Goal: Task Accomplishment & Management: Manage account settings

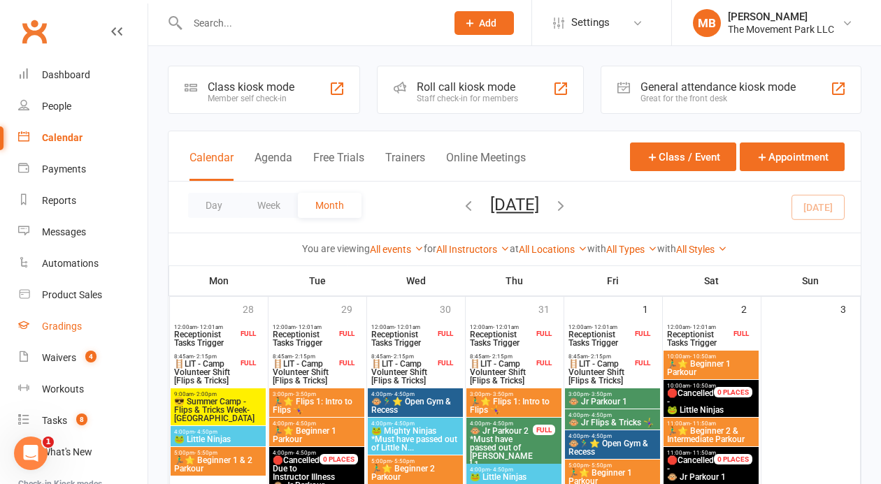
click at [85, 322] on link "Gradings" at bounding box center [82, 326] width 129 height 31
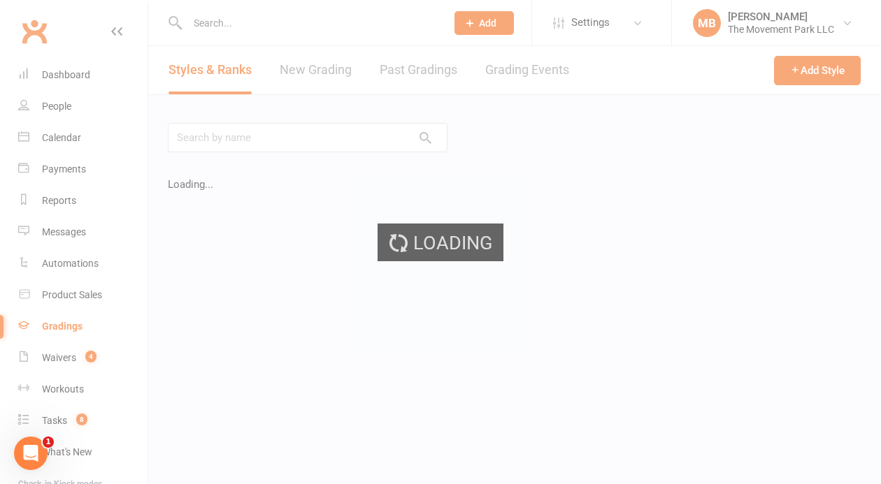
click at [75, 359] on ui-view "Prospect Member Non-attending contact Class / event Appointment Grading event T…" at bounding box center [440, 218] width 881 height 430
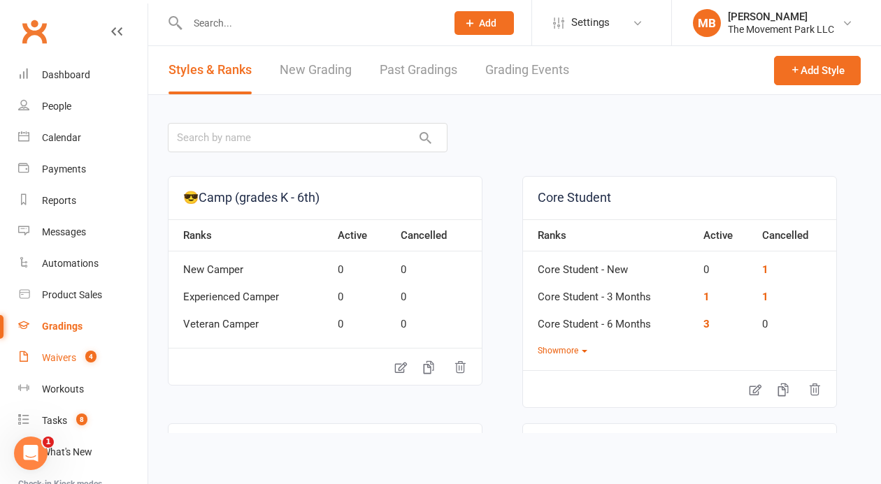
click at [75, 359] on div "Waivers" at bounding box center [59, 357] width 34 height 11
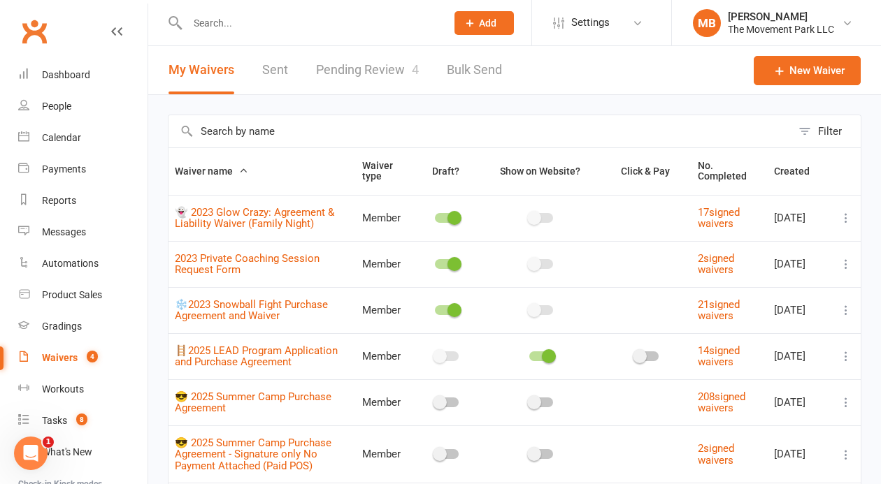
click at [367, 67] on link "Pending Review 4" at bounding box center [367, 70] width 103 height 48
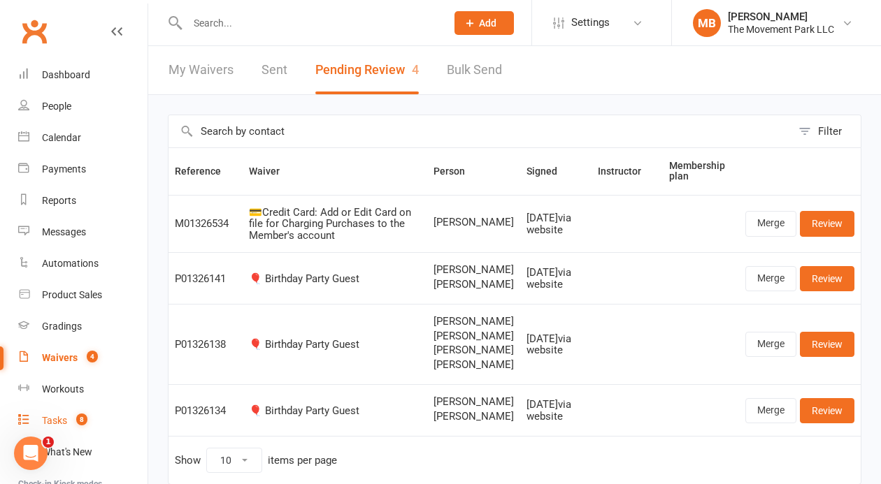
click at [52, 419] on div "Tasks" at bounding box center [54, 420] width 25 height 11
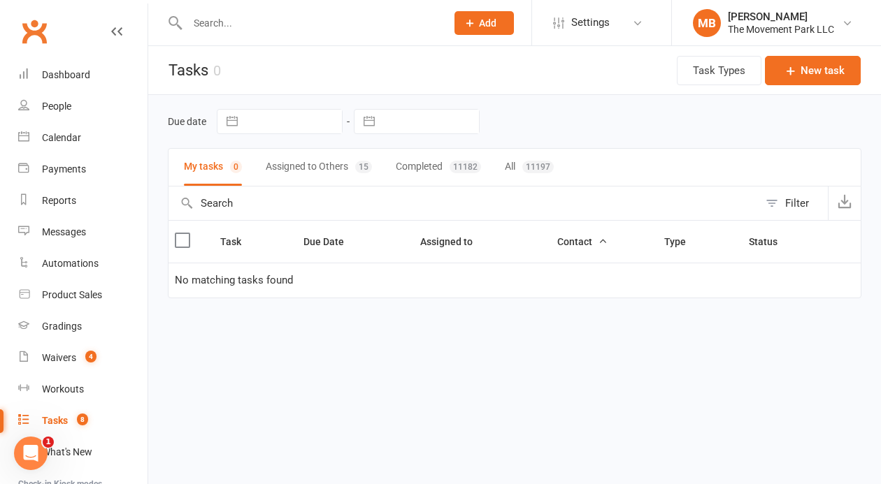
click at [292, 177] on button "Assigned to Others 15" at bounding box center [319, 167] width 106 height 37
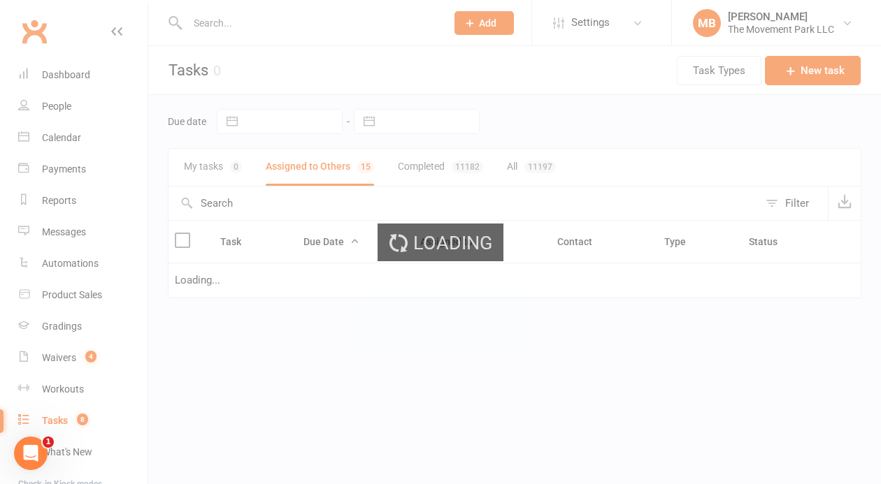
select select "waiting"
select select "started"
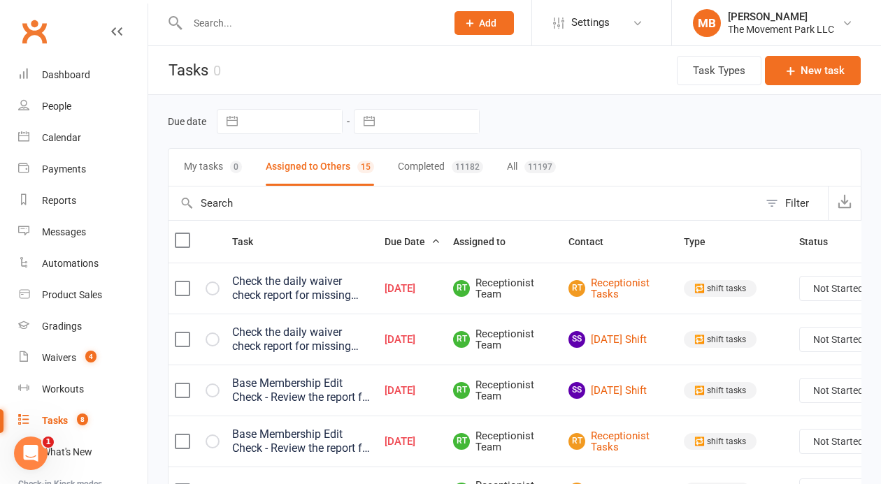
click at [180, 291] on label at bounding box center [182, 289] width 14 height 14
click at [180, 282] on input "checkbox" at bounding box center [182, 282] width 14 height 0
select select "waiting"
select select "started"
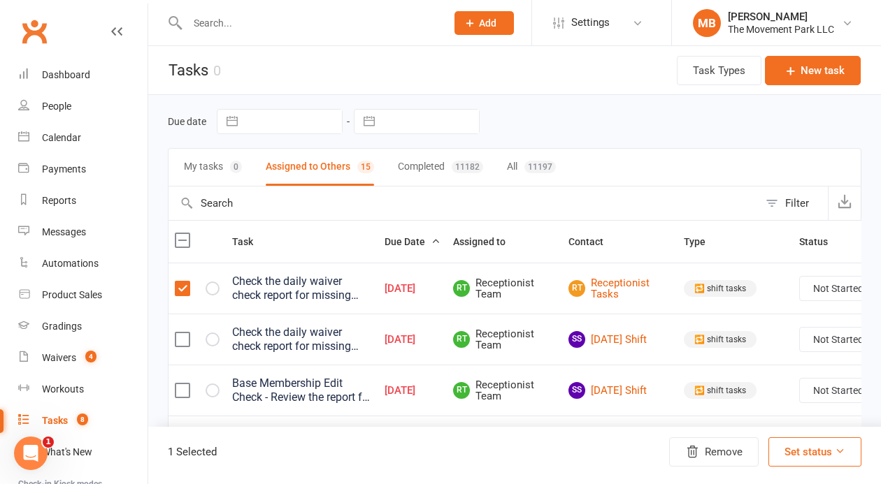
click at [178, 289] on label at bounding box center [182, 289] width 14 height 14
click at [178, 282] on input "checkbox" at bounding box center [182, 282] width 14 height 0
select select "waiting"
select select "started"
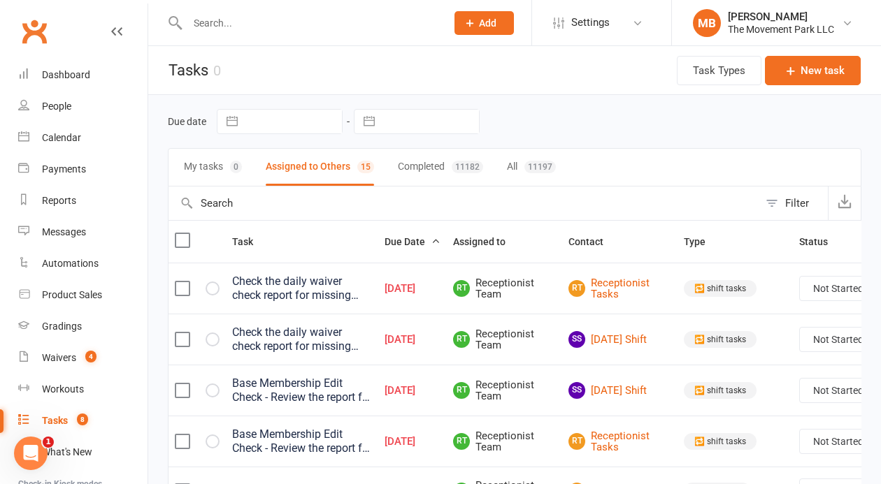
click at [179, 298] on td at bounding box center [196, 288] width 57 height 51
click at [181, 290] on label at bounding box center [182, 289] width 14 height 14
click at [181, 282] on input "checkbox" at bounding box center [182, 282] width 14 height 0
select select "waiting"
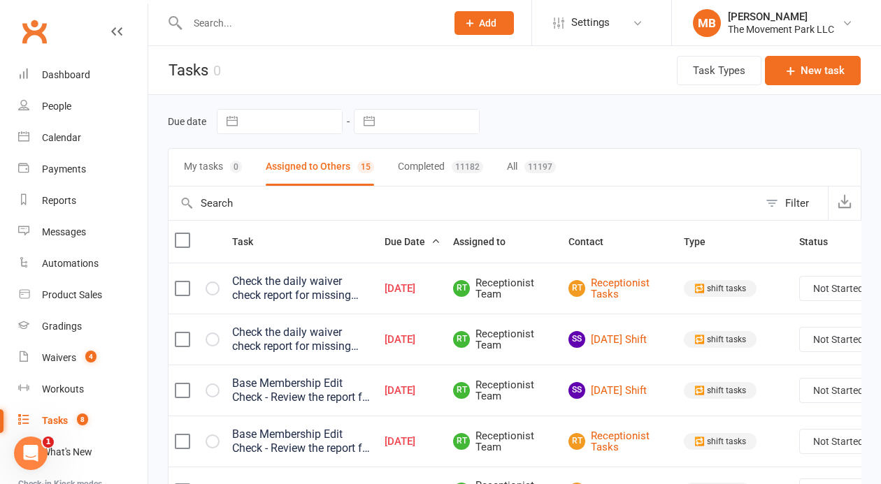
select select "started"
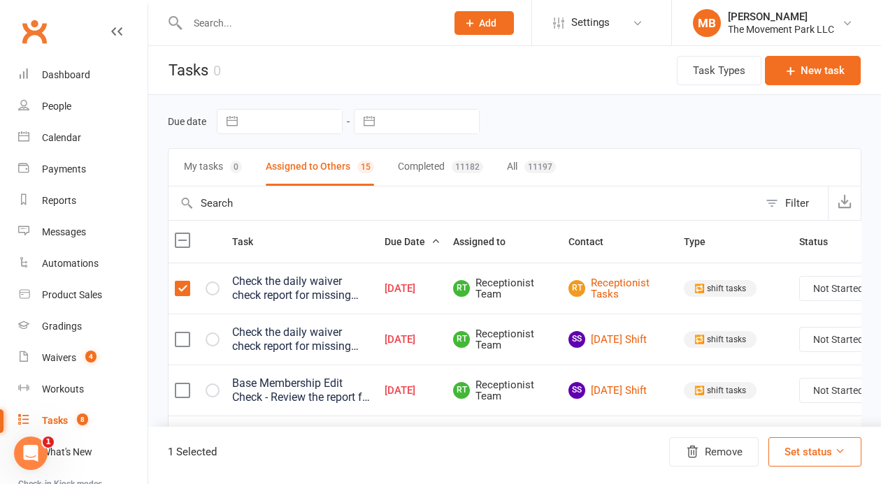
click at [184, 352] on td at bounding box center [196, 339] width 57 height 51
click at [183, 343] on label at bounding box center [182, 340] width 14 height 14
click at [183, 333] on input "checkbox" at bounding box center [182, 333] width 14 height 0
select select "waiting"
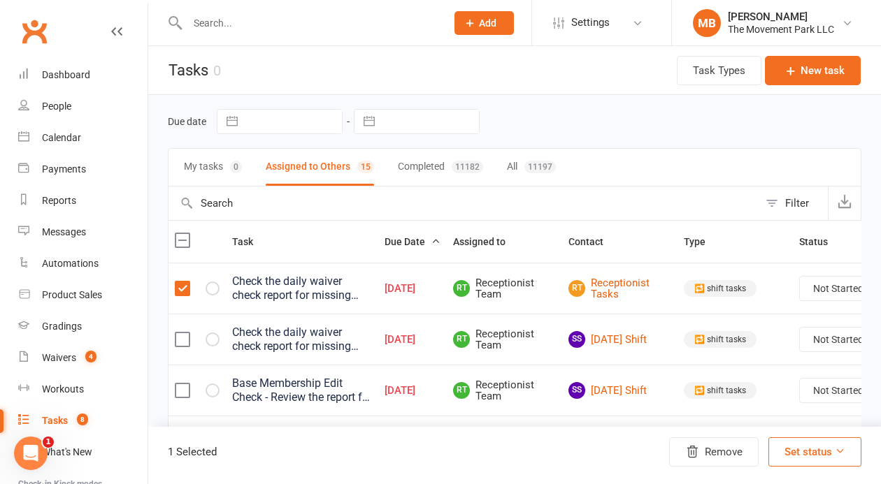
select select "started"
click at [186, 385] on label at bounding box center [182, 391] width 14 height 14
click at [186, 384] on input "checkbox" at bounding box center [182, 384] width 14 height 0
select select "waiting"
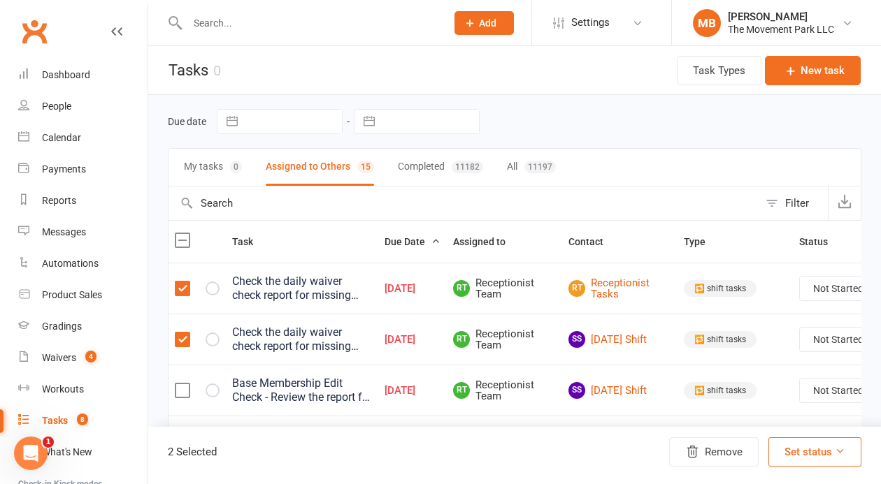
select select "started"
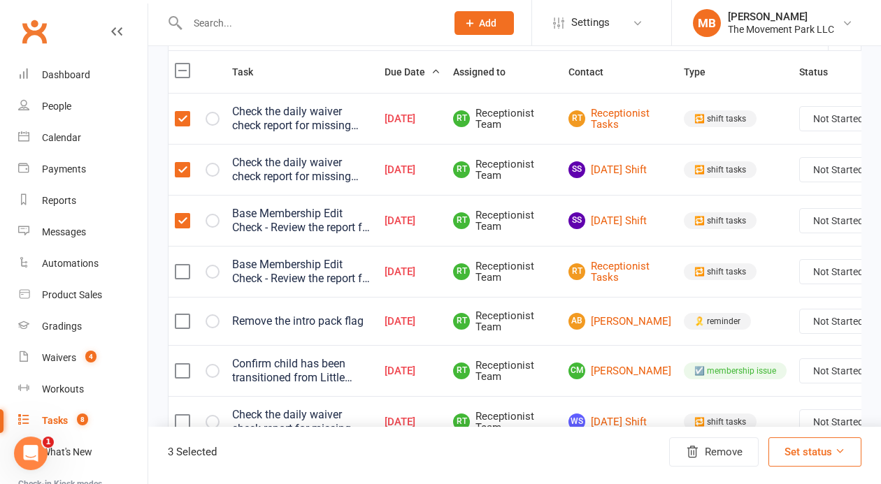
scroll to position [186, 0]
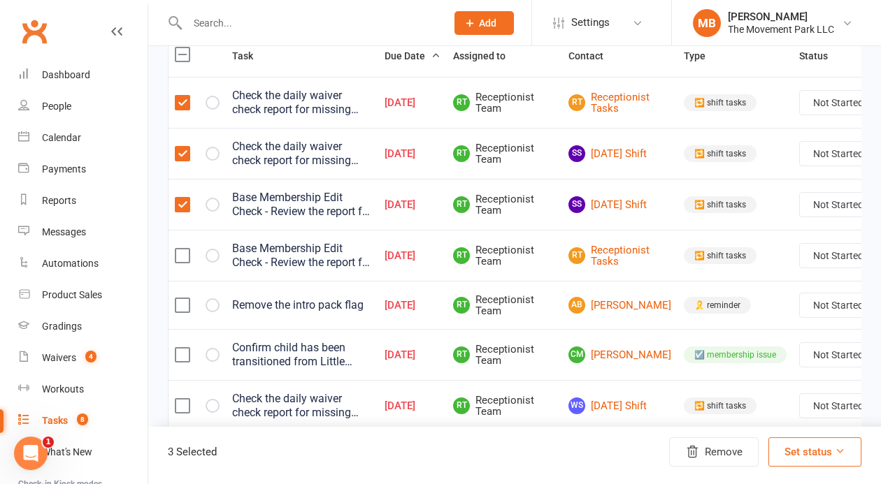
click at [187, 252] on label at bounding box center [182, 256] width 14 height 14
click at [187, 249] on input "checkbox" at bounding box center [182, 249] width 14 height 0
select select "waiting"
select select "started"
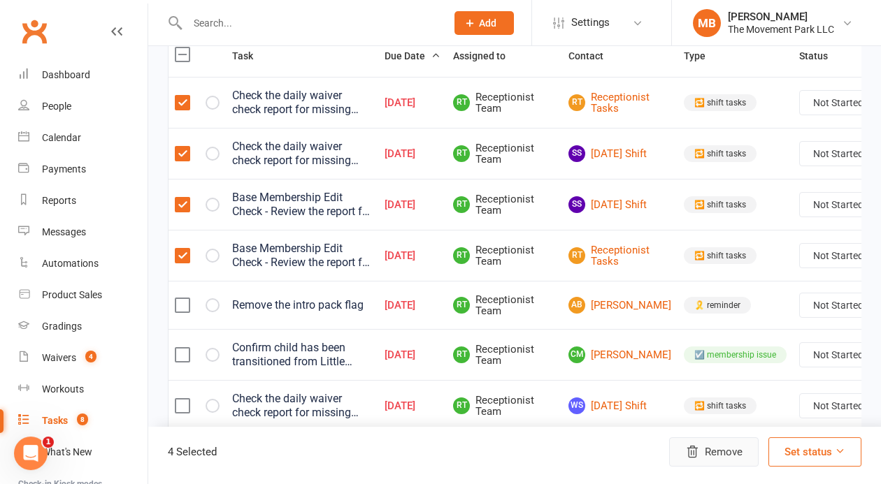
click at [700, 451] on button "Remove" at bounding box center [713, 451] width 89 height 29
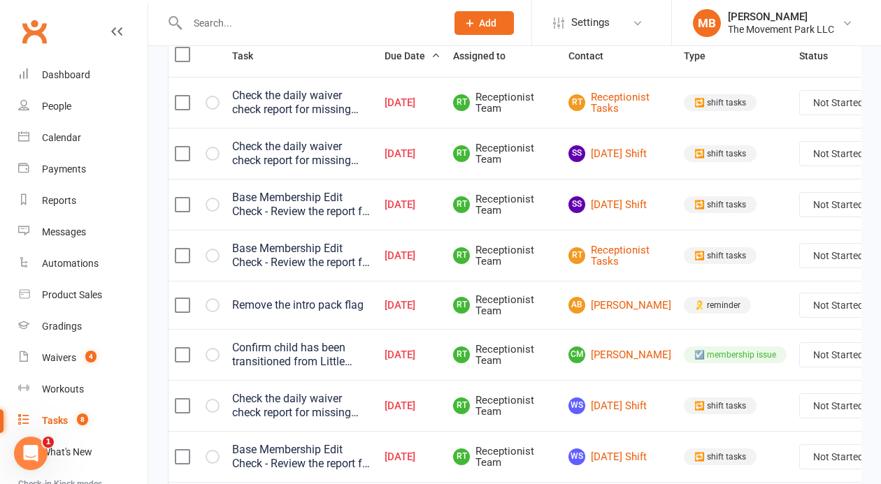
select select "waiting"
select select "started"
select select "waiting"
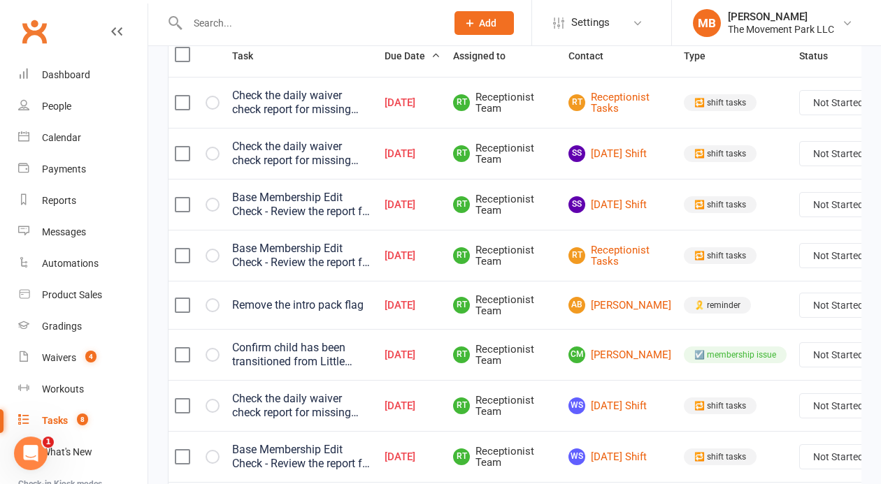
select select "started"
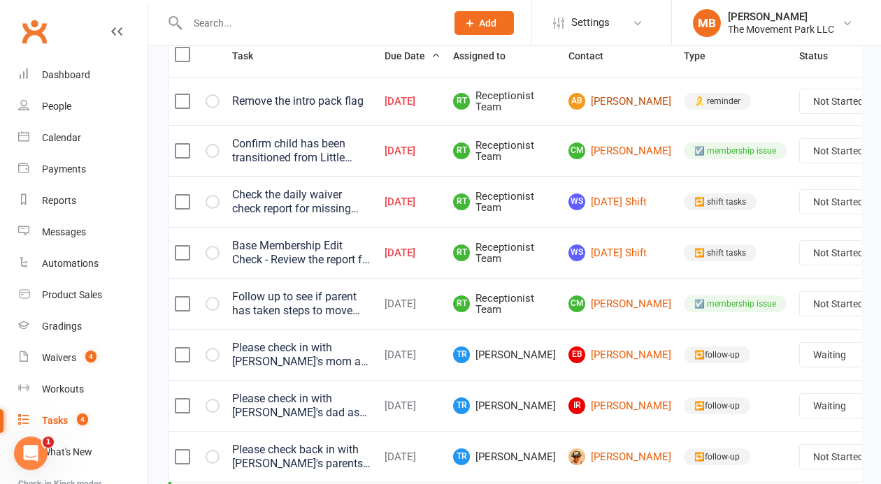
click at [611, 116] on td "AB Amelia Brown" at bounding box center [619, 101] width 115 height 48
click at [580, 105] on link "AB Amelia Brown" at bounding box center [619, 101] width 103 height 17
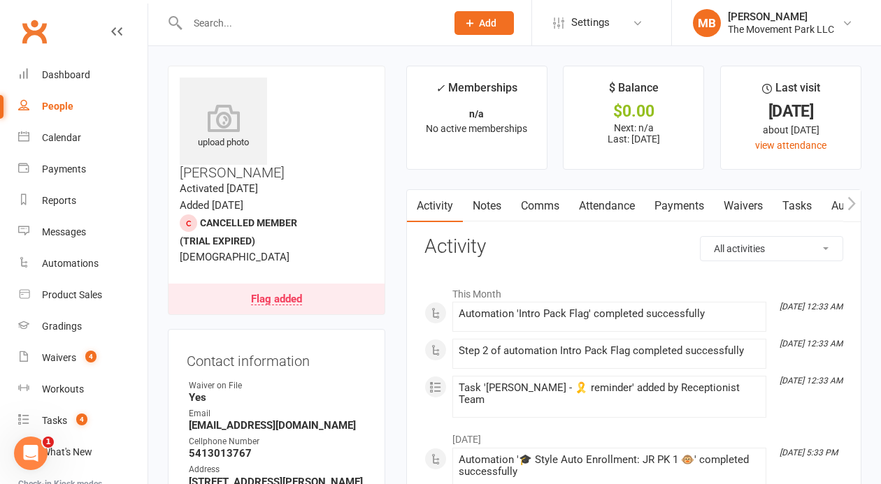
click at [278, 294] on div "Flag added" at bounding box center [276, 299] width 51 height 11
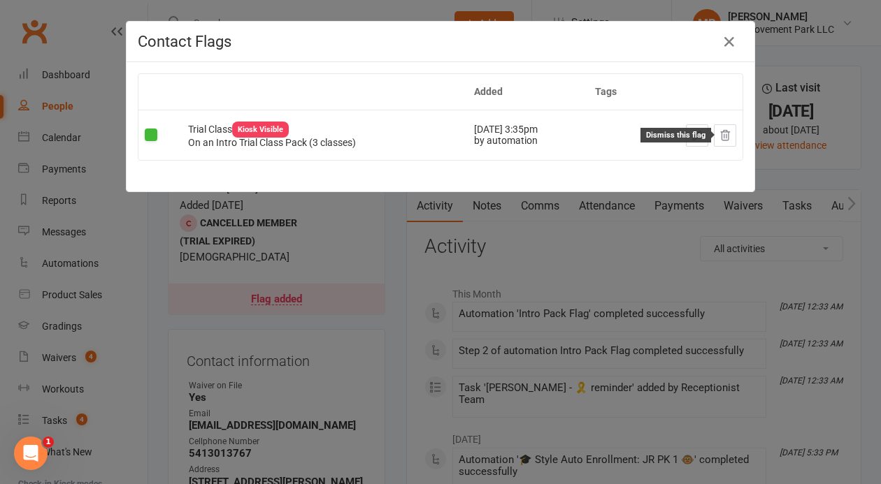
click at [726, 145] on button at bounding box center [725, 135] width 22 height 22
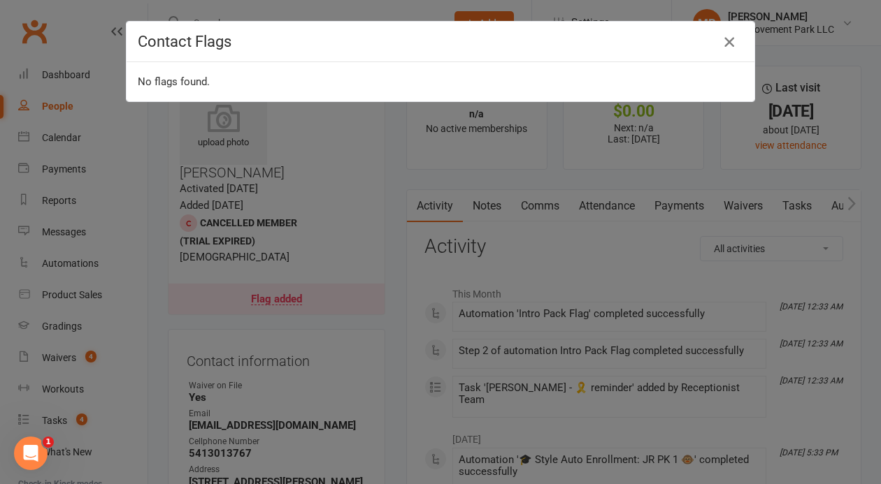
click at [730, 48] on icon "button" at bounding box center [729, 42] width 17 height 17
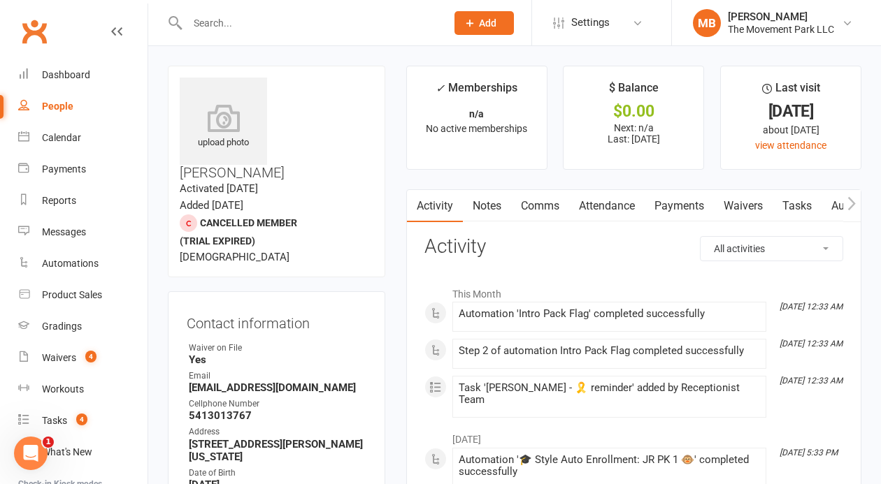
scroll to position [0, 443]
click at [844, 210] on button "button" at bounding box center [851, 205] width 17 height 31
click at [418, 208] on icon "button" at bounding box center [415, 203] width 8 height 15
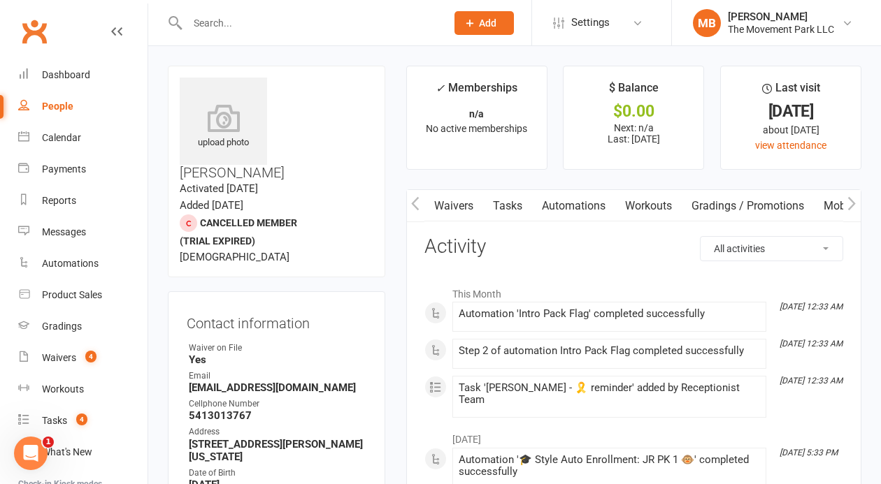
click at [418, 208] on icon "button" at bounding box center [415, 203] width 8 height 15
click at [625, 208] on link "Tasks" at bounding box center [612, 206] width 49 height 32
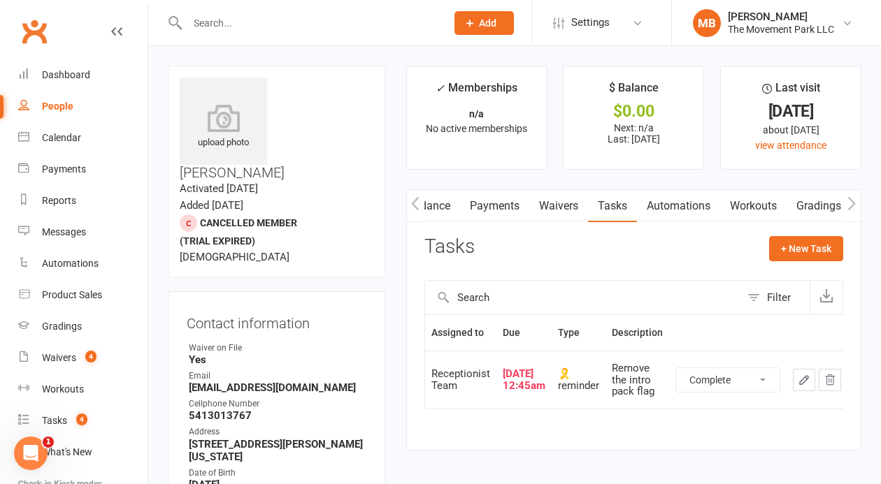
click option "Complete" at bounding box center [0, 0] width 0 height 0
select select "unstarted"
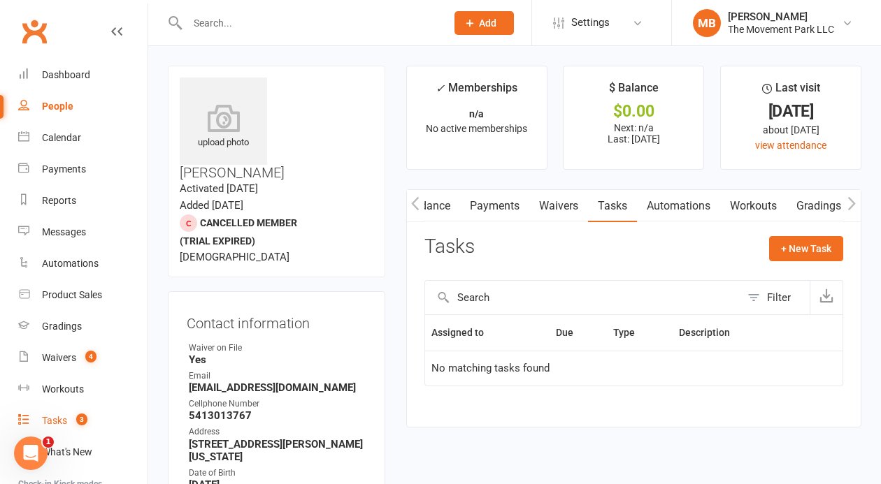
click at [64, 428] on link "Tasks 3" at bounding box center [82, 420] width 129 height 31
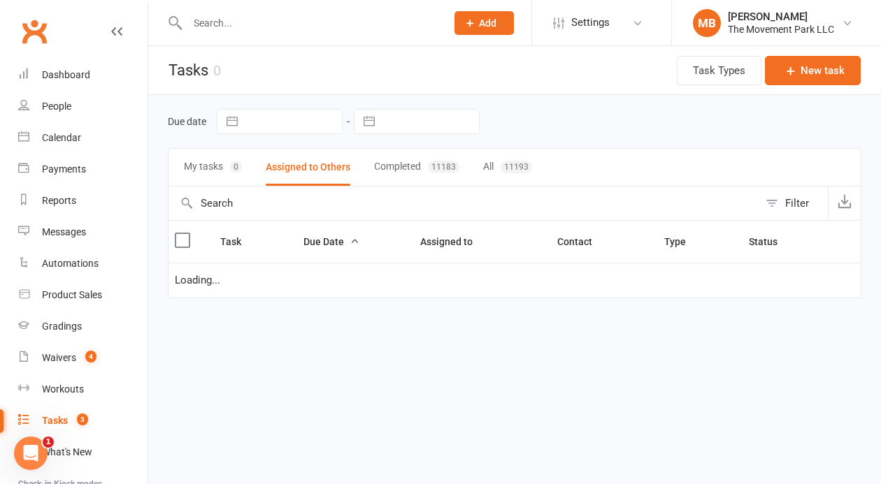
select select "waiting"
select select "started"
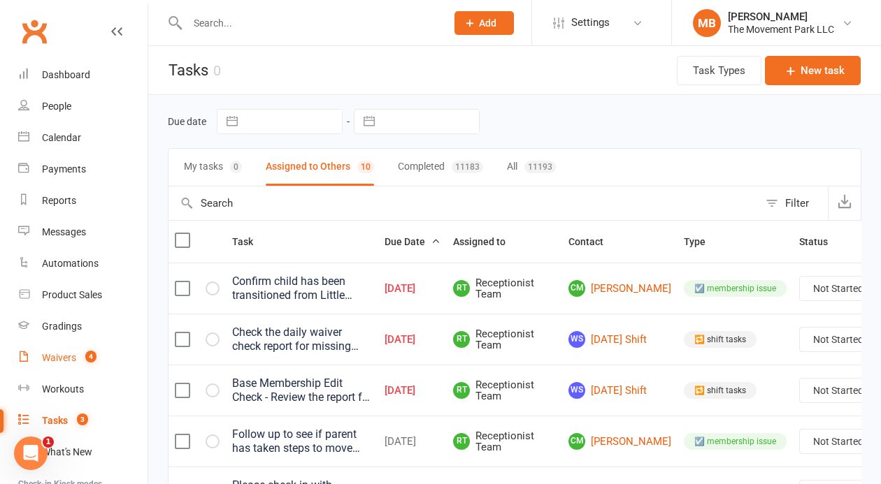
click at [48, 352] on link "Waivers 4" at bounding box center [82, 357] width 129 height 31
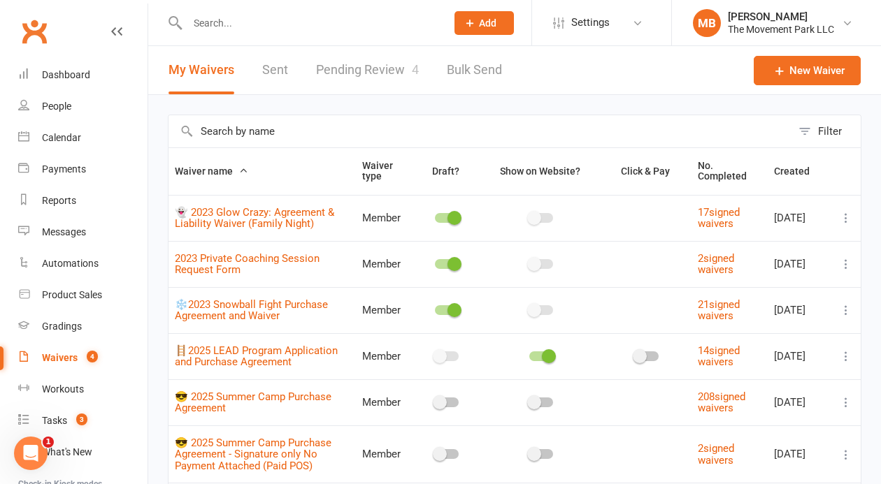
click at [392, 77] on link "Pending Review 4" at bounding box center [367, 70] width 103 height 48
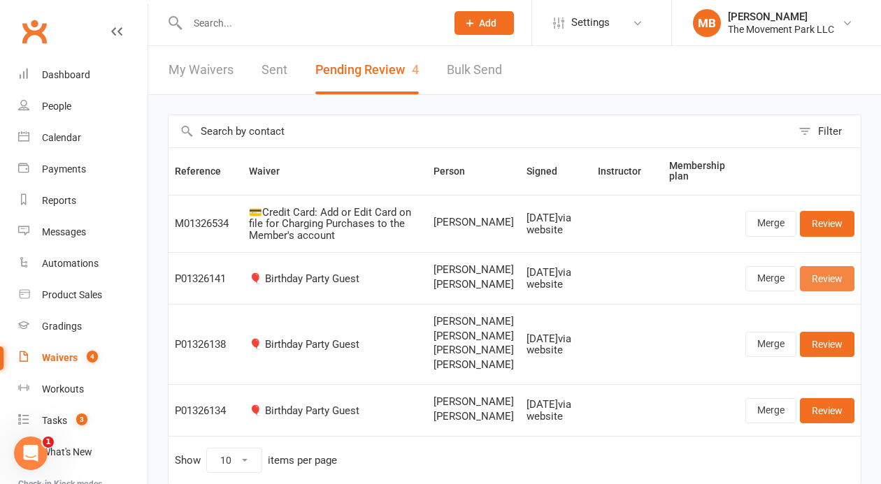
click at [837, 291] on link "Review" at bounding box center [827, 278] width 55 height 25
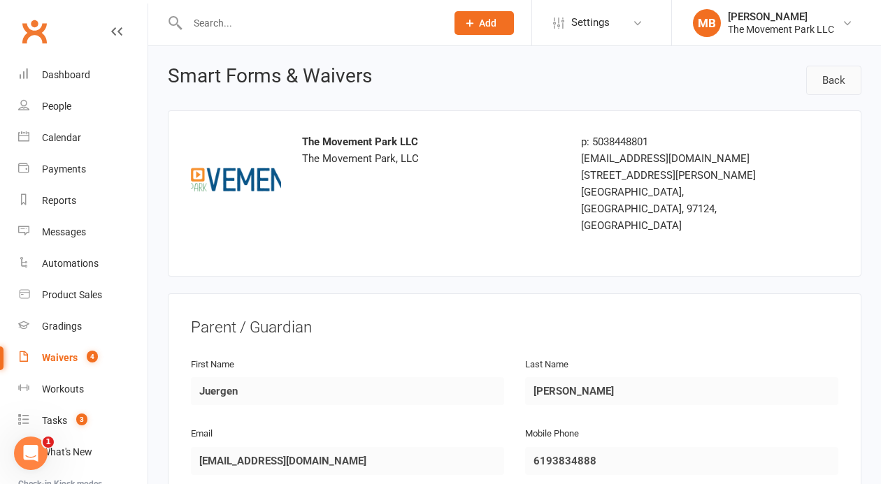
click at [855, 85] on link "Back" at bounding box center [833, 80] width 55 height 29
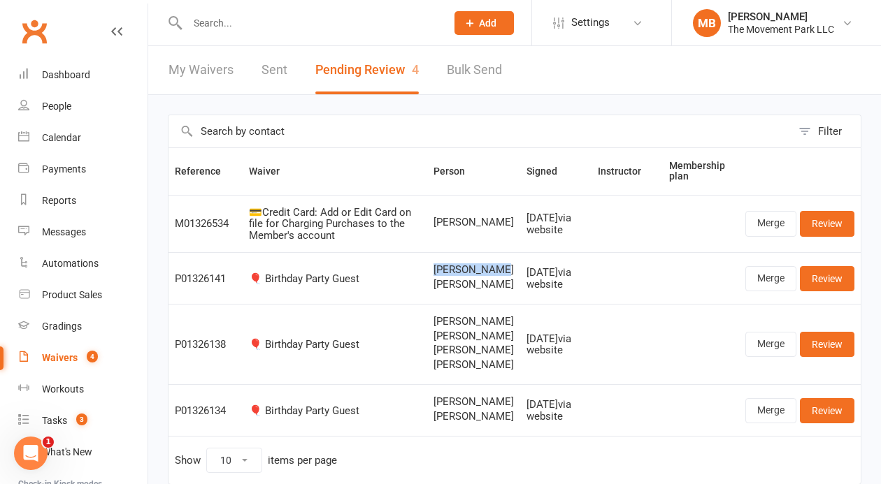
drag, startPoint x: 466, startPoint y: 285, endPoint x: 428, endPoint y: 266, distance: 42.5
click at [428, 266] on tr "P01326141 🎈 Birthday Party Guest Juergen Hahn Caroline Hahn Aug 09, 2025 via we…" at bounding box center [514, 278] width 692 height 52
copy tr "🎈 Birthday Party Guest Juergen Hahn"
click at [458, 291] on span "Caroline Hahn" at bounding box center [473, 285] width 80 height 12
drag, startPoint x: 472, startPoint y: 309, endPoint x: 430, endPoint y: 299, distance: 43.1
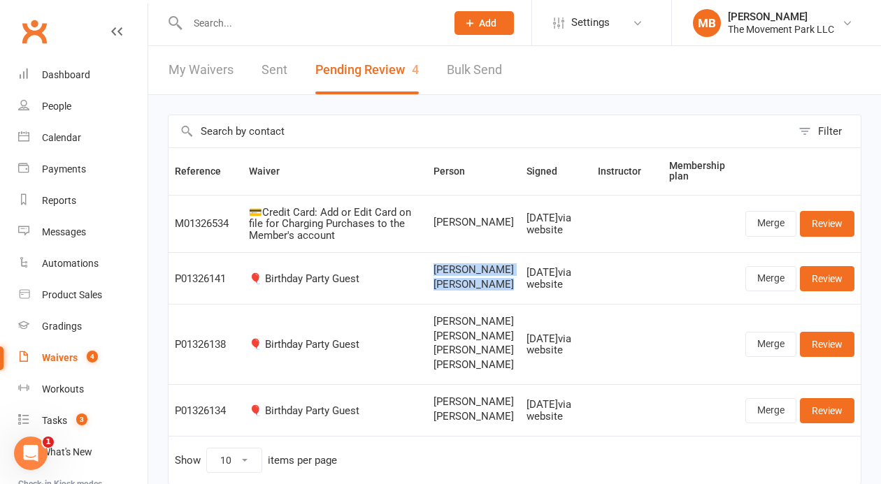
click at [430, 299] on tr "P01326141 🎈 Birthday Party Guest Juergen Hahn Caroline Hahn Aug 09, 2025 via we…" at bounding box center [514, 278] width 692 height 52
click at [427, 299] on td "🎈 Birthday Party Guest" at bounding box center [335, 278] width 185 height 52
drag, startPoint x: 440, startPoint y: 292, endPoint x: 468, endPoint y: 304, distance: 30.4
click at [468, 291] on span "Caroline Hahn" at bounding box center [473, 285] width 80 height 12
copy span "Caroline Hahn"
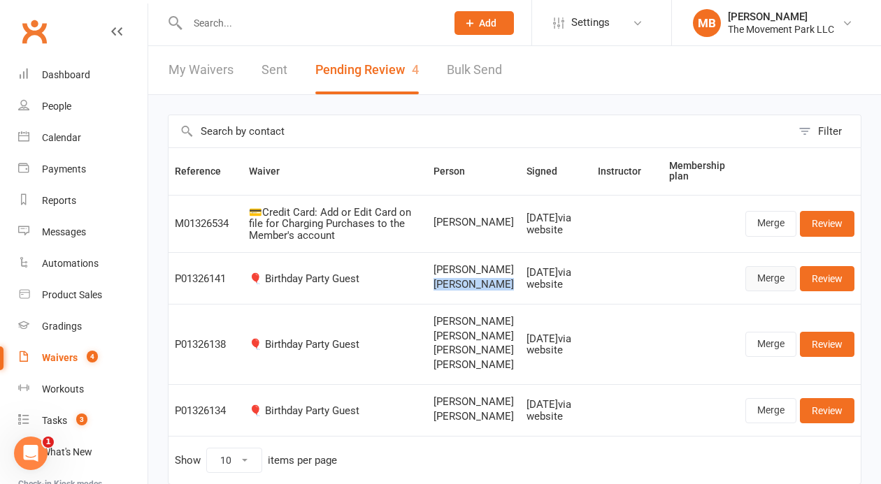
click at [771, 291] on link "Merge" at bounding box center [770, 278] width 51 height 25
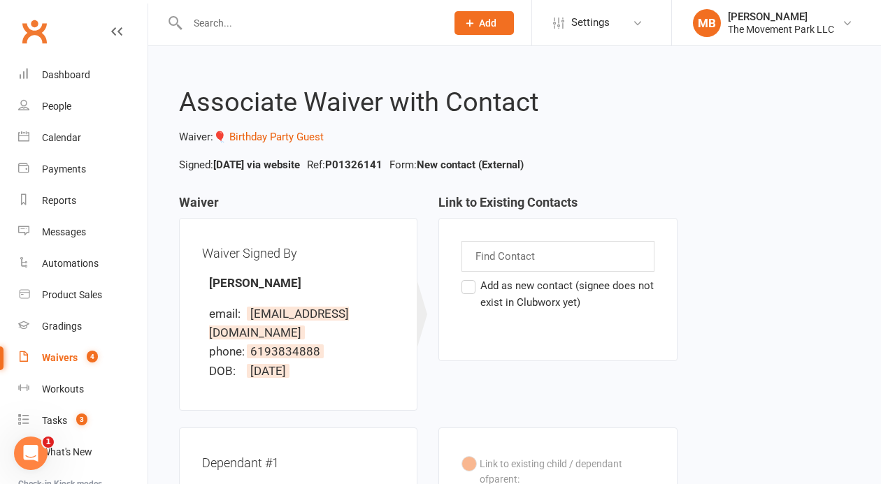
scroll to position [256, 0]
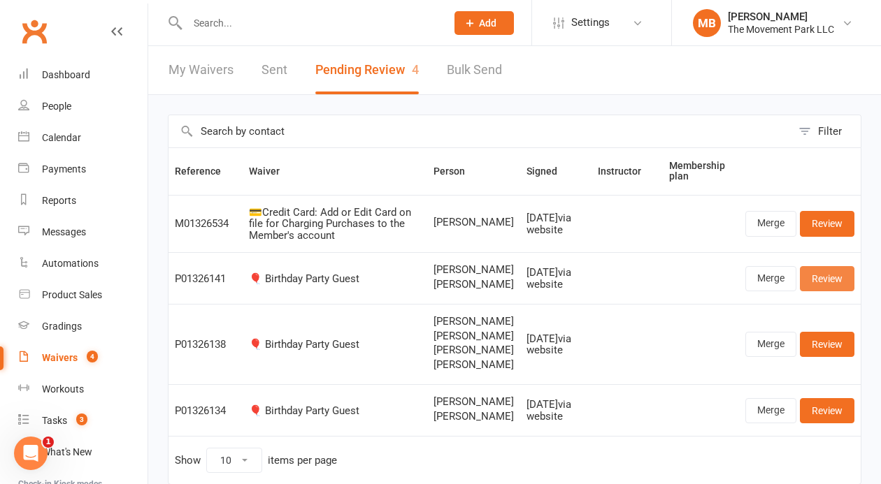
click at [841, 291] on link "Review" at bounding box center [827, 278] width 55 height 25
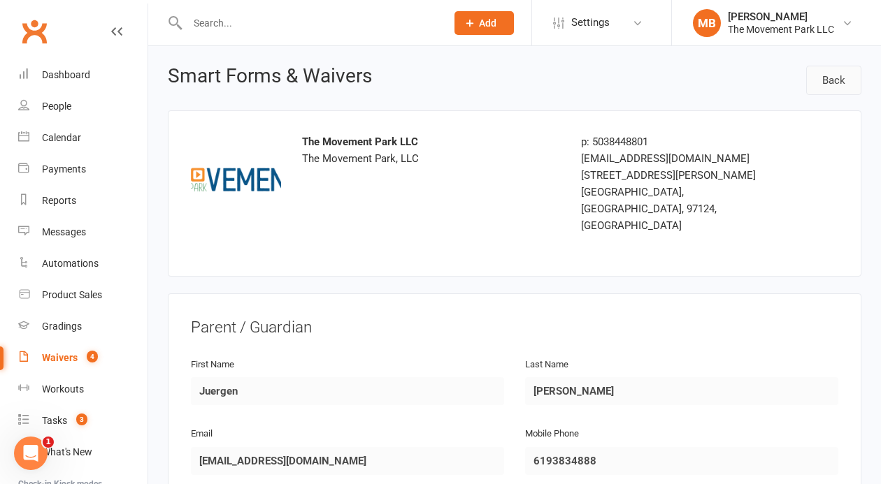
click at [841, 88] on link "Back" at bounding box center [833, 80] width 55 height 29
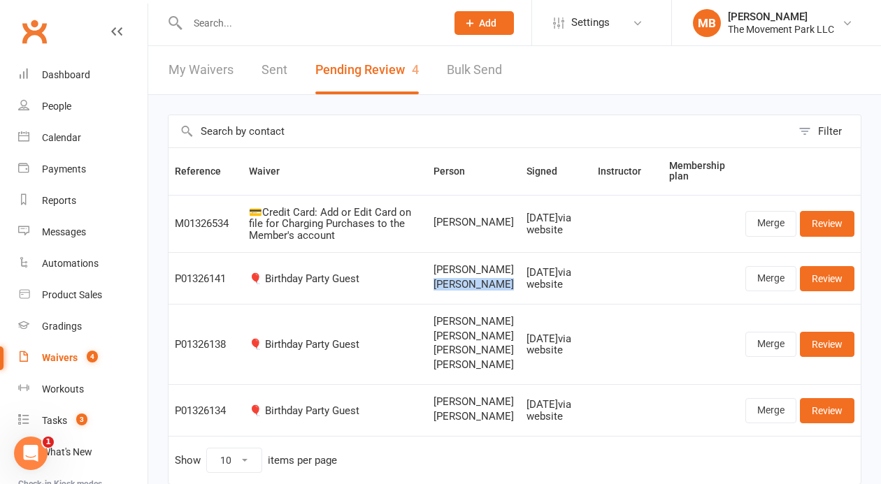
drag, startPoint x: 468, startPoint y: 310, endPoint x: 440, endPoint y: 298, distance: 30.7
click at [440, 291] on span "Caroline Hahn" at bounding box center [473, 285] width 80 height 12
copy span "Caroline Hahn"
click at [302, 32] on input "text" at bounding box center [309, 23] width 253 height 20
paste input "Caroline Hahn"
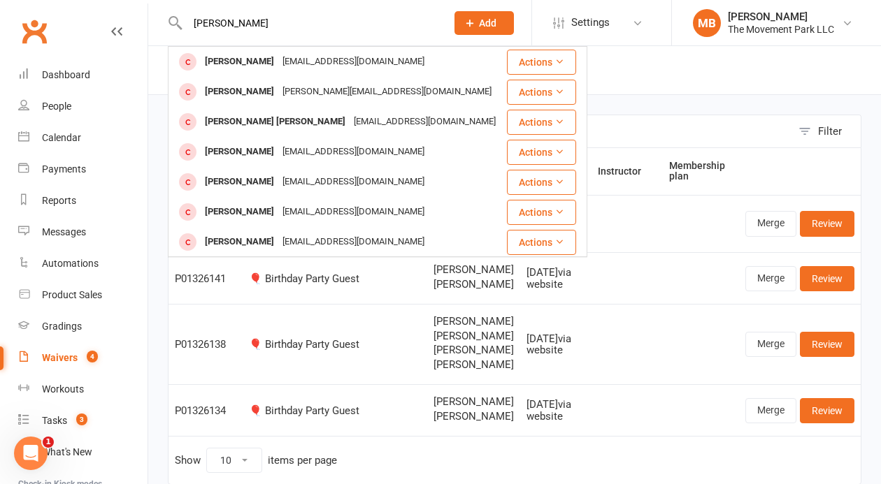
drag, startPoint x: 302, startPoint y: 32, endPoint x: 191, endPoint y: 29, distance: 111.2
click at [191, 29] on input "Caroline Hahn" at bounding box center [309, 23] width 253 height 20
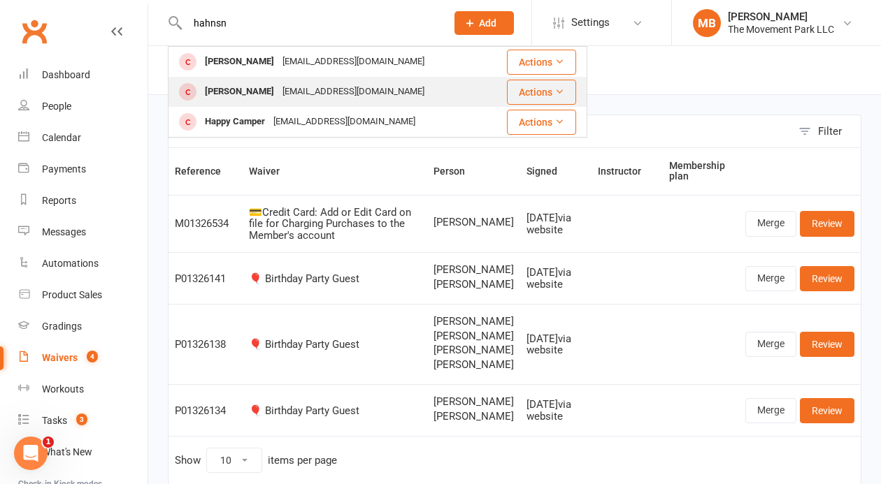
type input "hahnsn"
click at [278, 98] on div "hahnsnotsolo@gmail.com" at bounding box center [353, 92] width 150 height 20
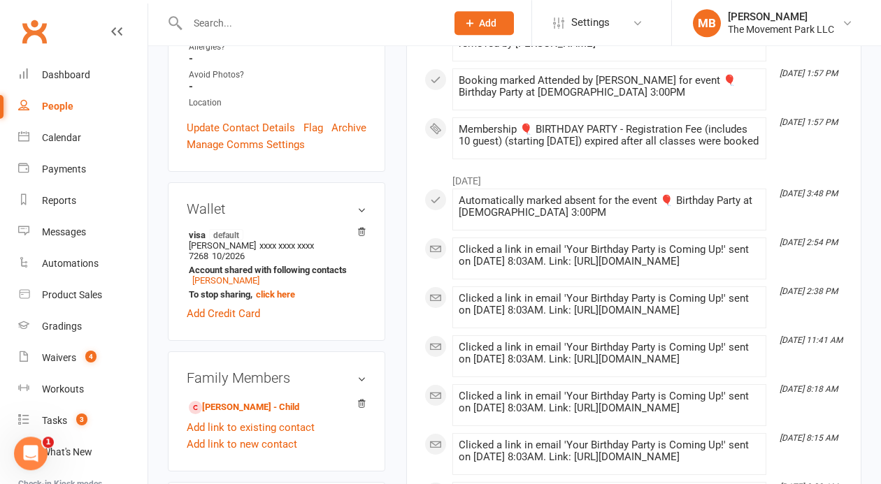
scroll to position [713, 0]
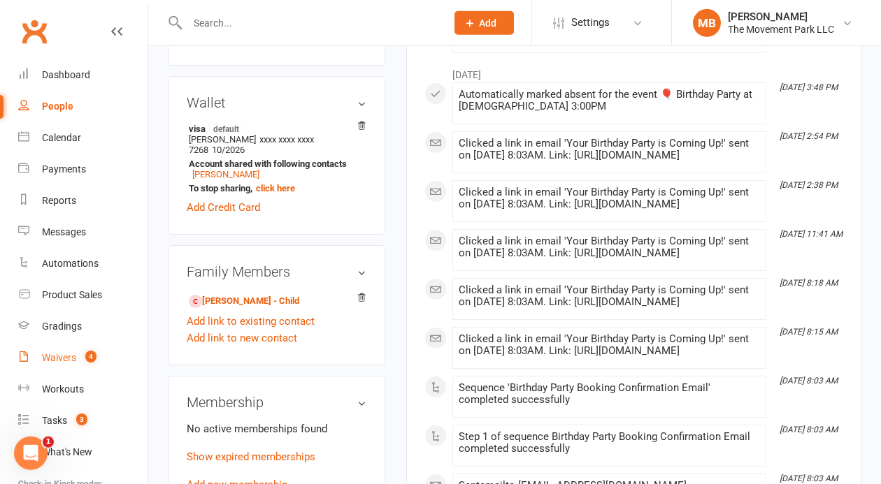
click at [70, 366] on link "Waivers 4" at bounding box center [82, 357] width 129 height 31
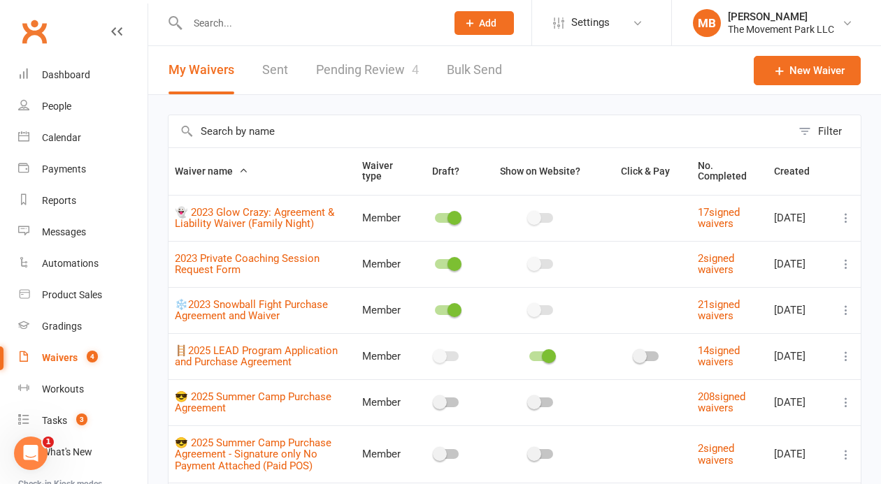
click at [377, 64] on link "Pending Review 4" at bounding box center [367, 70] width 103 height 48
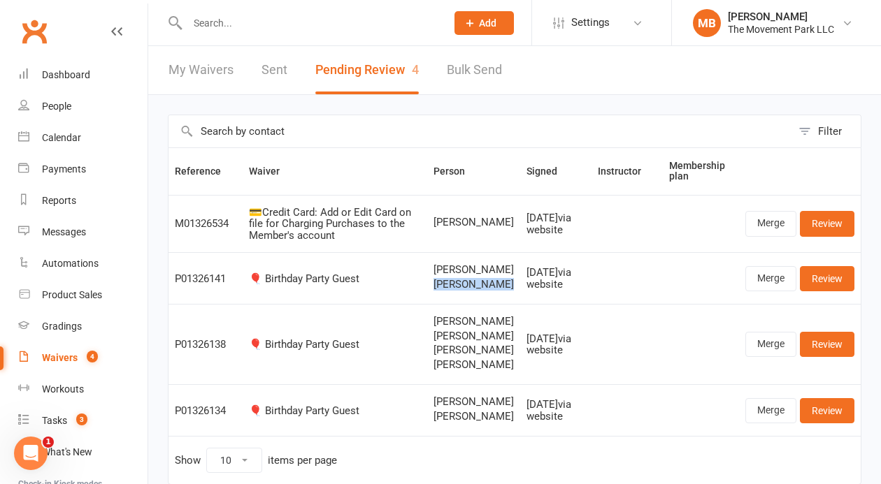
drag, startPoint x: 468, startPoint y: 310, endPoint x: 437, endPoint y: 293, distance: 34.8
click at [437, 293] on td "Juergen Hahn Caroline Hahn" at bounding box center [473, 278] width 93 height 52
copy span "Caroline Hahn"
click at [820, 291] on link "Review" at bounding box center [827, 278] width 55 height 25
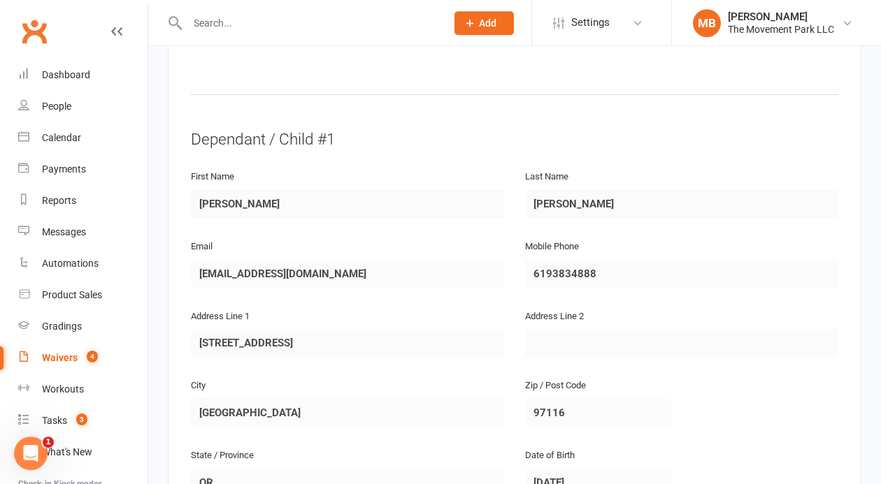
scroll to position [748, 0]
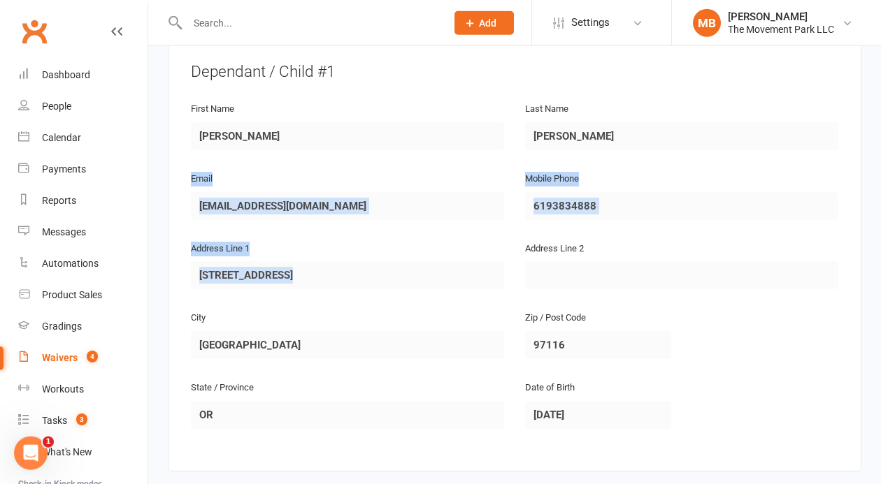
drag, startPoint x: 876, startPoint y: 66, endPoint x: 867, endPoint y: 219, distance: 153.4
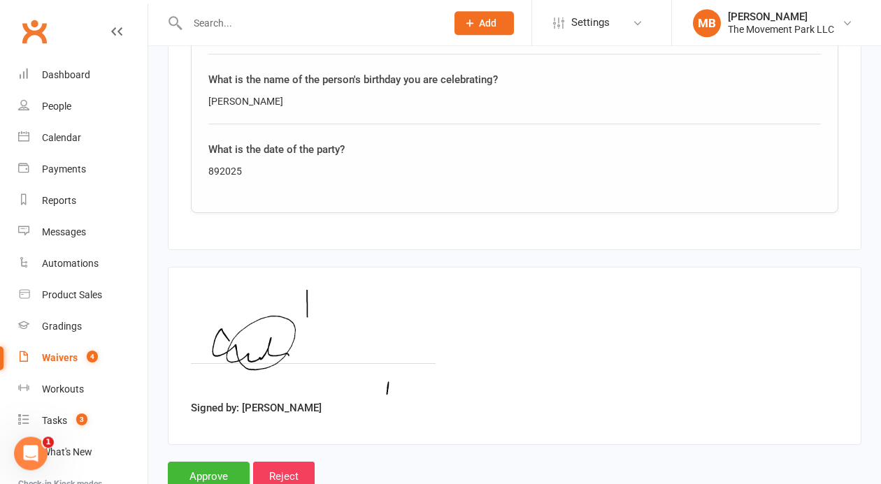
scroll to position [2398, 0]
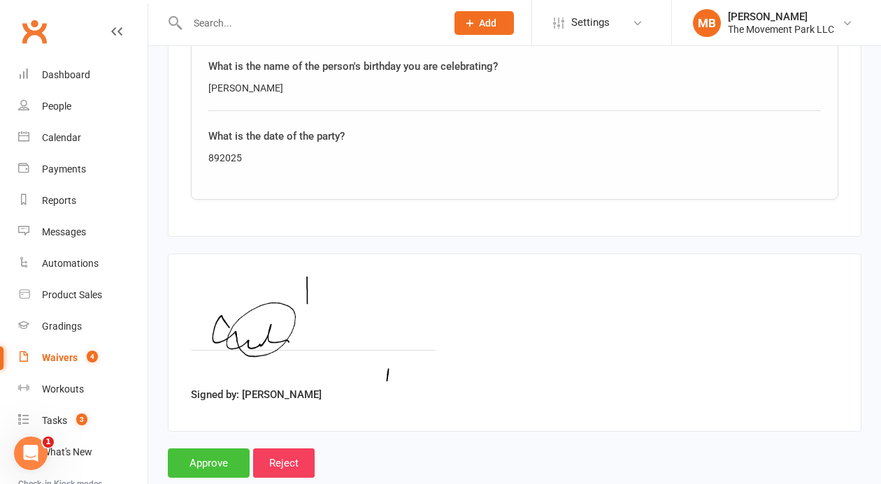
click at [223, 449] on input "Approve" at bounding box center [209, 463] width 82 height 29
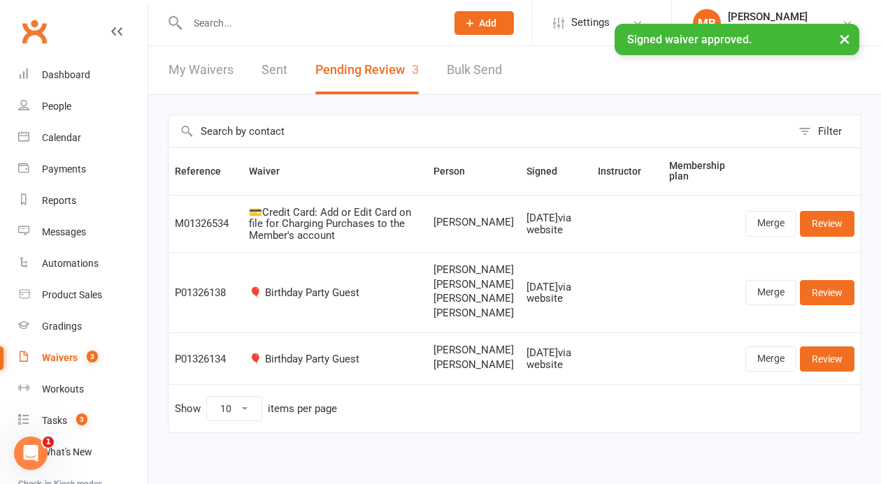
click at [256, 27] on input "text" at bounding box center [309, 23] width 253 height 20
paste input "Caroline Hahn"
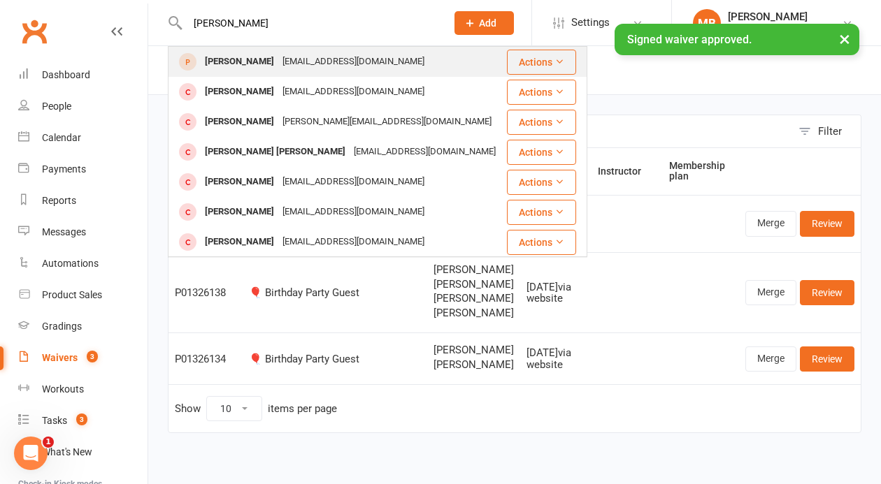
type input "Caroline Hahn"
click at [255, 65] on div "Caroline Hahn" at bounding box center [240, 62] width 78 height 20
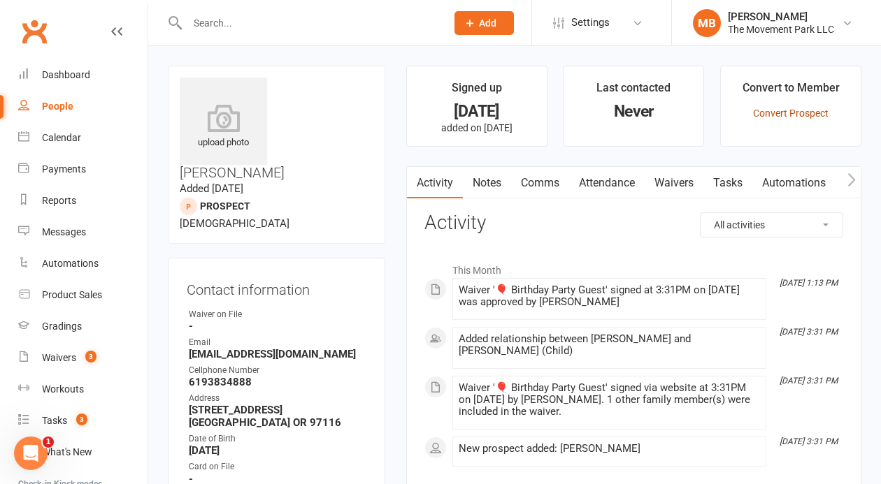
click at [800, 114] on link "Convert Prospect" at bounding box center [790, 113] width 75 height 11
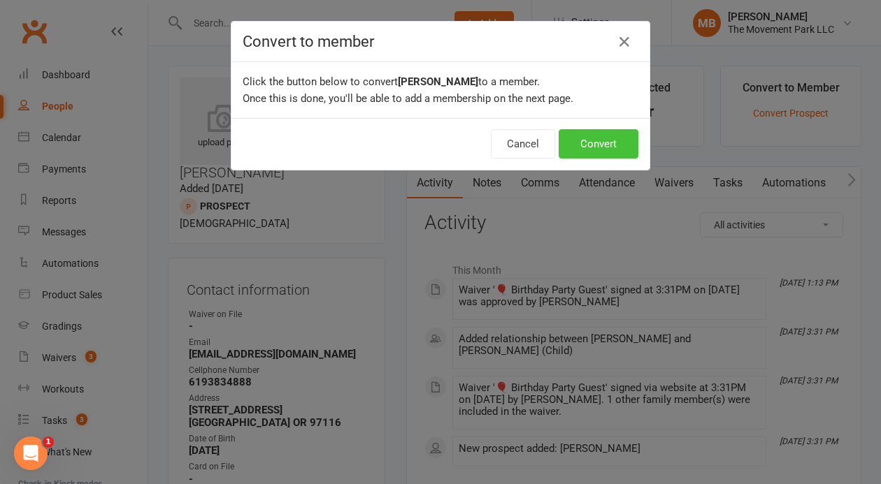
click at [613, 147] on button "Convert" at bounding box center [598, 143] width 80 height 29
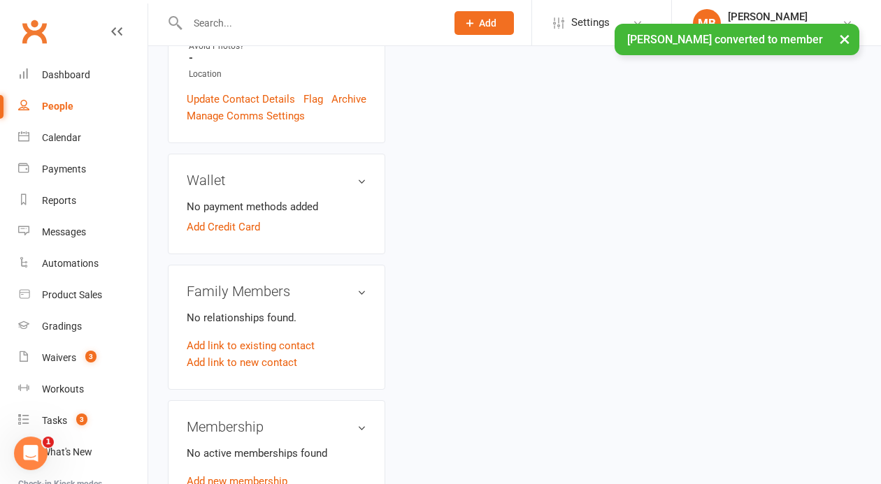
scroll to position [639, 0]
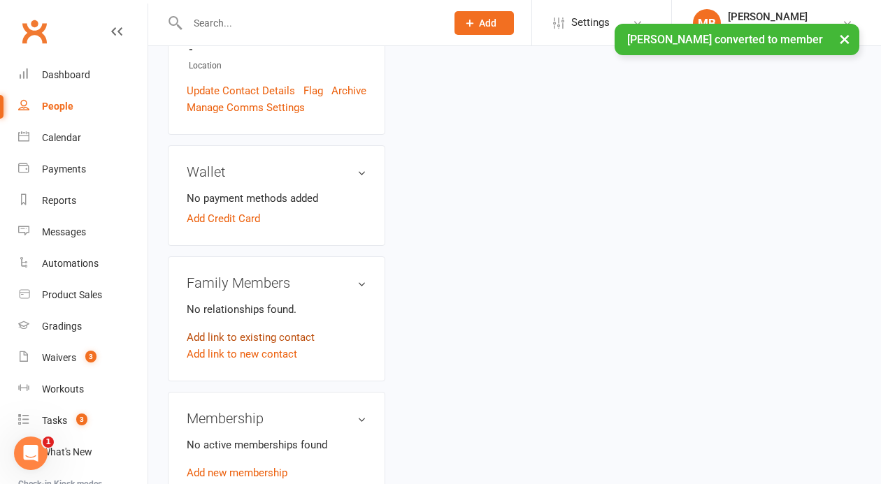
click at [306, 329] on link "Add link to existing contact" at bounding box center [251, 337] width 128 height 17
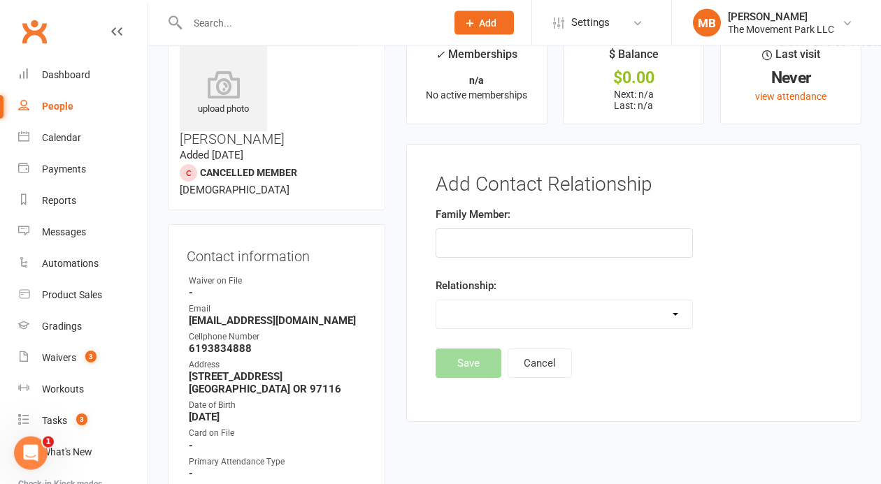
scroll to position [34, 0]
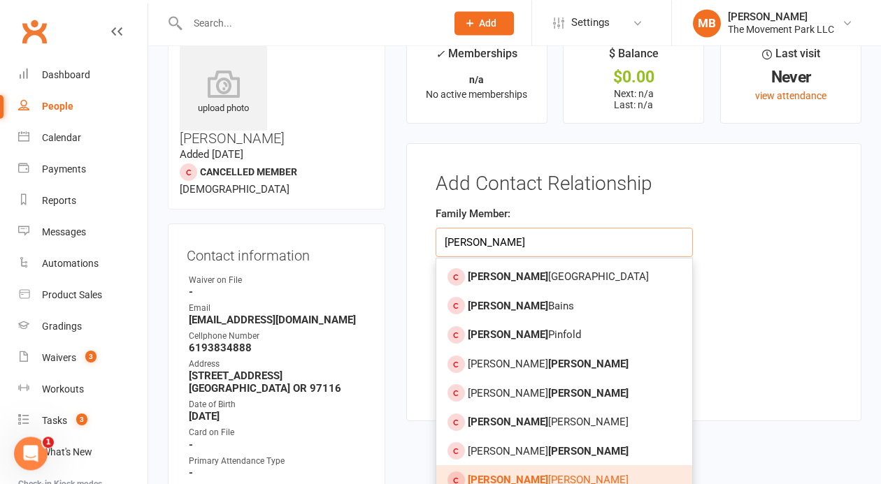
type input "whitney"
click at [526, 473] on link "Whitney Hahn" at bounding box center [564, 479] width 256 height 29
type input "Whitney Hahn"
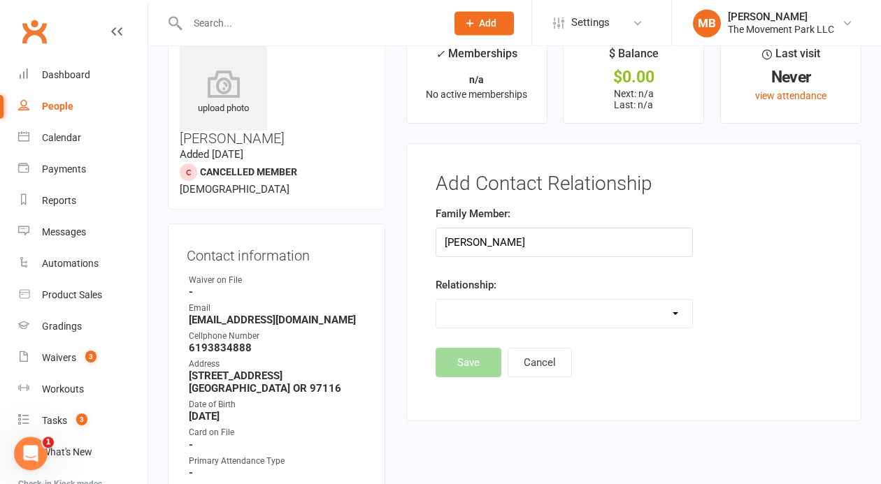
click at [436, 300] on select "Parent / Guardian Child Sibling (parent not in system) Spouse / Partner Cousin …" at bounding box center [564, 314] width 256 height 28
select select "0"
click option "Parent / Guardian" at bounding box center [0, 0] width 0 height 0
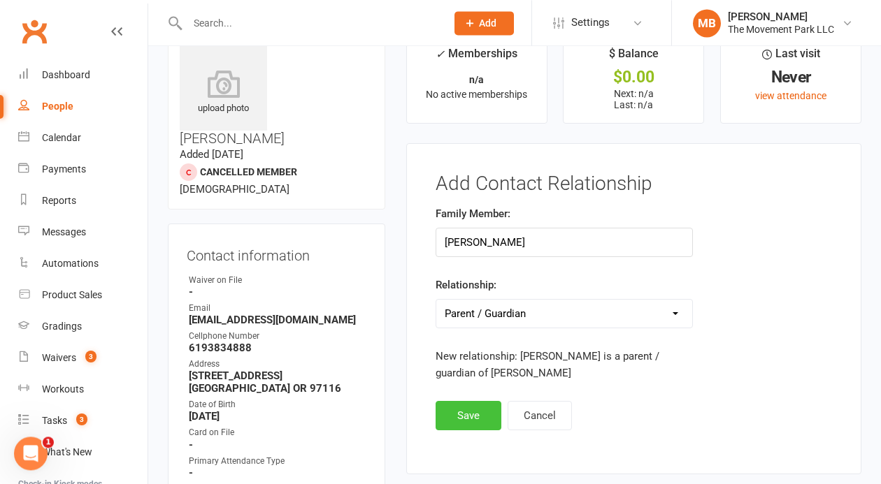
click at [452, 404] on button "Save" at bounding box center [468, 415] width 66 height 29
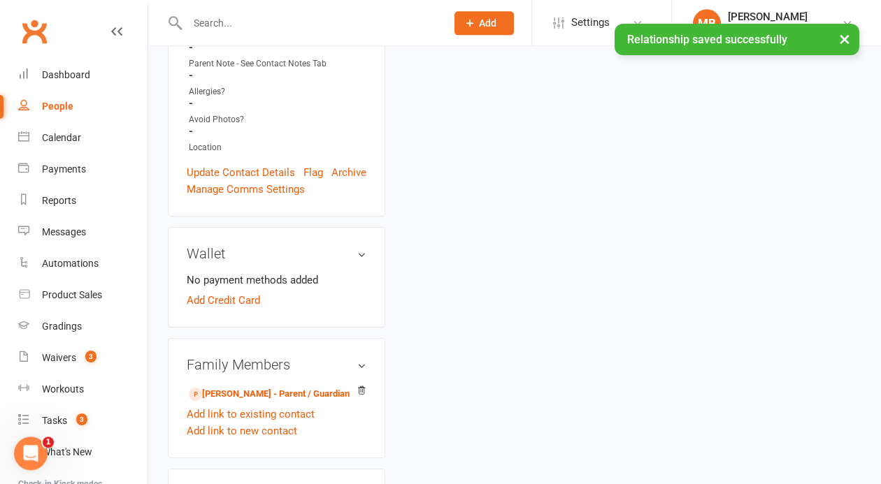
scroll to position [567, 0]
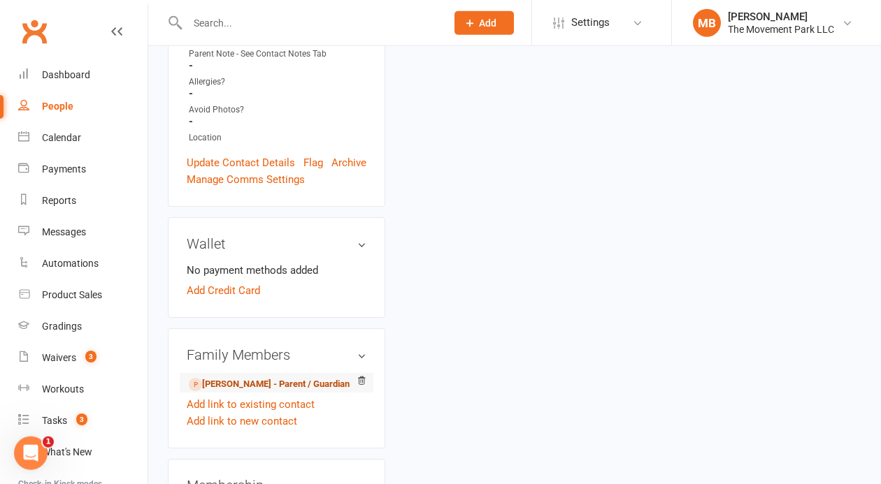
click at [247, 377] on link "Juergen Hahn - Parent / Guardian" at bounding box center [269, 384] width 161 height 15
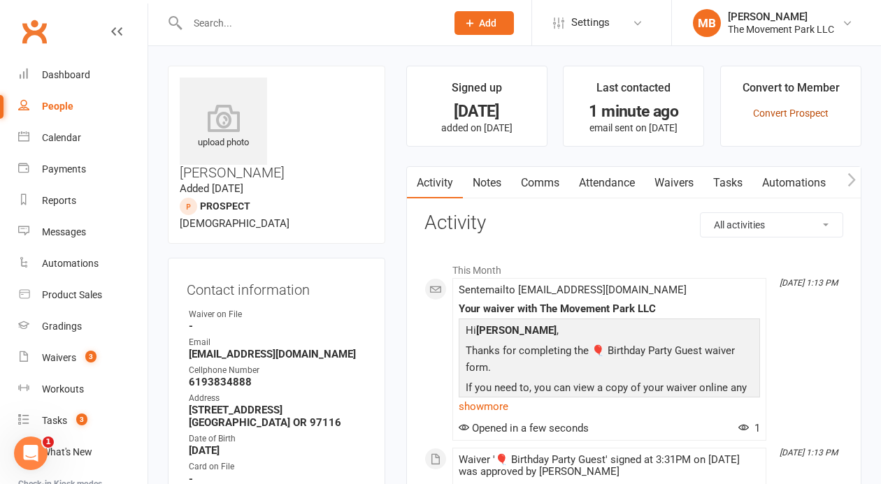
click at [784, 117] on link "Convert Prospect" at bounding box center [790, 113] width 75 height 11
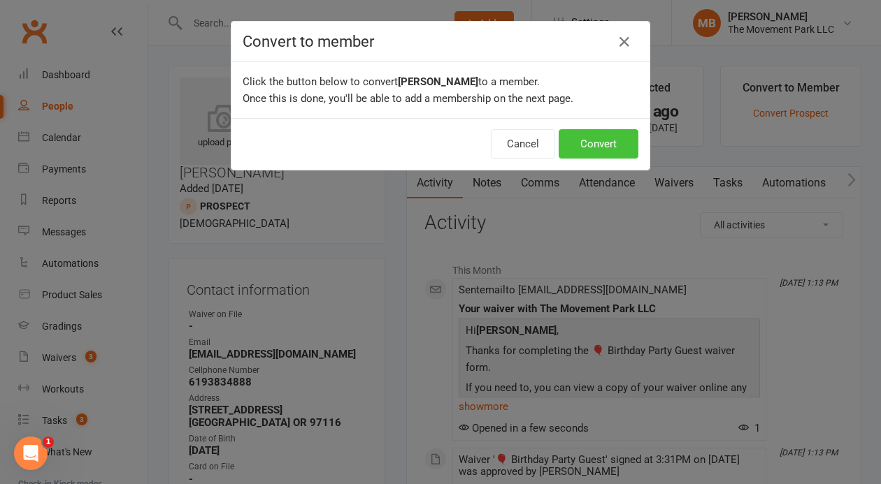
click at [612, 150] on button "Convert" at bounding box center [598, 143] width 80 height 29
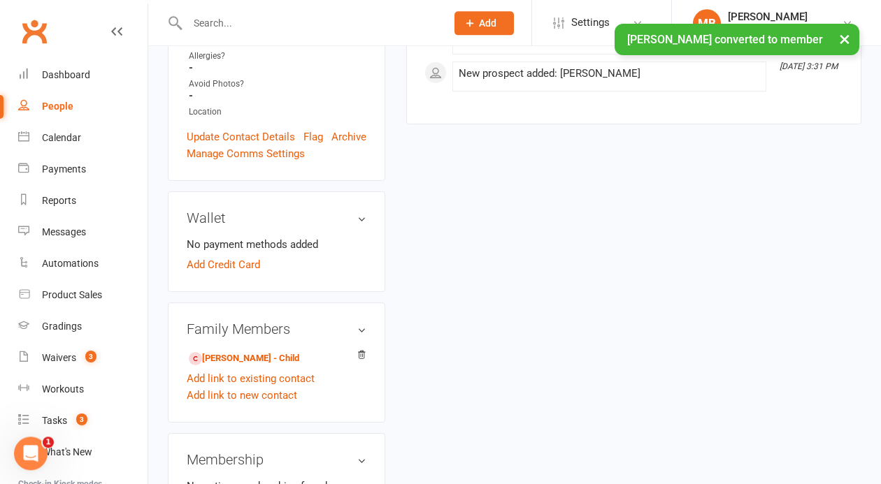
scroll to position [600, 0]
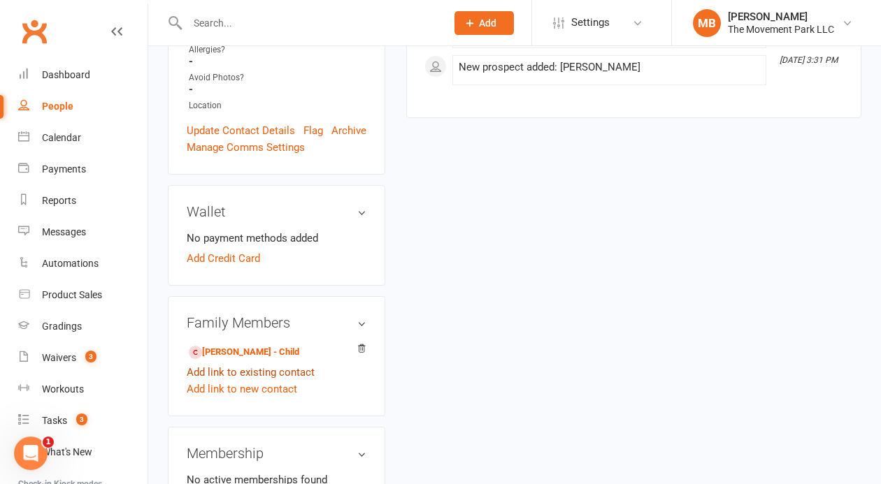
click at [277, 364] on link "Add link to existing contact" at bounding box center [251, 372] width 128 height 17
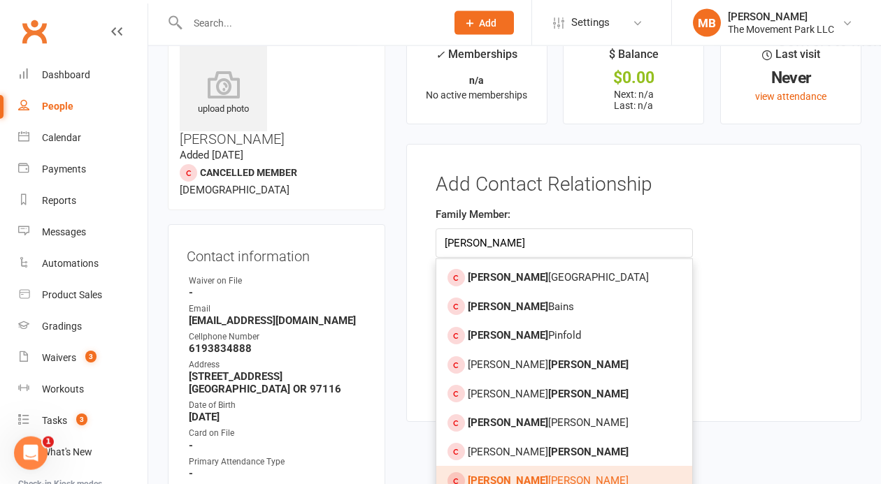
type input "whitney"
click at [505, 478] on strong "Whitney" at bounding box center [508, 481] width 80 height 13
type input "Whitney Hahn"
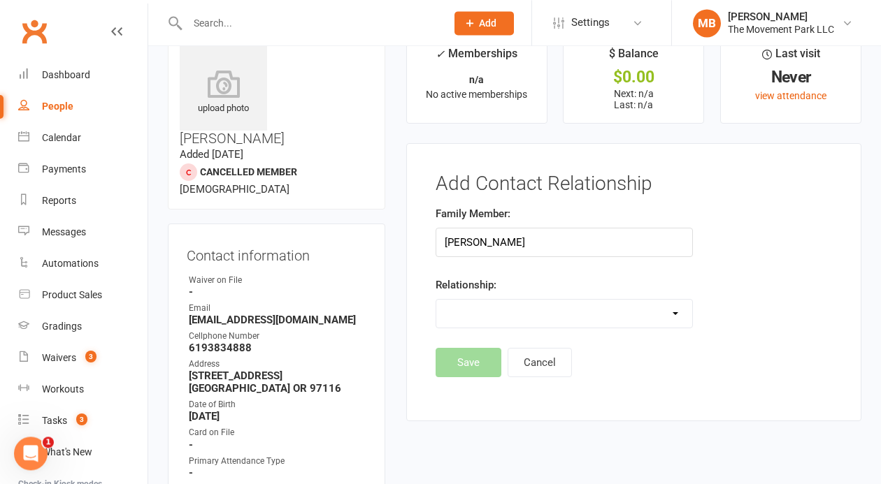
click at [436, 300] on select "Parent / Guardian Child Sibling (parent not in system) Spouse / Partner Cousin …" at bounding box center [564, 314] width 256 height 28
select select "3"
click option "Spouse / Partner" at bounding box center [0, 0] width 0 height 0
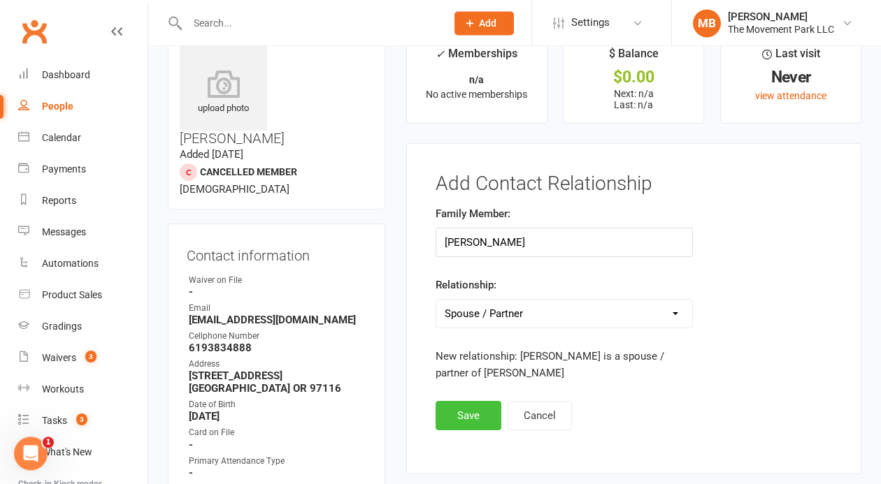
click at [478, 421] on button "Save" at bounding box center [468, 415] width 66 height 29
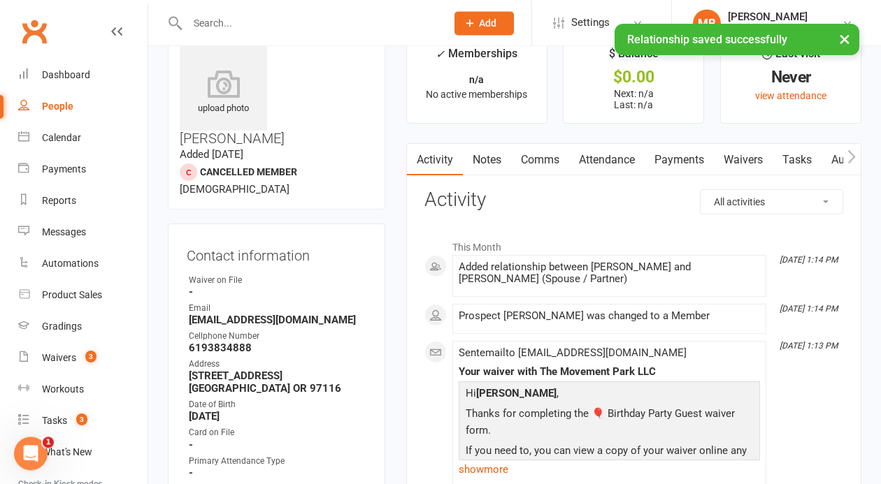
scroll to position [34, 0]
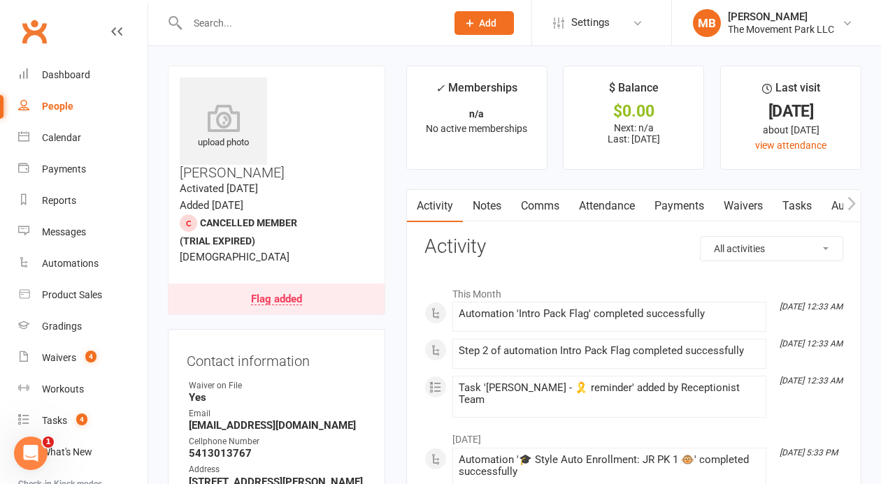
click at [326, 18] on input "text" at bounding box center [309, 23] width 253 height 20
paste input "[PERSON_NAME]"
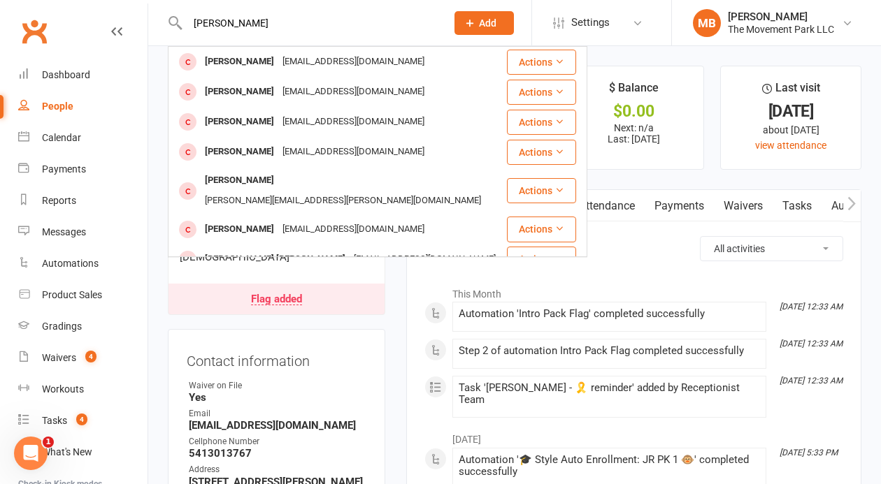
drag, startPoint x: 301, startPoint y: 17, endPoint x: 133, endPoint y: 23, distance: 167.8
click at [183, 23] on input "[PERSON_NAME]" at bounding box center [309, 23] width 253 height 20
paste input "Caroline"
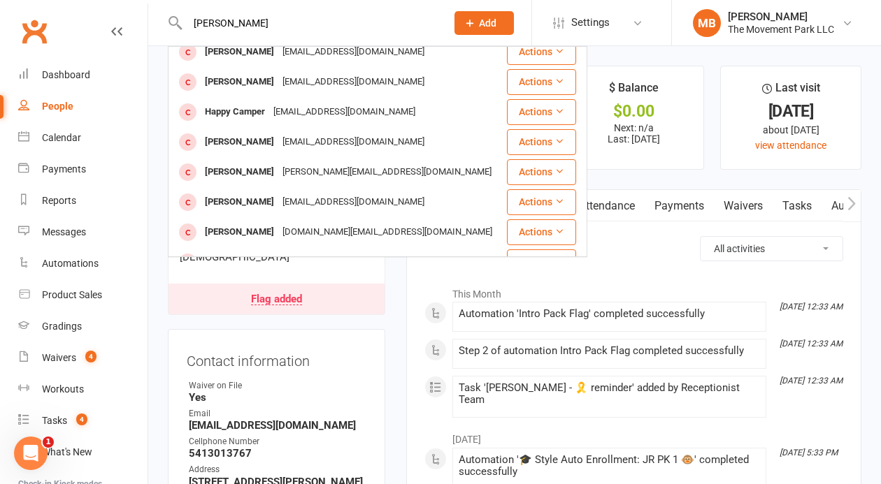
scroll to position [335, 0]
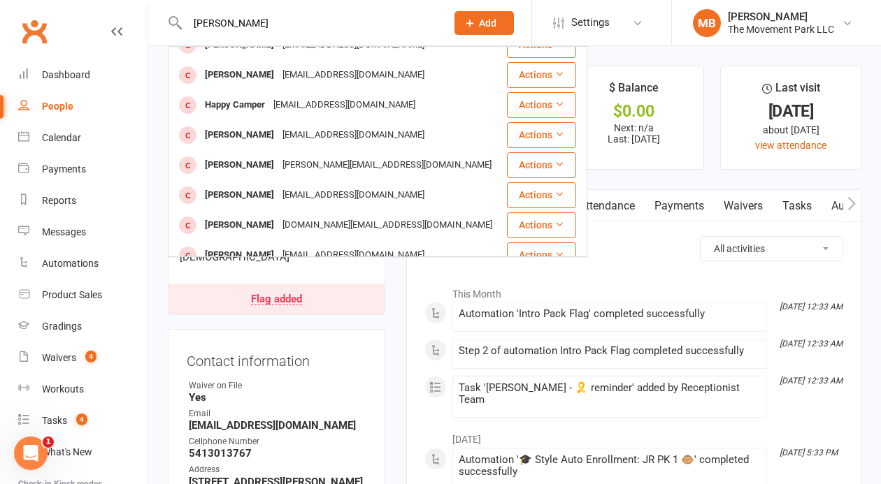
drag, startPoint x: 312, startPoint y: 27, endPoint x: -5, endPoint y: 49, distance: 317.3
click at [183, 33] on input "Caroline Hahn" at bounding box center [309, 23] width 253 height 20
paste input "[PERSON_NAME]"
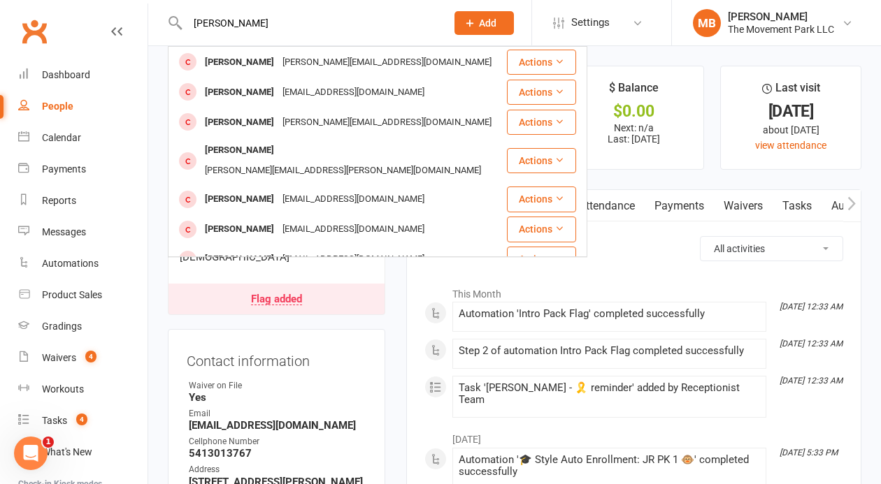
click at [217, 30] on input "[PERSON_NAME]" at bounding box center [309, 23] width 253 height 20
click at [217, 30] on input "Michael Turk" at bounding box center [309, 23] width 253 height 20
paste input "Vivi"
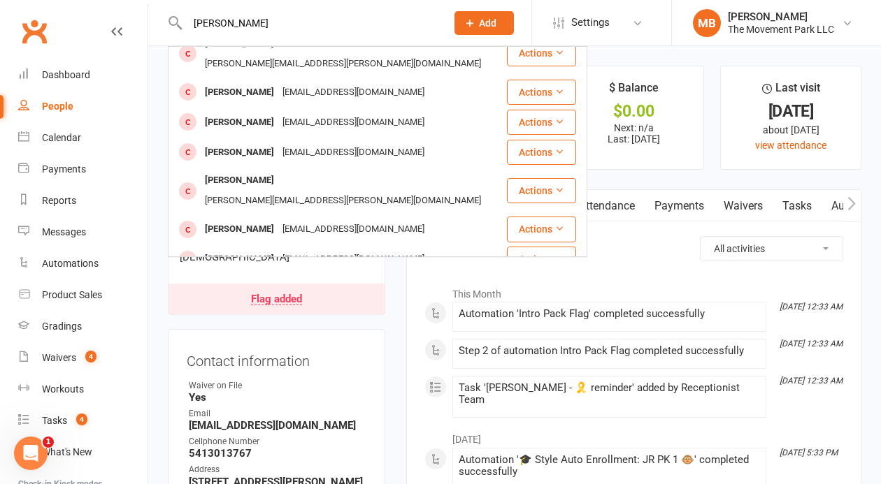
scroll to position [0, 0]
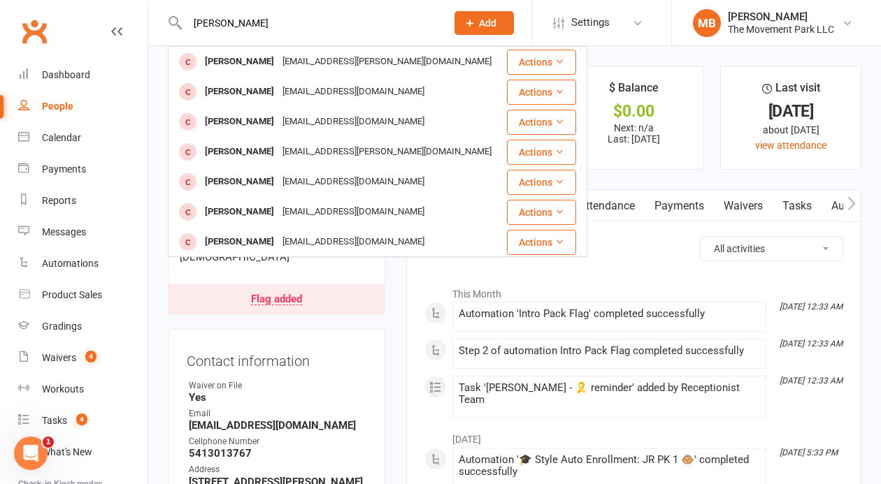
drag, startPoint x: 212, startPoint y: 18, endPoint x: 114, endPoint y: 13, distance: 98.7
click at [183, 13] on input "Vivi Turk" at bounding box center [309, 23] width 253 height 20
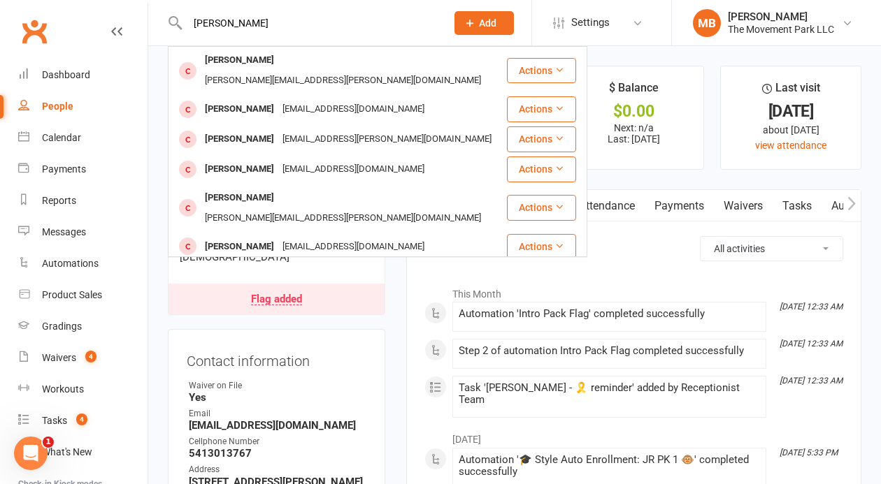
click at [291, 24] on input "michael Turk" at bounding box center [309, 23] width 253 height 20
paste input "Courtney Hall"
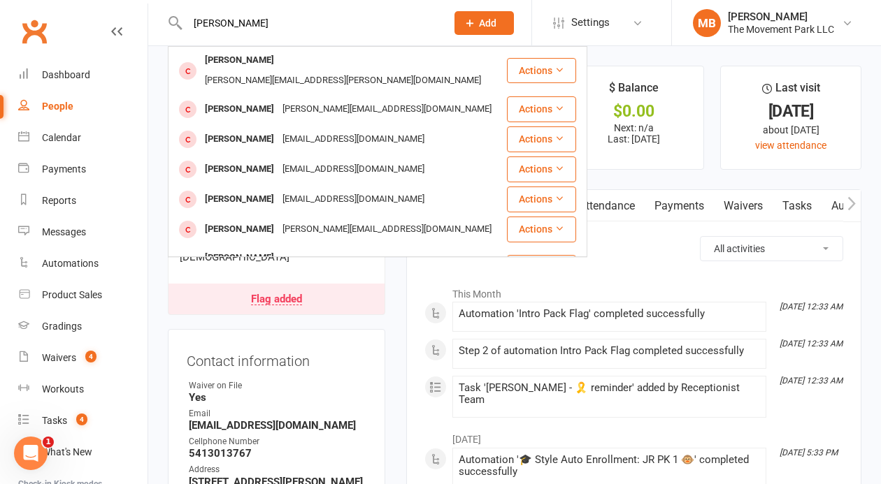
scroll to position [64, 0]
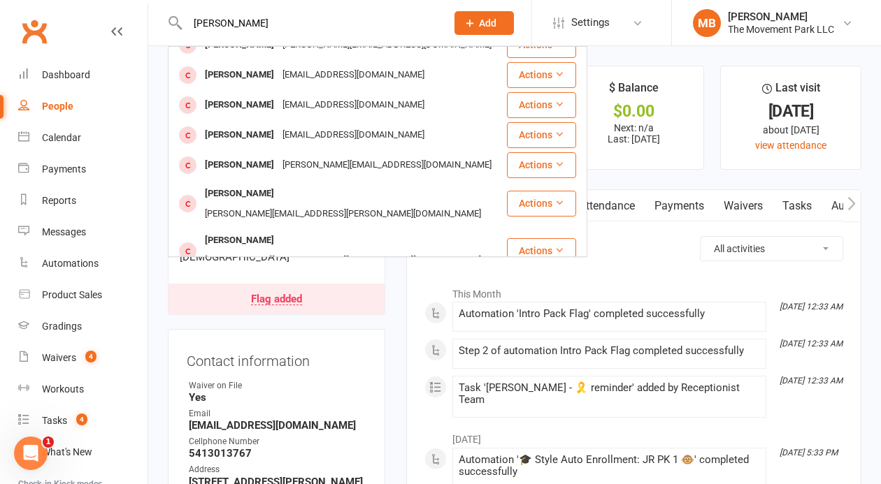
click at [274, 31] on input "Courtney Hall" at bounding box center [309, 23] width 253 height 20
paste input "Lulu Patterson"
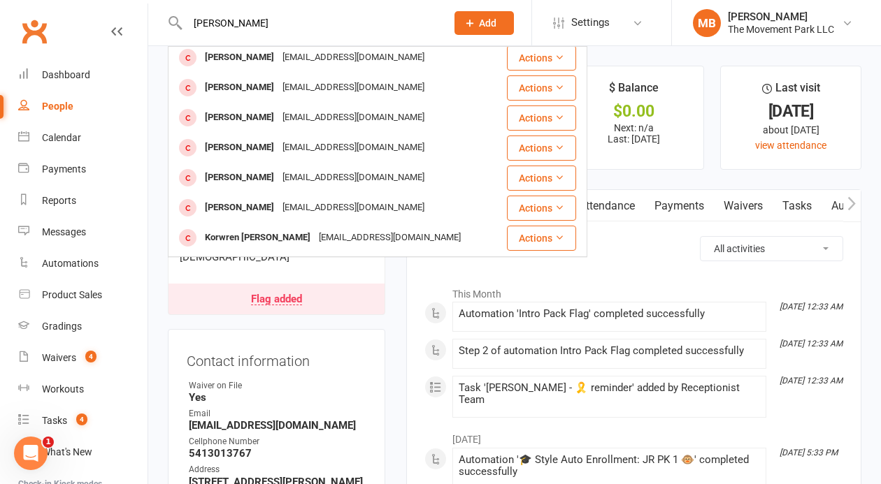
drag, startPoint x: 210, startPoint y: 24, endPoint x: 136, endPoint y: 15, distance: 73.9
click at [183, 15] on input "Lulu Patterson" at bounding box center [309, 23] width 253 height 20
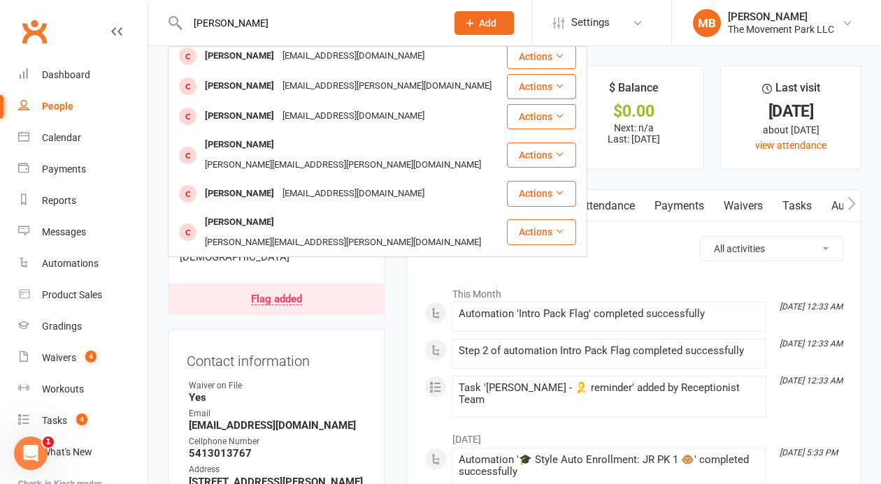
scroll to position [161, 0]
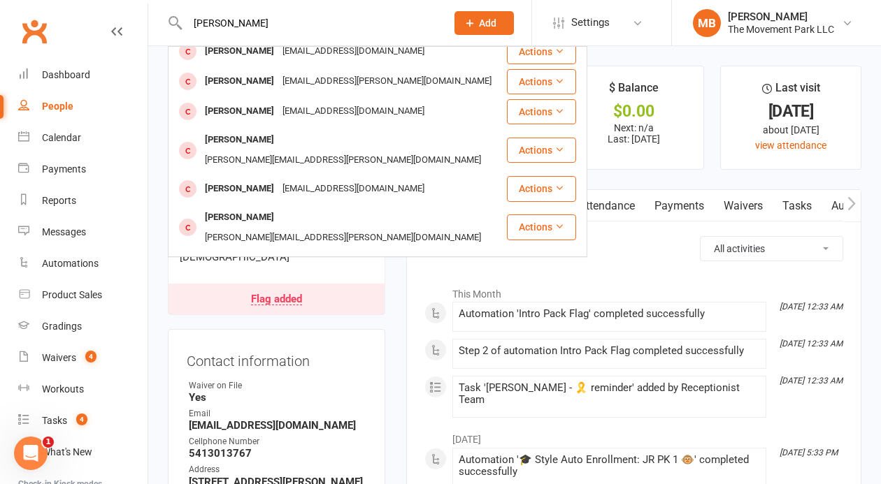
click at [261, 24] on input "ryan Patterson" at bounding box center [309, 23] width 253 height 20
paste input "Alexander"
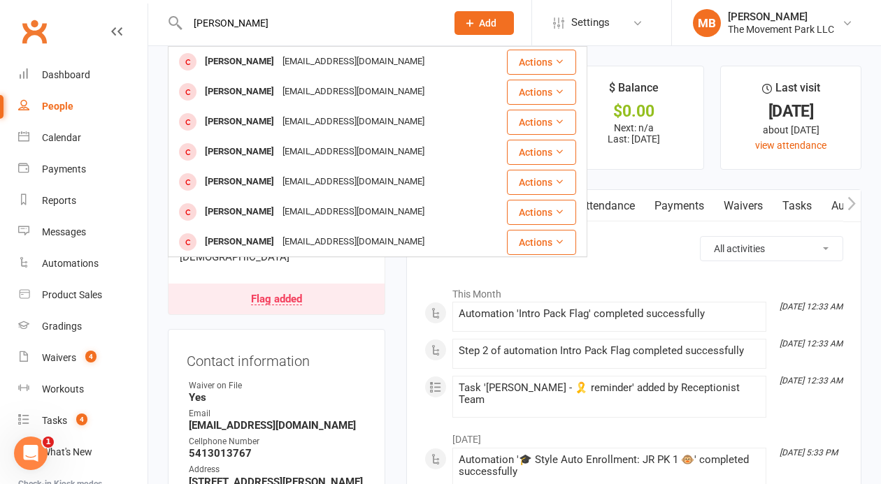
scroll to position [57, 0]
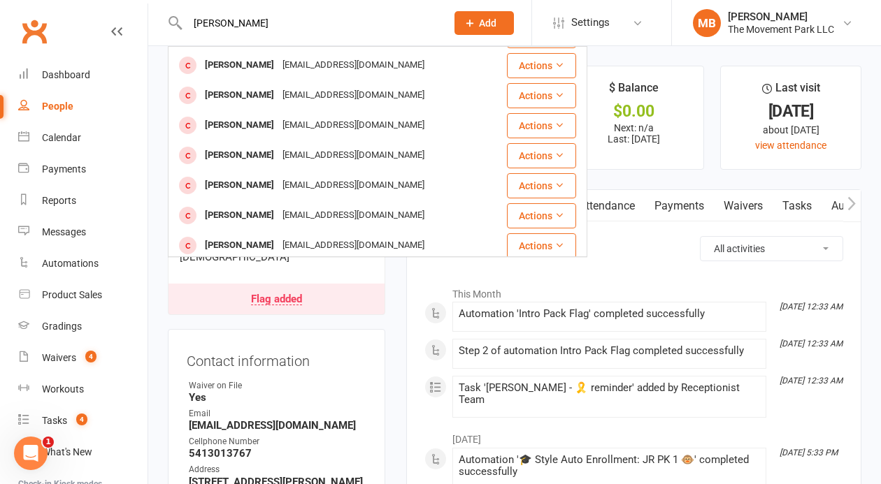
click at [275, 29] on input "Alexander Patterson" at bounding box center [309, 23] width 253 height 20
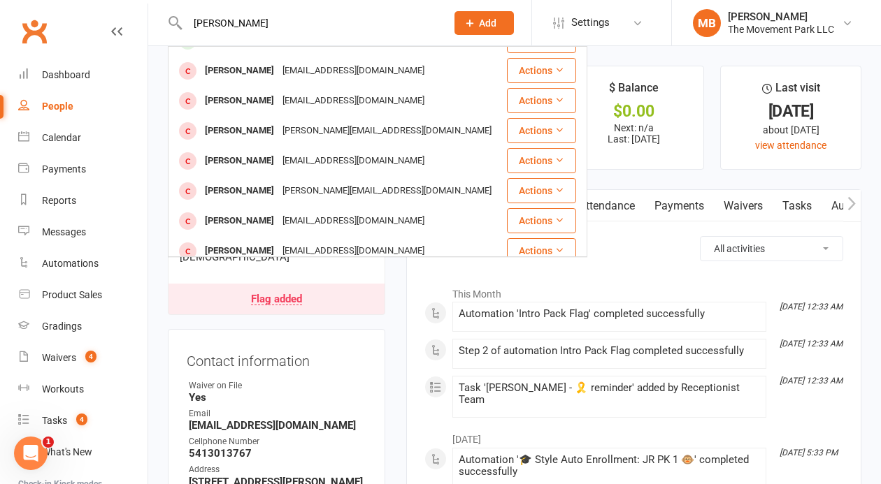
scroll to position [363, 0]
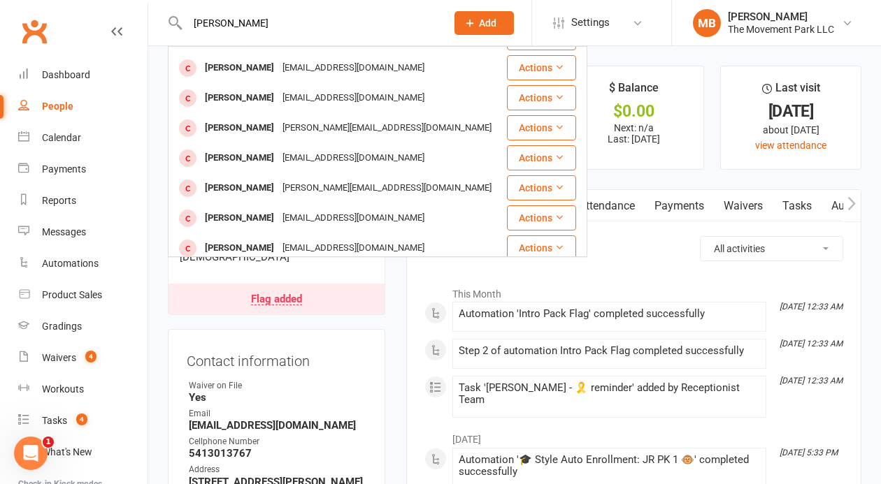
click at [574, 263] on td "Actions" at bounding box center [546, 278] width 80 height 30
click at [261, 29] on input "courtney hall" at bounding box center [309, 23] width 253 height 20
drag, startPoint x: 261, startPoint y: 29, endPoint x: 231, endPoint y: 32, distance: 30.9
click at [231, 32] on input "courtney hall" at bounding box center [309, 23] width 253 height 20
drag, startPoint x: 279, startPoint y: 29, endPoint x: 152, endPoint y: 20, distance: 126.8
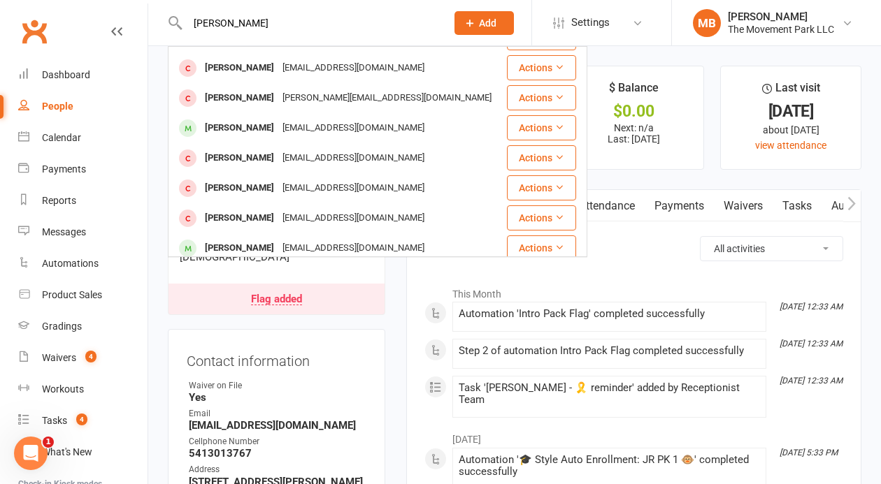
click at [183, 20] on input "courtneylhall" at bounding box center [309, 23] width 253 height 20
paste input "Courtney H"
type input "Courtney Hall"
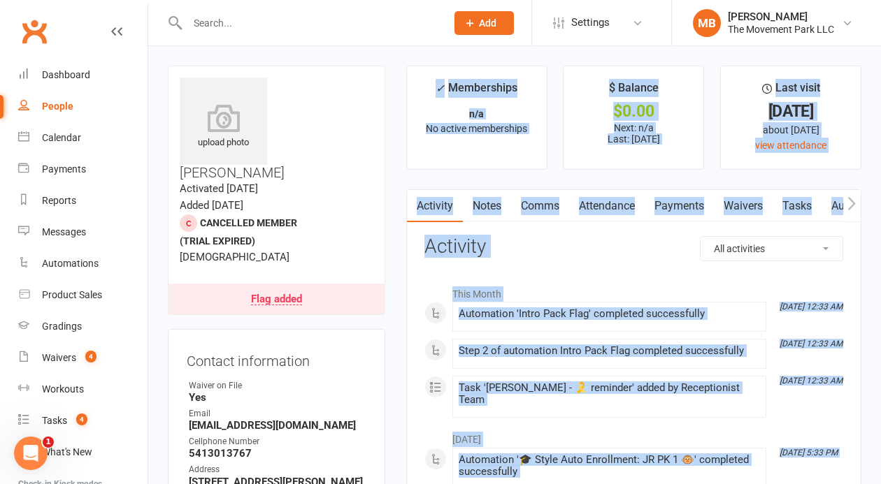
drag, startPoint x: 588, startPoint y: 172, endPoint x: 592, endPoint y: 49, distance: 123.1
click at [279, 22] on input "text" at bounding box center [309, 23] width 253 height 20
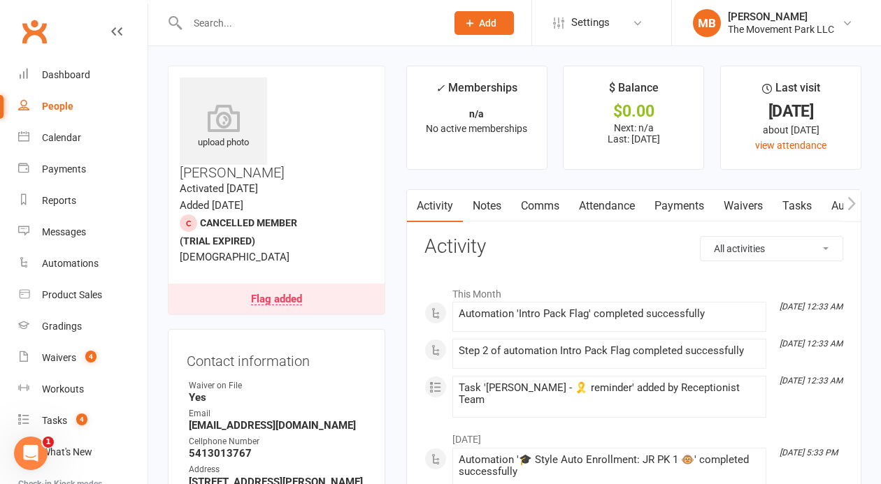
paste input "Courtney Hall"
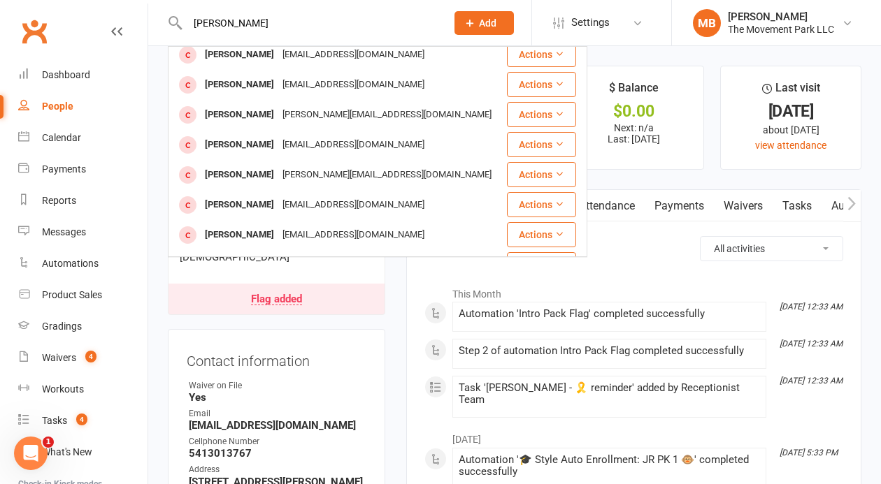
scroll to position [391, 0]
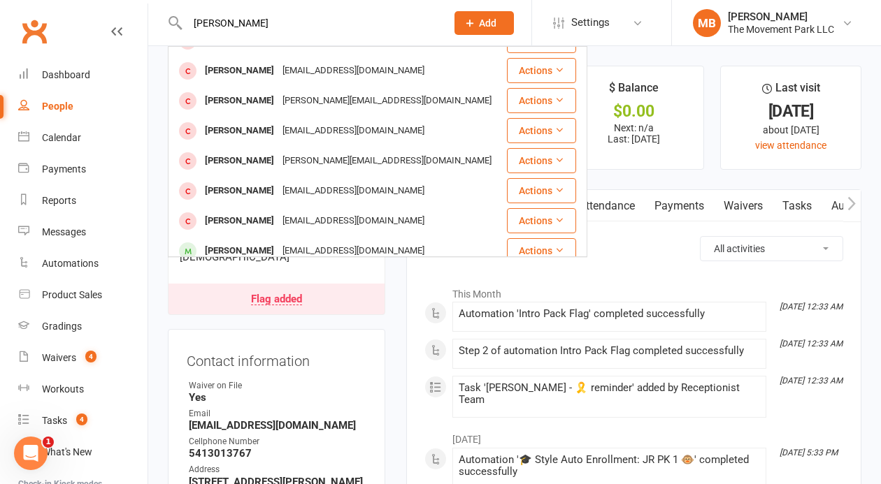
drag, startPoint x: 263, startPoint y: 27, endPoint x: 143, endPoint y: 13, distance: 121.7
click at [183, 13] on input "Courtney Hall" at bounding box center [309, 23] width 253 height 20
paste input "Lulu Patterson"
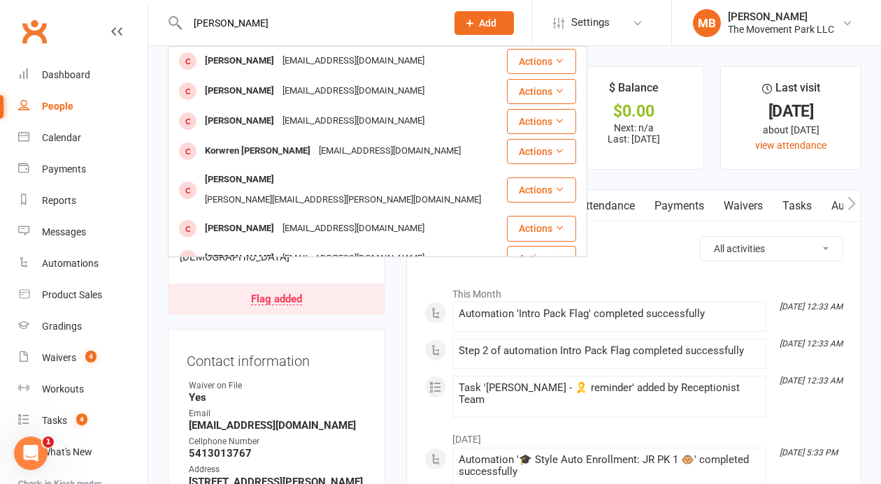
scroll to position [0, 0]
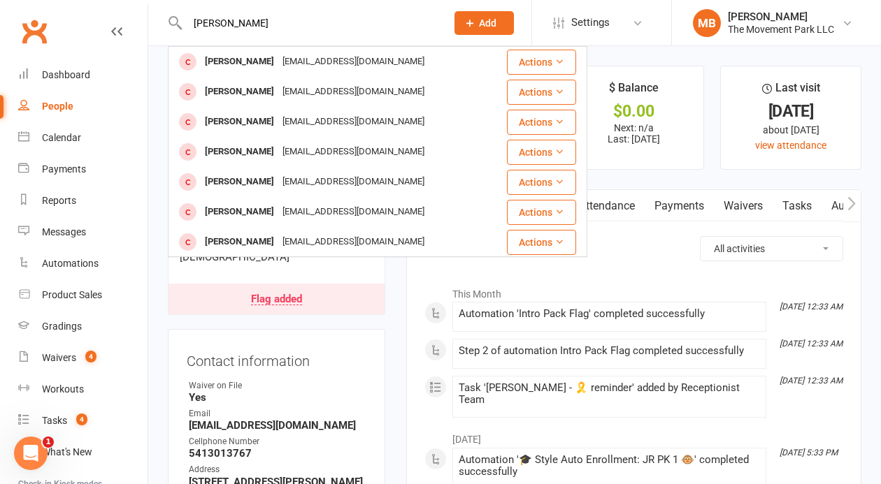
drag, startPoint x: 292, startPoint y: 15, endPoint x: 105, endPoint y: 14, distance: 187.3
click at [183, 14] on input "Lulu Patterson" at bounding box center [309, 23] width 253 height 20
paste input "Ryan"
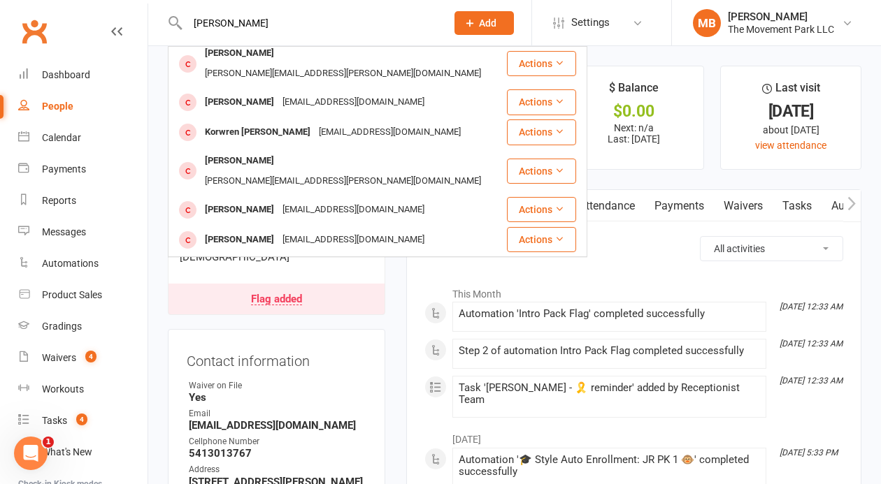
scroll to position [391, 0]
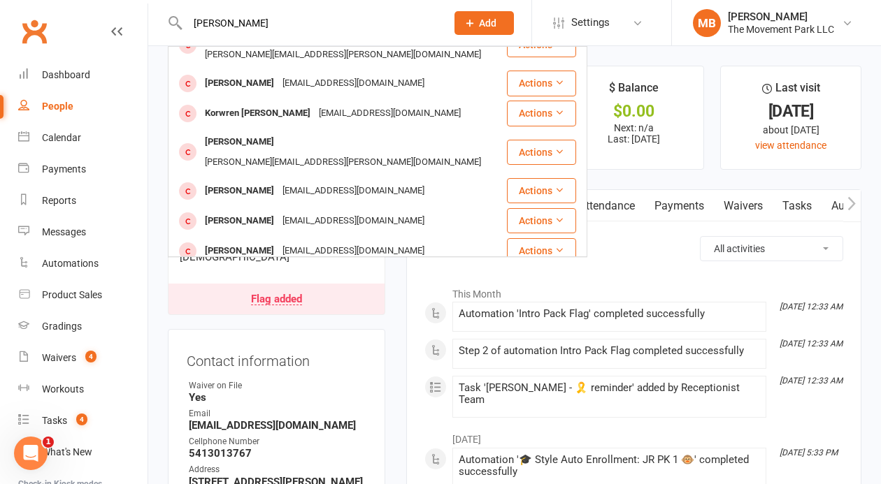
click at [256, 11] on div "Ryan Patterson Darryl Patterson dpatter124@mac.com Actions GladysAnn Patterson …" at bounding box center [302, 22] width 268 height 45
click at [250, 13] on input "Ryan Patterson" at bounding box center [309, 23] width 253 height 20
paste input "Alexander"
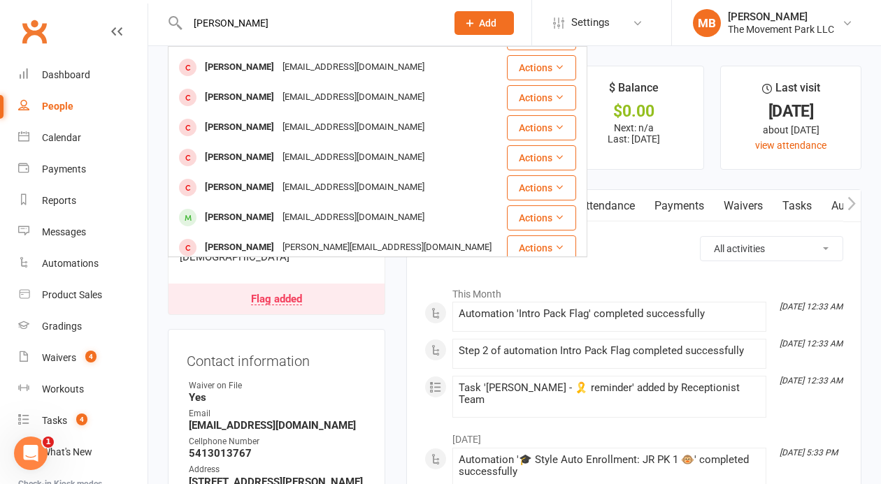
scroll to position [152, 0]
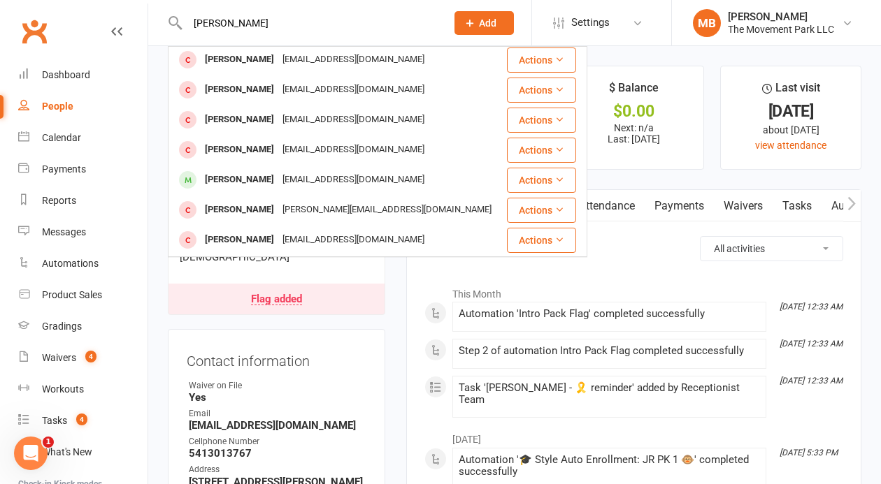
type input "Alexander Patterson"
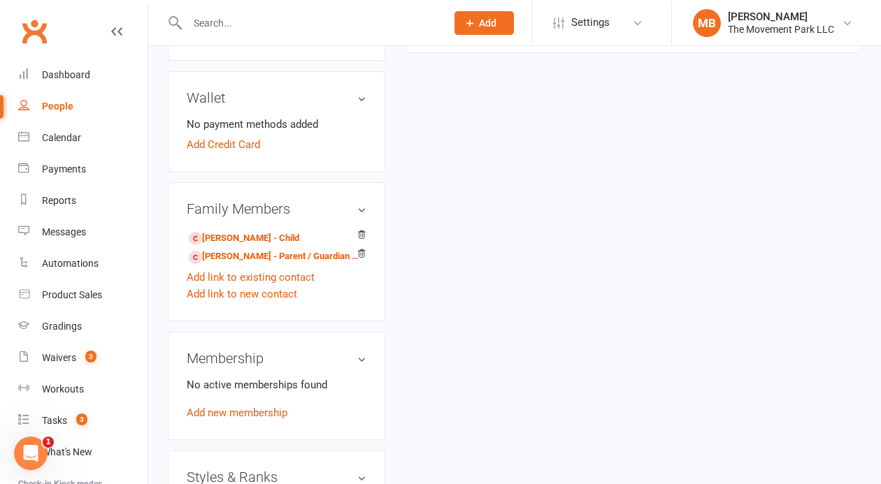
scroll to position [827, 0]
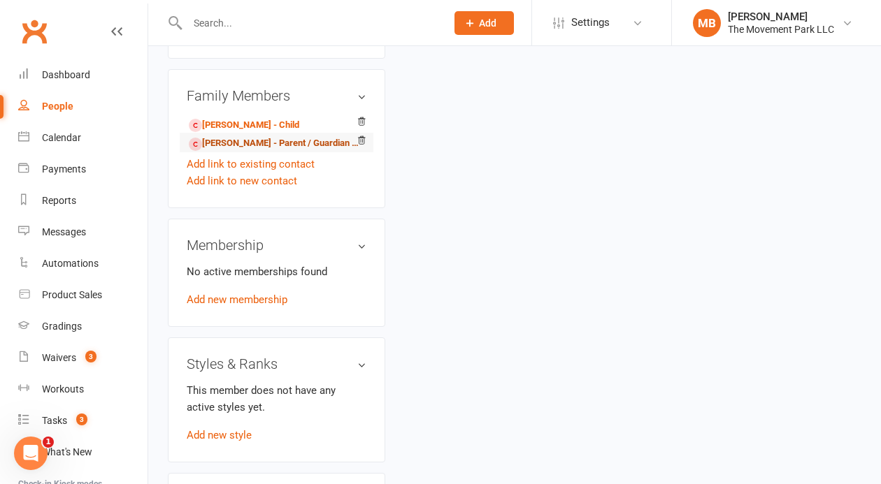
click at [256, 136] on link "[PERSON_NAME] - Parent / Guardian of [PERSON_NAME]" at bounding box center [274, 143] width 171 height 15
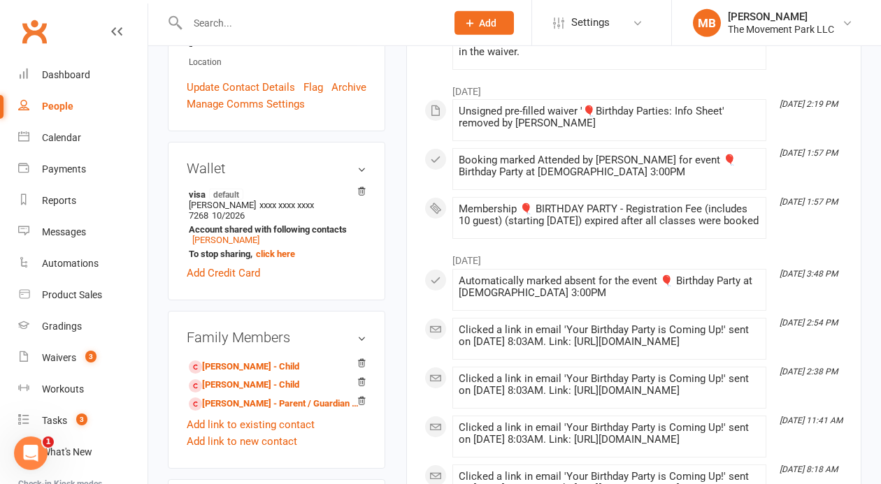
scroll to position [793, 0]
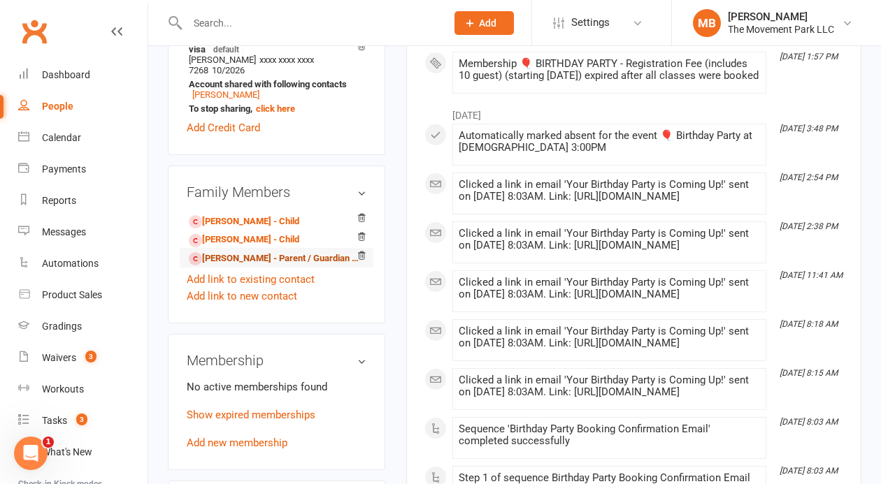
click at [242, 252] on link "[PERSON_NAME] - Parent / Guardian of [PERSON_NAME]" at bounding box center [274, 259] width 171 height 15
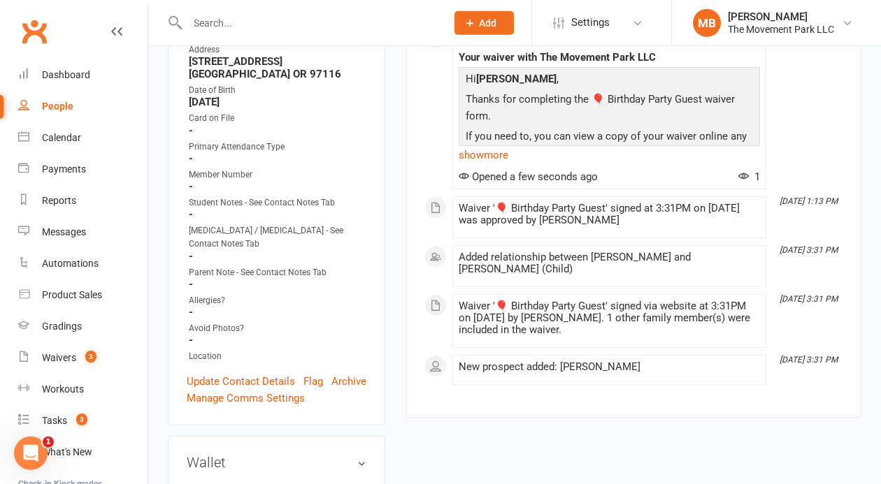
scroll to position [534, 0]
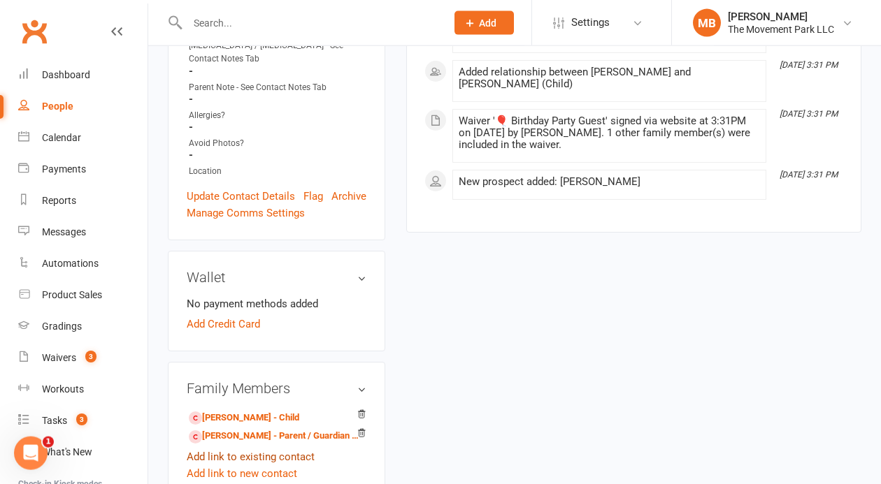
click at [245, 449] on link "Add link to existing contact" at bounding box center [251, 457] width 128 height 17
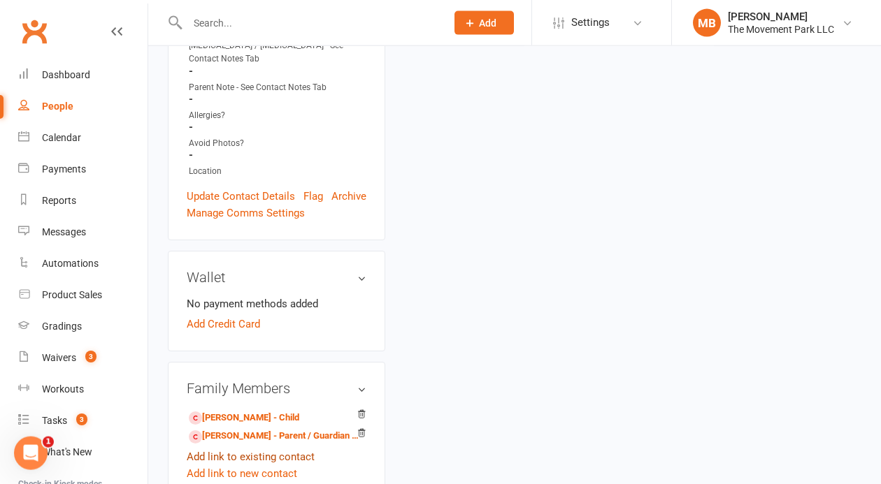
scroll to position [34, 0]
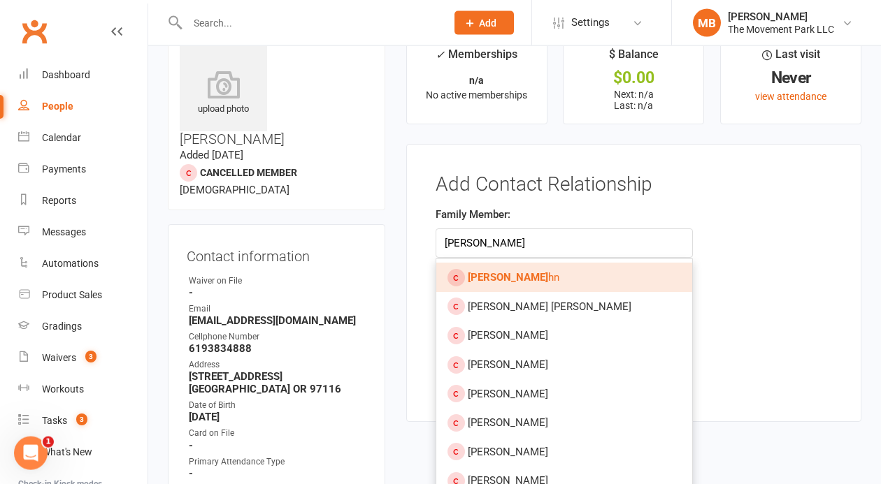
type input "[PERSON_NAME]"
click at [528, 282] on link "[PERSON_NAME] hn" at bounding box center [564, 276] width 256 height 29
type input "Bailey Hahn"
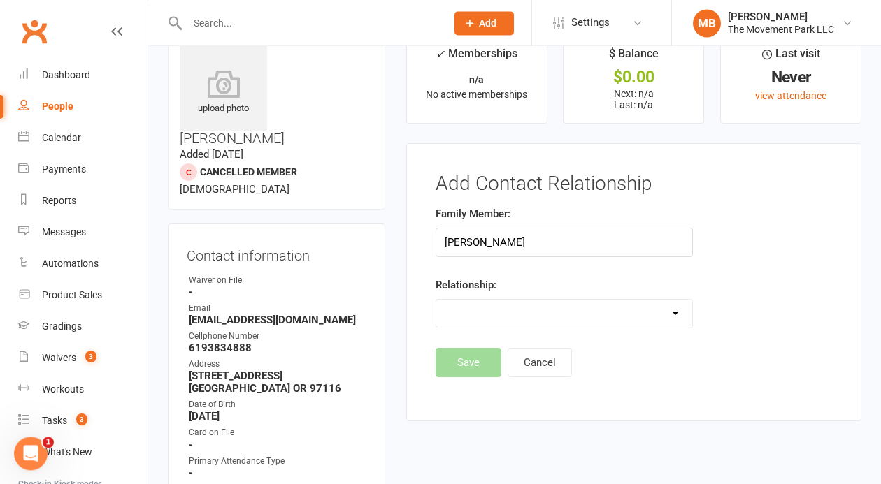
click at [436, 300] on select "Parent / Guardian Child Sibling (parent not in system) Spouse / Partner Cousin …" at bounding box center [564, 314] width 256 height 28
select select "1"
click option "Child" at bounding box center [0, 0] width 0 height 0
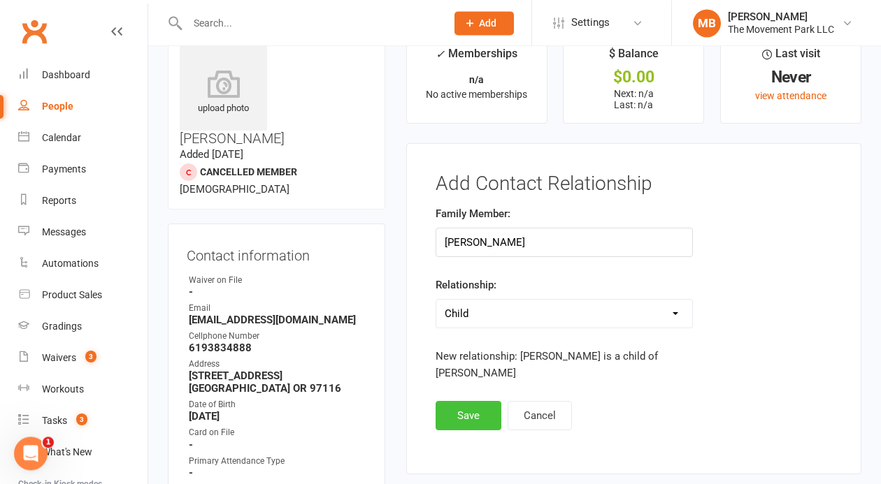
click at [479, 410] on button "Save" at bounding box center [468, 415] width 66 height 29
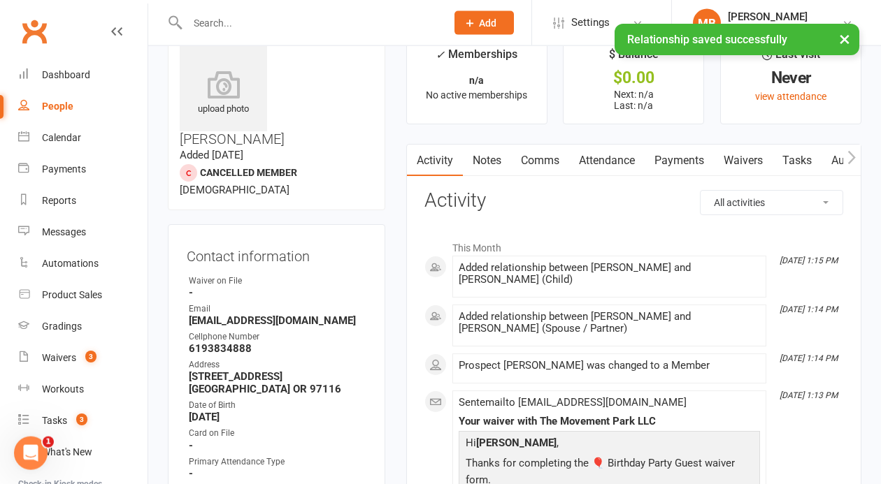
scroll to position [295, 0]
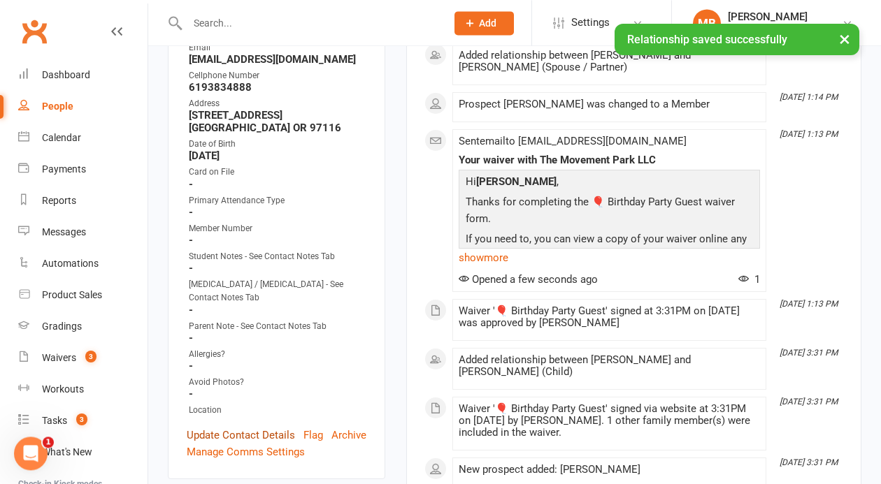
click at [226, 427] on link "Update Contact Details" at bounding box center [241, 435] width 108 height 17
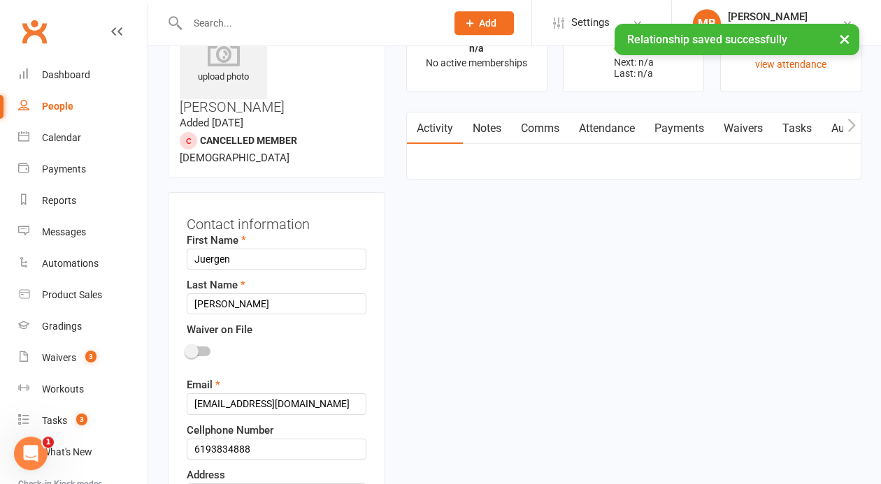
scroll to position [65, 0]
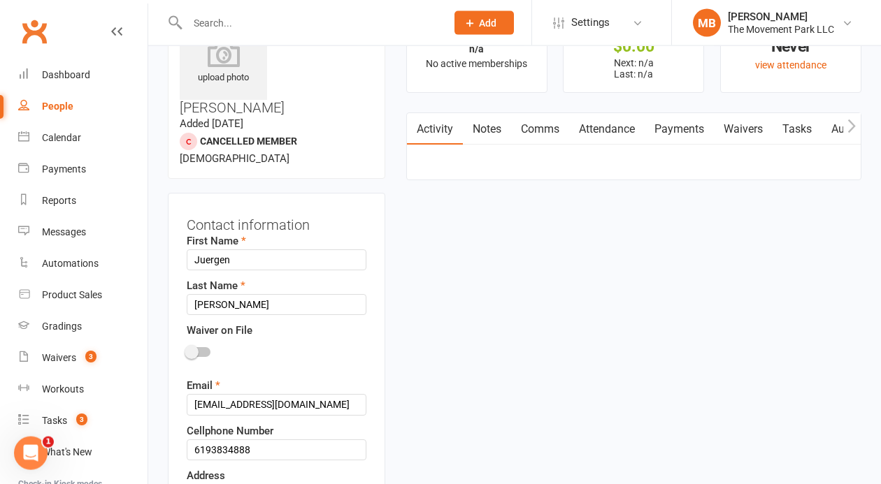
click at [200, 347] on div at bounding box center [199, 352] width 24 height 10
click at [187, 350] on input "checkbox" at bounding box center [187, 350] width 0 height 0
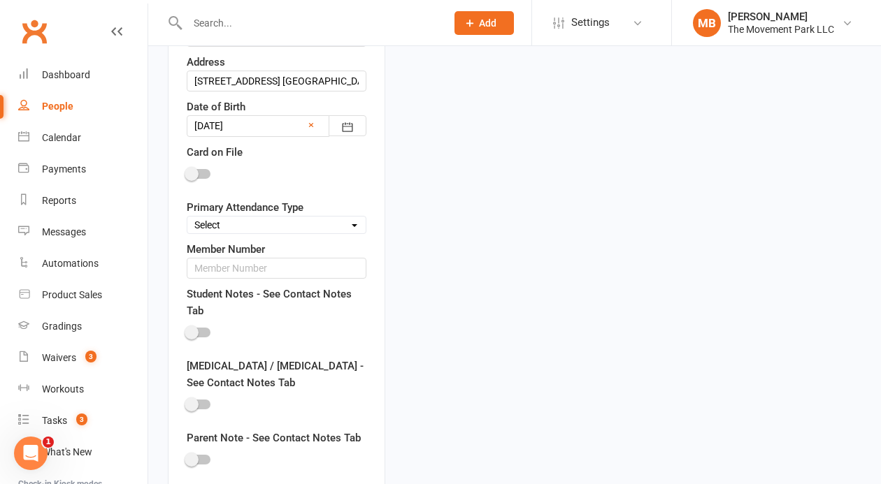
scroll to position [892, 0]
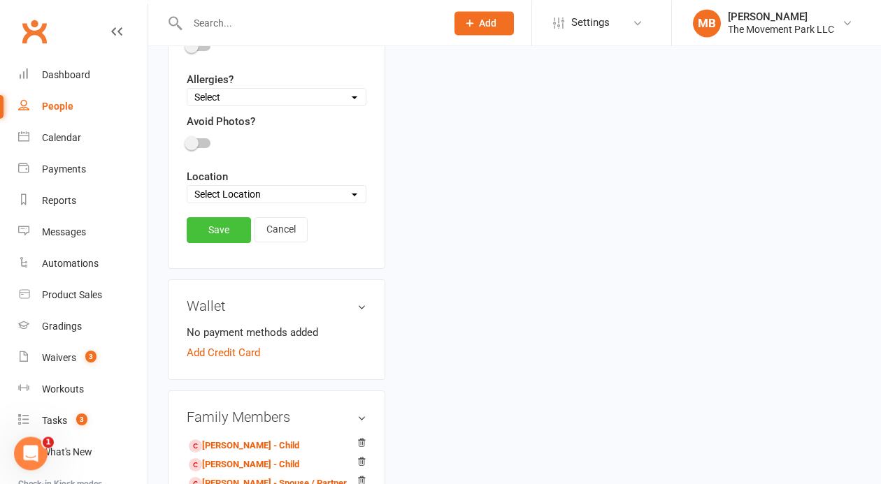
click at [235, 217] on link "Save" at bounding box center [219, 229] width 64 height 25
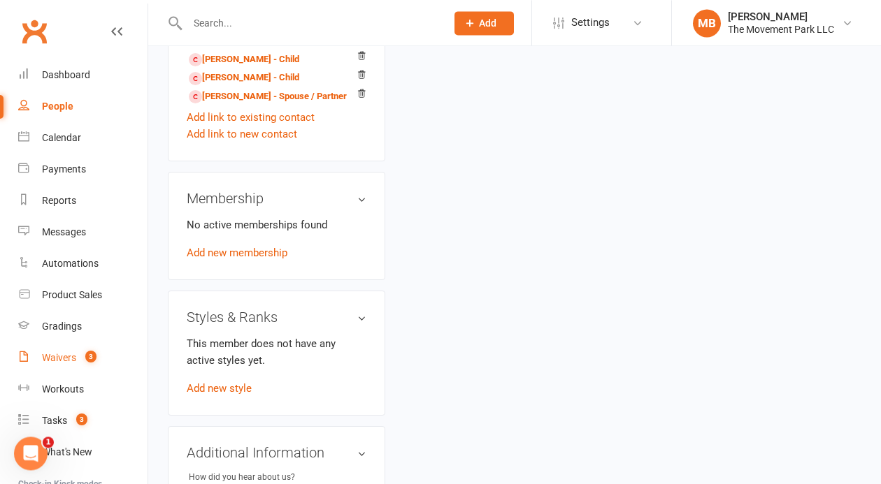
scroll to position [0, 0]
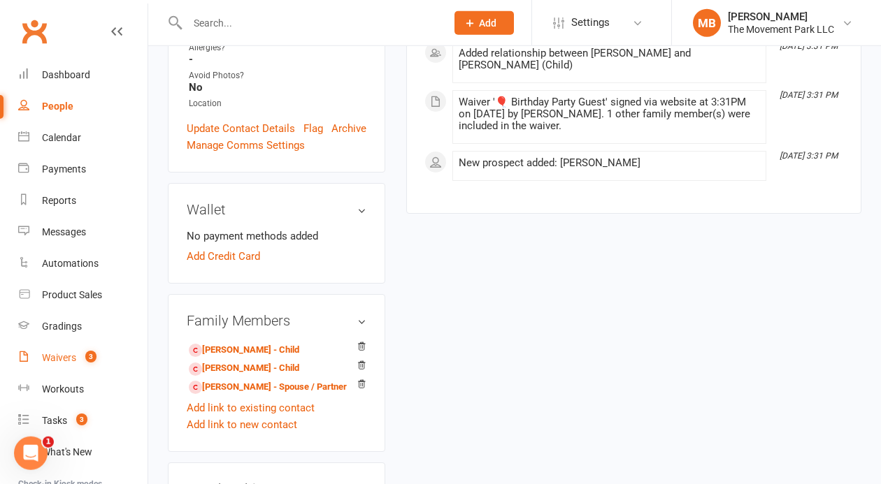
click at [57, 352] on link "Waivers 3" at bounding box center [82, 357] width 129 height 31
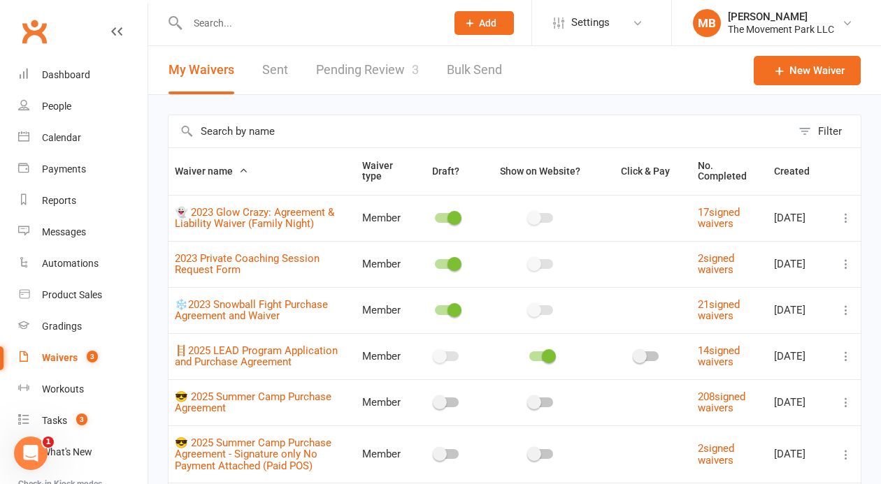
click at [373, 74] on link "Pending Review 3" at bounding box center [367, 70] width 103 height 48
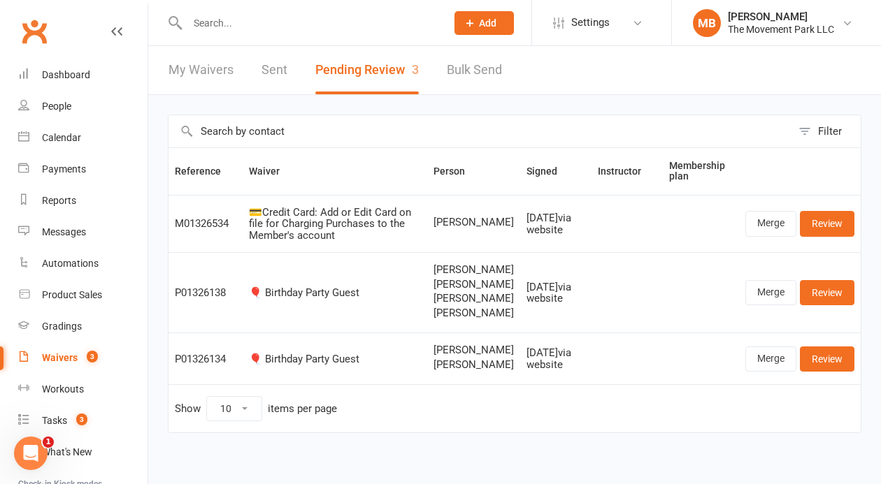
click at [477, 267] on span "Courtney Hall" at bounding box center [473, 270] width 80 height 12
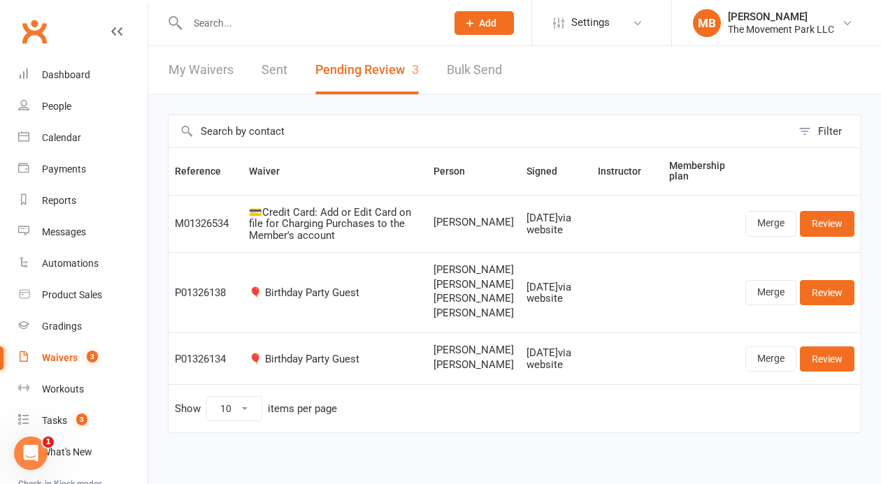
click at [477, 267] on span "Courtney Hall" at bounding box center [473, 270] width 80 height 12
click at [466, 356] on span "Michael Turk" at bounding box center [473, 351] width 80 height 12
click at [467, 371] on span "Vivi Turk" at bounding box center [473, 365] width 80 height 12
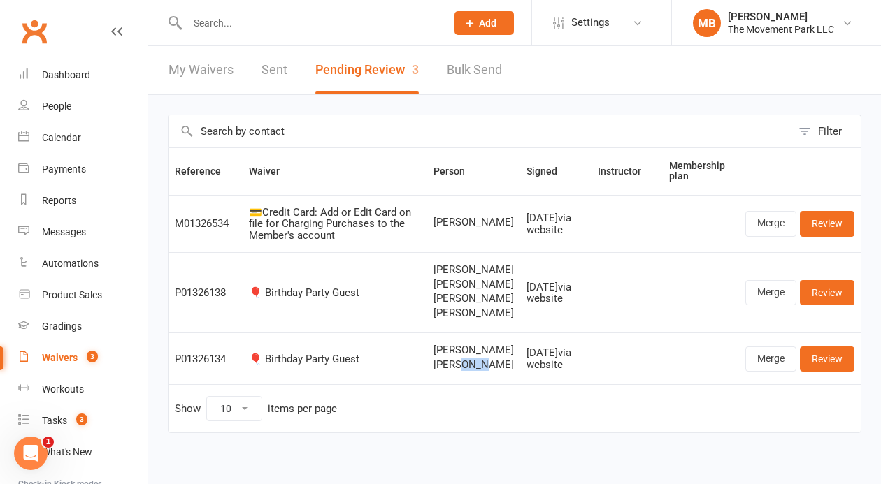
click at [467, 371] on span "Vivi Turk" at bounding box center [473, 365] width 80 height 12
click at [826, 372] on link "Review" at bounding box center [827, 359] width 55 height 25
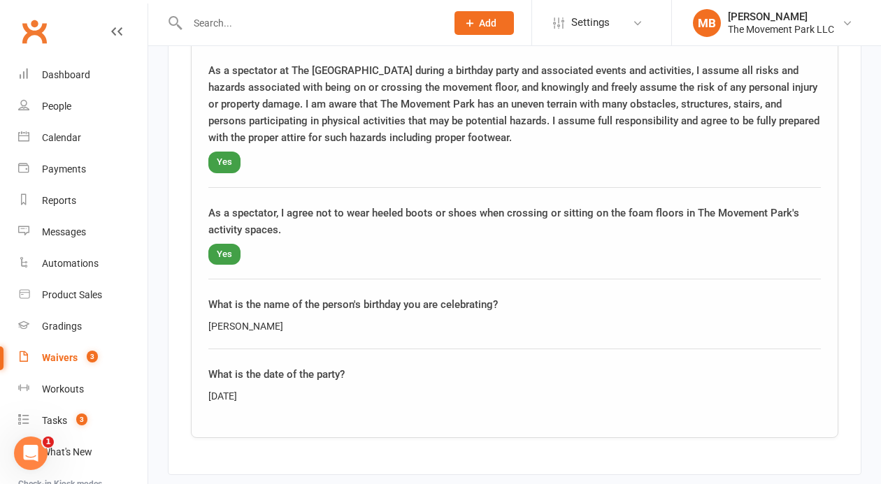
scroll to position [2306, 0]
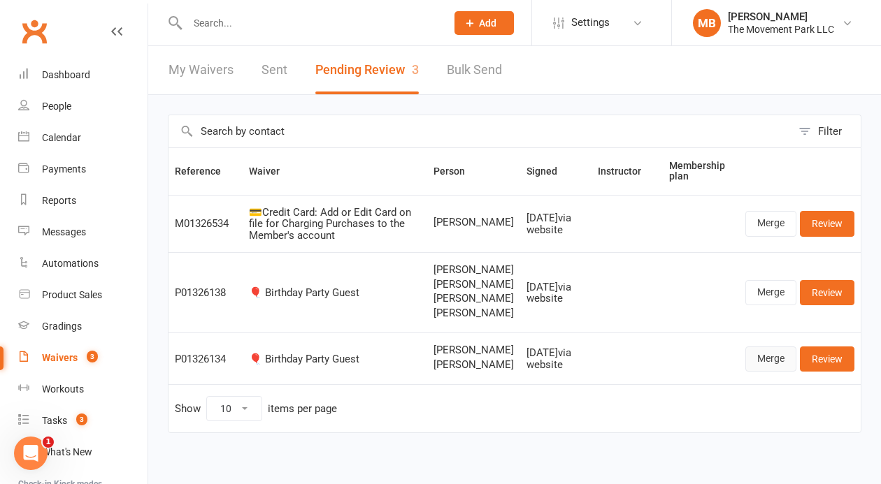
click at [772, 372] on link "Merge" at bounding box center [770, 359] width 51 height 25
click at [834, 372] on link "Review" at bounding box center [827, 359] width 55 height 25
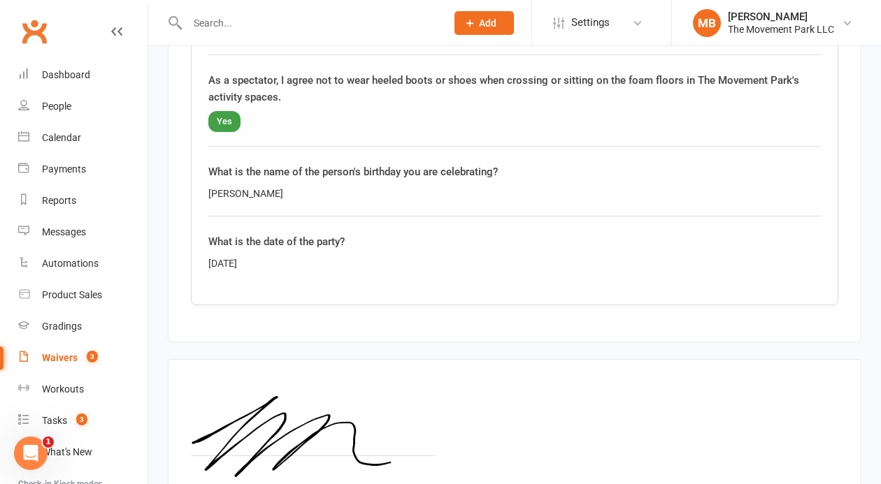
scroll to position [2398, 0]
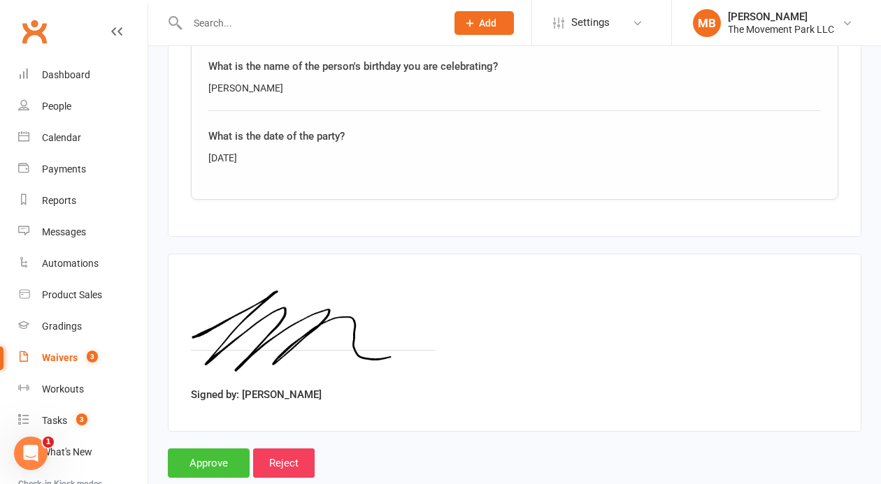
click at [232, 449] on input "Approve" at bounding box center [209, 463] width 82 height 29
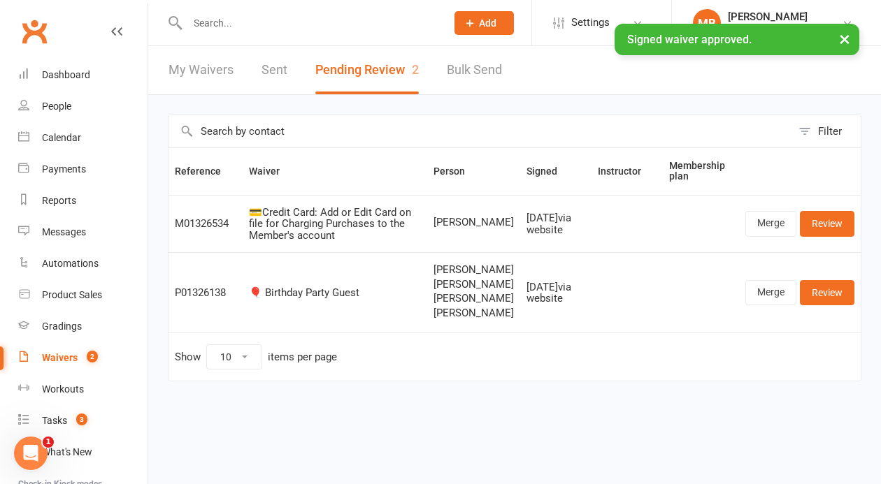
drag, startPoint x: 487, startPoint y: 293, endPoint x: 433, endPoint y: 286, distance: 54.3
click at [433, 286] on td "Courtney Hall Lulu Patterson Ryan Patterson Alexander Patterson" at bounding box center [473, 292] width 93 height 80
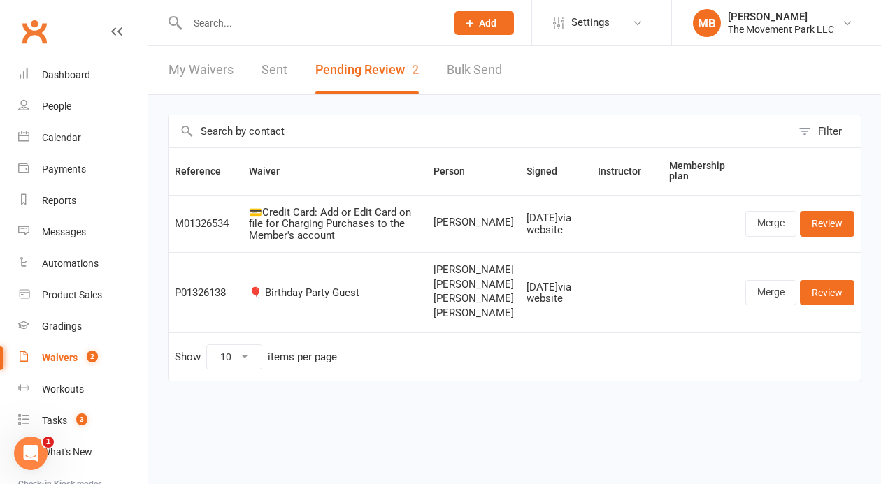
copy span "Lulu Patterson"
click at [486, 272] on span "Courtney Hall" at bounding box center [473, 270] width 80 height 12
drag, startPoint x: 492, startPoint y: 292, endPoint x: 435, endPoint y: 289, distance: 57.4
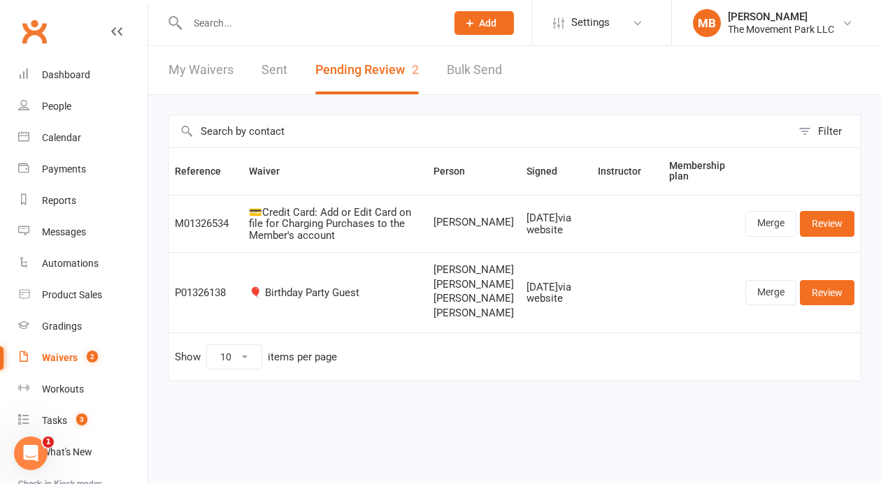
click at [435, 289] on td "Courtney Hall Lulu Patterson Ryan Patterson Alexander Patterson" at bounding box center [473, 292] width 93 height 80
copy span "Lulu Patterson"
click at [480, 319] on span "Alexander Patterson" at bounding box center [473, 314] width 80 height 12
drag, startPoint x: 485, startPoint y: 350, endPoint x: 437, endPoint y: 336, distance: 49.5
click at [437, 333] on td "Courtney Hall Lulu Patterson Ryan Patterson Alexander Patterson" at bounding box center [473, 292] width 93 height 80
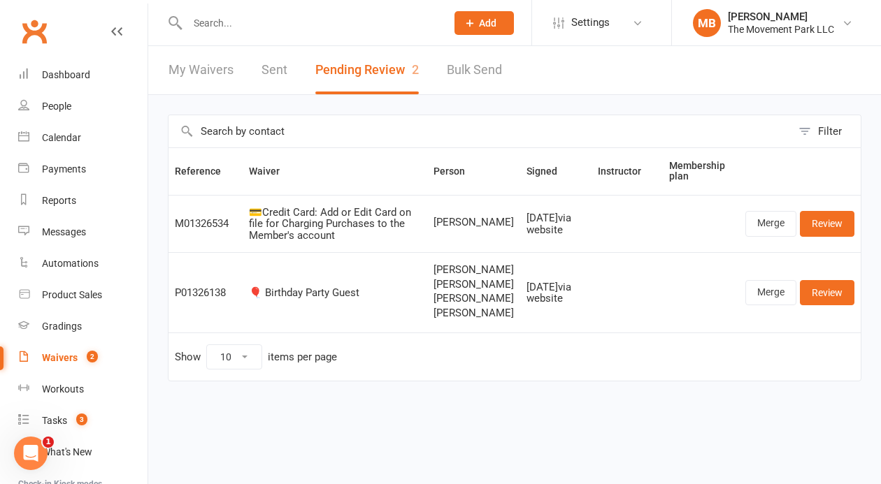
copy span "Alexander Patterson"
click at [841, 305] on link "Review" at bounding box center [827, 292] width 55 height 25
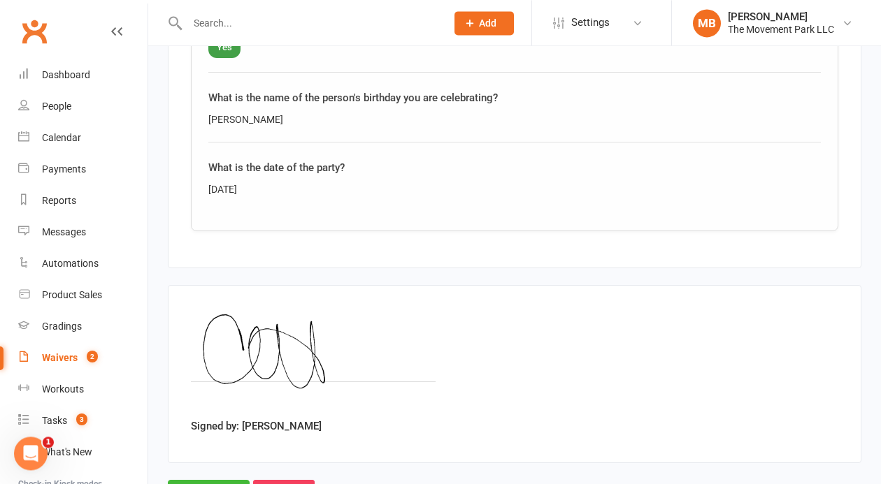
scroll to position [3406, 0]
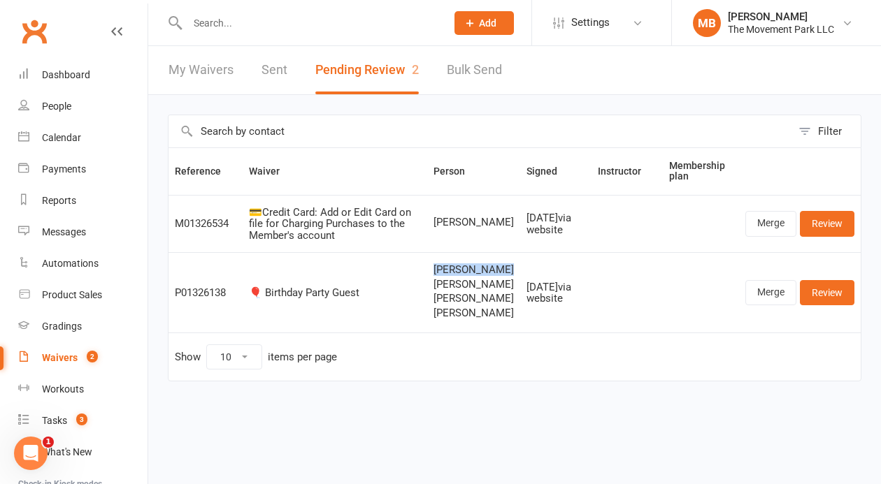
drag, startPoint x: 502, startPoint y: 273, endPoint x: 435, endPoint y: 266, distance: 68.2
click at [435, 266] on td "Courtney Hall Lulu Patterson Ryan Patterson Alexander Patterson" at bounding box center [473, 292] width 93 height 80
copy span "Courtney Hall"
drag, startPoint x: 489, startPoint y: 292, endPoint x: 439, endPoint y: 282, distance: 51.3
click at [439, 282] on td "Courtney Hall Lulu Patterson Ryan Patterson Alexander Patterson" at bounding box center [473, 292] width 93 height 80
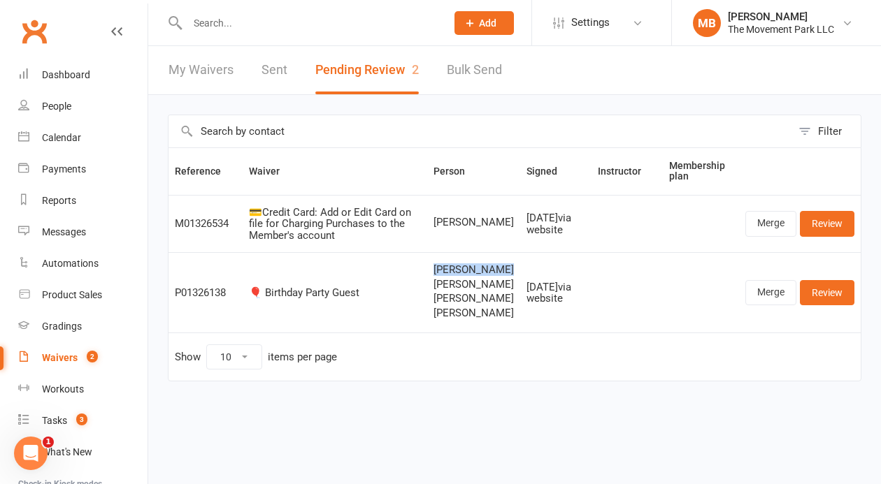
copy span "Lulu Patterson"
drag, startPoint x: 484, startPoint y: 324, endPoint x: 434, endPoint y: 314, distance: 51.3
click at [434, 314] on td "Courtney Hall Lulu Patterson Ryan Patterson Alexander Patterson" at bounding box center [473, 292] width 93 height 80
copy span "Ryan Patterson"
drag, startPoint x: 486, startPoint y: 352, endPoint x: 437, endPoint y: 341, distance: 49.3
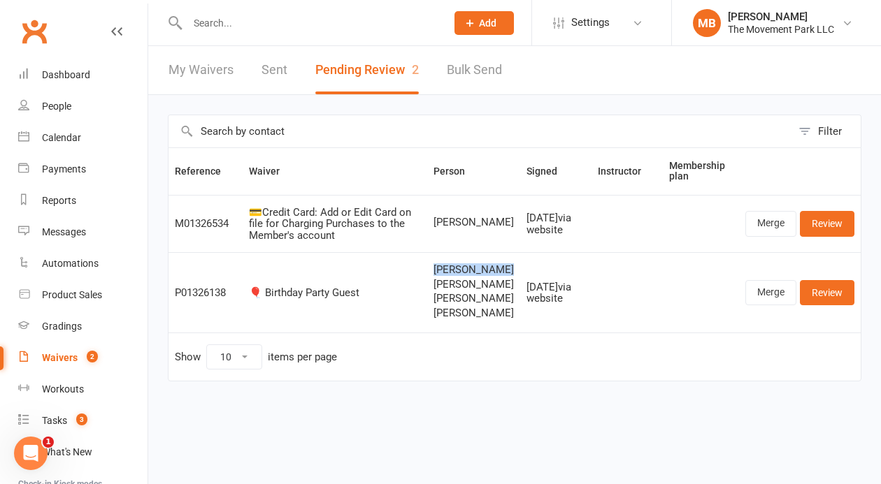
click at [437, 333] on td "Courtney Hall Lulu Patterson Ryan Patterson Alexander Patterson" at bounding box center [473, 292] width 93 height 80
copy span "Alexander Patterson"
click at [714, 333] on td at bounding box center [701, 292] width 76 height 80
click at [50, 428] on link "Tasks 3" at bounding box center [82, 420] width 129 height 31
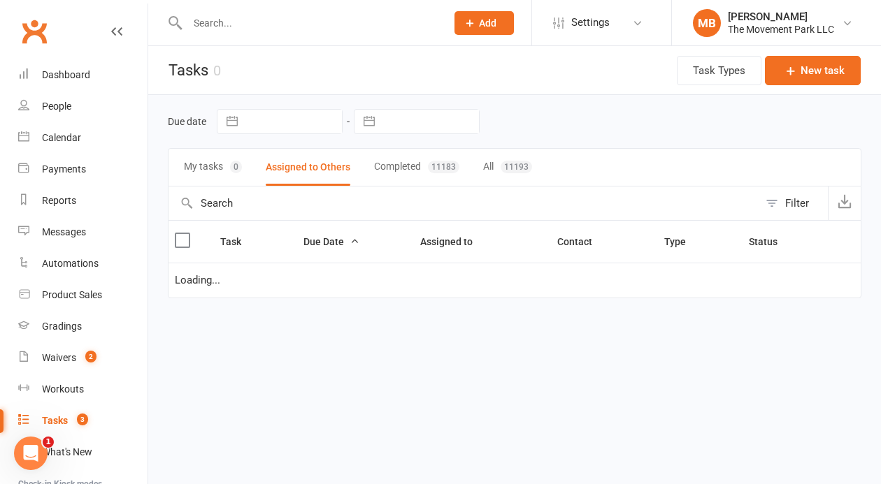
select select "waiting"
select select "started"
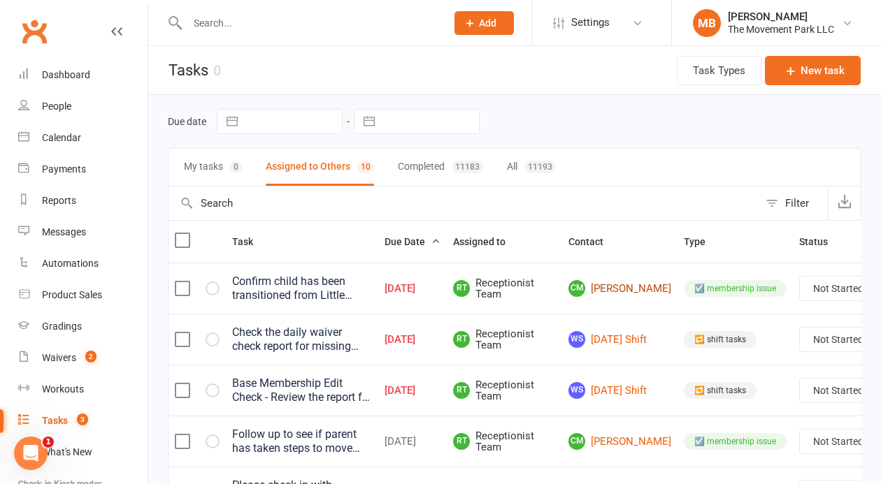
click at [568, 289] on link "CM Cole McCann" at bounding box center [619, 288] width 103 height 17
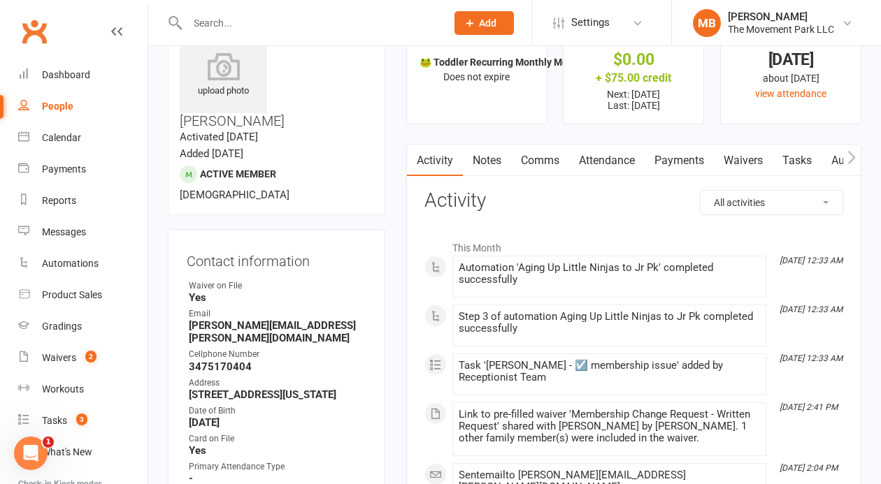
scroll to position [38, 0]
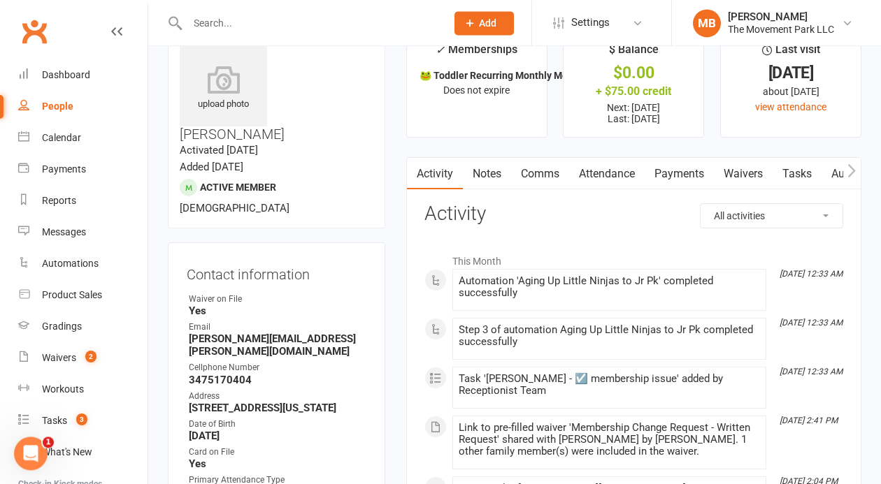
click at [755, 178] on link "Waivers" at bounding box center [743, 174] width 59 height 32
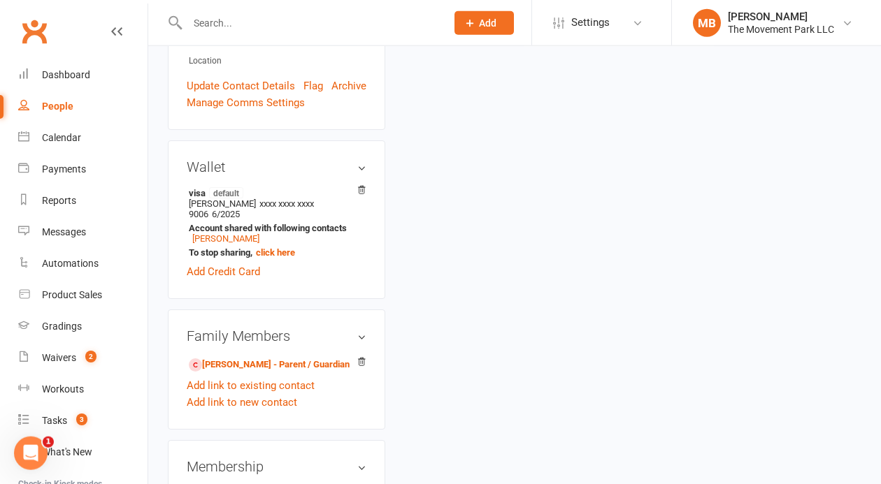
scroll to position [925, 0]
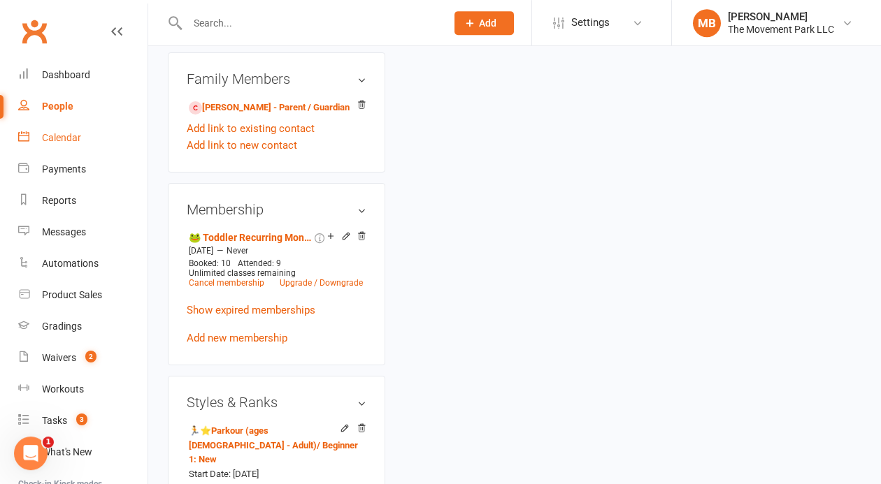
click at [78, 133] on div "Calendar" at bounding box center [61, 137] width 39 height 11
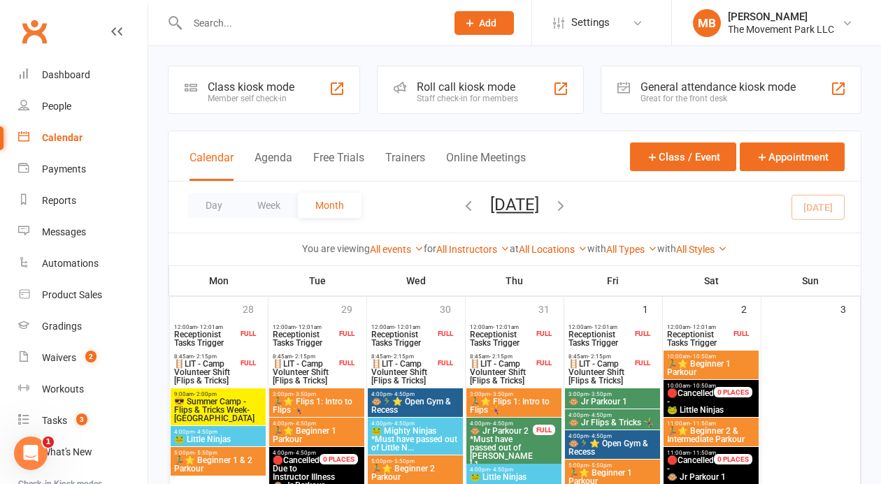
scroll to position [349, 0]
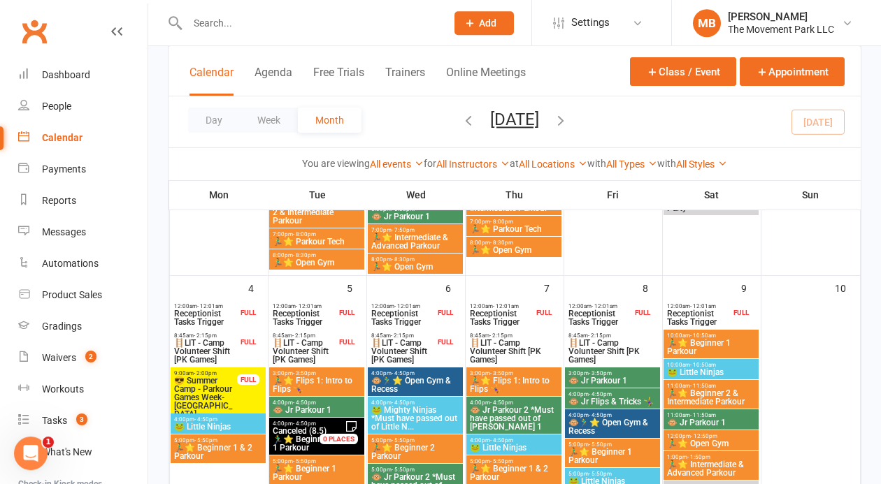
drag, startPoint x: 872, startPoint y: 43, endPoint x: 868, endPoint y: 161, distance: 117.5
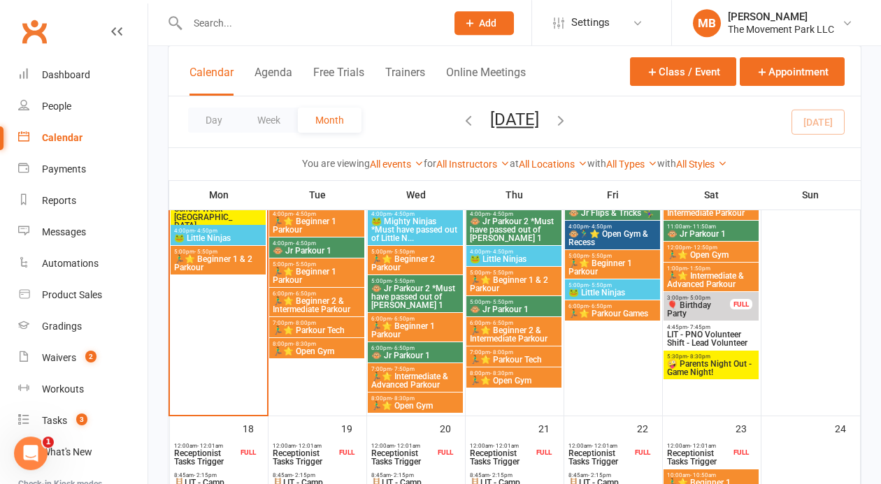
scroll to position [912, 0]
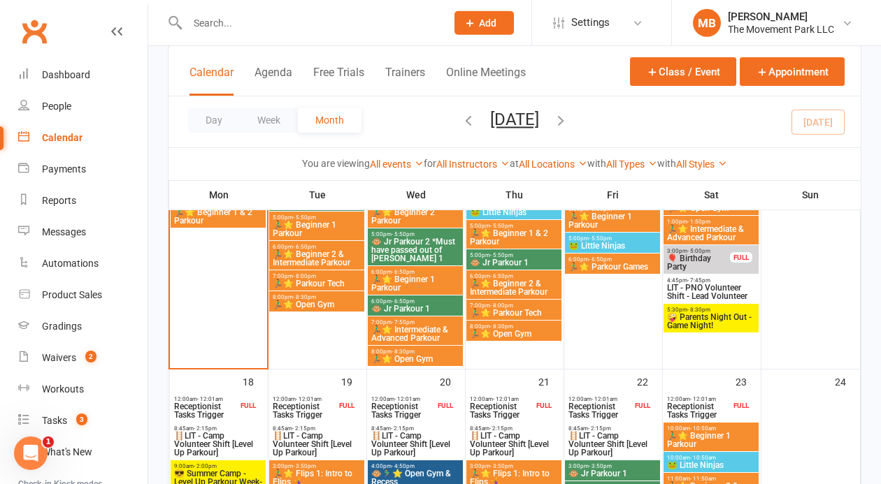
click at [732, 318] on span "🤪 Parents Night Out - Game Night!" at bounding box center [710, 321] width 89 height 17
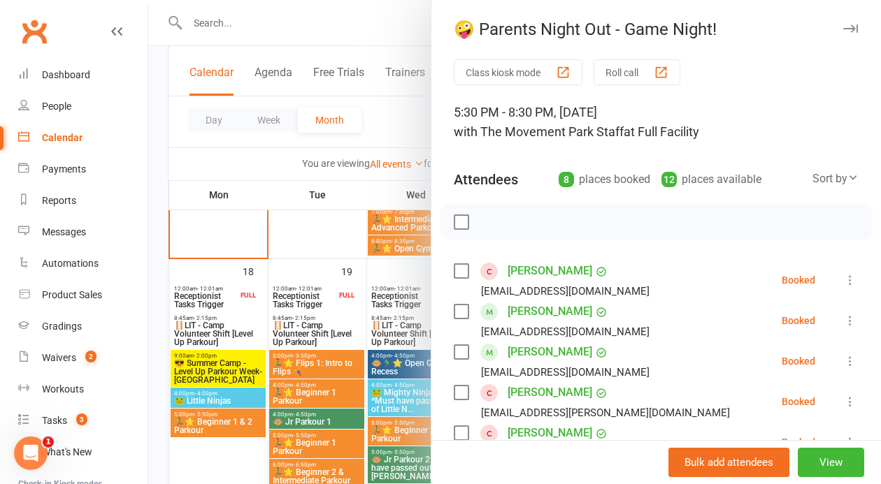
scroll to position [1036, 0]
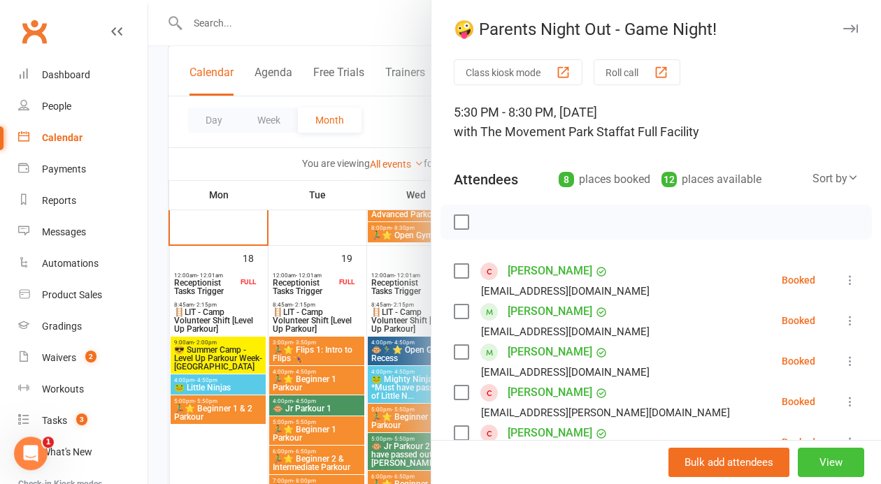
click at [839, 463] on button "View" at bounding box center [830, 462] width 66 height 29
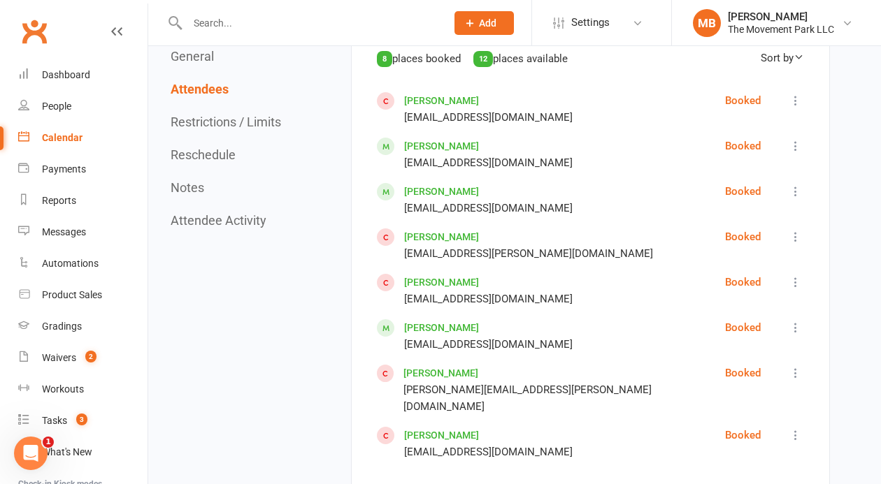
scroll to position [928, 0]
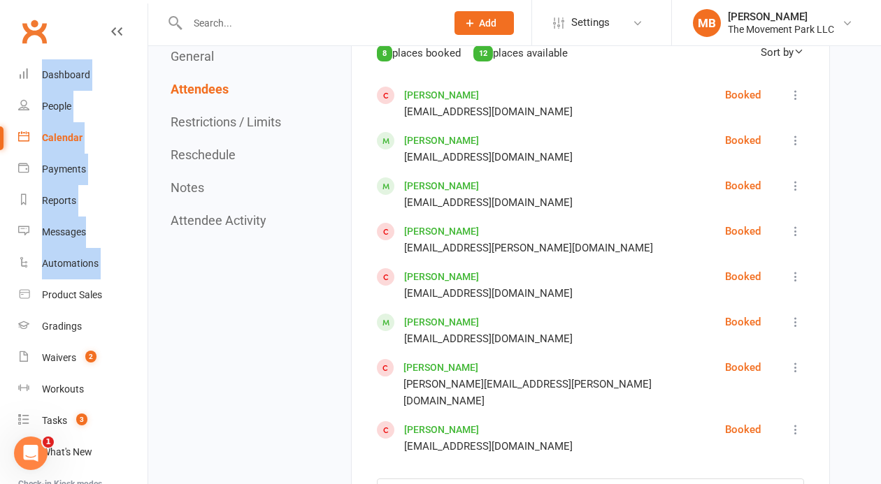
drag, startPoint x: 859, startPoint y: 142, endPoint x: 863, endPoint y: 14, distance: 128.0
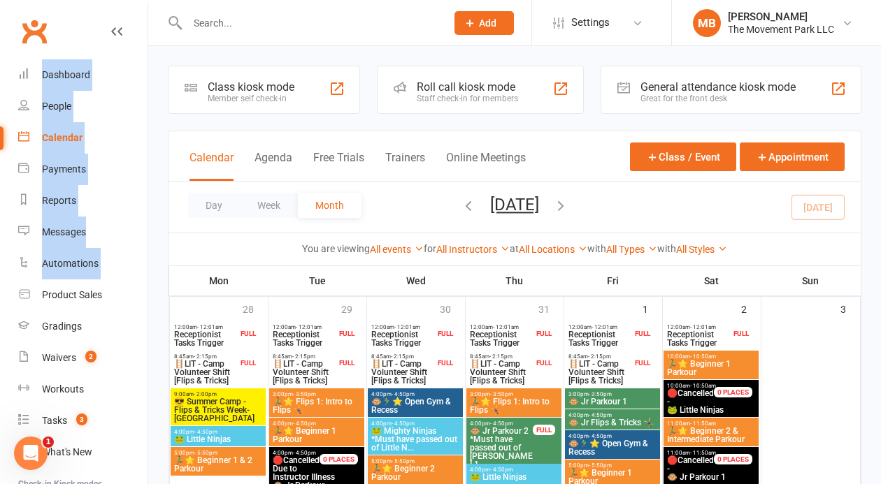
click at [872, 43] on li "MB Melissa Benkunsky The Movement Park LLC My profile Help Terms & conditions P…" at bounding box center [776, 22] width 210 height 45
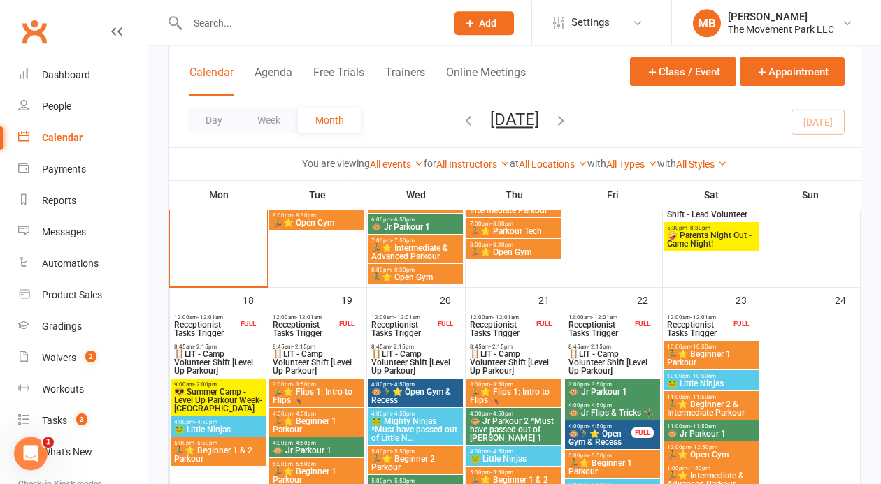
scroll to position [996, 0]
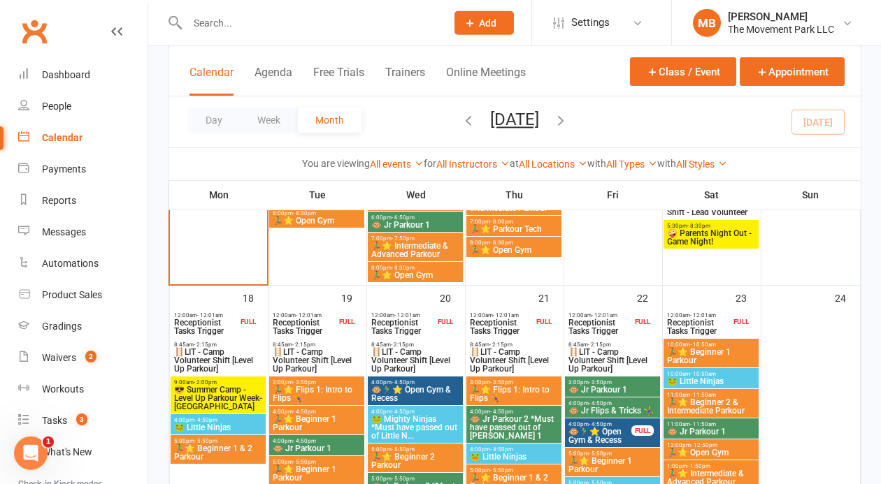
click at [862, 257] on div "Class kiosk mode Member self check-in Roll call kiosk mode Staff check-in for m…" at bounding box center [514, 132] width 732 height 2164
click at [227, 398] on span "😎 Summer Camp - Level Up Parkour Week-[GEOGRAPHIC_DATA]" at bounding box center [217, 398] width 89 height 25
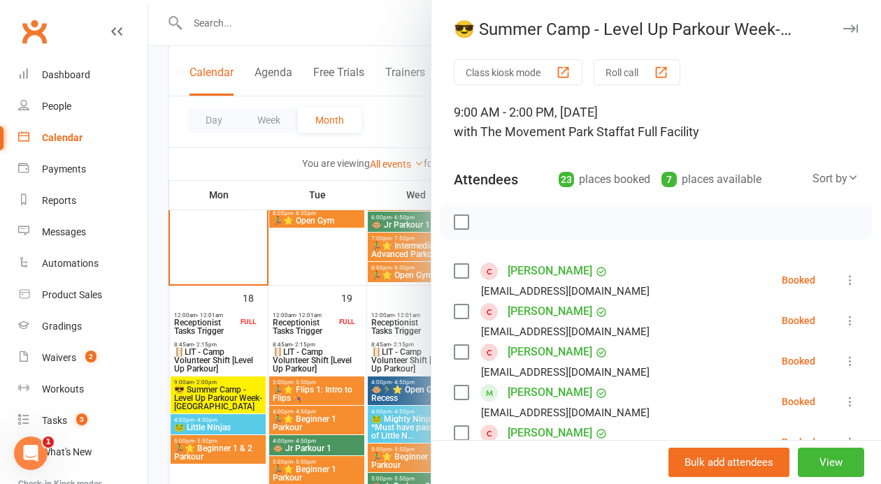
click at [385, 122] on div at bounding box center [514, 242] width 732 height 484
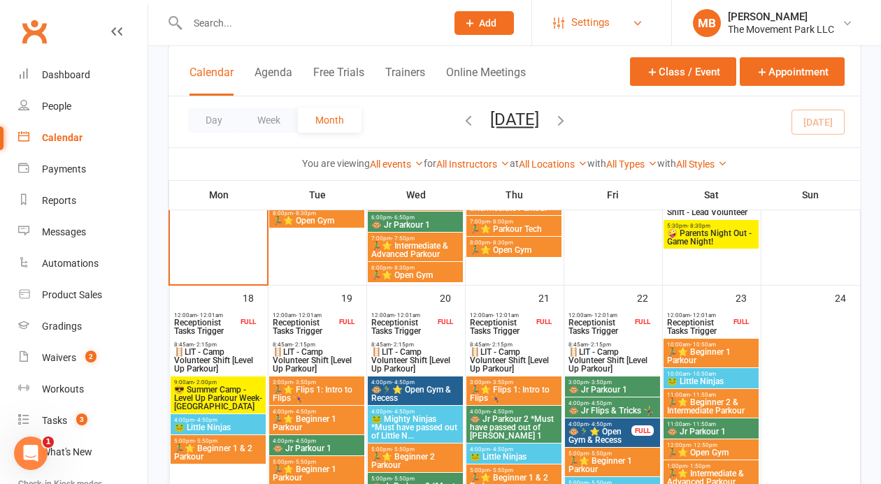
click at [617, 12] on link "Settings" at bounding box center [601, 22] width 97 height 31
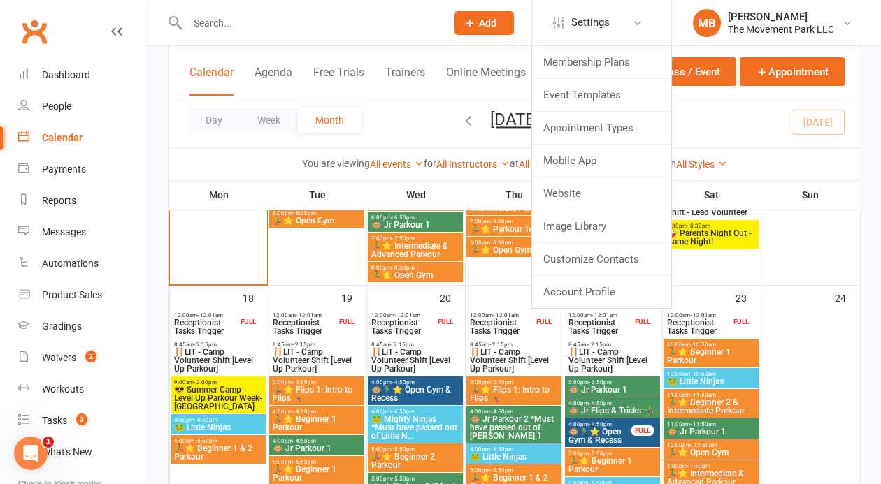
click at [441, 99] on div "Day Week Month August 2025 August 2025 Sun Mon Tue Wed Thu Fri Sat 27 28 29 30 …" at bounding box center [514, 121] width 692 height 51
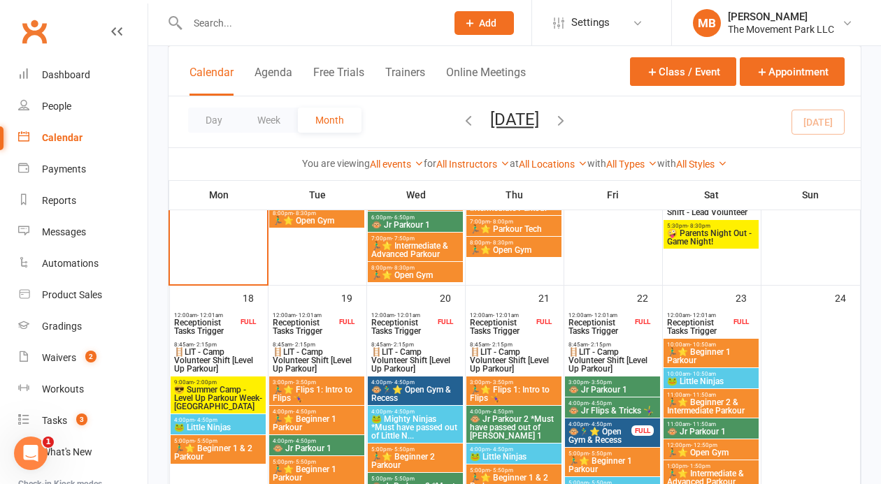
click at [568, 123] on icon "button" at bounding box center [560, 120] width 15 height 15
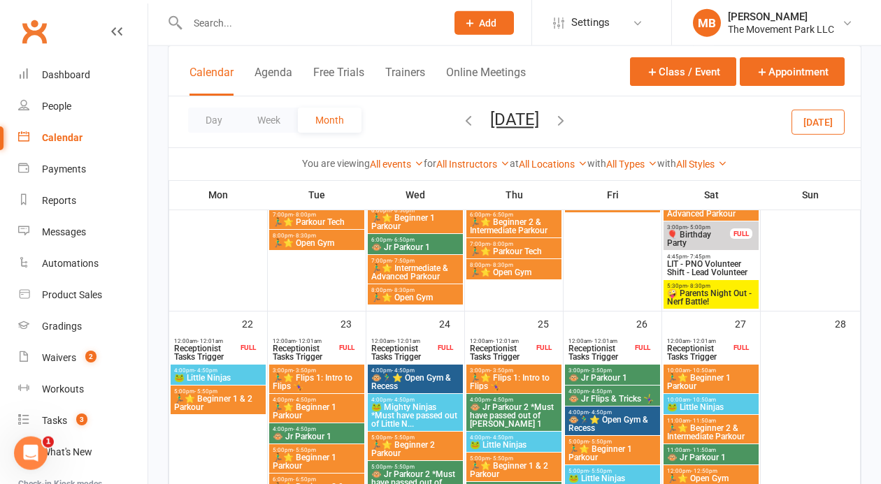
scroll to position [882, 0]
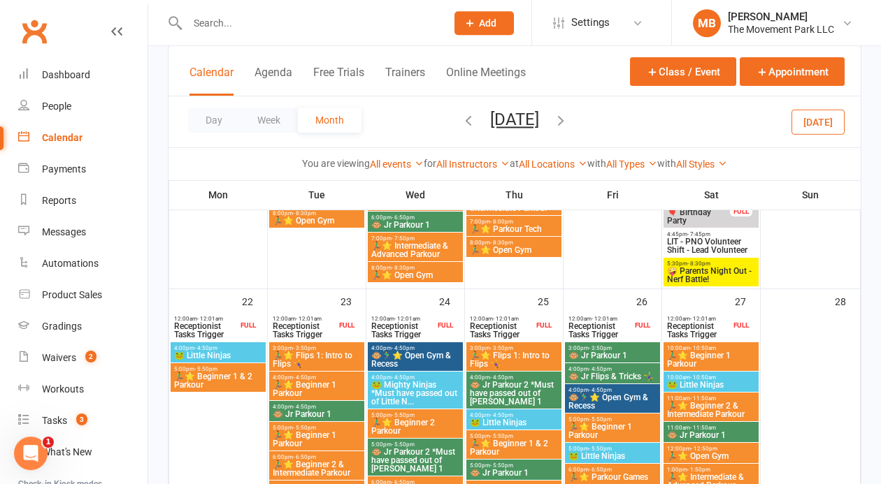
click at [725, 280] on span "🤪 Parents Night Out - Nerf Battle!" at bounding box center [710, 275] width 89 height 17
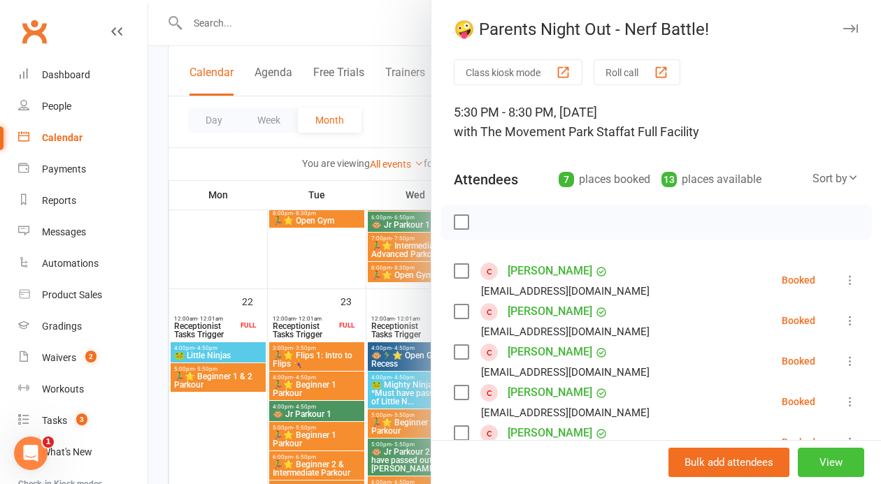
click at [844, 470] on button "View" at bounding box center [830, 462] width 66 height 29
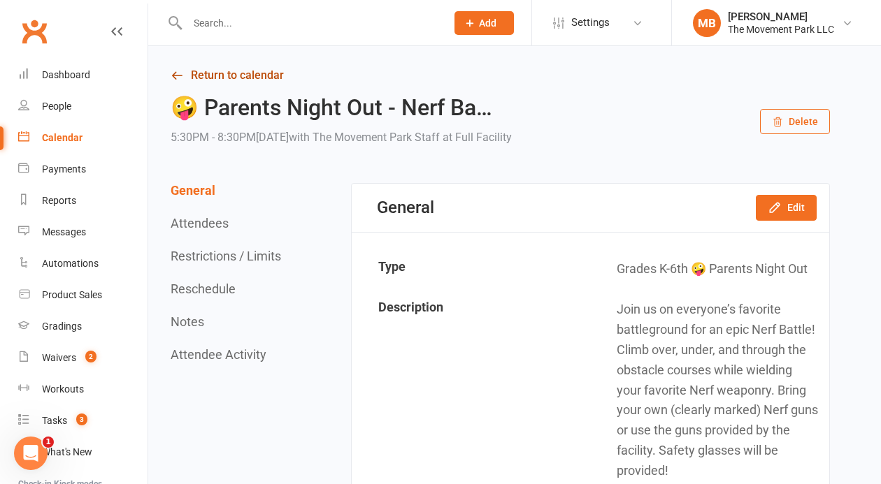
click at [259, 79] on link "Return to calendar" at bounding box center [500, 76] width 659 height 20
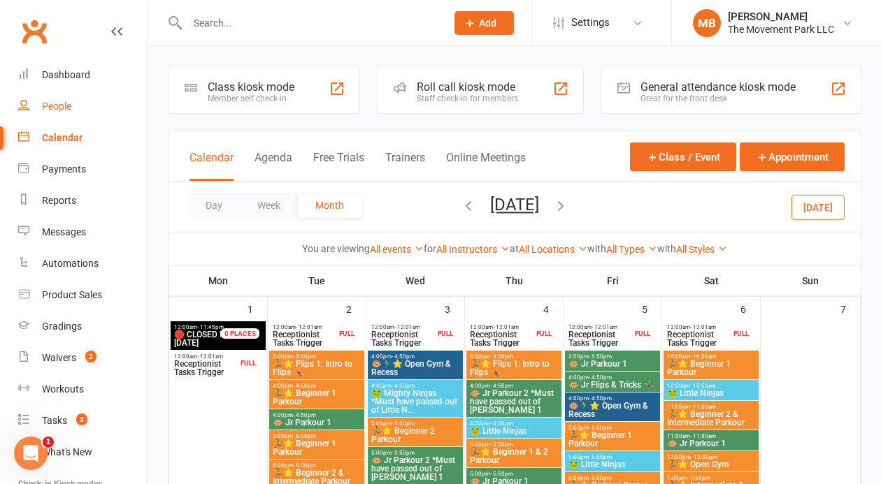
click at [57, 103] on div "People" at bounding box center [56, 106] width 29 height 11
select select "100"
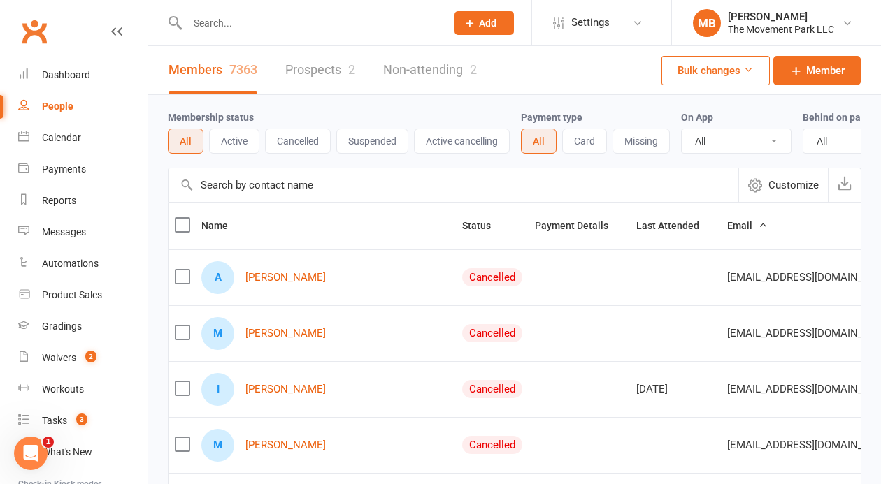
click at [414, 66] on link "Non-attending 2" at bounding box center [430, 70] width 94 height 48
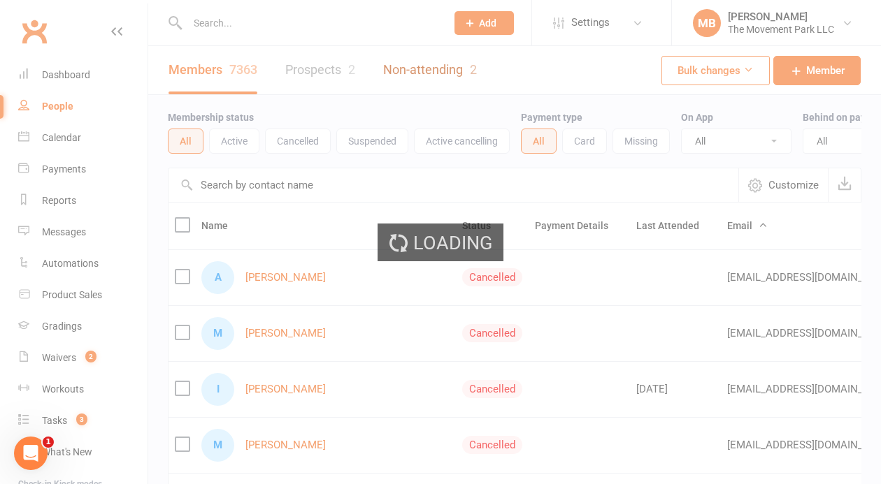
select select "100"
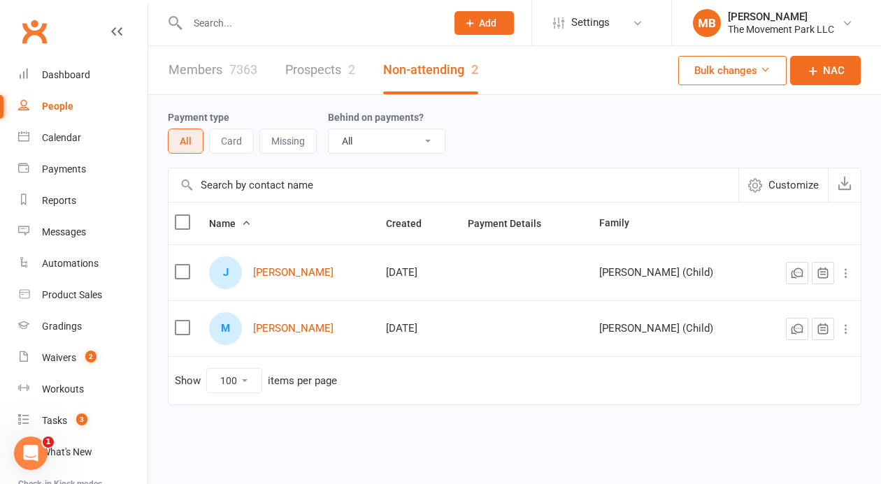
click at [180, 222] on label at bounding box center [182, 222] width 14 height 14
click at [180, 215] on input "checkbox" at bounding box center [182, 215] width 14 height 0
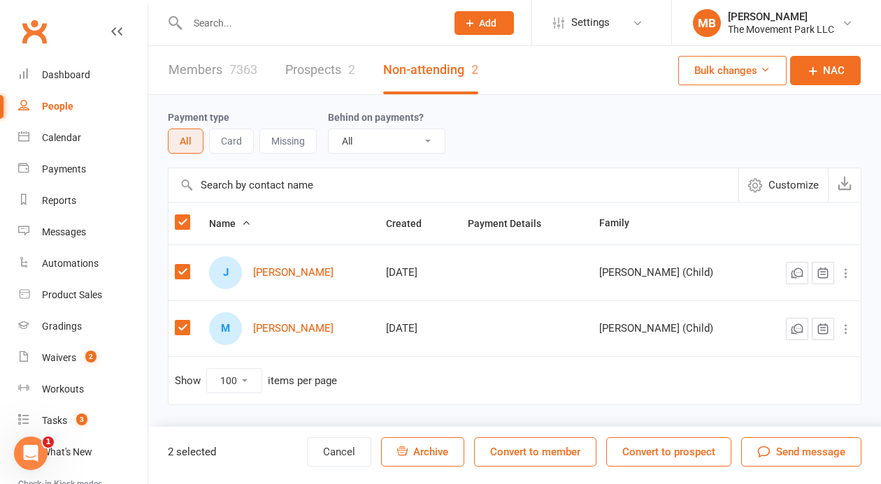
click at [801, 450] on span "Send message" at bounding box center [810, 452] width 69 height 17
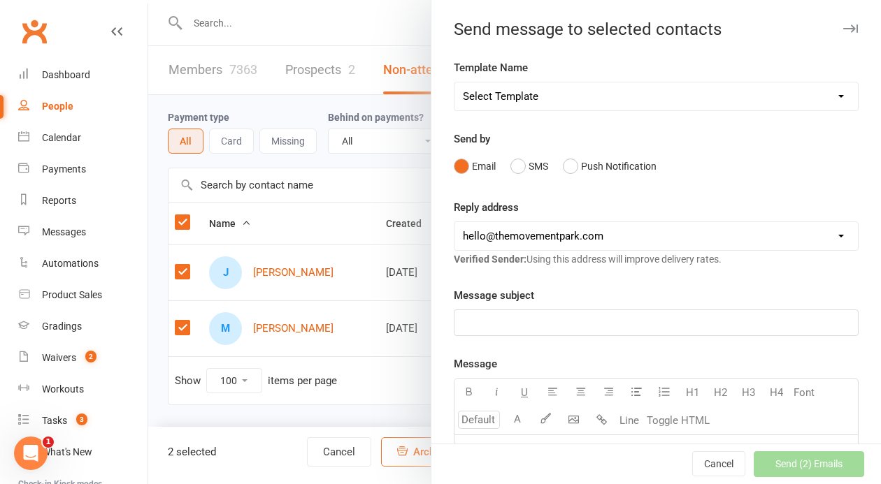
select select "39"
click option "[Email] Post-Birthday Email" at bounding box center [0, 0] width 0 height 0
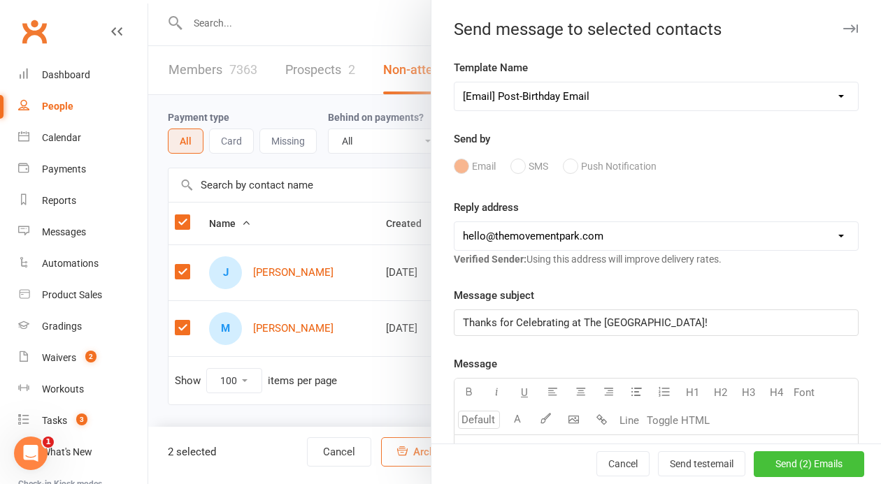
click at [797, 461] on span "Send (2) Emails" at bounding box center [808, 464] width 67 height 11
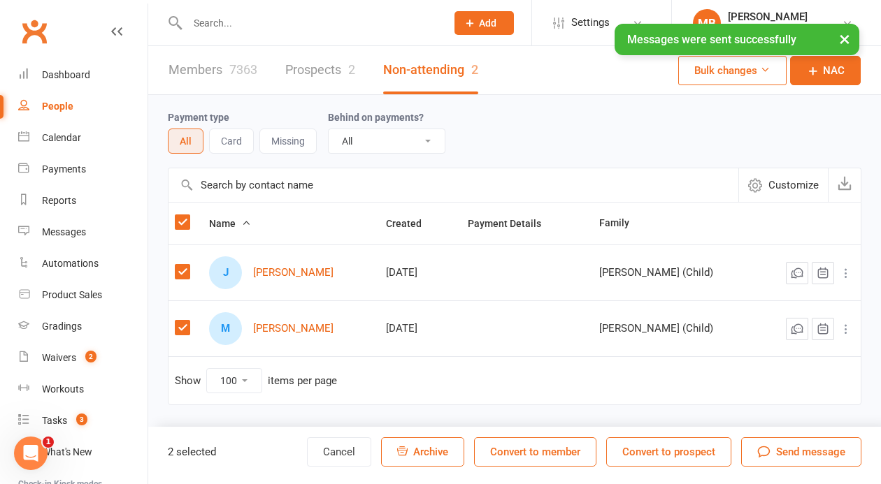
click at [566, 444] on button "Convert to member" at bounding box center [535, 451] width 122 height 29
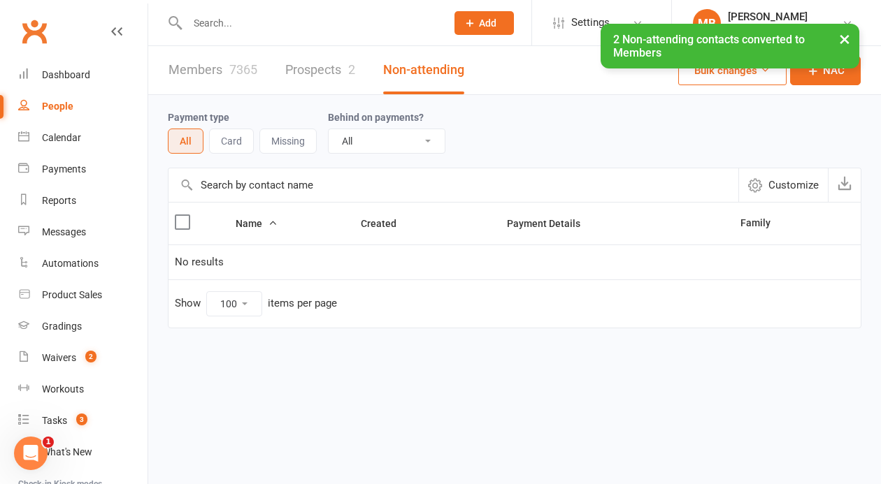
click at [333, 68] on link "Prospects 2" at bounding box center [320, 70] width 70 height 48
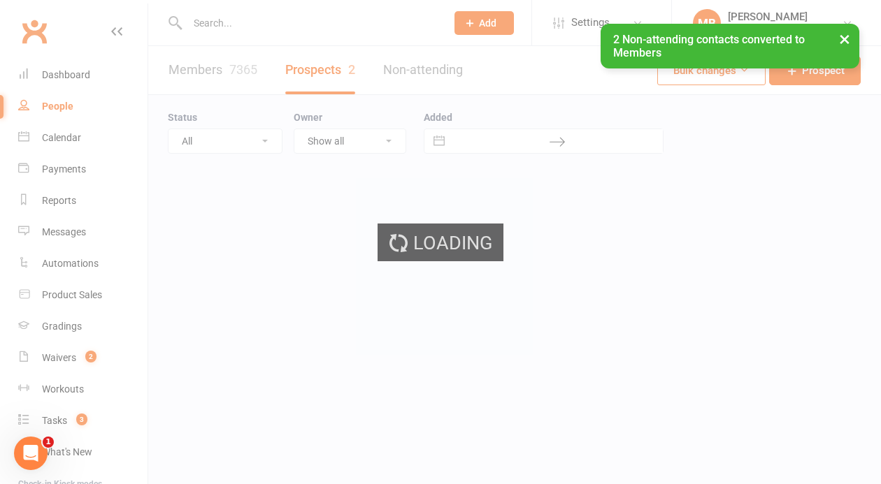
select select "100"
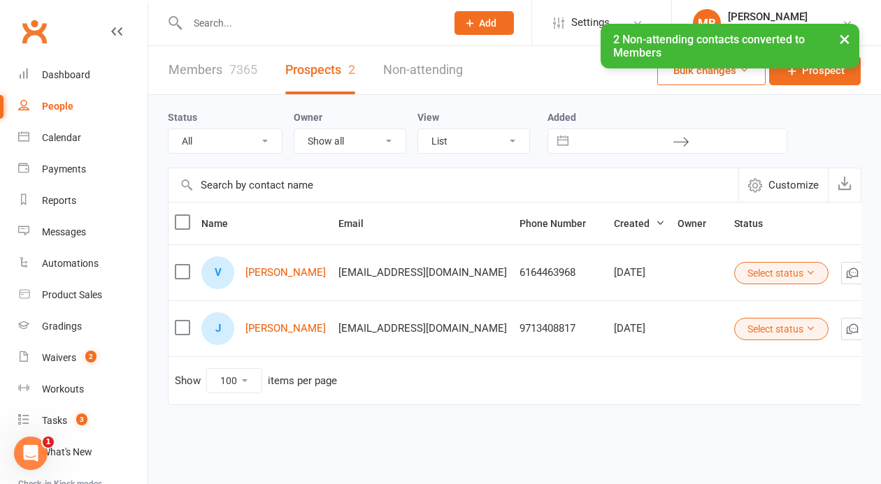
click at [182, 221] on label at bounding box center [182, 222] width 14 height 14
click at [182, 215] on input "checkbox" at bounding box center [182, 215] width 14 height 0
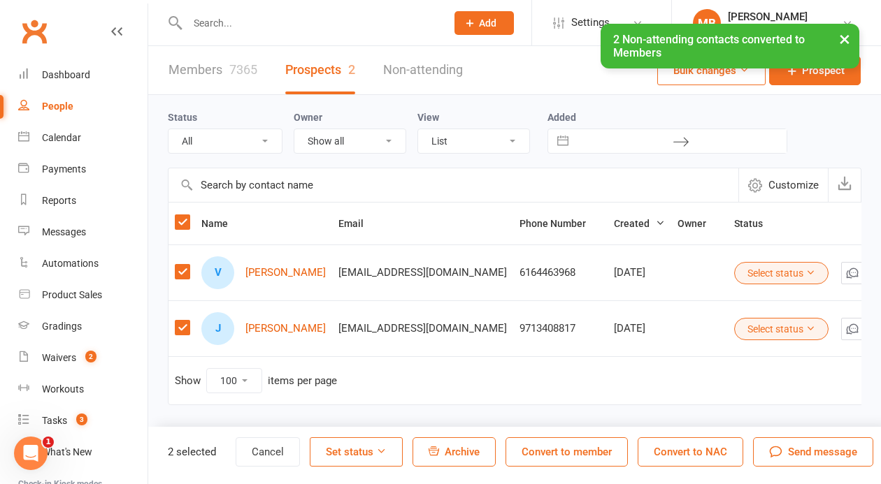
click at [807, 456] on span "Send message" at bounding box center [822, 452] width 69 height 17
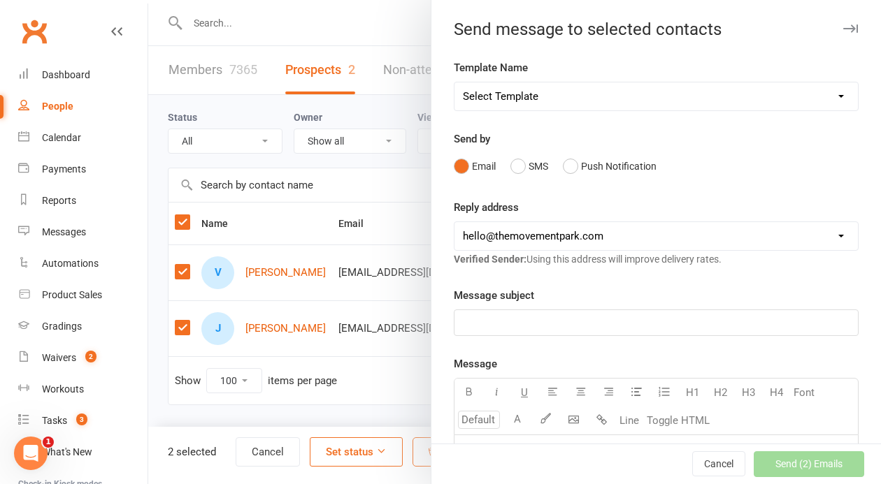
select select "39"
click option "[Email] Post-Birthday Email" at bounding box center [0, 0] width 0 height 0
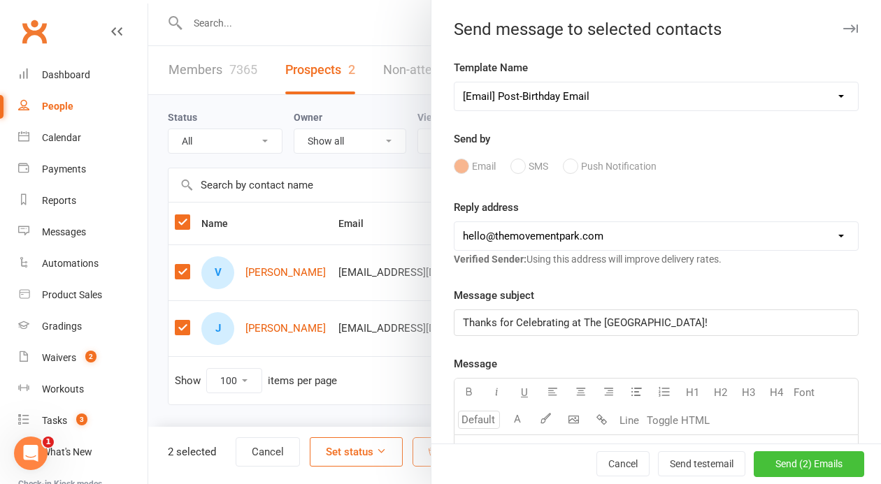
click at [820, 461] on span "Send (2) Emails" at bounding box center [808, 464] width 67 height 11
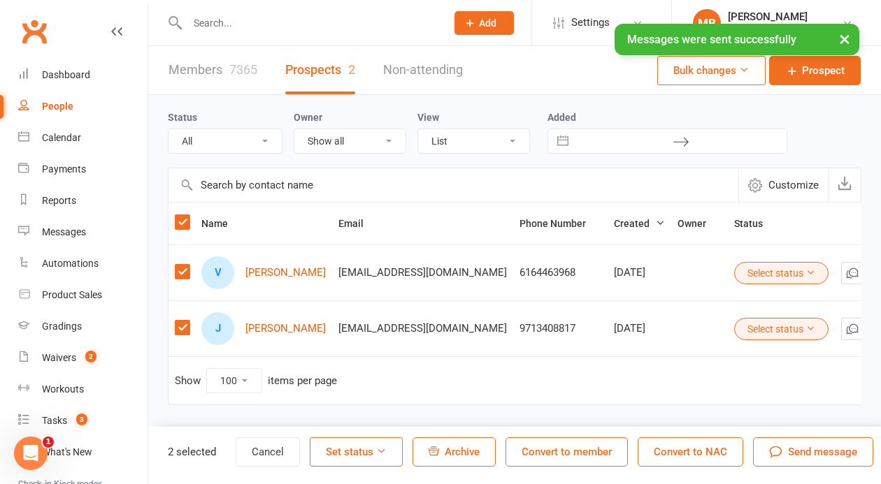
click at [579, 454] on button "Convert to member" at bounding box center [566, 451] width 122 height 29
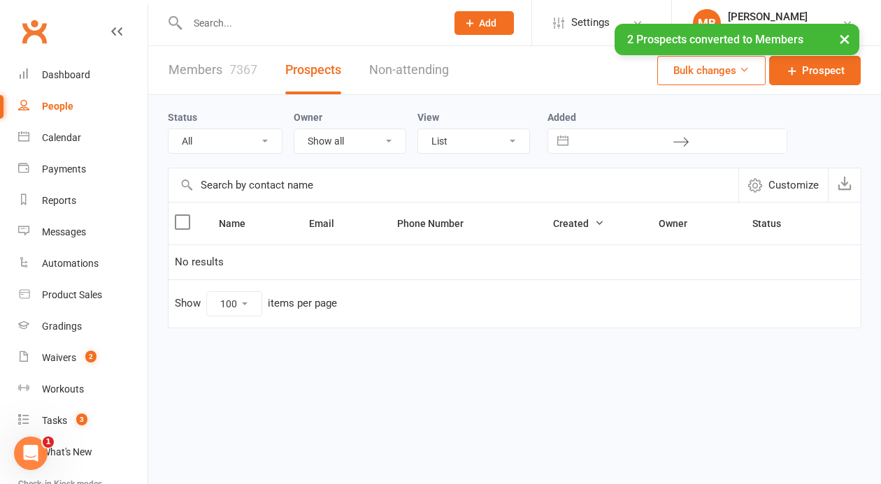
click at [817, 403] on html "Prospect Member Non-attending contact Class / event Appointment Grading event T…" at bounding box center [440, 201] width 881 height 403
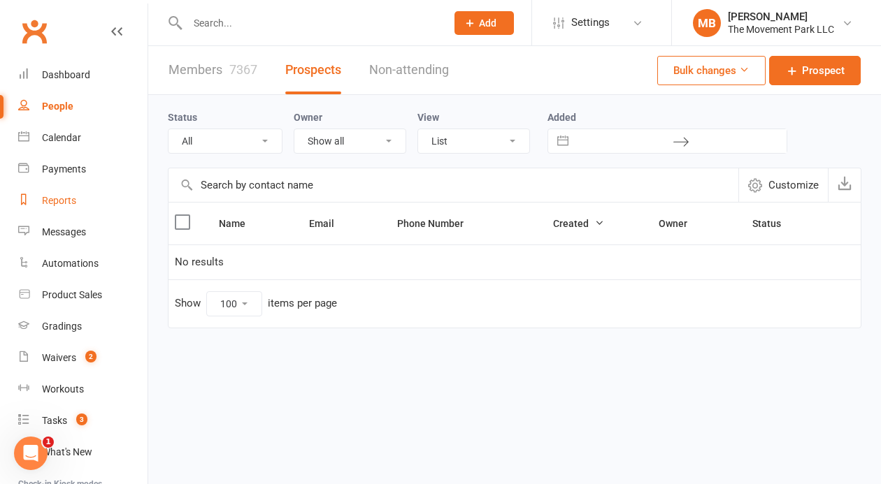
click at [69, 200] on div "Reports" at bounding box center [59, 200] width 34 height 11
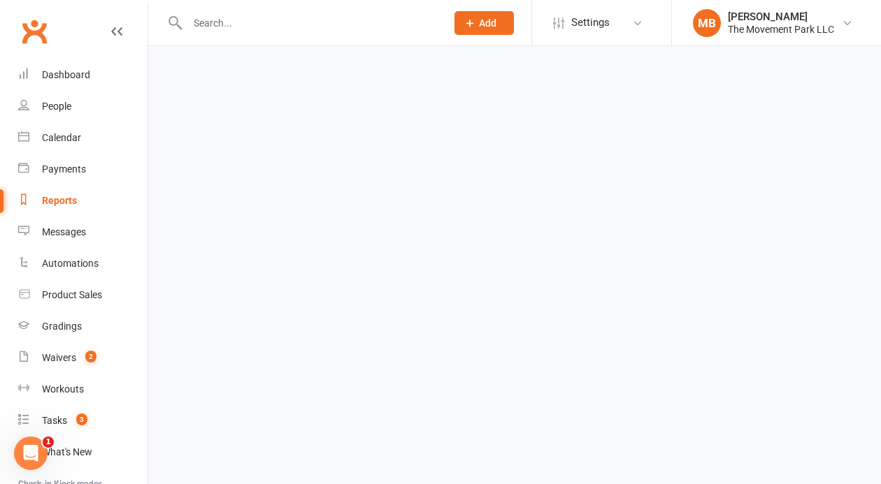
select select "50"
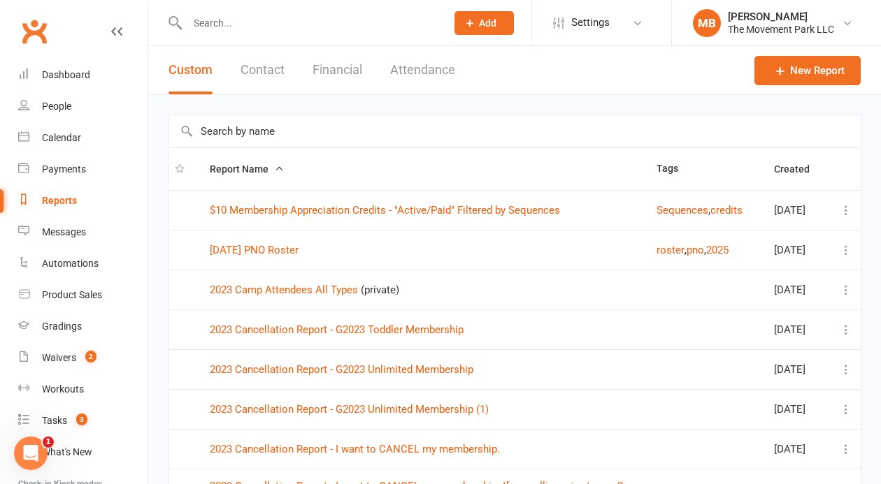
click at [435, 75] on button "Attendance" at bounding box center [422, 70] width 65 height 48
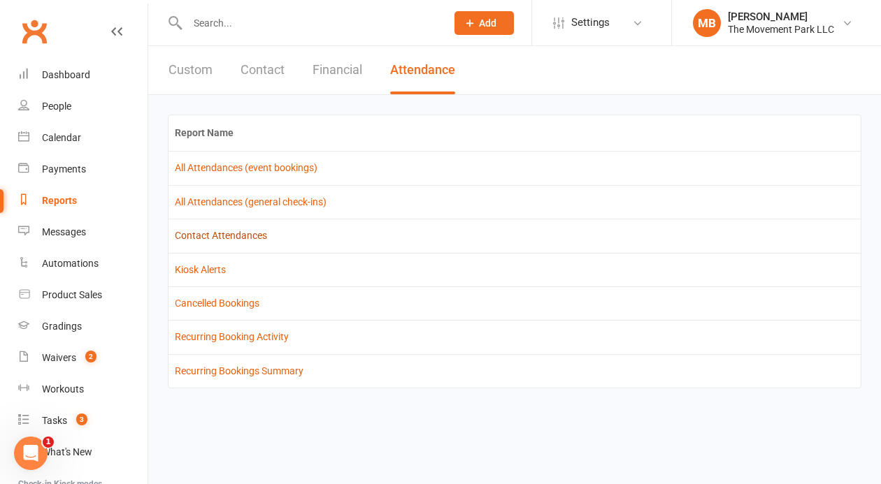
click at [243, 235] on link "Contact Attendances" at bounding box center [221, 235] width 92 height 11
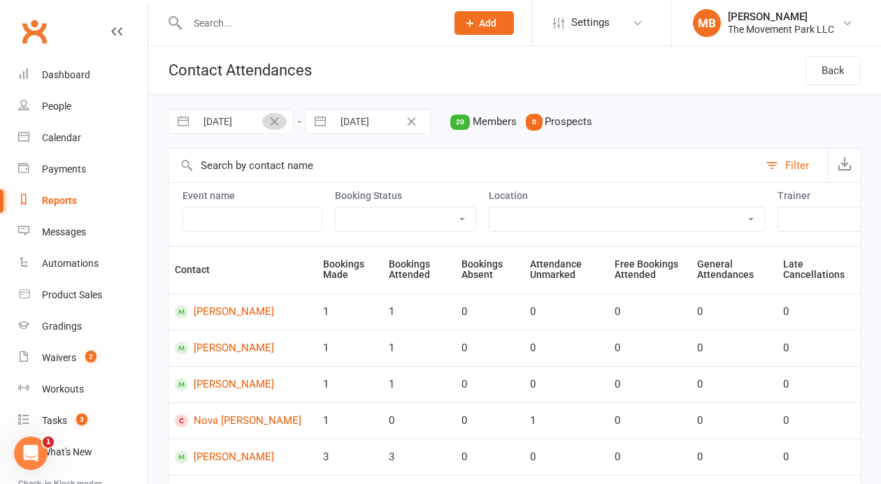
click at [274, 118] on icon "Clear Date" at bounding box center [274, 121] width 10 height 8
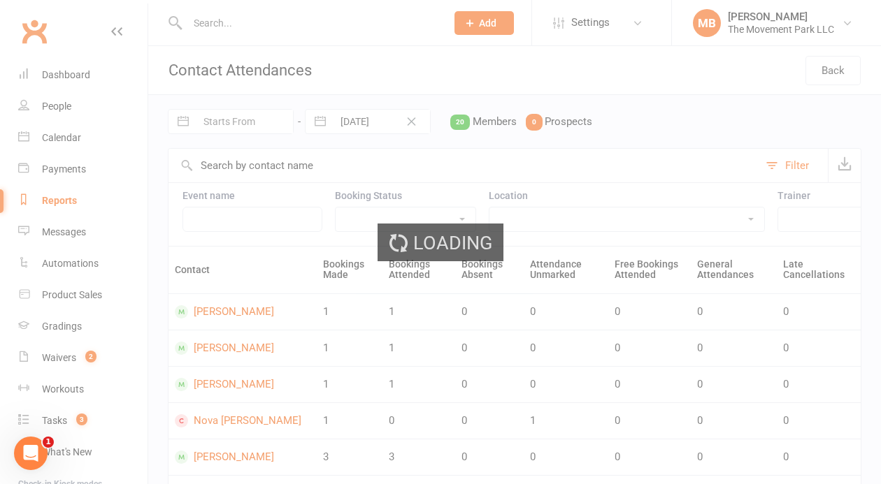
click at [249, 121] on div "Loading" at bounding box center [440, 242] width 881 height 484
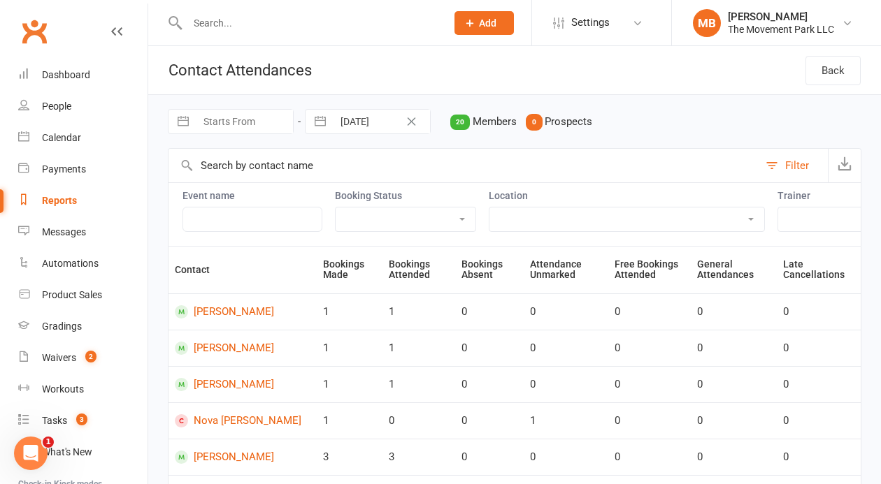
click at [249, 121] on input "Starts From" at bounding box center [244, 122] width 97 height 24
select select "6"
select select "2025"
select select "7"
select select "2025"
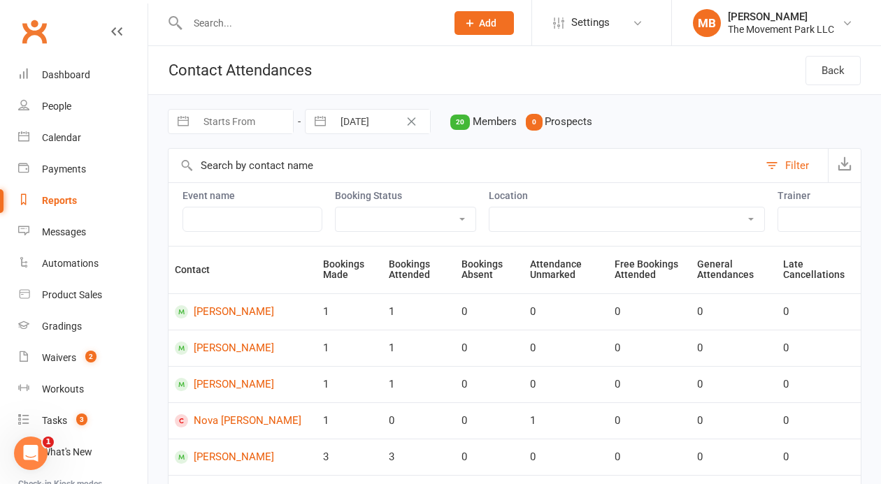
select select "8"
select select "2025"
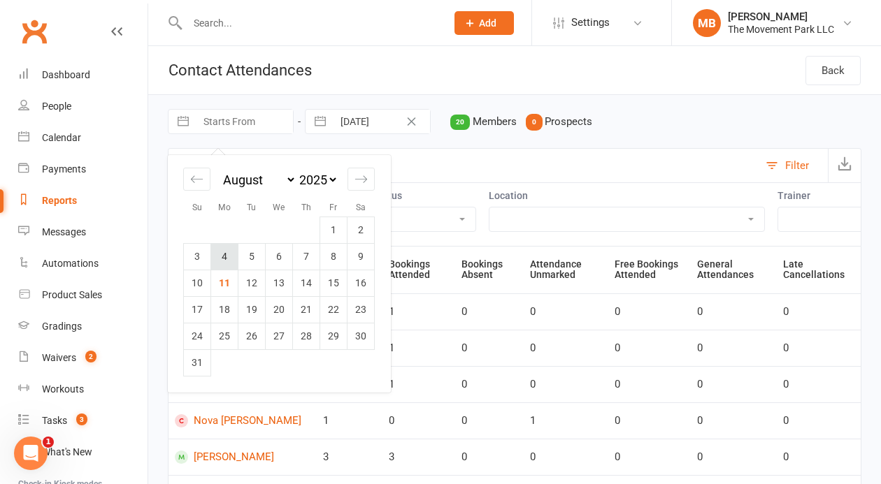
click at [222, 247] on td "4" at bounding box center [224, 256] width 27 height 27
type input "04 Aug 2025"
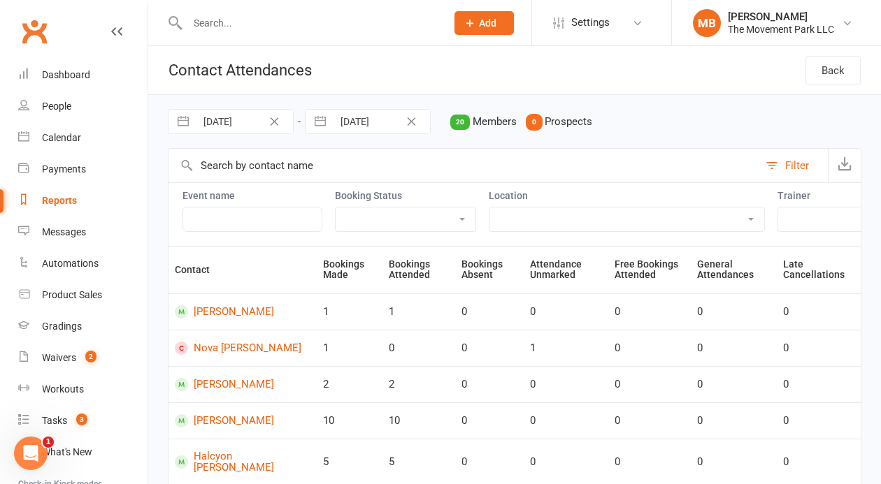
click at [379, 122] on input "[DATE]" at bounding box center [381, 122] width 97 height 24
select select "6"
select select "2025"
select select "7"
select select "2025"
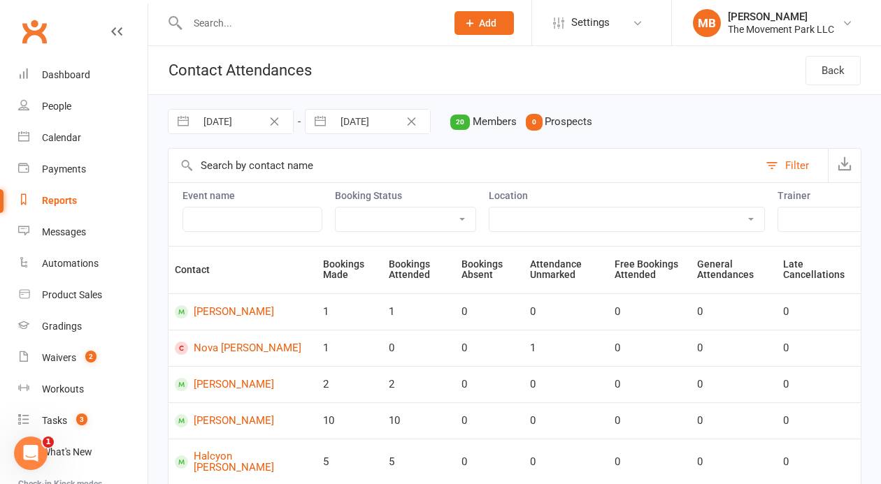
select select "8"
select select "2025"
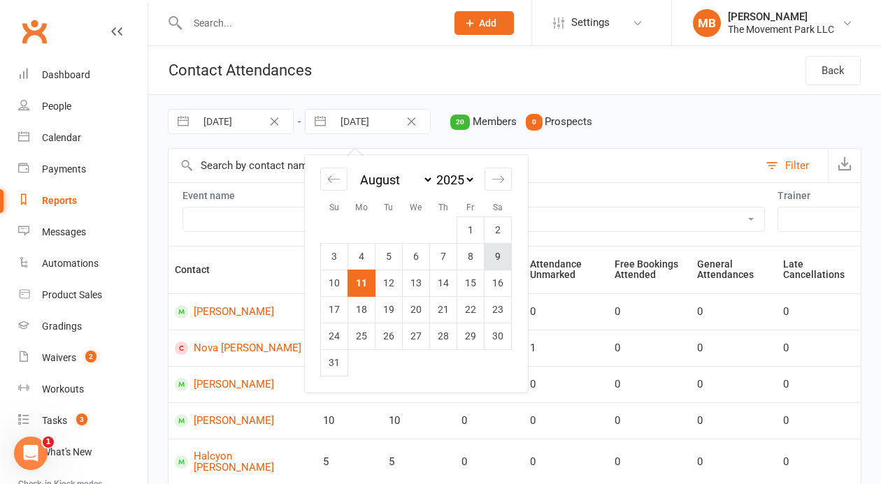
click at [492, 254] on td "9" at bounding box center [497, 256] width 27 height 27
type input "09 Aug 2025"
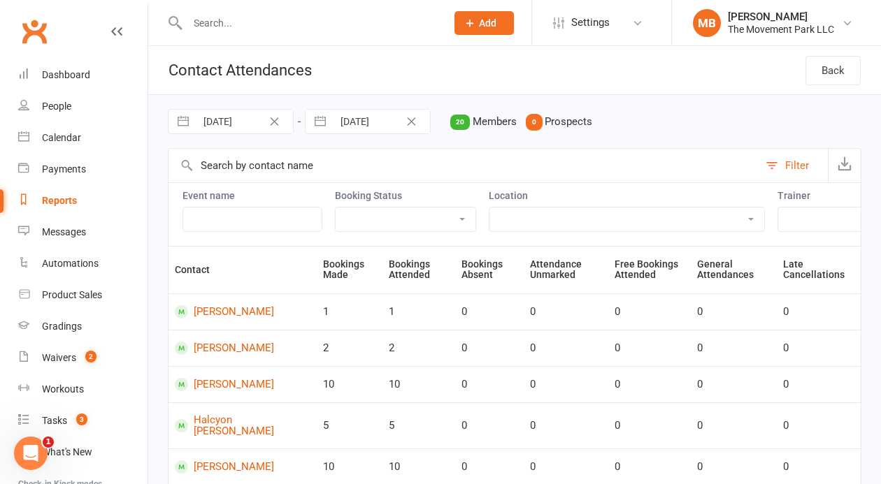
click at [335, 208] on select "Attended Absent Not absent Attendance not marked" at bounding box center [405, 220] width 140 height 24
select select "attended"
click option "Attended" at bounding box center [0, 0] width 0 height 0
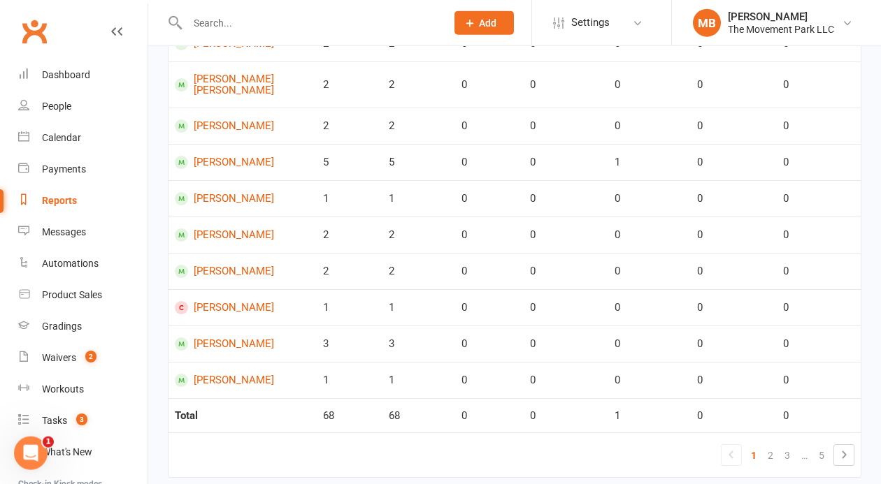
scroll to position [708, 0]
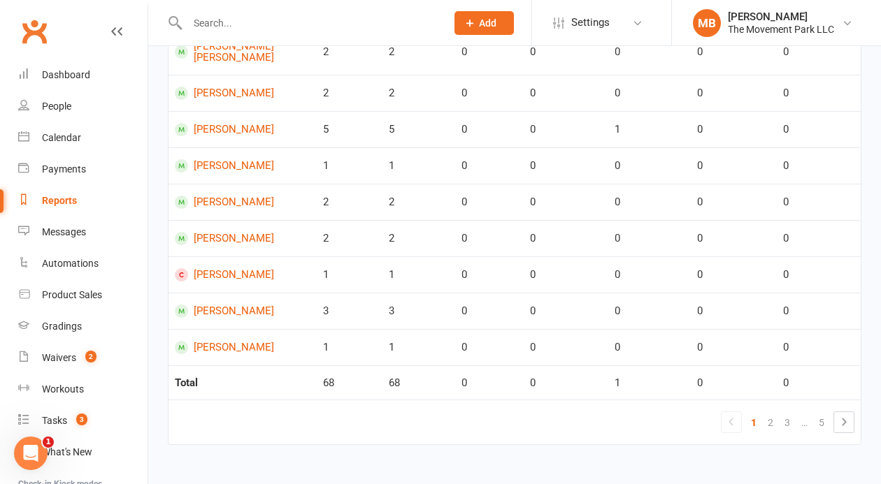
click at [805, 426] on link "…" at bounding box center [803, 423] width 17 height 20
click at [837, 425] on icon at bounding box center [843, 422] width 17 height 17
click at [809, 421] on link "4" at bounding box center [804, 423] width 17 height 20
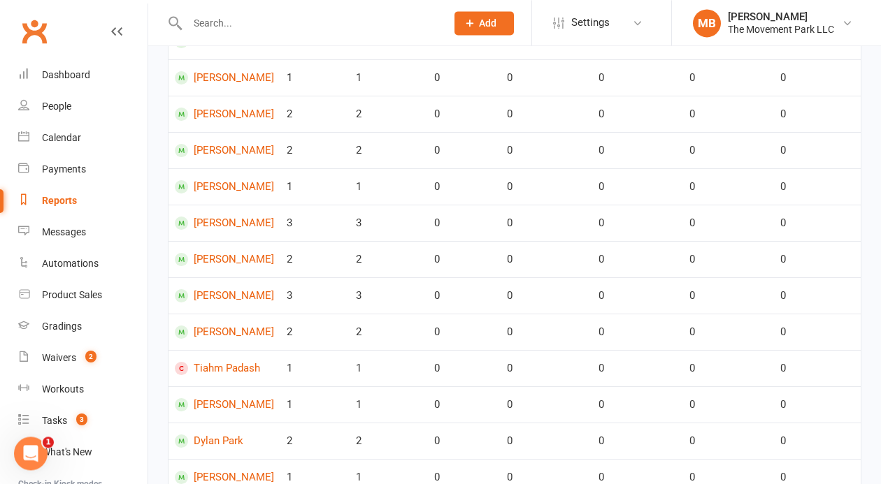
scroll to position [361, 0]
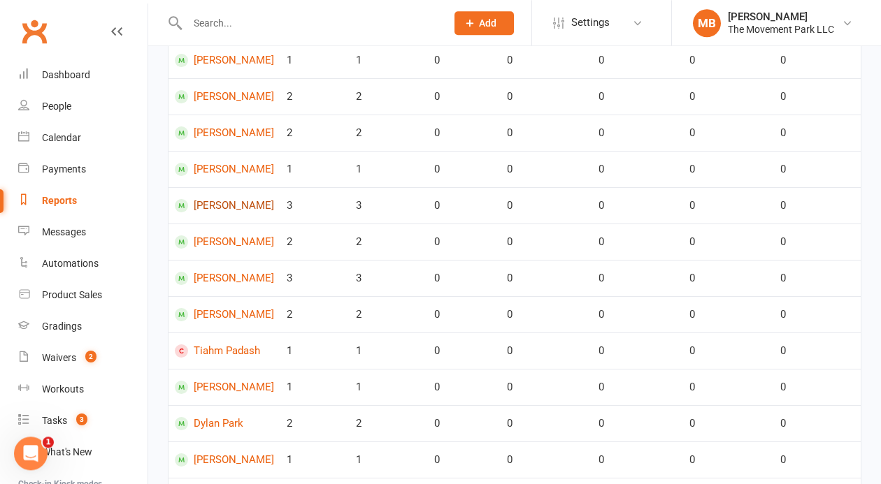
click at [223, 212] on link "Alina Nagaraja" at bounding box center [224, 205] width 99 height 13
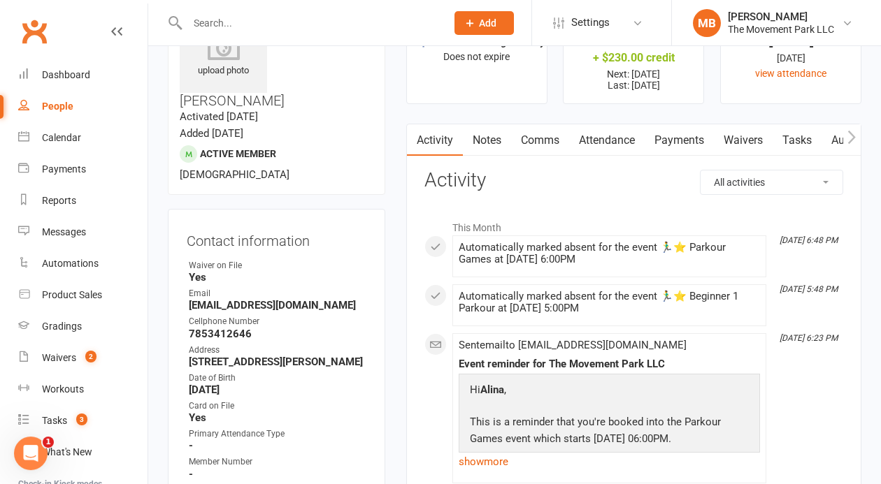
scroll to position [62, 0]
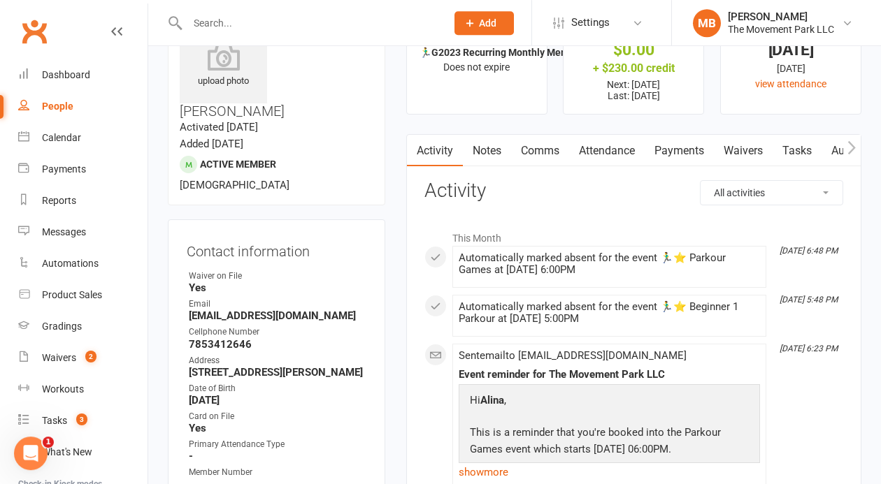
click at [853, 149] on icon "button" at bounding box center [852, 147] width 8 height 13
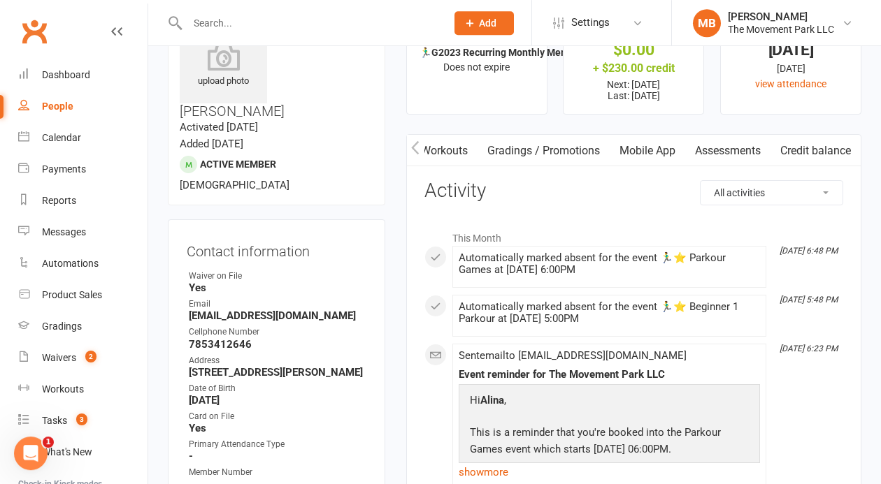
click at [412, 146] on icon "button" at bounding box center [415, 147] width 8 height 15
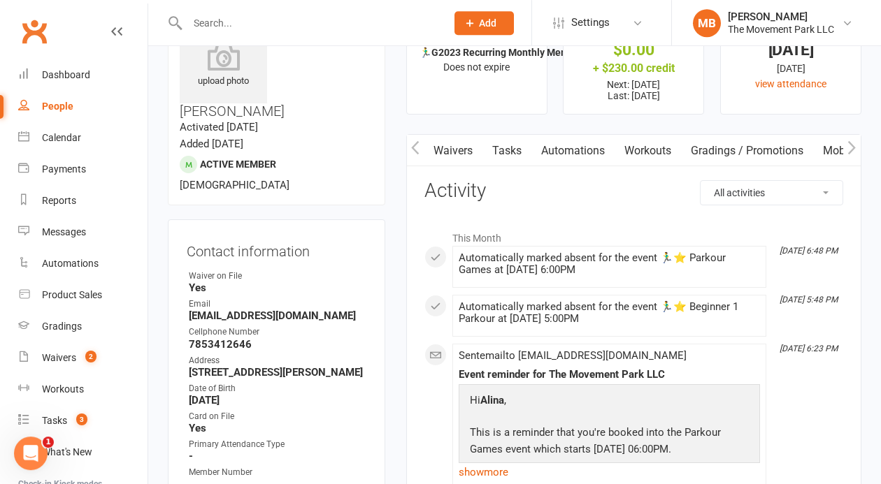
click at [412, 146] on icon "button" at bounding box center [415, 147] width 8 height 15
click at [627, 146] on link "Attendance" at bounding box center [606, 151] width 75 height 32
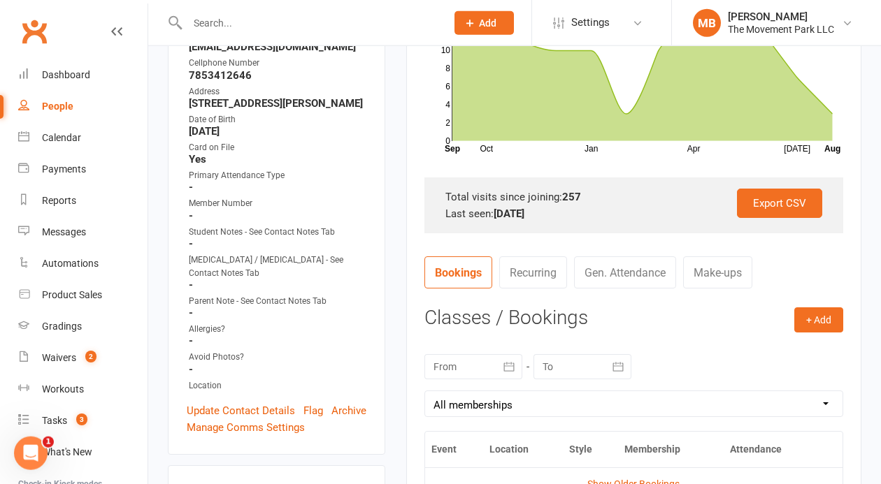
scroll to position [537, 0]
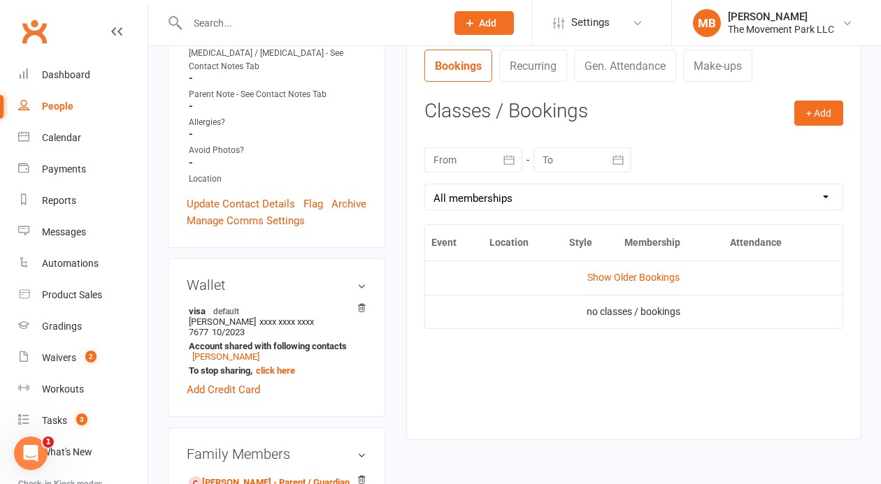
scroll to position [61, 0]
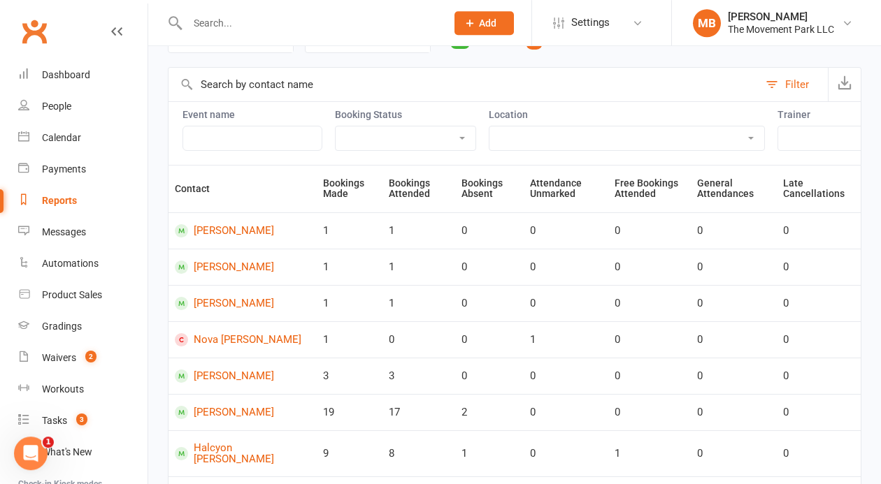
scroll to position [85, 0]
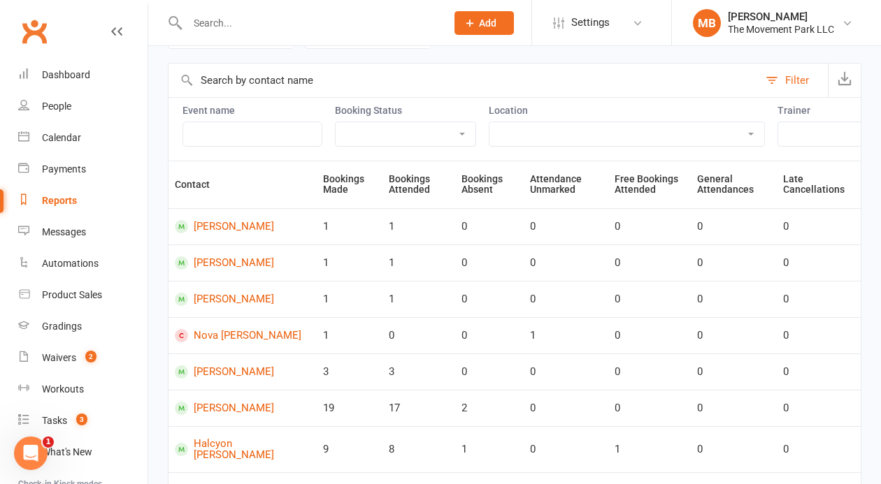
drag, startPoint x: 871, startPoint y: 129, endPoint x: 871, endPoint y: 101, distance: 28.0
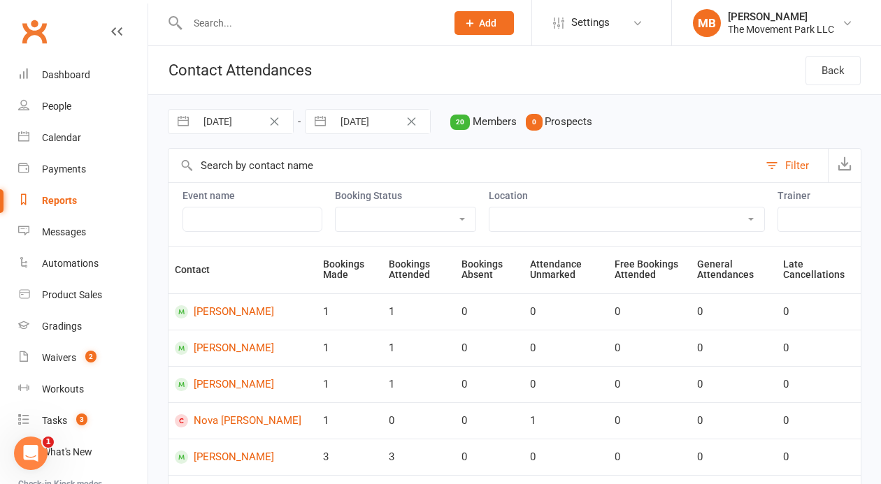
click at [217, 130] on input "28 Jul 2025" at bounding box center [244, 122] width 97 height 24
select select "5"
select select "2025"
select select "6"
select select "2025"
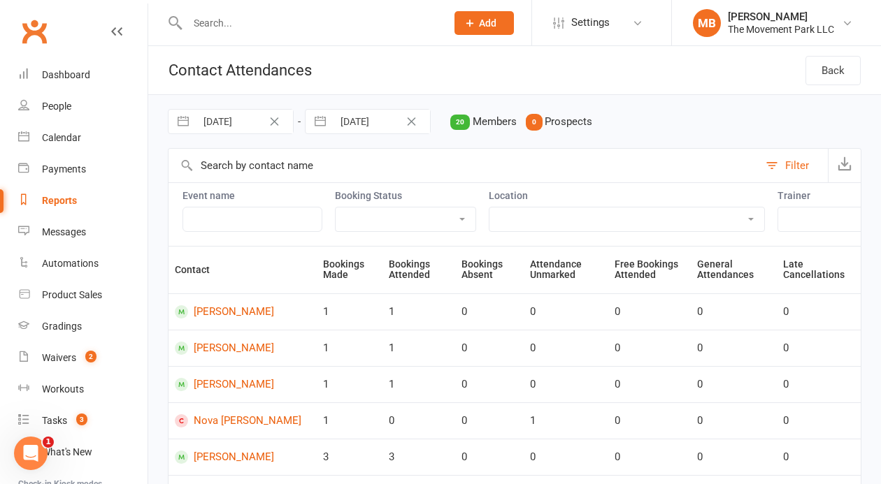
select select "7"
select select "2025"
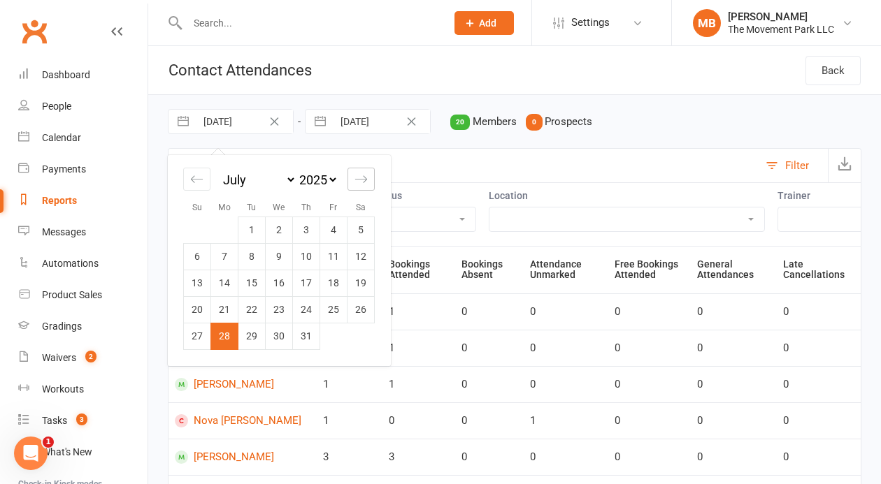
click at [362, 182] on icon "Move forward to switch to the next month." at bounding box center [360, 179] width 13 height 13
select select "8"
select select "2025"
click at [222, 259] on td "4" at bounding box center [224, 256] width 27 height 27
type input "04 Aug 2025"
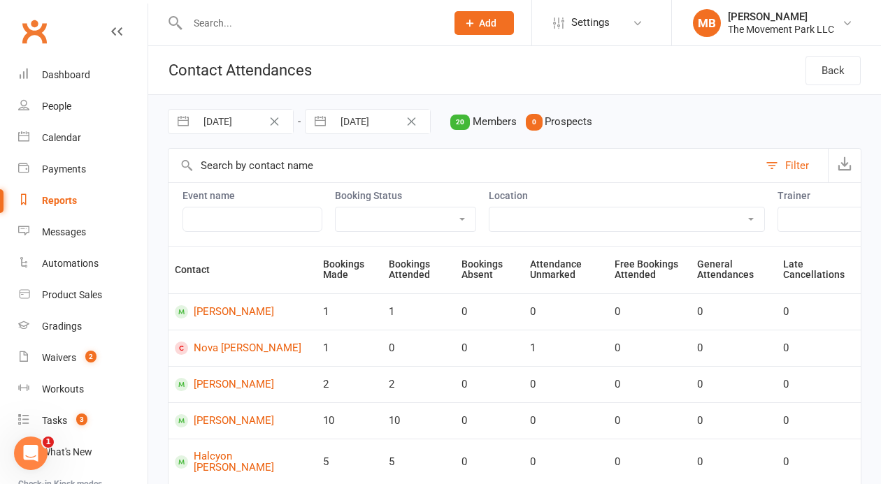
select select "6"
select select "2025"
select select "7"
select select "2025"
select select "8"
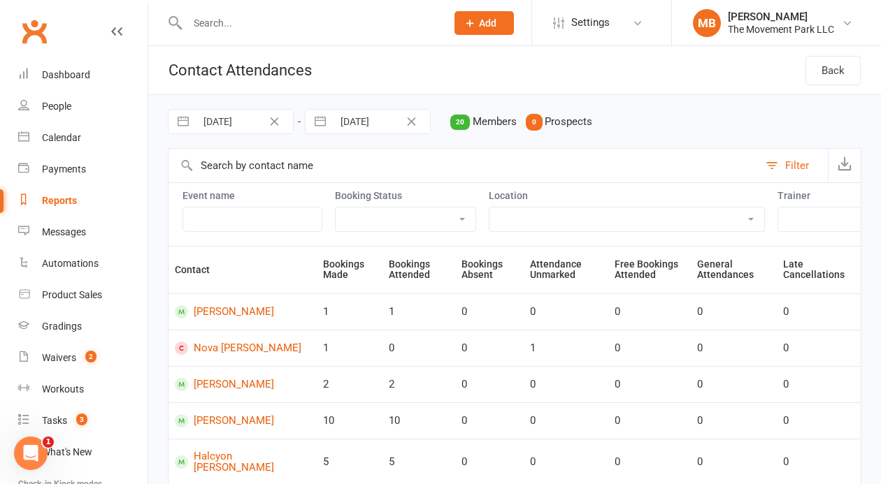
select select "2025"
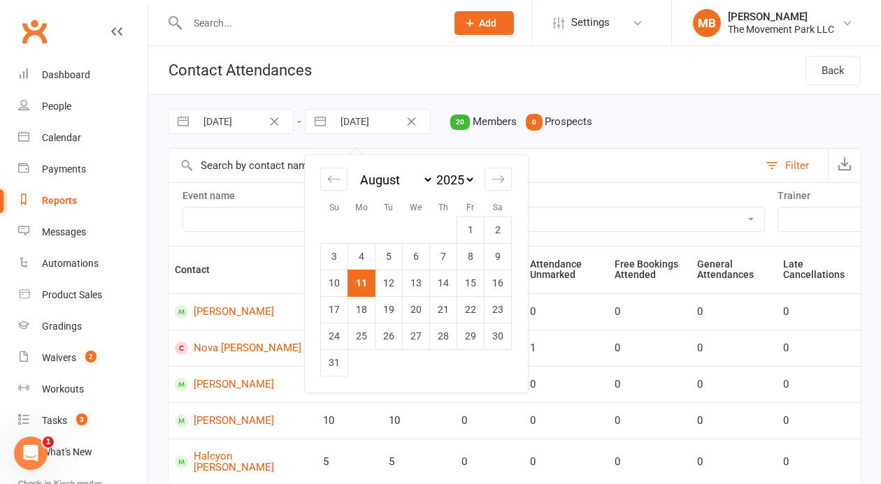
click at [366, 122] on input "[DATE]" at bounding box center [381, 122] width 97 height 24
click at [495, 261] on td "9" at bounding box center [497, 256] width 27 height 27
type input "09 Aug 2025"
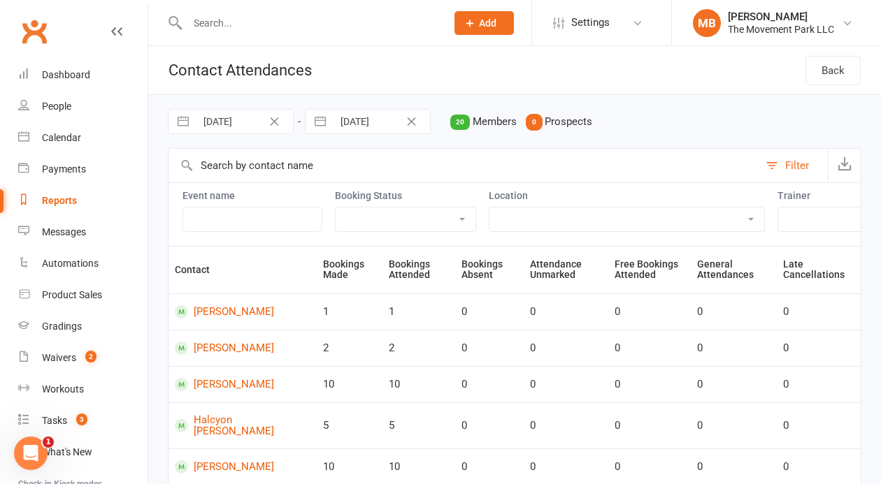
click at [273, 213] on input "text" at bounding box center [252, 219] width 140 height 25
select select "attended"
click option "Attended" at bounding box center [0, 0] width 0 height 0
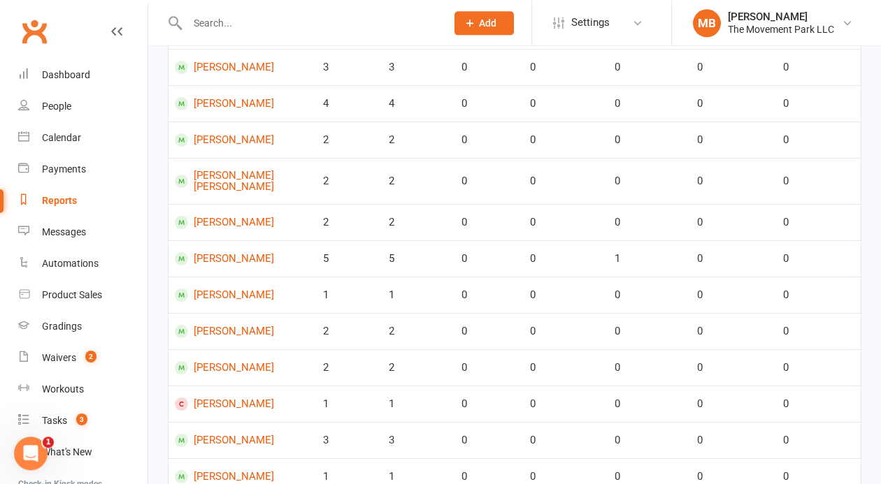
scroll to position [708, 0]
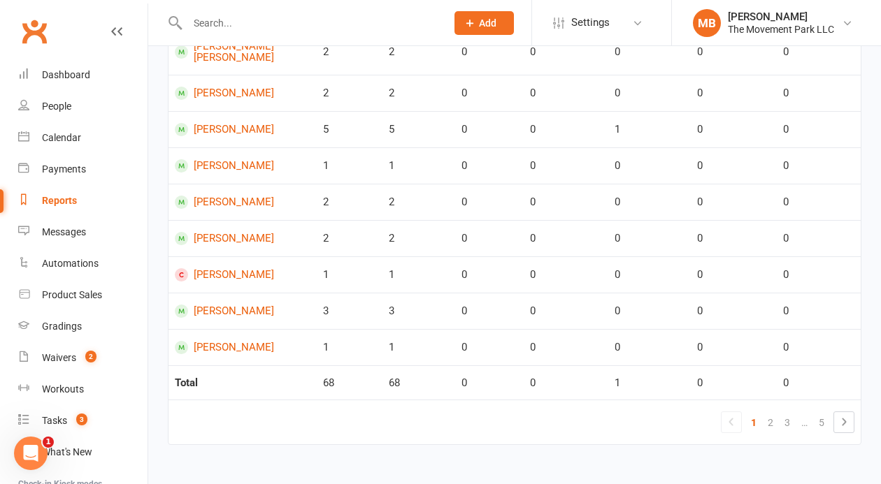
click at [787, 426] on link "3" at bounding box center [787, 423] width 17 height 20
click at [807, 425] on link "4" at bounding box center [804, 423] width 17 height 20
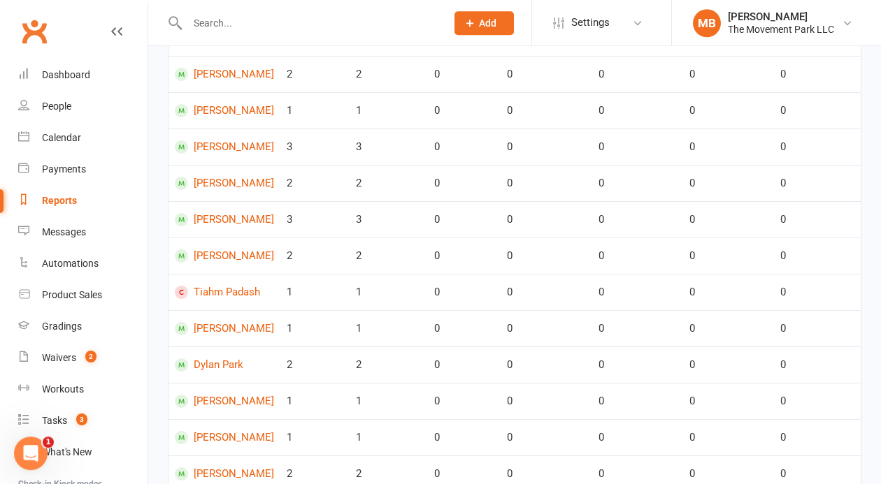
scroll to position [6, 0]
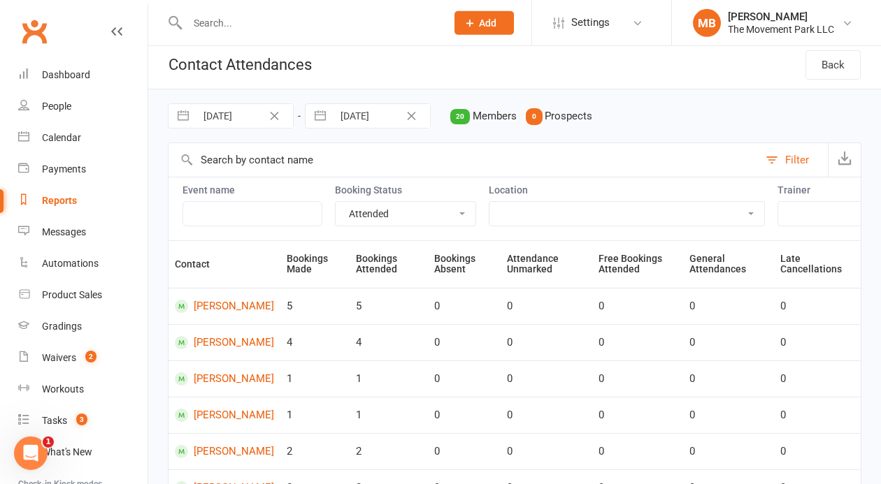
drag, startPoint x: 879, startPoint y: 124, endPoint x: 877, endPoint y: 150, distance: 26.6
click at [204, 301] on link "Anastasia Merchant" at bounding box center [224, 306] width 99 height 13
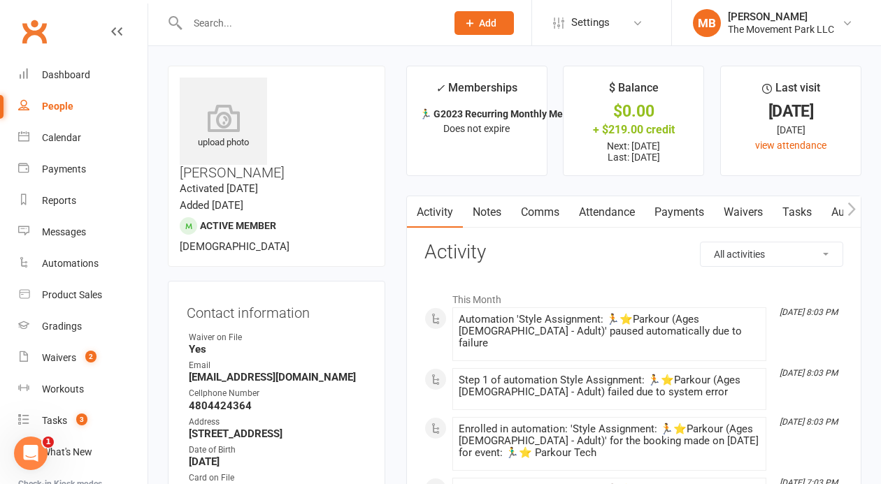
click at [614, 208] on link "Attendance" at bounding box center [606, 212] width 75 height 32
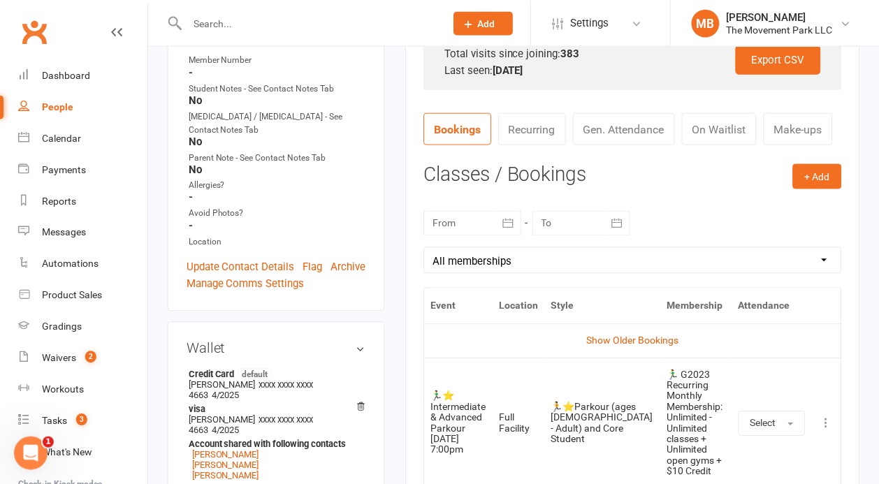
scroll to position [534, 0]
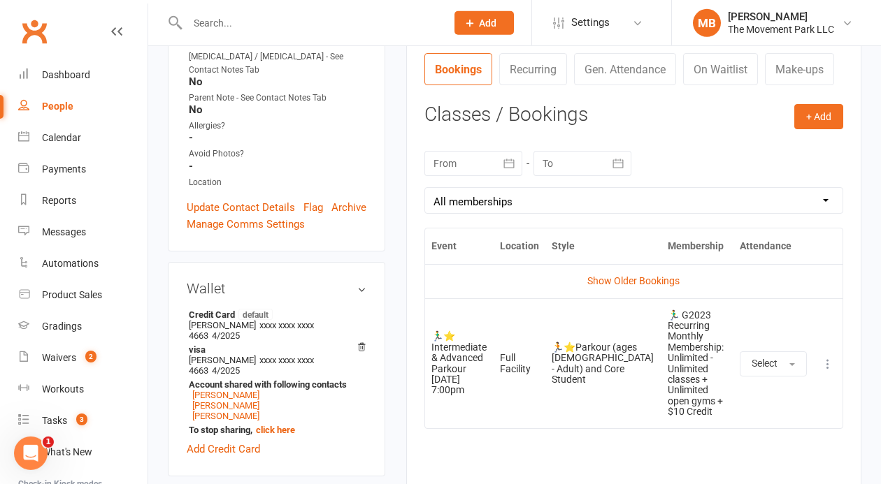
drag, startPoint x: 874, startPoint y: 91, endPoint x: 872, endPoint y: 194, distance: 103.4
click at [329, 21] on input "text" at bounding box center [309, 23] width 252 height 20
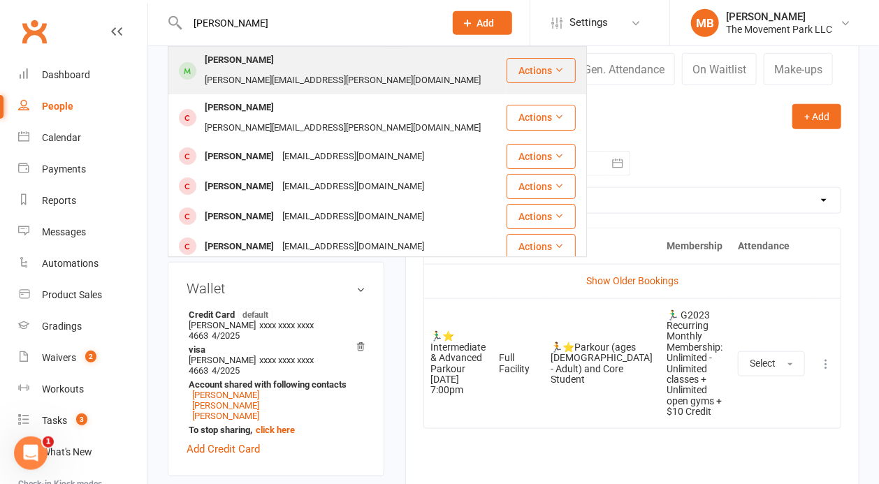
type input "ian bice"
click at [315, 71] on div "catherine.j.bice@gmail.com" at bounding box center [343, 81] width 284 height 20
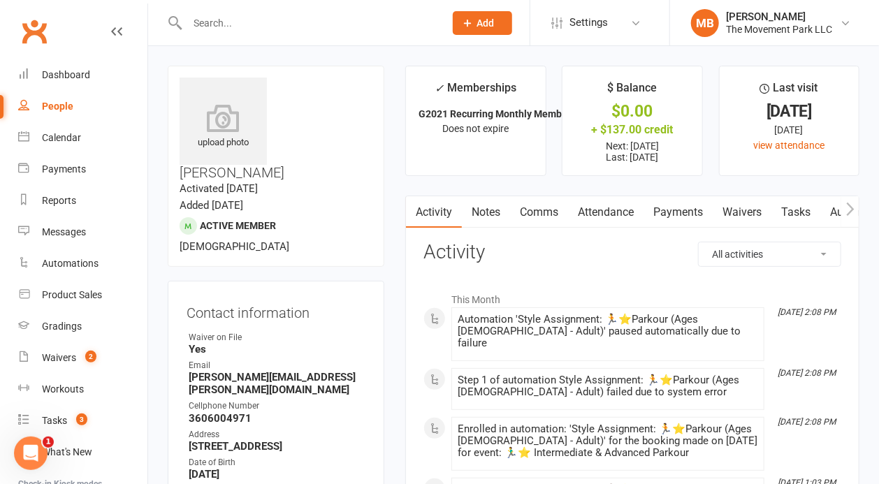
click at [804, 214] on link "Tasks" at bounding box center [796, 212] width 49 height 32
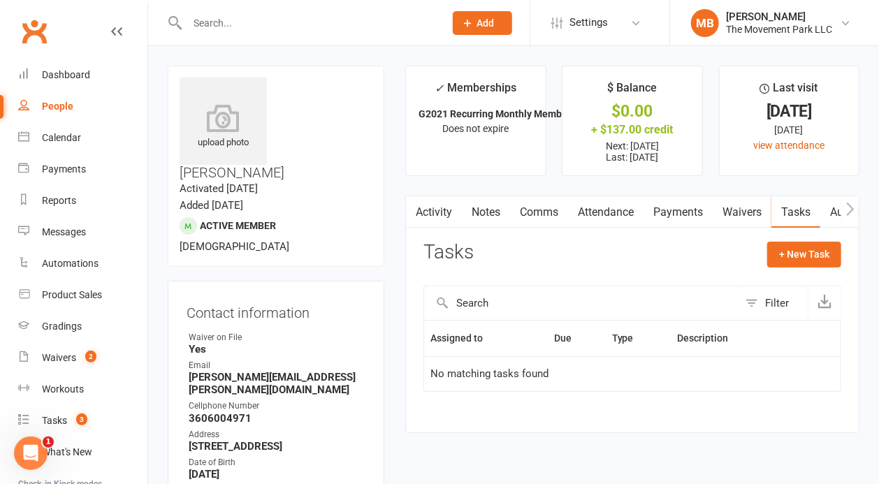
click at [763, 308] on button "Filter" at bounding box center [773, 304] width 69 height 34
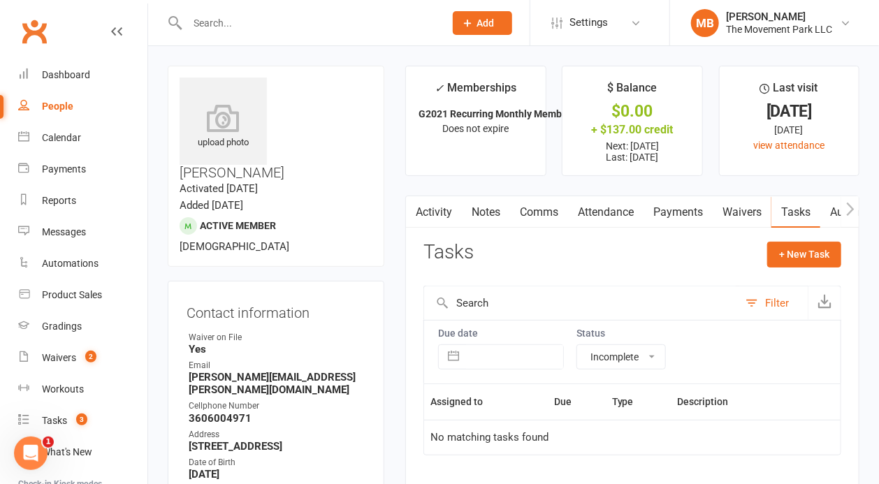
click at [577, 345] on select "All statuses Incomplete Not Started In Progress Waiting Complete" at bounding box center [621, 357] width 88 height 24
select select "finished"
click option "Complete" at bounding box center [0, 0] width 0 height 0
select select "finished"
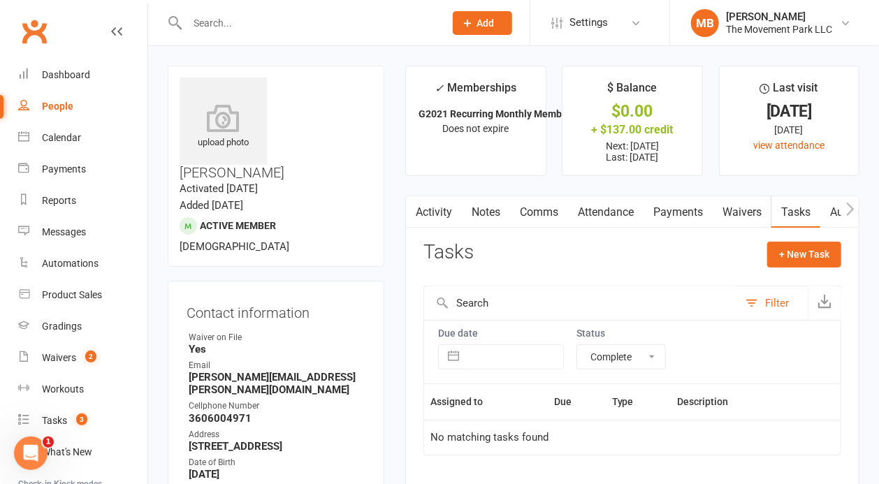
select select "finished"
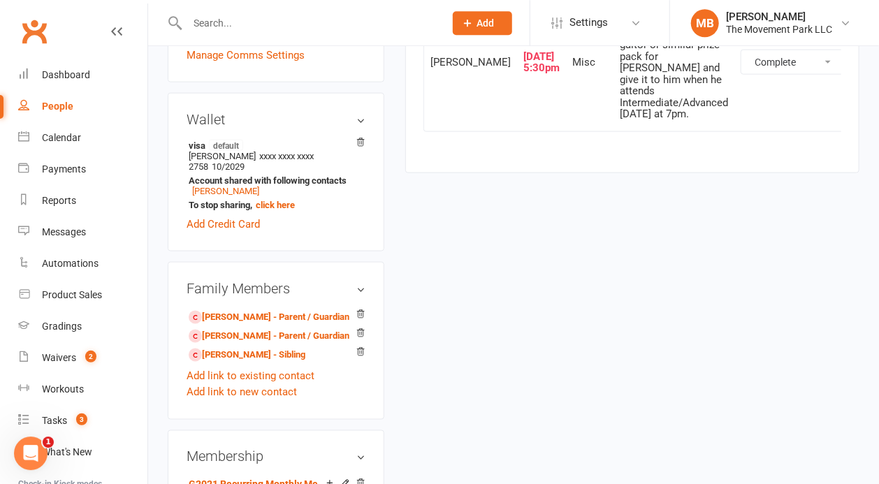
scroll to position [827, 0]
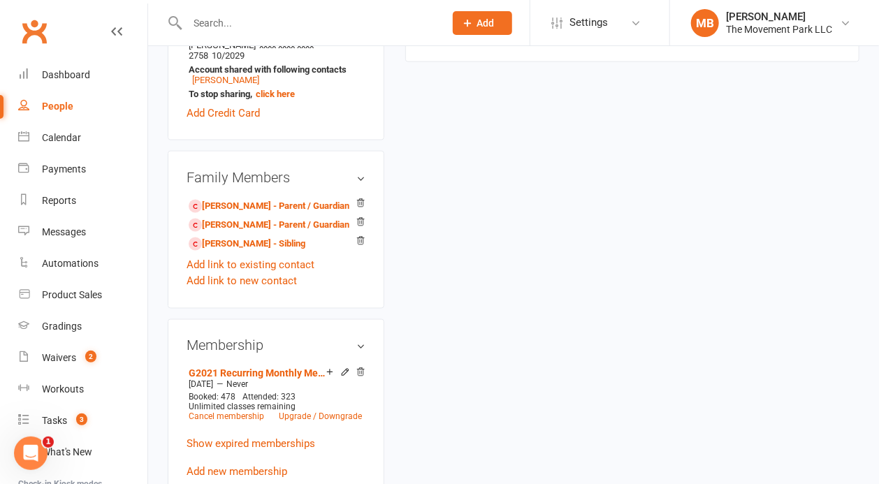
drag, startPoint x: 632, startPoint y: 190, endPoint x: 608, endPoint y: 52, distance: 139.8
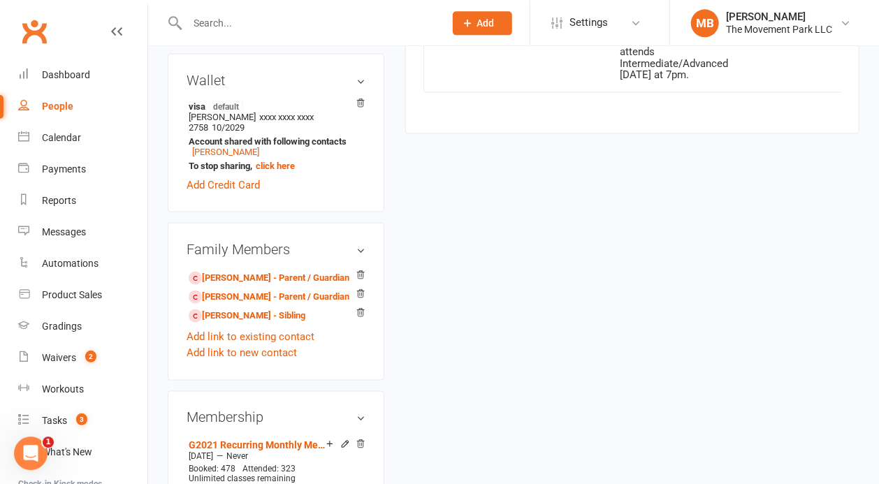
scroll to position [732, 0]
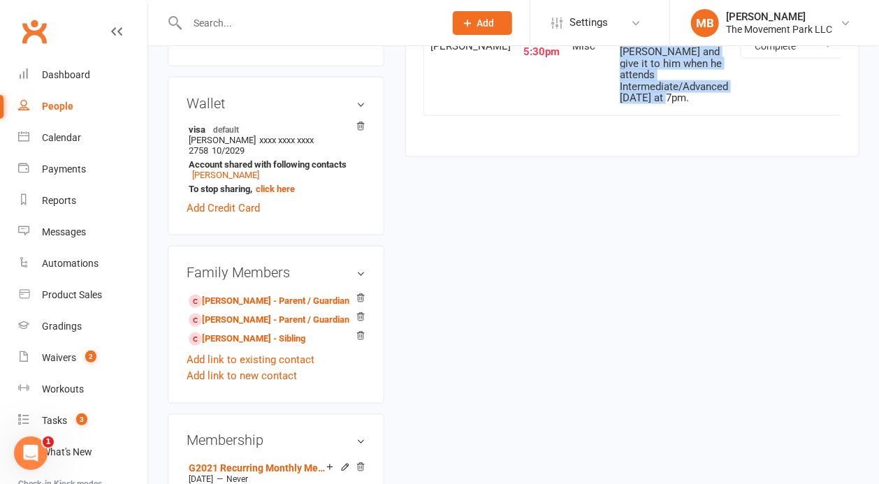
drag, startPoint x: 597, startPoint y: 115, endPoint x: 630, endPoint y: 284, distance: 171.6
click at [630, 115] on td "Prize winner for week of 7/21 - 7/26. Please put together a cup and gaitor or s…" at bounding box center [674, 46] width 121 height 138
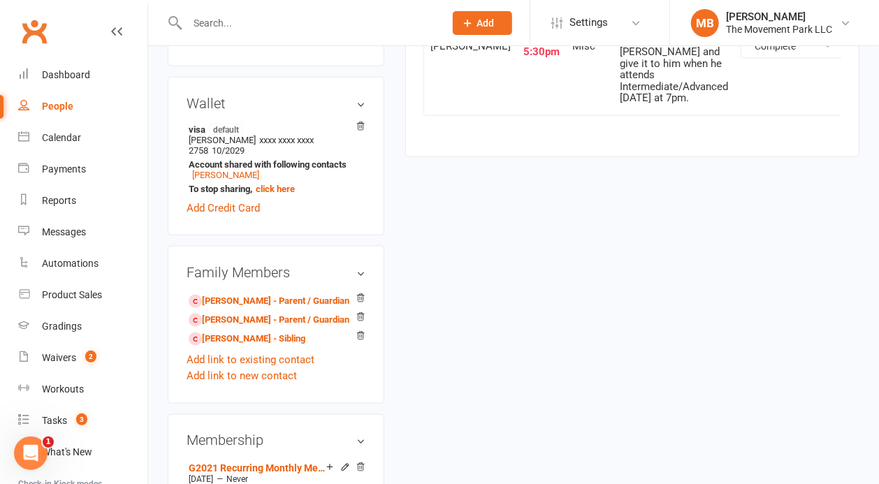
click at [630, 104] on div "Prize winner for week of 7/21 - 7/26. Please put together a cup and gaitor or s…" at bounding box center [674, 46] width 108 height 115
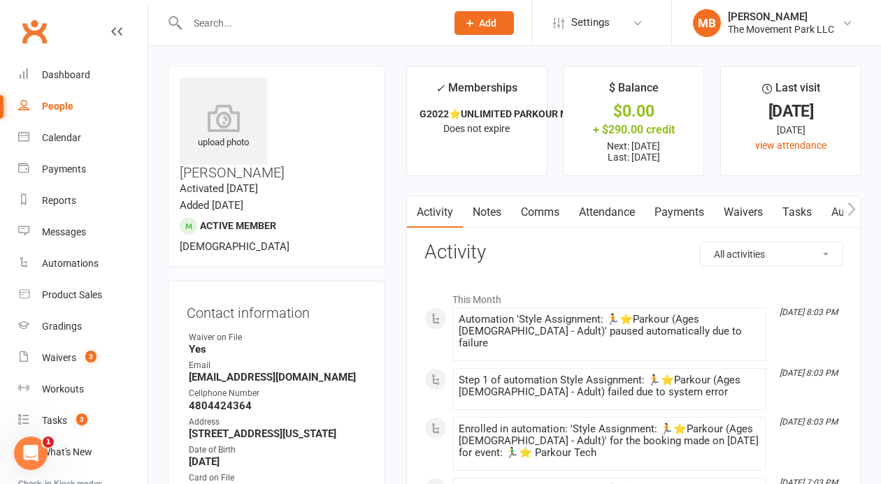
click at [620, 212] on link "Attendance" at bounding box center [606, 212] width 75 height 32
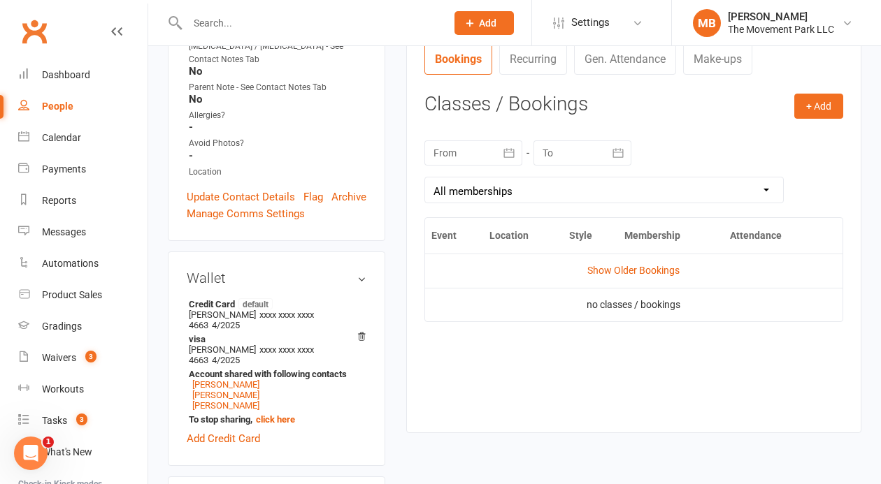
scroll to position [547, 0]
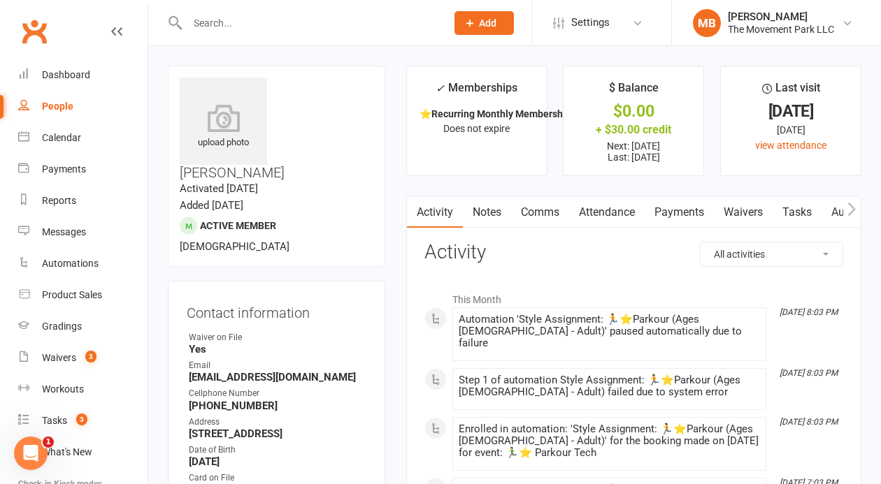
click at [622, 209] on link "Attendance" at bounding box center [606, 212] width 75 height 32
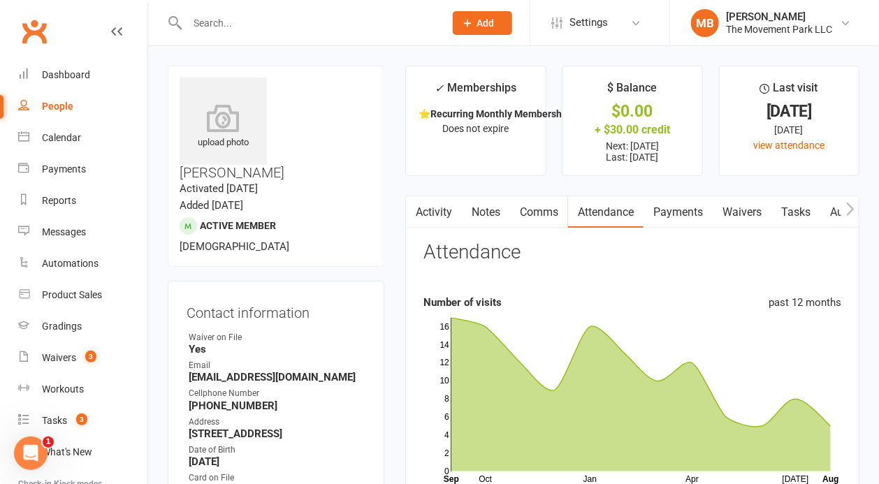
click at [812, 214] on link "Tasks" at bounding box center [796, 212] width 49 height 32
select select "incomplete"
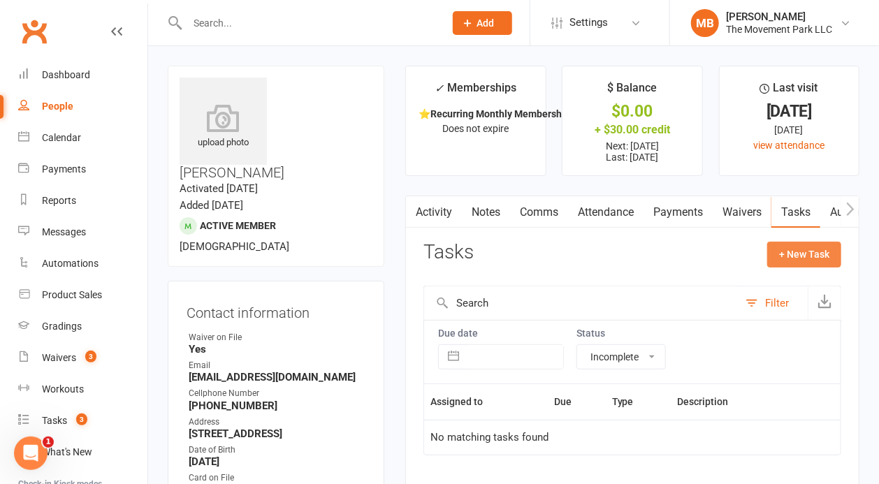
click at [805, 259] on button "+ New Task" at bounding box center [804, 254] width 74 height 25
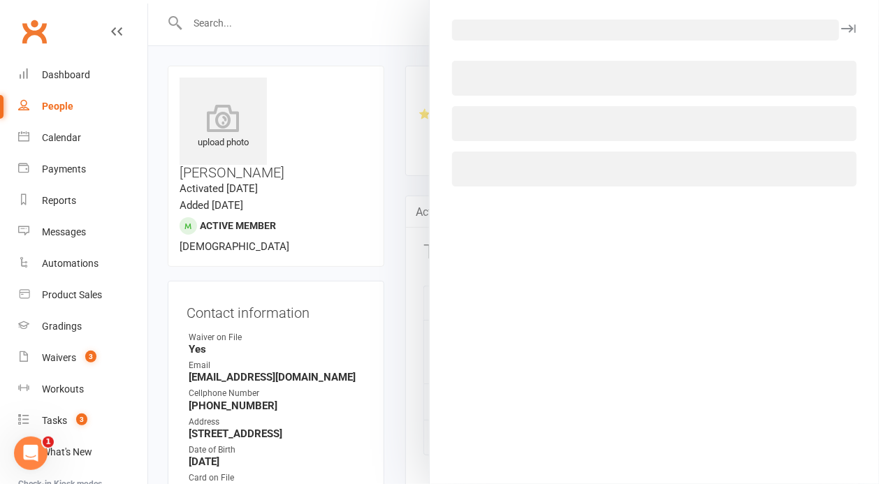
select select "43735"
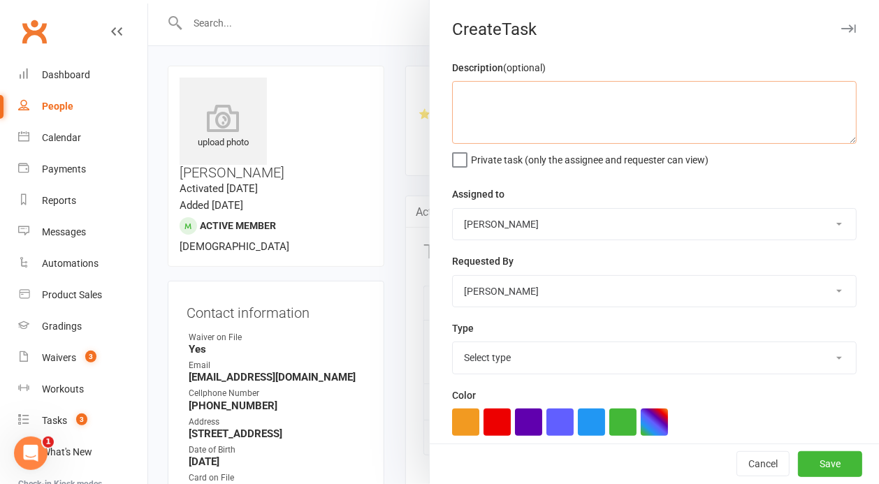
click at [540, 88] on textarea at bounding box center [654, 112] width 405 height 63
click at [541, 105] on textarea at bounding box center [654, 112] width 405 height 63
drag, startPoint x: 499, startPoint y: 119, endPoint x: 446, endPoint y: 89, distance: 60.7
click at [452, 89] on textarea "Prize winner for [DATE] - [DATE]. Please put together a cup and gaitor or simil…" at bounding box center [654, 112] width 405 height 63
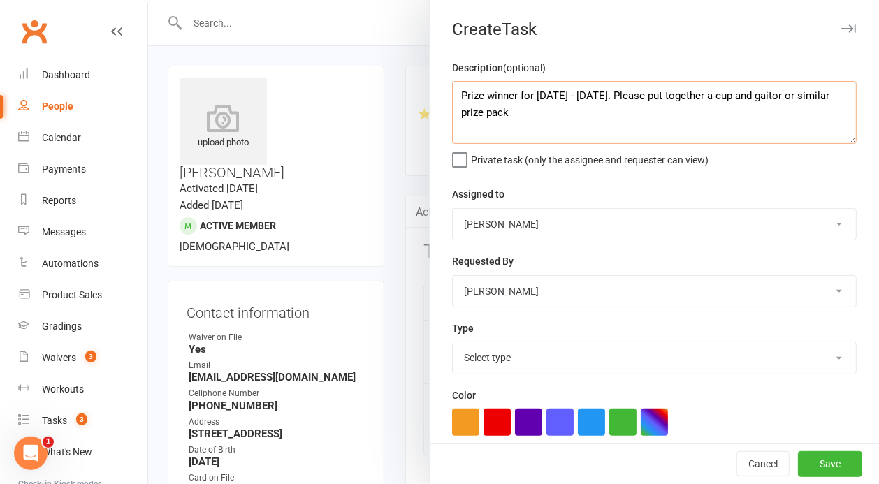
type textarea "Prize winner for [DATE] - [DATE]. Please put together a cup and gaitor or simil…"
click at [385, 211] on div at bounding box center [513, 242] width 731 height 484
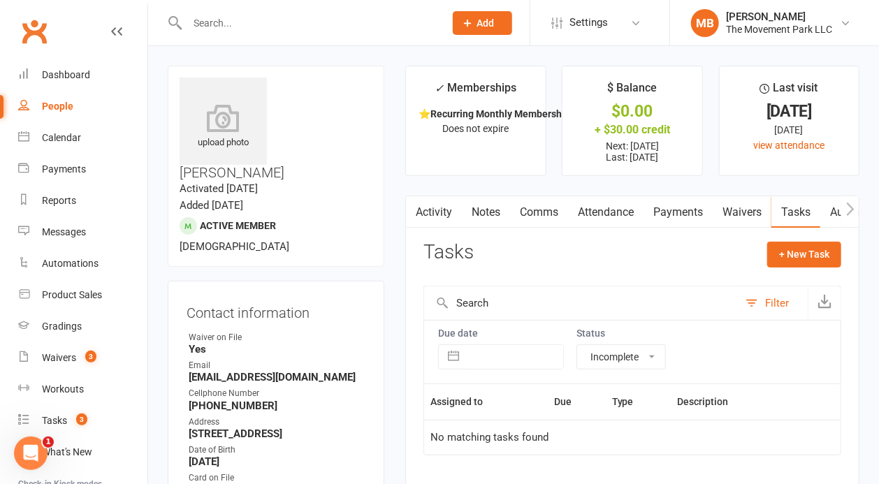
click at [606, 207] on link "Attendance" at bounding box center [605, 212] width 75 height 32
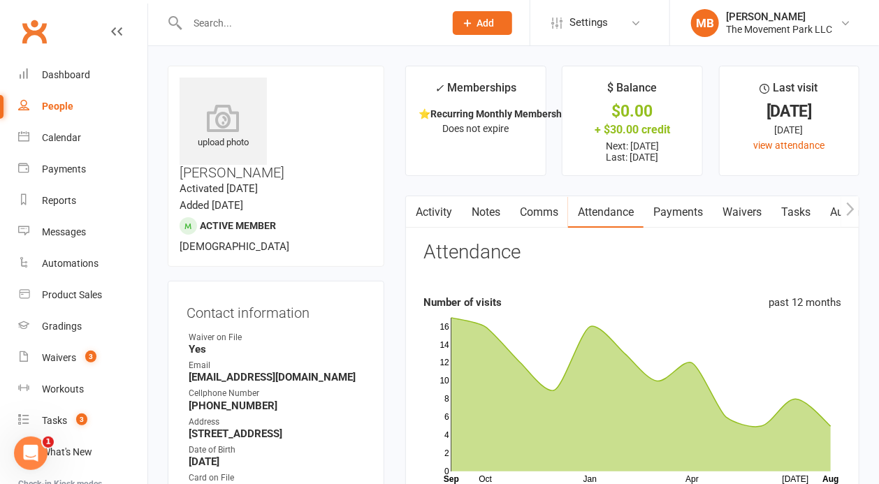
click at [799, 203] on link "Tasks" at bounding box center [796, 212] width 49 height 32
select select "incomplete"
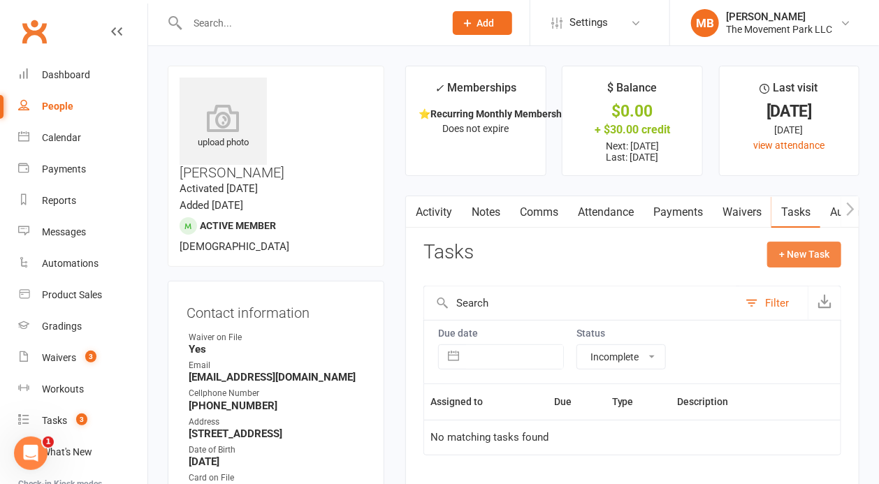
click at [809, 256] on button "+ New Task" at bounding box center [804, 254] width 74 height 25
select select "43735"
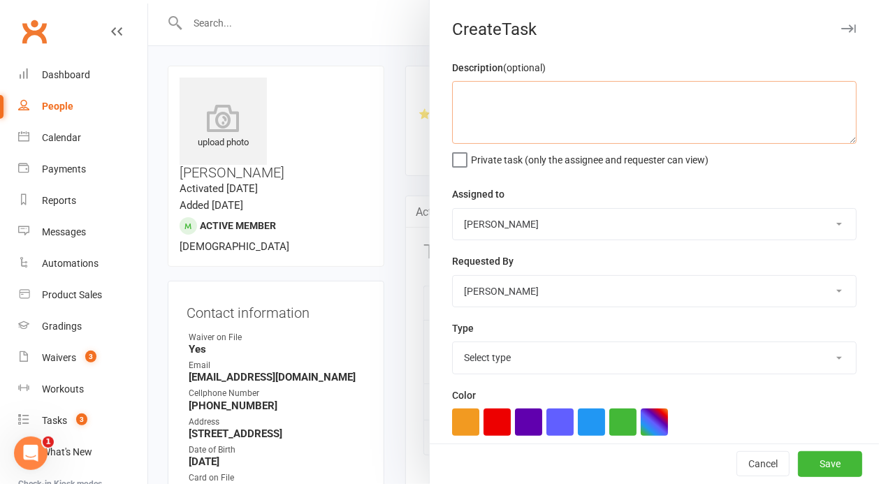
click at [477, 122] on textarea at bounding box center [654, 112] width 405 height 63
paste textarea "Prize winner for [DATE] - [DATE]. Please put together a cup and gaitor or simil…"
click at [572, 136] on textarea "Prize winner for [DATE] - [DATE]. Please put together a cup and gaitor or simil…" at bounding box center [654, 112] width 405 height 63
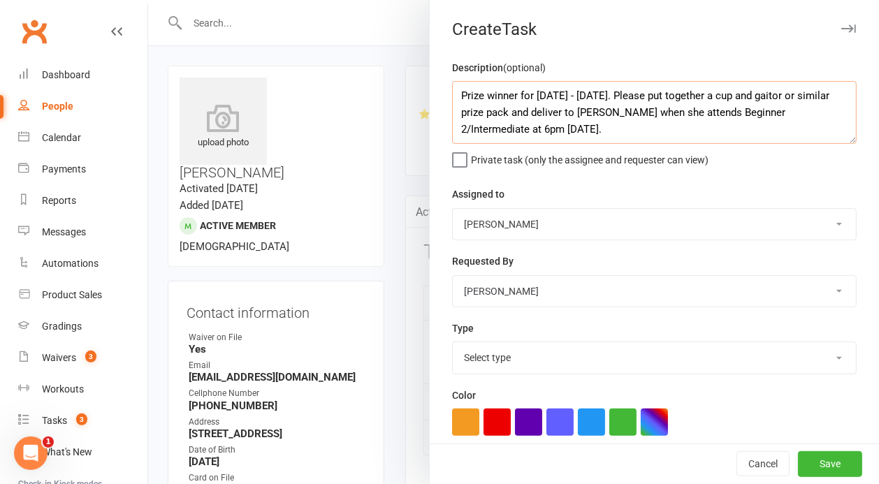
click at [500, 132] on textarea "Prize winner for [DATE] - [DATE]. Please put together a cup and gaitor or simil…" at bounding box center [654, 112] width 405 height 63
drag, startPoint x: 519, startPoint y: 133, endPoint x: 447, endPoint y: 82, distance: 88.2
click at [452, 82] on textarea "Prize winner for [DATE] - [DATE]. Please put together a cup and gaitor or simil…" at bounding box center [654, 112] width 405 height 63
type textarea "Prize winner for [DATE] - [DATE]. Please put together a cup and gaitor or simil…"
select select "52006"
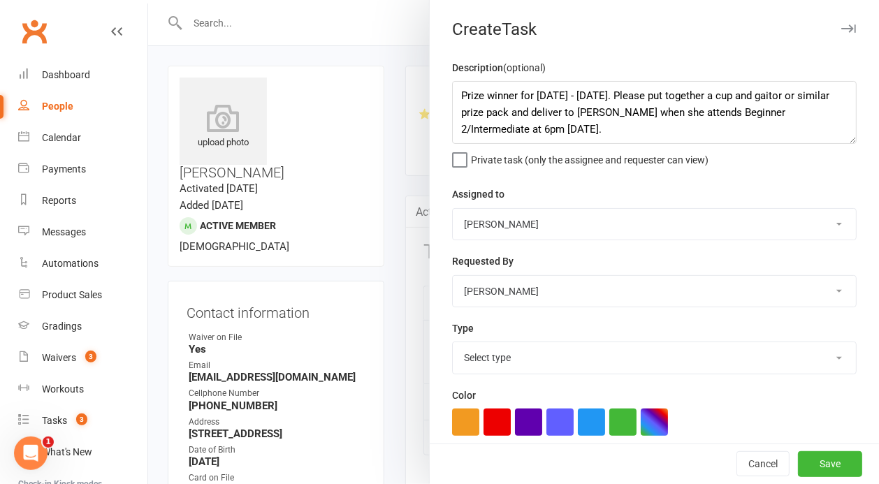
click option "[PERSON_NAME]" at bounding box center [0, 0] width 0 height 0
select select "17701"
click option "Misc" at bounding box center [0, 0] width 0 height 0
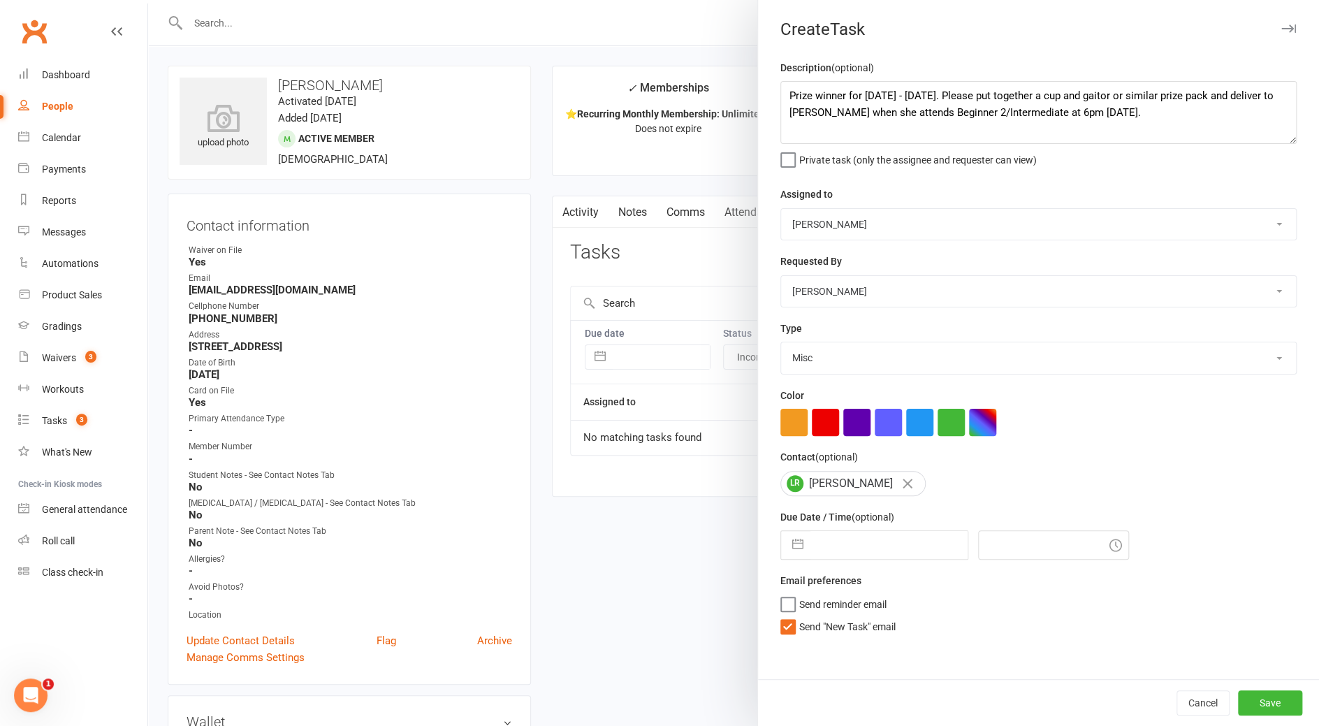
select select "6"
select select "2025"
select select "7"
select select "2025"
select select "8"
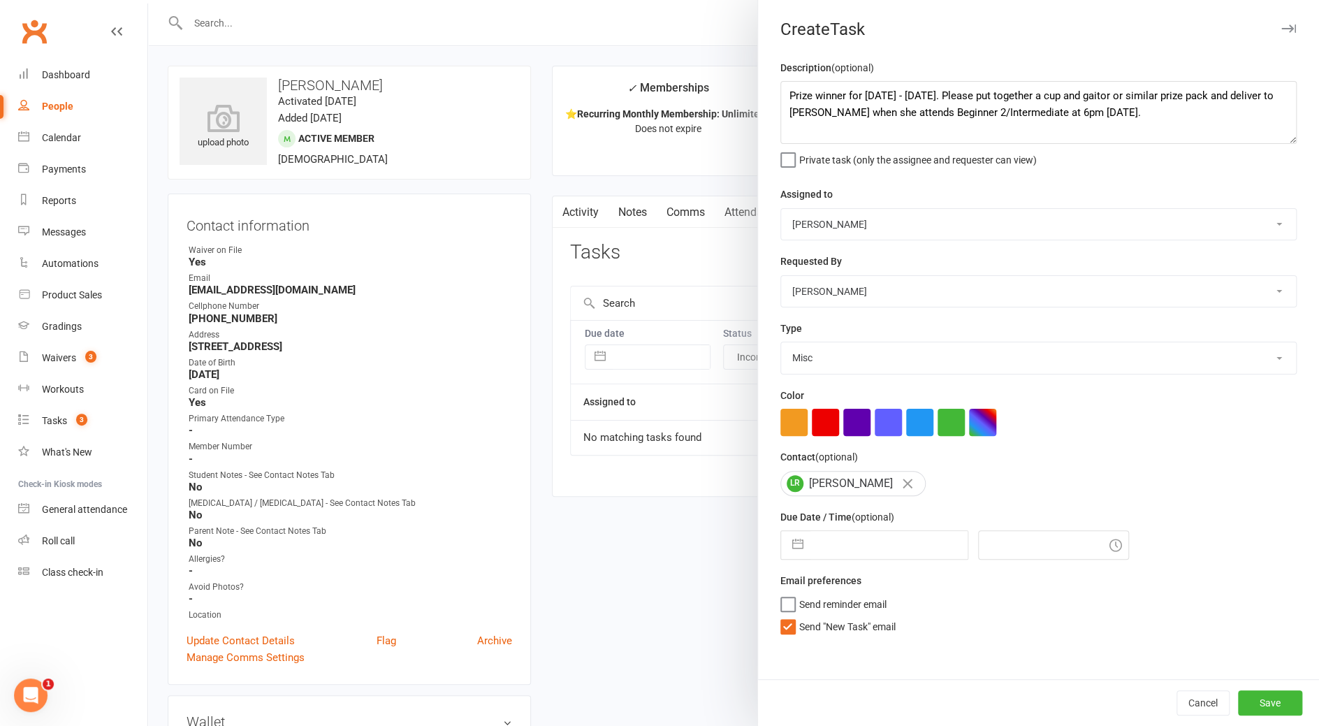
select select "2025"
click at [860, 484] on input "text" at bounding box center [889, 545] width 157 height 28
click at [858, 484] on td "12" at bounding box center [864, 704] width 27 height 27
type input "12 Aug 2025"
click at [880, 484] on input "2:00pm" at bounding box center [1053, 544] width 151 height 29
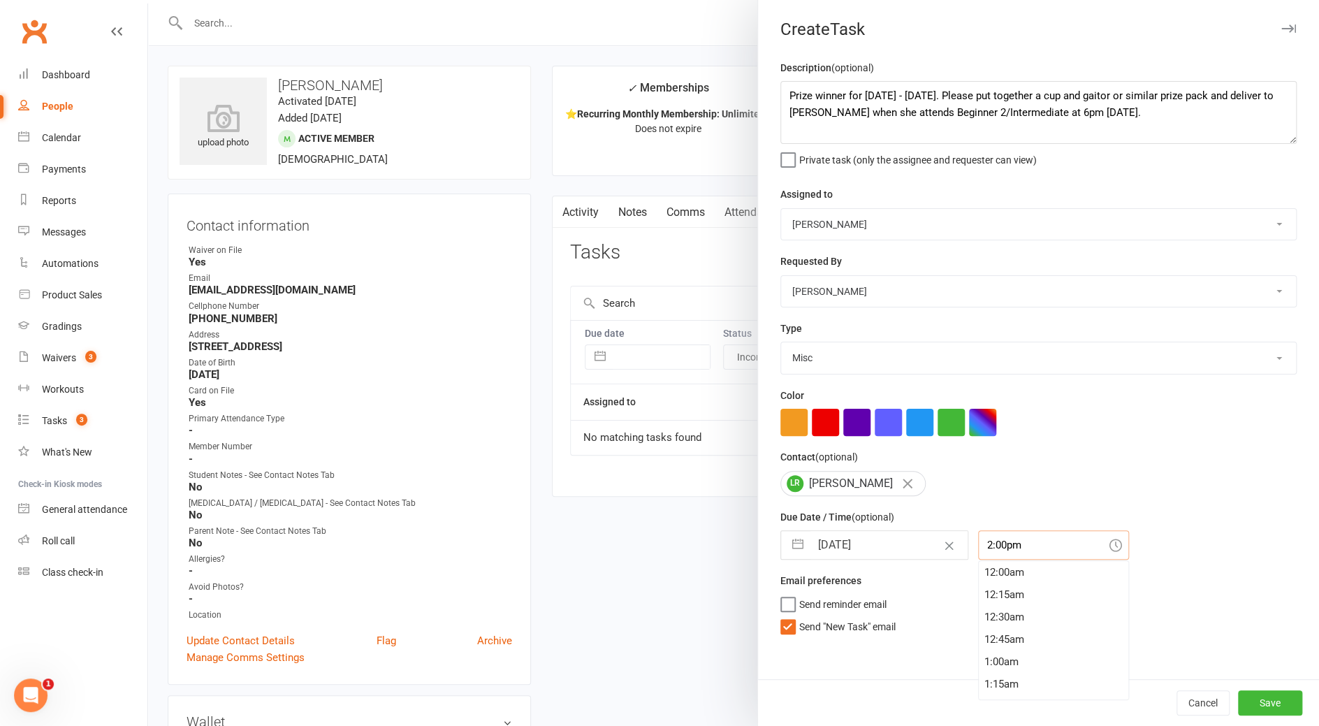
scroll to position [1230, 0]
drag, startPoint x: 1106, startPoint y: 642, endPoint x: 1106, endPoint y: 655, distance: 13.3
click at [880, 484] on input "2:00pm" at bounding box center [1053, 544] width 151 height 29
type input "6:00pm"
click at [880, 484] on button "Save" at bounding box center [1270, 702] width 64 height 25
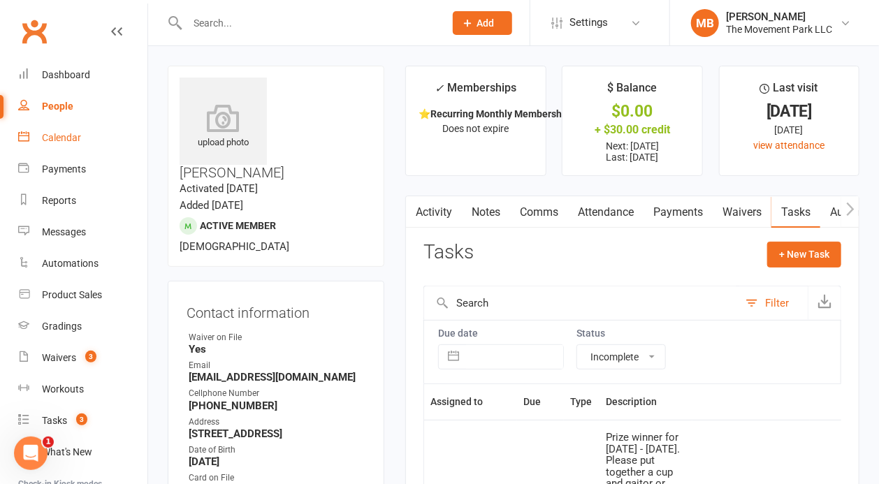
click at [89, 140] on link "Calendar" at bounding box center [82, 137] width 129 height 31
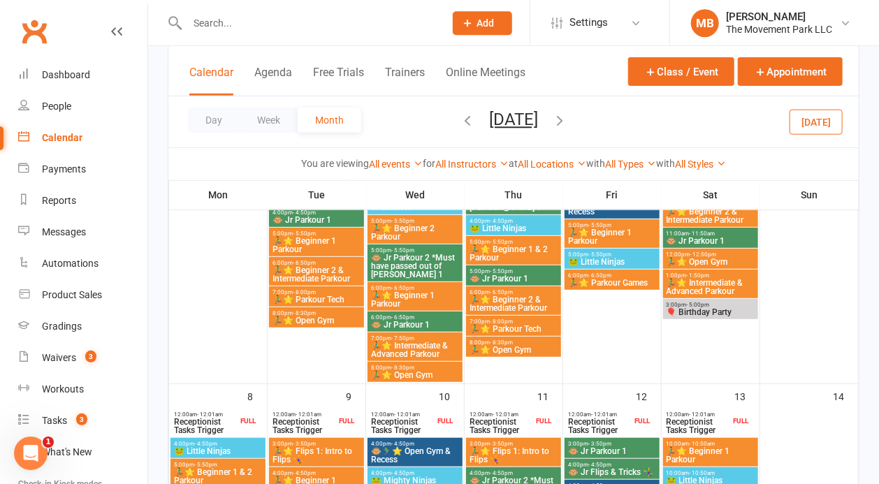
scroll to position [200, 0]
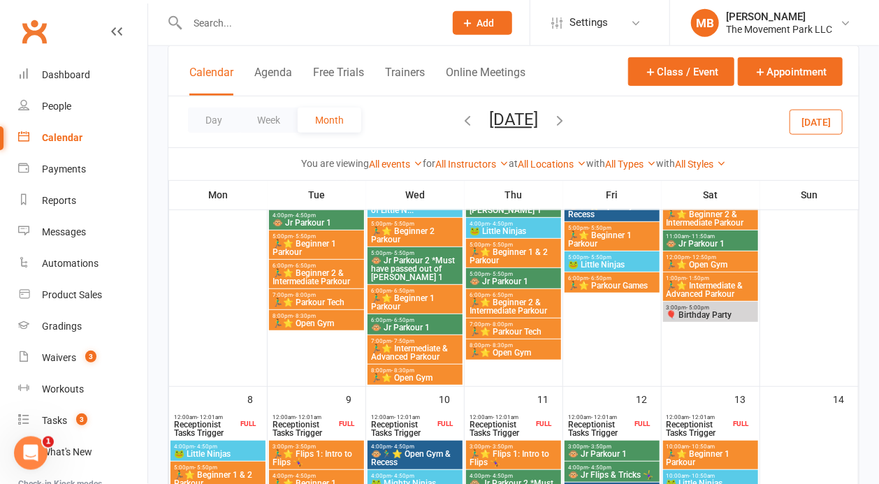
click at [460, 120] on icon "button" at bounding box center [467, 120] width 15 height 15
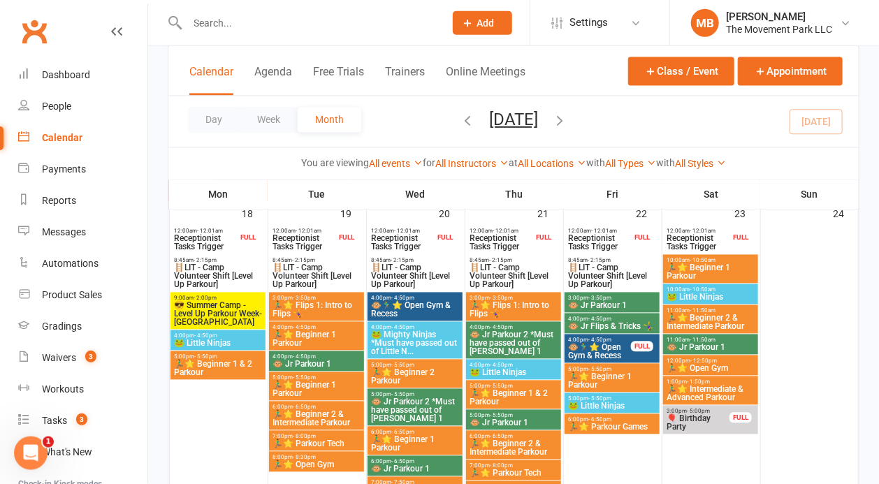
scroll to position [1085, 0]
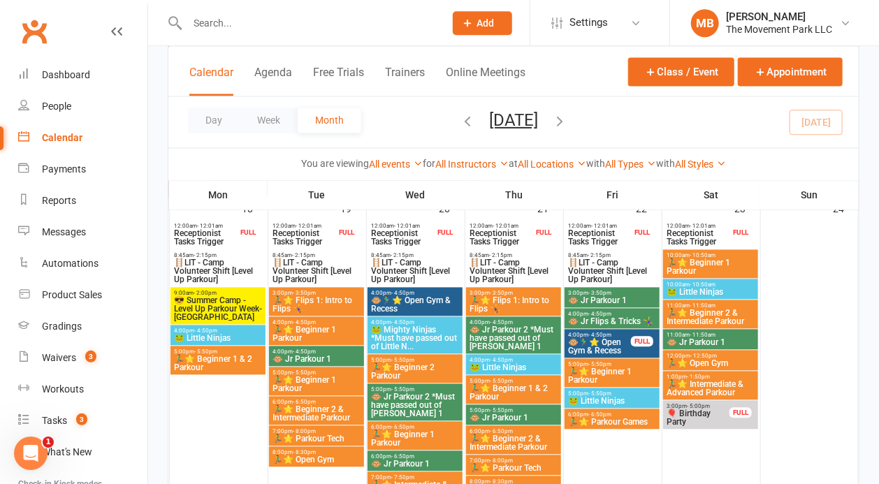
click at [328, 334] on span "🏃‍♂️⭐ Beginner 1 Parkour" at bounding box center [316, 334] width 89 height 17
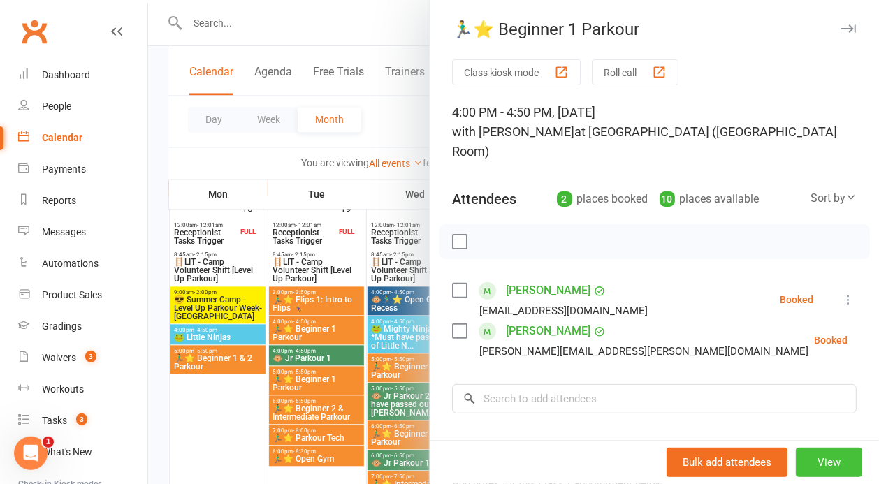
click at [832, 465] on button "View" at bounding box center [829, 462] width 66 height 29
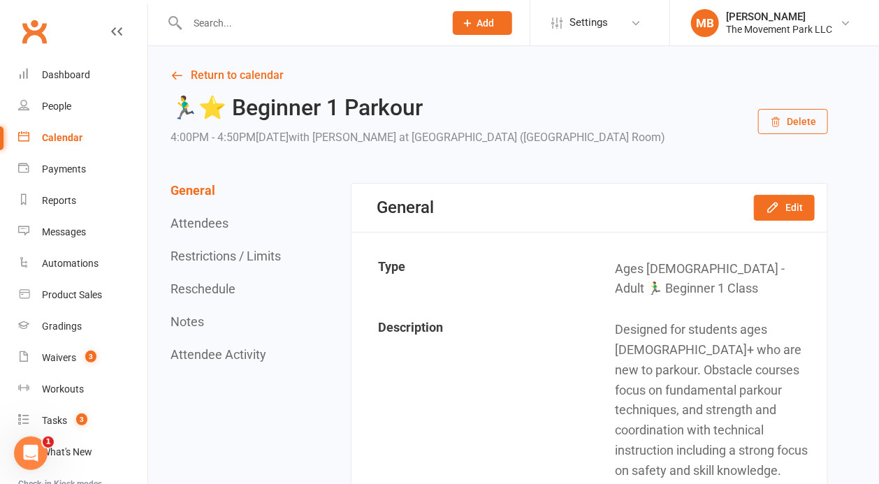
click at [240, 254] on button "Restrictions / Limits" at bounding box center [226, 256] width 110 height 15
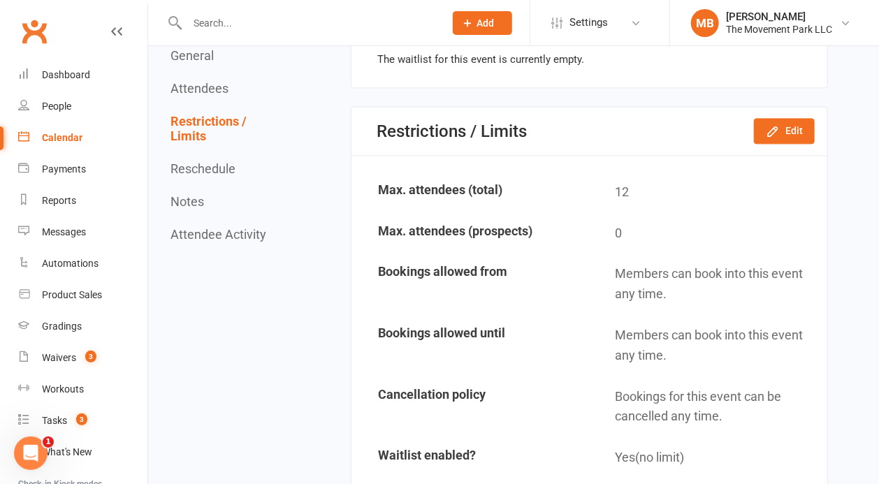
scroll to position [1247, 0]
click at [788, 117] on button "Edit" at bounding box center [784, 129] width 61 height 25
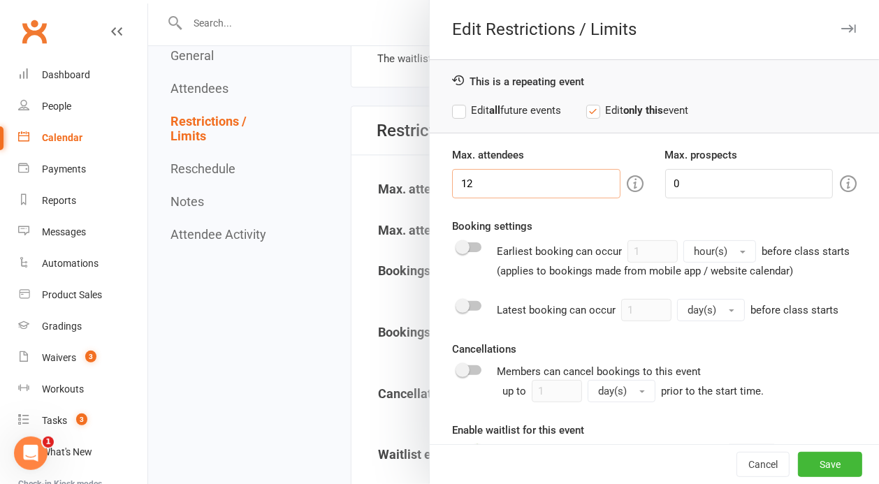
drag, startPoint x: 469, startPoint y: 186, endPoint x: 443, endPoint y: 183, distance: 26.0
click at [452, 183] on input "12" at bounding box center [536, 183] width 168 height 29
type input "2"
click at [837, 472] on button "Save" at bounding box center [830, 464] width 64 height 25
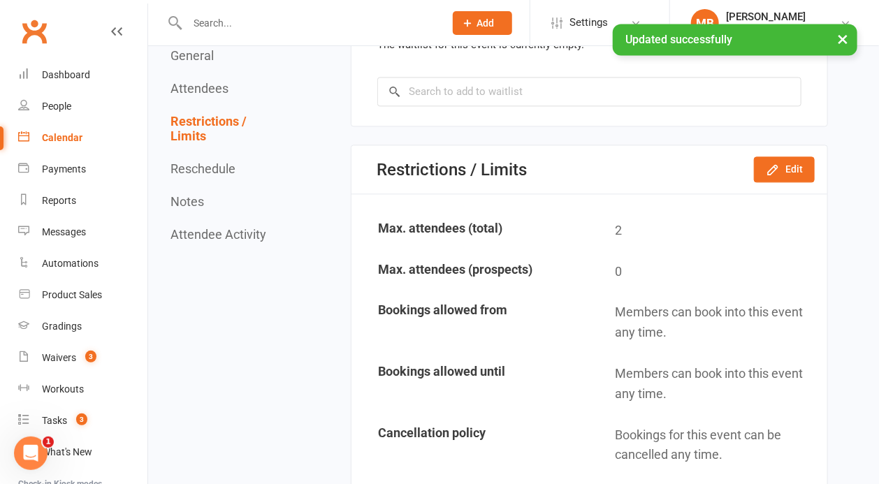
click at [55, 141] on div "Calendar" at bounding box center [62, 137] width 41 height 11
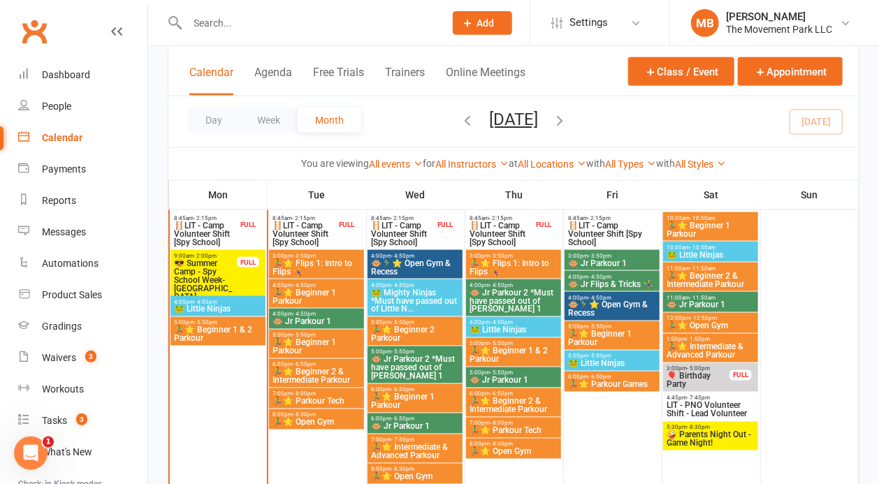
scroll to position [774, 0]
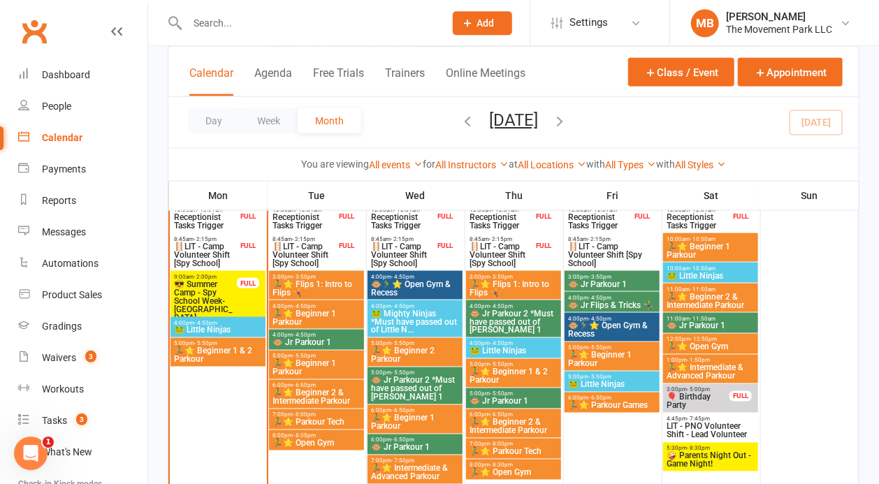
click at [318, 306] on span "4:00pm - 4:50pm" at bounding box center [316, 306] width 89 height 6
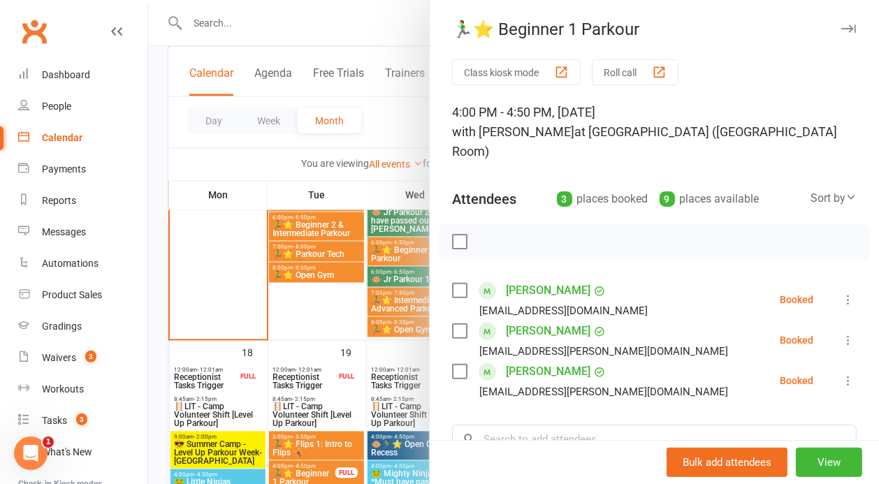
scroll to position [763, 0]
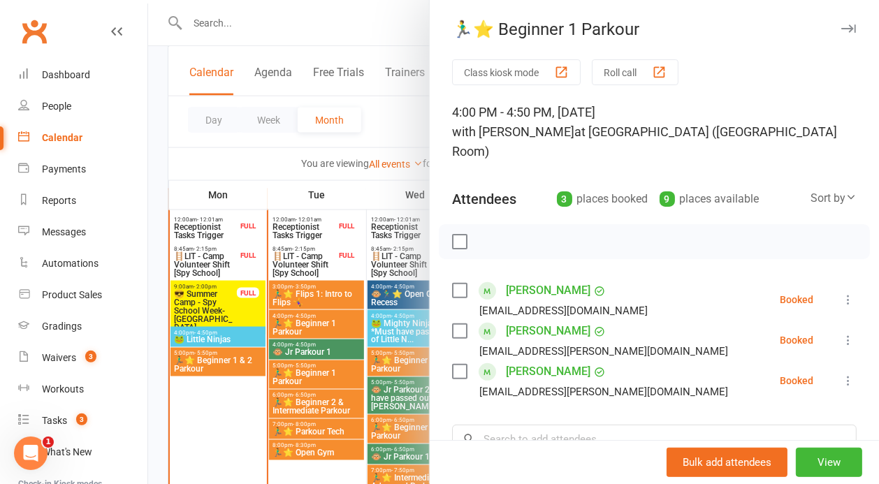
click at [329, 476] on div at bounding box center [513, 242] width 731 height 484
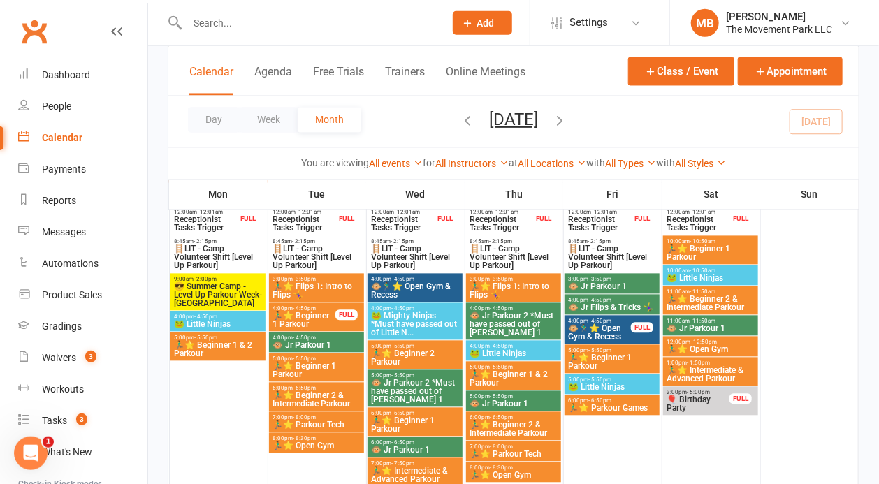
scroll to position [1101, 0]
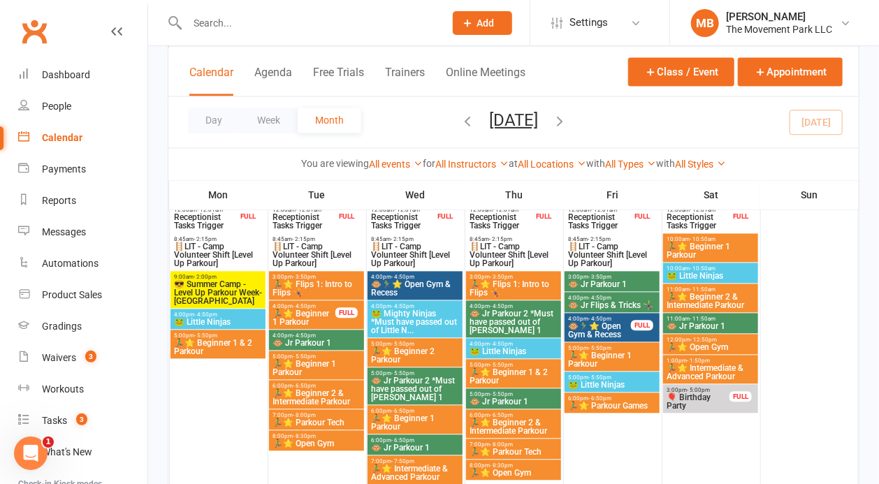
click at [297, 322] on span "🏃‍♂️⭐ Beginner 1 Parkour" at bounding box center [304, 318] width 64 height 17
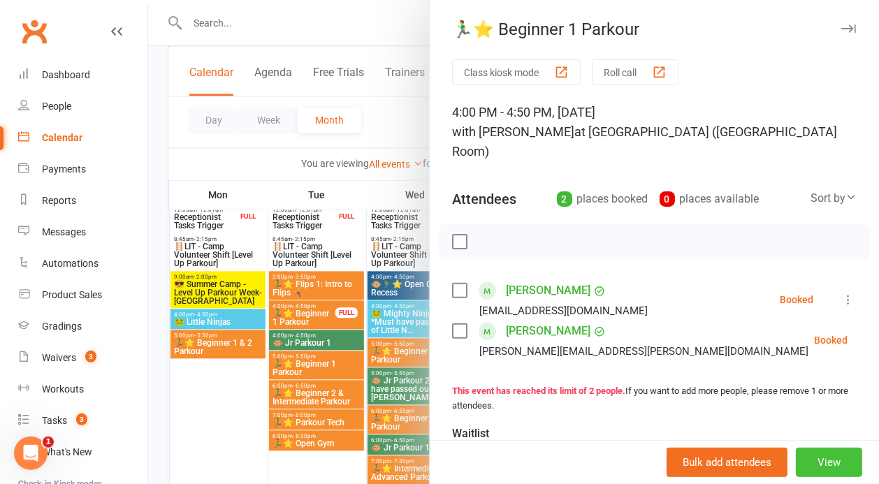
click at [831, 460] on button "View" at bounding box center [829, 462] width 66 height 29
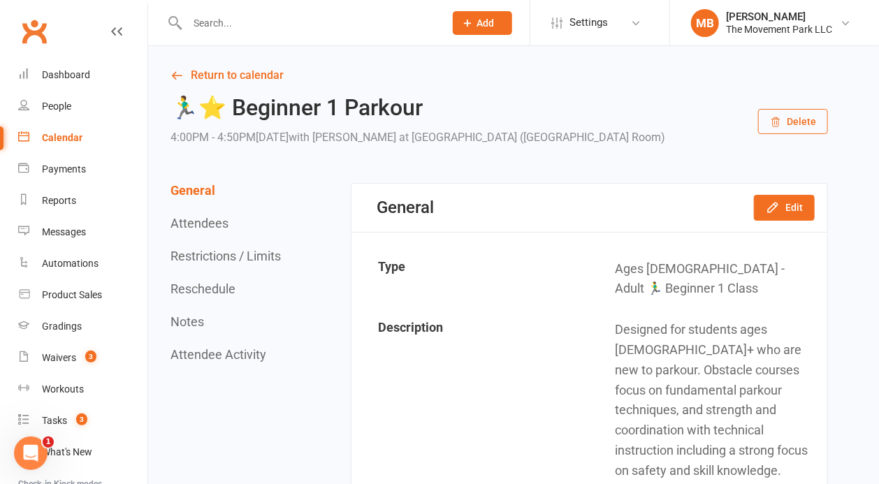
click at [225, 227] on button "Attendees" at bounding box center [200, 223] width 58 height 15
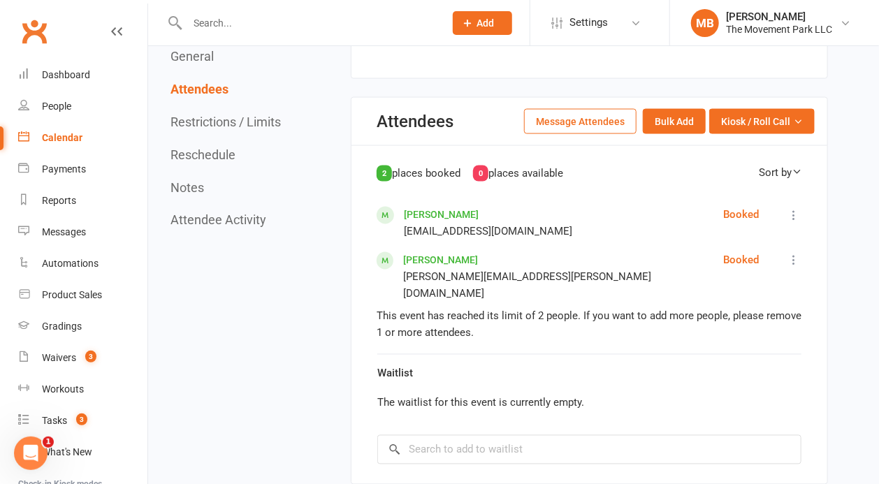
scroll to position [889, 0]
click at [583, 108] on button "Message Attendees" at bounding box center [580, 120] width 113 height 25
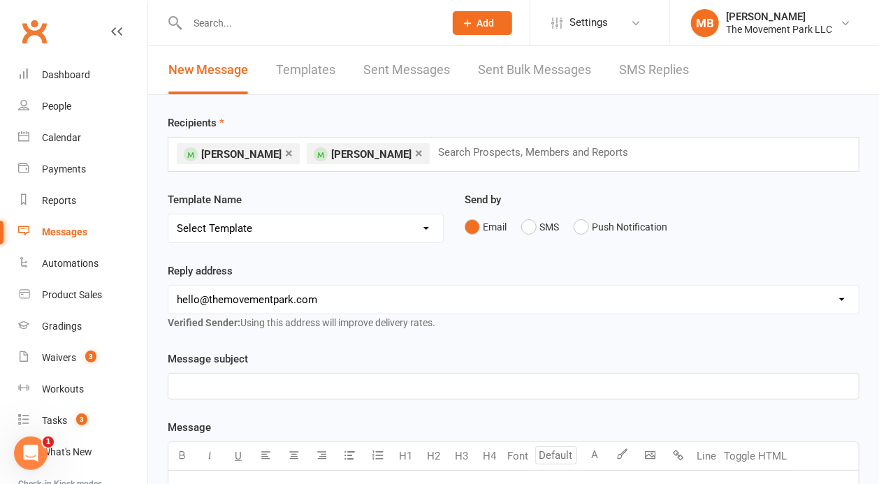
click at [168, 215] on select "Select Template [Email] 📱Trial Class App Request [Email] Initial Response to Co…" at bounding box center [305, 229] width 275 height 28
click option "[Email] 🎈Birthday Party Waiver Reminder - Send Friday Before if haven't receive…" at bounding box center [0, 0] width 0 height 0
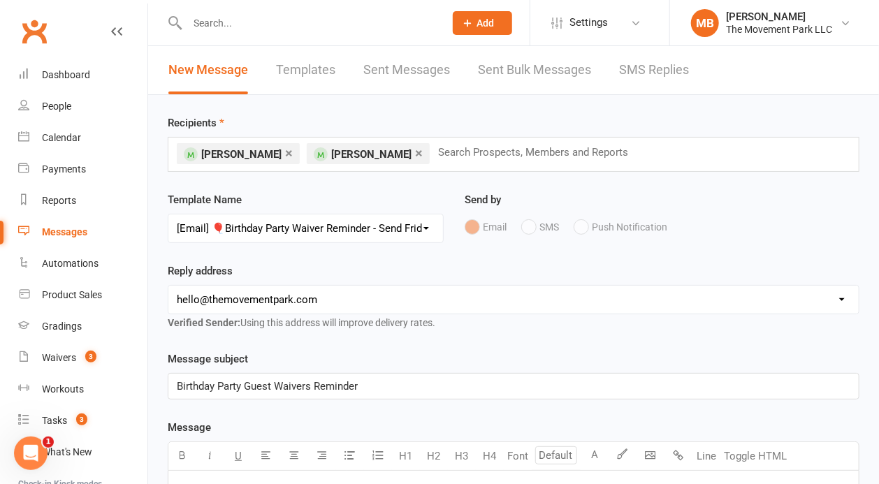
select select "98"
click option "[Email] 📨Class Cancellation Notice - [Date]" at bounding box center [0, 0] width 0 height 0
click at [360, 376] on div "Class Cancellation Notice - [Date]" at bounding box center [513, 386] width 690 height 25
drag, startPoint x: 342, startPoint y: 386, endPoint x: 305, endPoint y: 390, distance: 37.2
click at [305, 390] on p "Class Cancellation Notice - [Date]" at bounding box center [514, 386] width 674 height 17
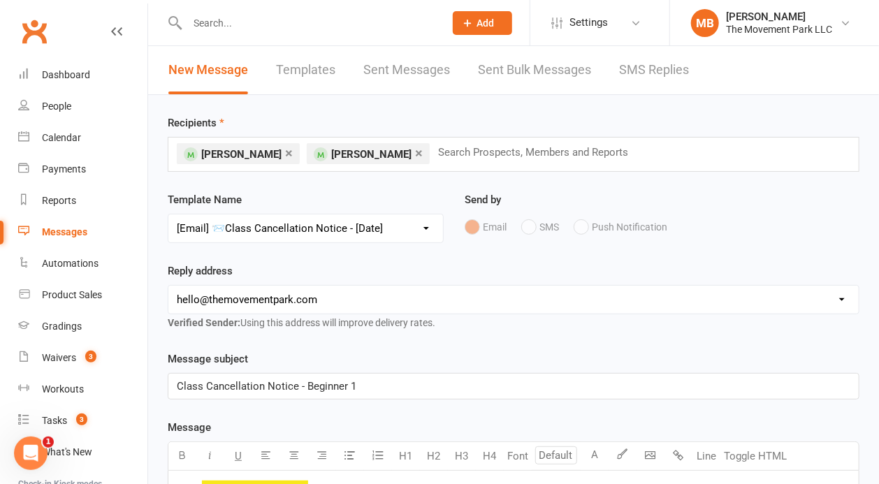
click at [403, 384] on p "Class Cancellation Notice - Beginner 1" at bounding box center [514, 386] width 674 height 17
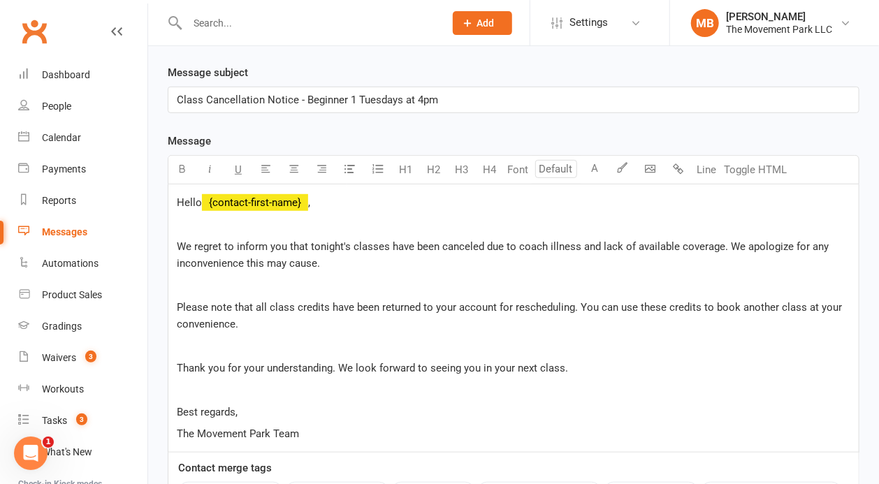
scroll to position [298, 0]
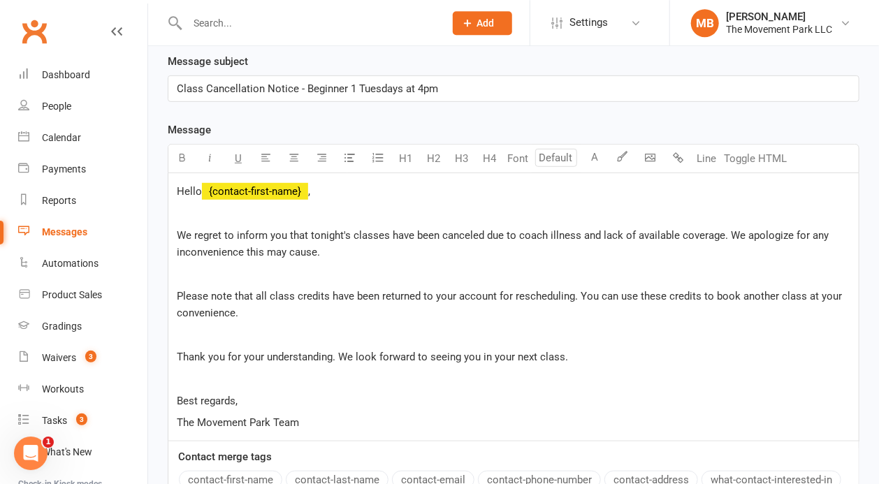
click at [251, 210] on p at bounding box center [514, 213] width 674 height 17
click at [251, 219] on p at bounding box center [514, 213] width 674 height 17
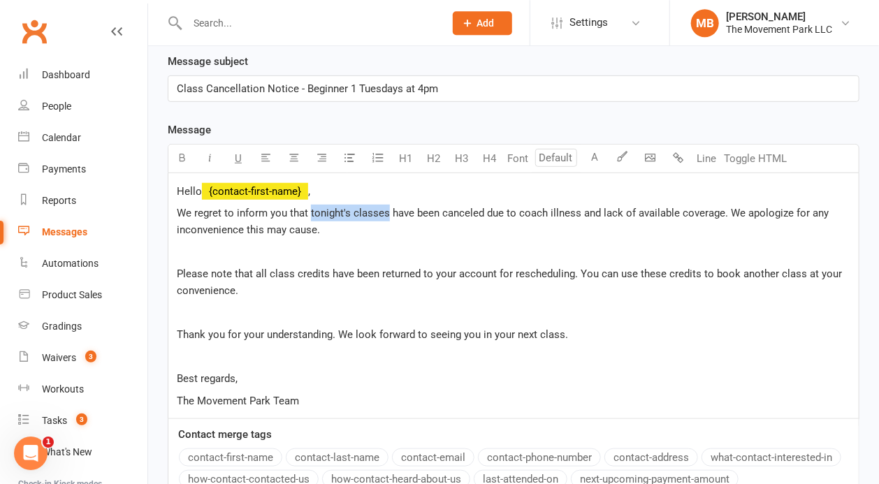
drag, startPoint x: 309, startPoint y: 213, endPoint x: 386, endPoint y: 215, distance: 76.9
click at [386, 215] on span "We regret to inform you that tonight's classes have been canceled due to coach …" at bounding box center [504, 221] width 655 height 29
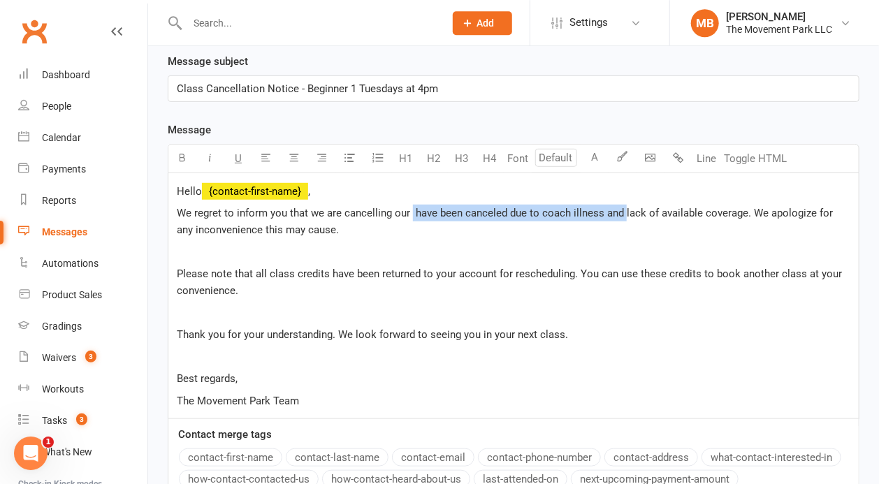
drag, startPoint x: 622, startPoint y: 209, endPoint x: 410, endPoint y: 205, distance: 211.8
click at [410, 207] on span "We regret to inform you that we are cancelling our have been canceled due to co…" at bounding box center [506, 221] width 659 height 29
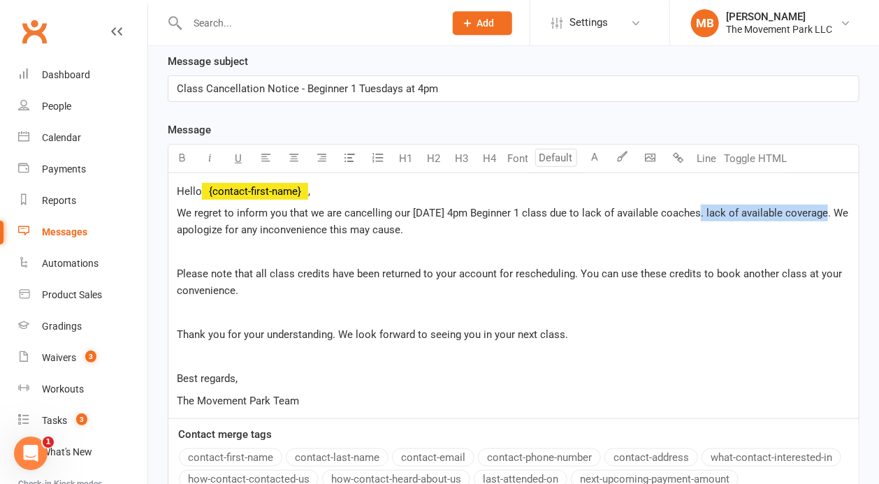
drag, startPoint x: 826, startPoint y: 219, endPoint x: 701, endPoint y: 216, distance: 125.1
click at [701, 216] on p "We regret to inform you that we are cancelling our Tuesday 4pm Beginner 1 class…" at bounding box center [514, 222] width 674 height 34
click at [386, 233] on p "We regret to inform you that we are cancelling our Tuesday 4pm Beginner 1 class…" at bounding box center [514, 222] width 674 height 34
click at [405, 228] on p "We regret to inform you that we are cancelling our Tuesday 4pm Beginner 1 class…" at bounding box center [514, 222] width 674 height 34
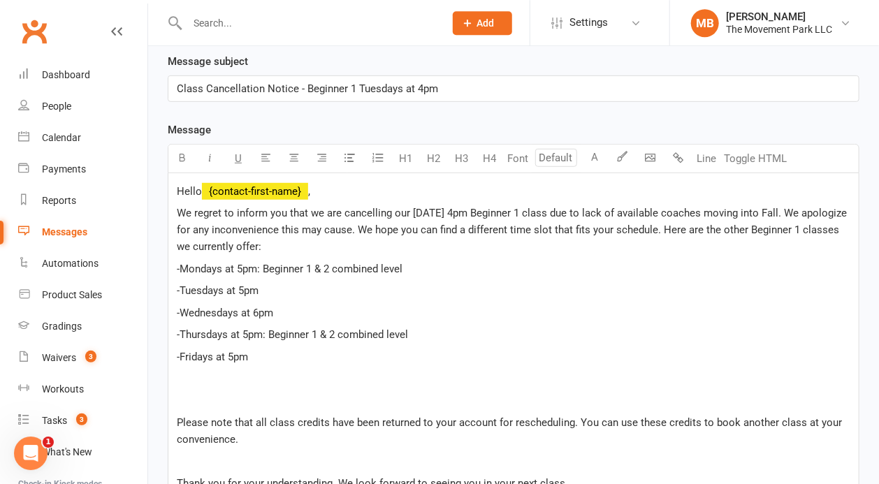
click at [261, 265] on span "-Mondays at 5pm: Beginner 1 & 2 combined level" at bounding box center [290, 269] width 226 height 13
click at [420, 267] on p "-Mondays at 5pm (Beginner 1 & 2 combined level" at bounding box center [514, 269] width 674 height 17
click at [270, 336] on span "-Thursdays at 5pm: Beginner 1 & 2 combined level" at bounding box center [292, 334] width 231 height 13
click at [458, 338] on p "-Thursdays at 5pm (Beginner 1 & 2 combined level" at bounding box center [514, 334] width 674 height 17
click at [278, 347] on div "Hello ﻿ {contact-first-name} , We regret to inform you that we are cancelling o…" at bounding box center [513, 370] width 690 height 394
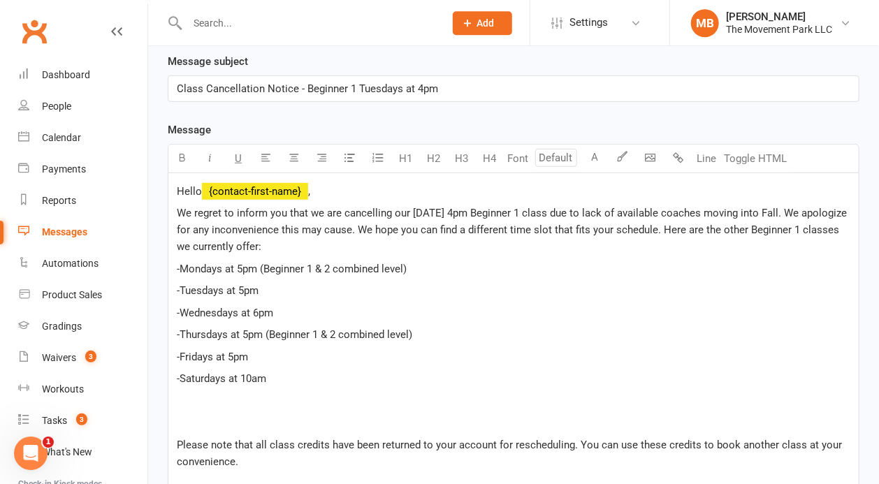
click at [202, 414] on p at bounding box center [514, 422] width 674 height 17
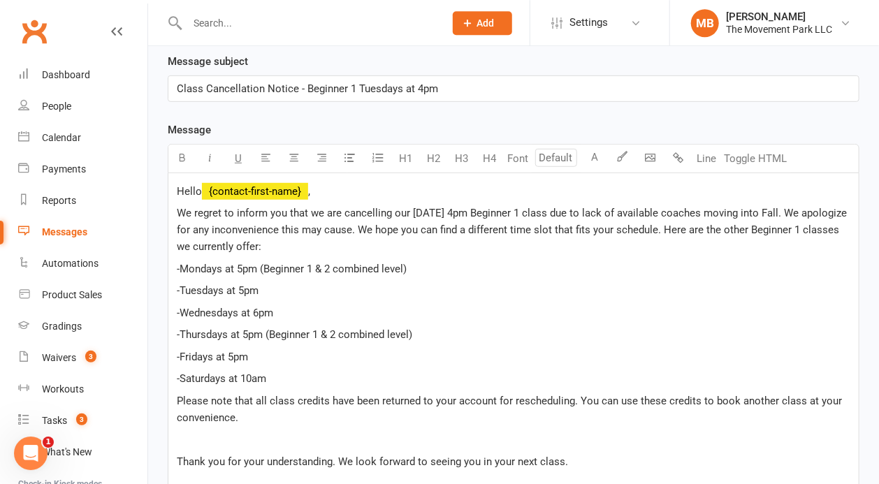
click at [337, 409] on p "Please note that all class credits have been returned to your account for resch…" at bounding box center [514, 410] width 674 height 34
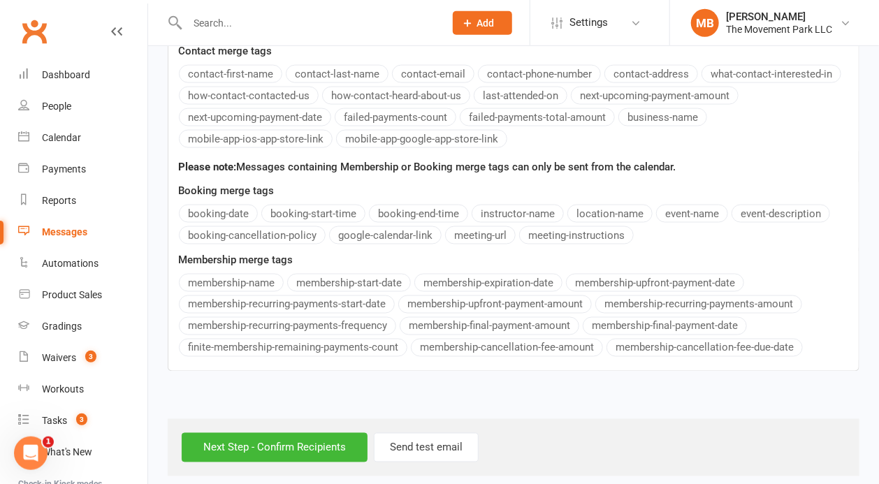
scroll to position [815, 0]
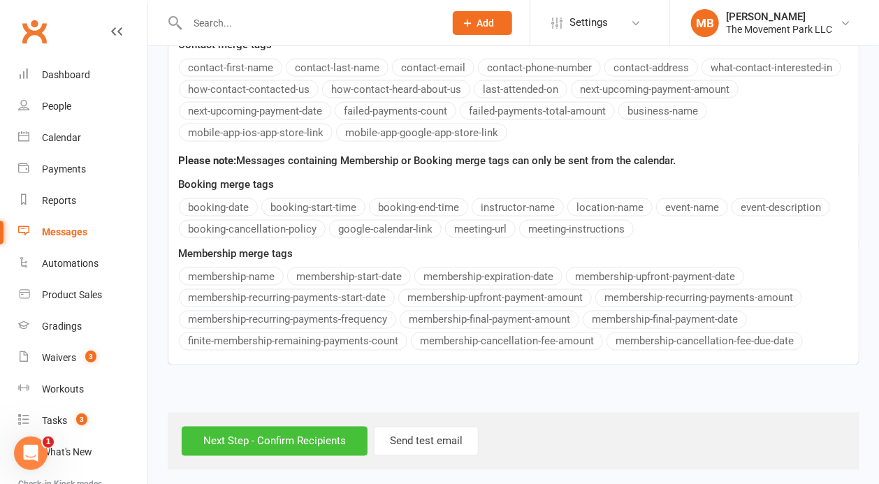
click at [334, 433] on input "Next Step - Confirm Recipients" at bounding box center [275, 441] width 186 height 29
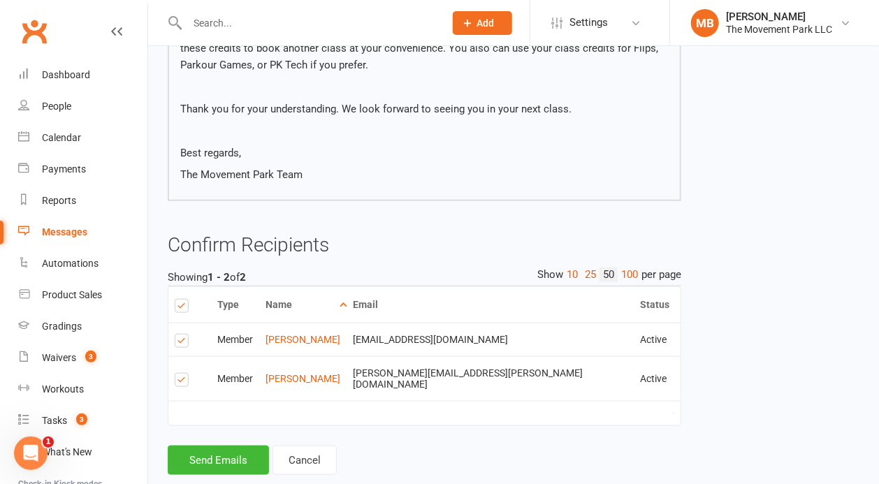
scroll to position [482, 0]
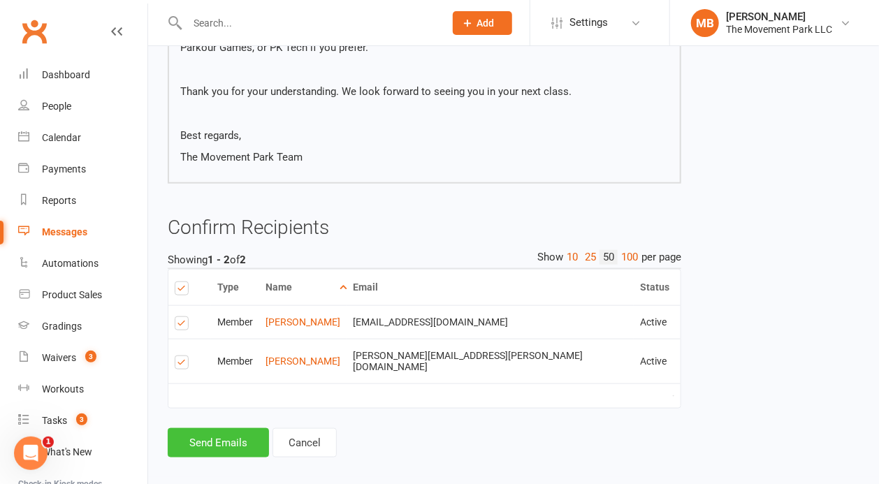
click at [224, 443] on button "Send Emails" at bounding box center [218, 442] width 101 height 29
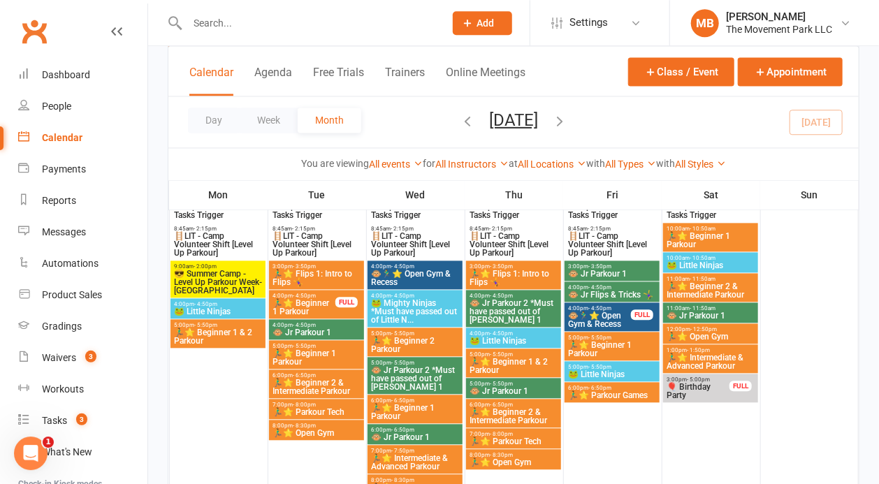
scroll to position [1104, 0]
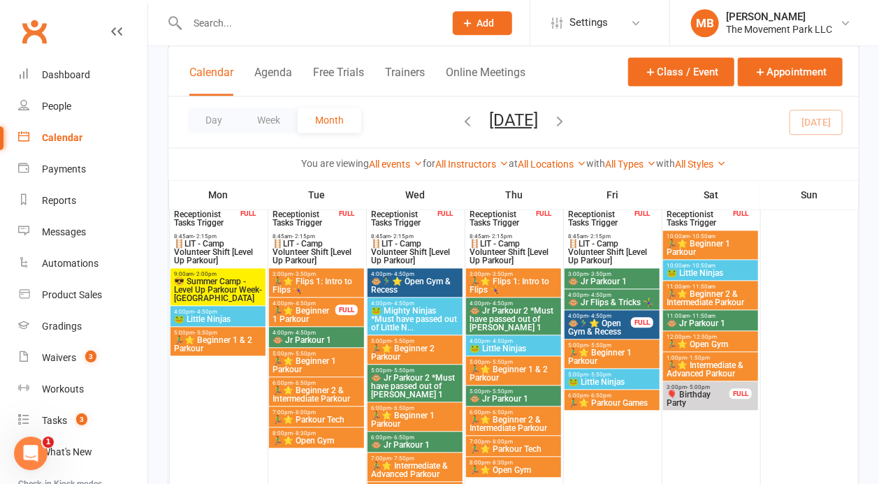
click at [317, 308] on span "🏃‍♂️⭐ Beginner 1 Parkour" at bounding box center [304, 315] width 64 height 17
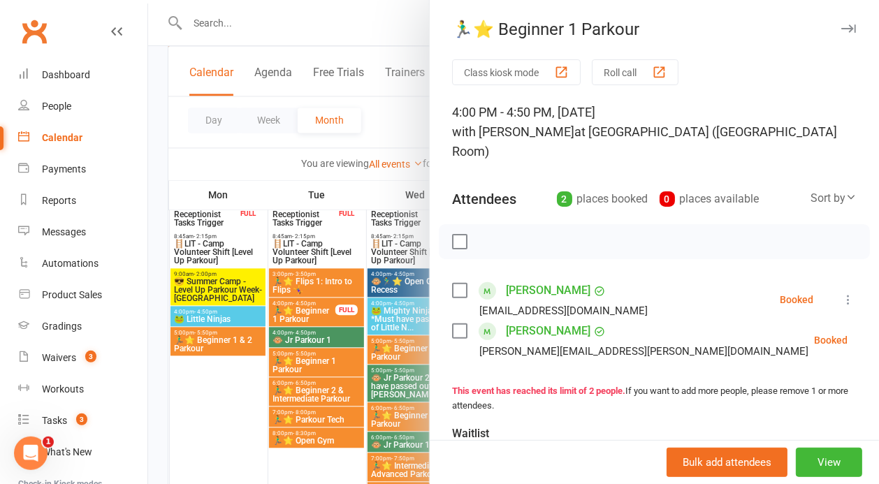
click at [849, 293] on icon at bounding box center [848, 300] width 14 height 14
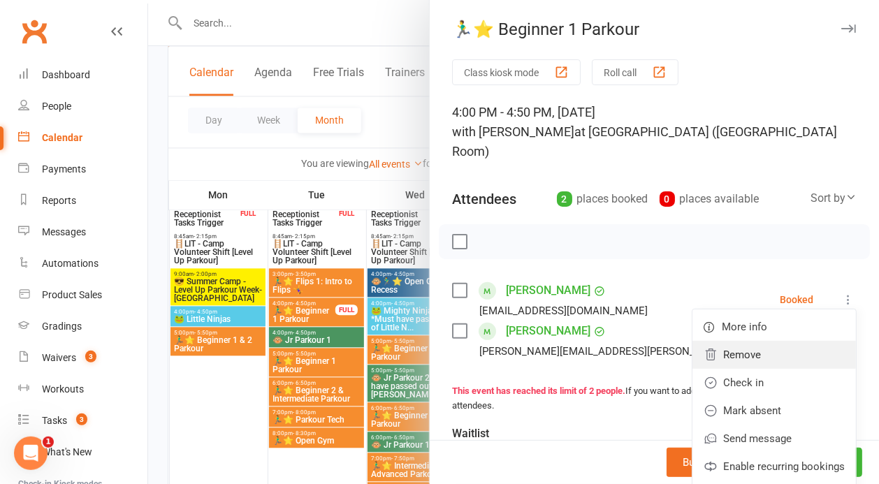
click at [794, 341] on link "Remove" at bounding box center [775, 355] width 164 height 28
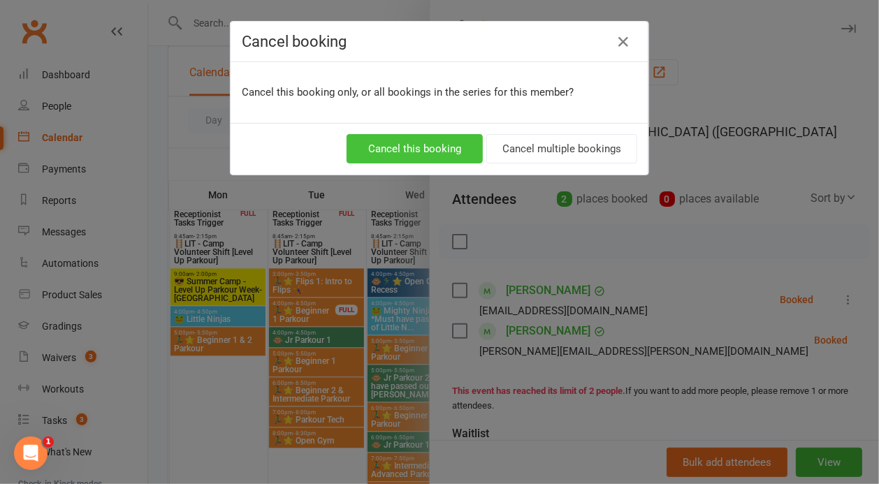
click at [454, 152] on button "Cancel this booking" at bounding box center [415, 148] width 136 height 29
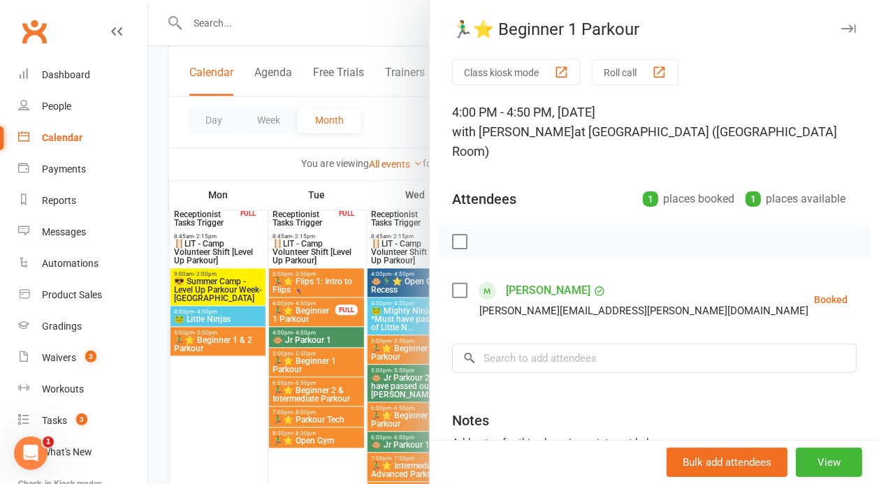
click at [876, 293] on icon at bounding box center [883, 300] width 14 height 14
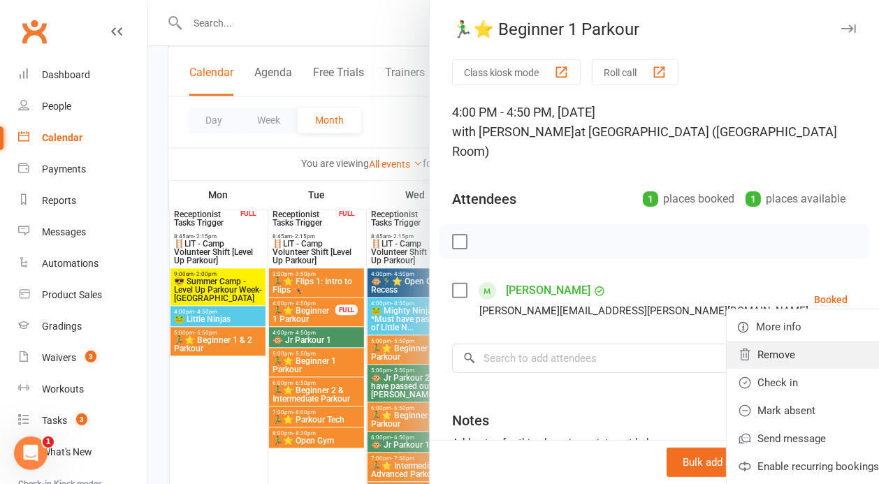
click at [758, 341] on link "Remove" at bounding box center [809, 355] width 164 height 28
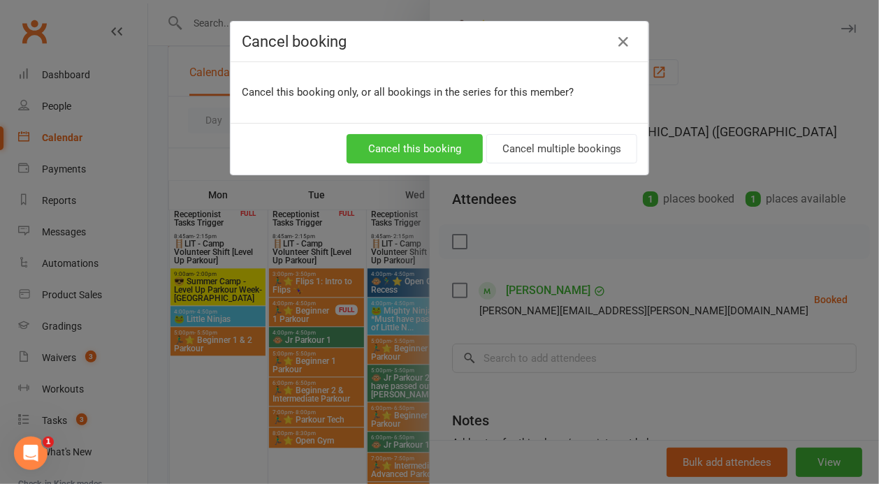
click at [440, 144] on button "Cancel this booking" at bounding box center [415, 148] width 136 height 29
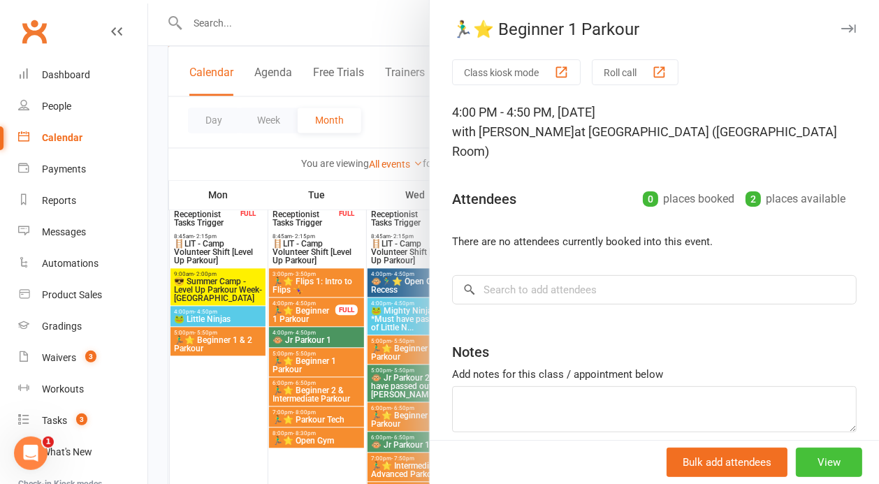
click at [827, 465] on button "View" at bounding box center [829, 462] width 66 height 29
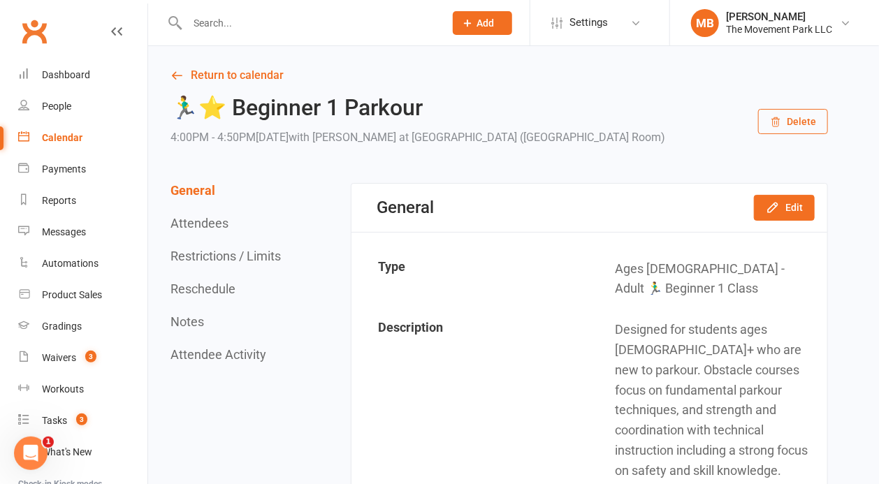
click at [805, 118] on button "Delete" at bounding box center [793, 121] width 70 height 25
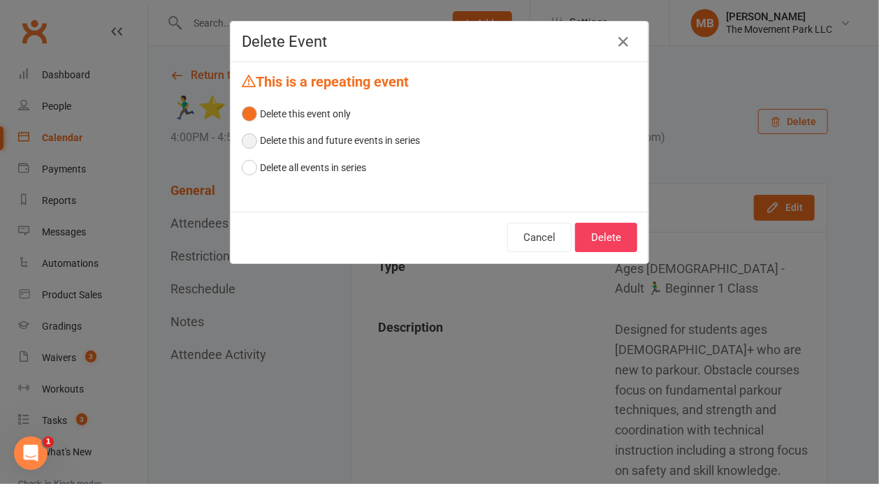
click at [375, 140] on button "Delete this and future events in series" at bounding box center [331, 140] width 178 height 27
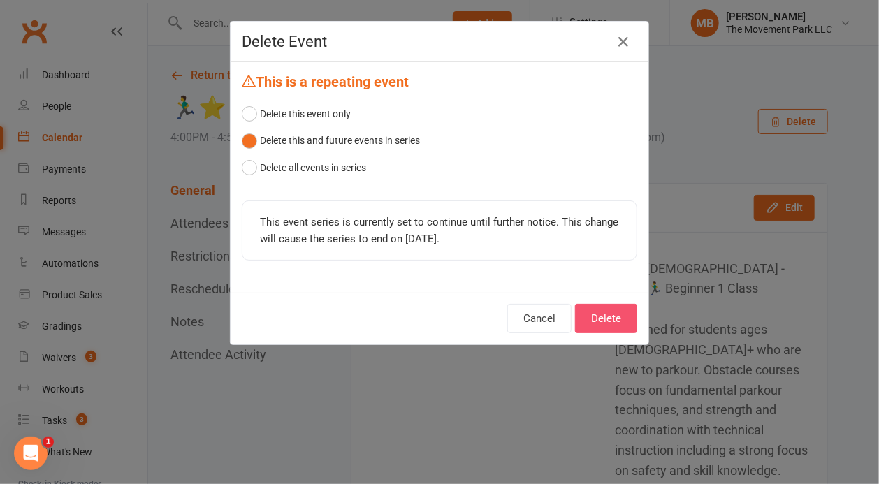
click at [625, 328] on button "Delete" at bounding box center [606, 318] width 62 height 29
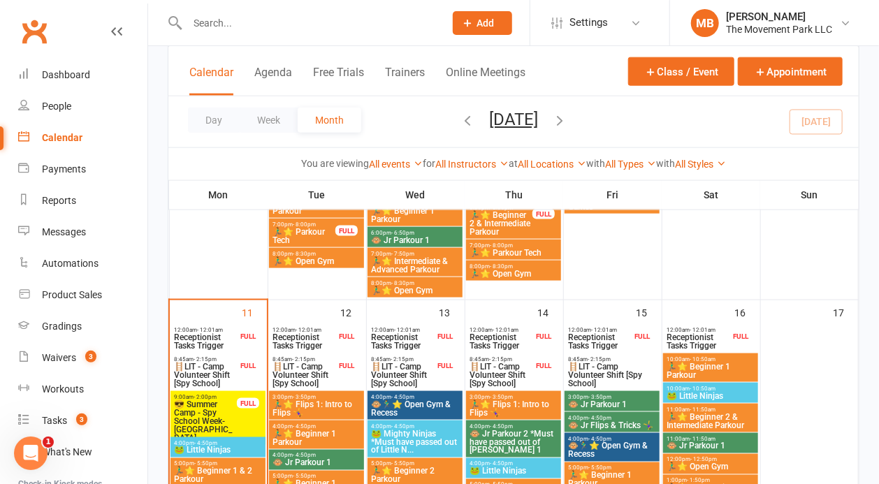
scroll to position [681, 0]
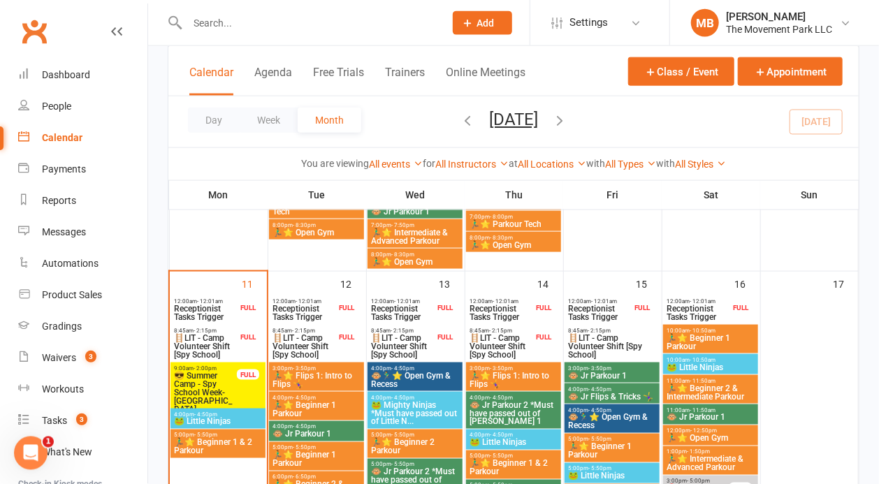
click at [306, 413] on span "🏃‍♂️⭐ Beginner 1 Parkour" at bounding box center [316, 409] width 89 height 17
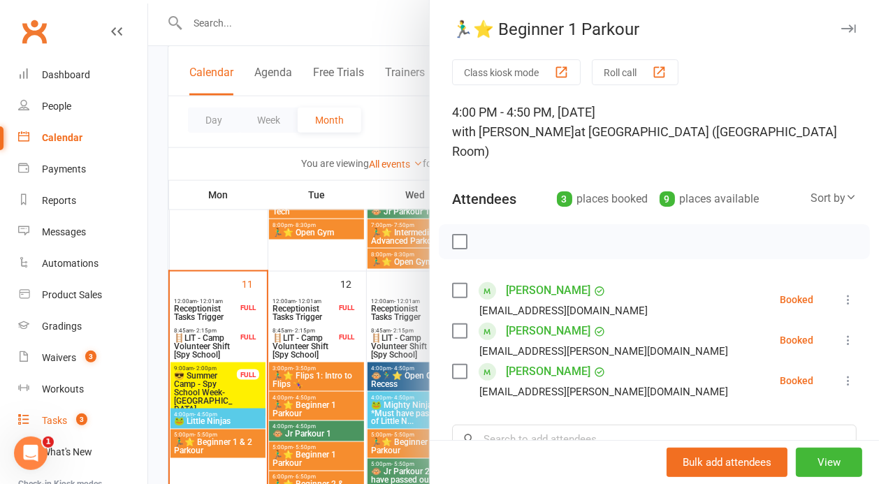
click at [47, 421] on div "Tasks" at bounding box center [54, 420] width 25 height 11
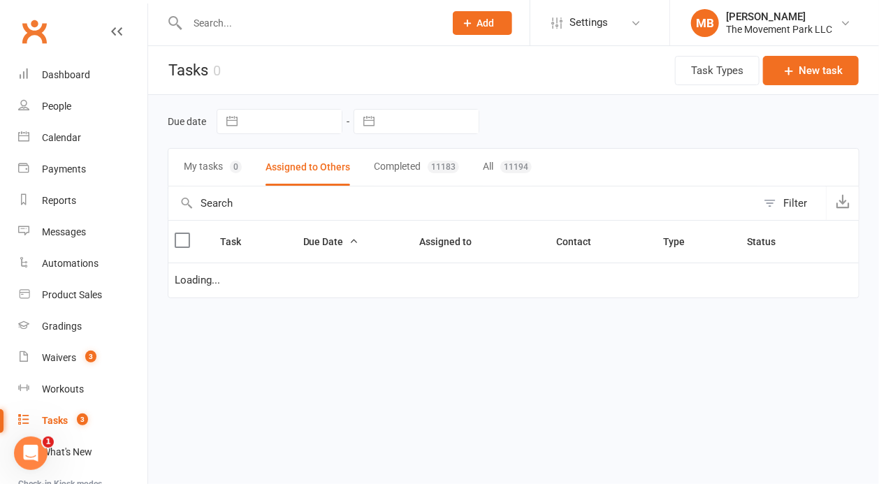
select select "waiting"
select select "started"
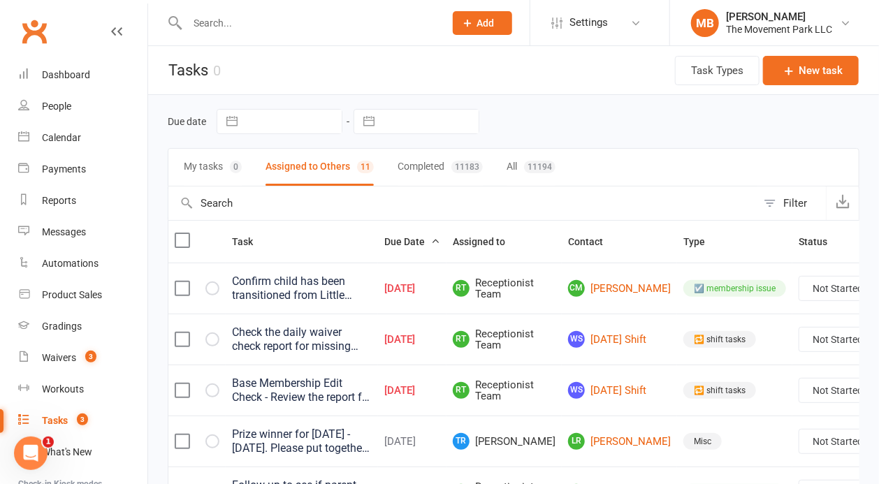
click at [787, 204] on div "Filter" at bounding box center [795, 203] width 24 height 17
select select "incomplete"
select select "-43735"
select select "waiting"
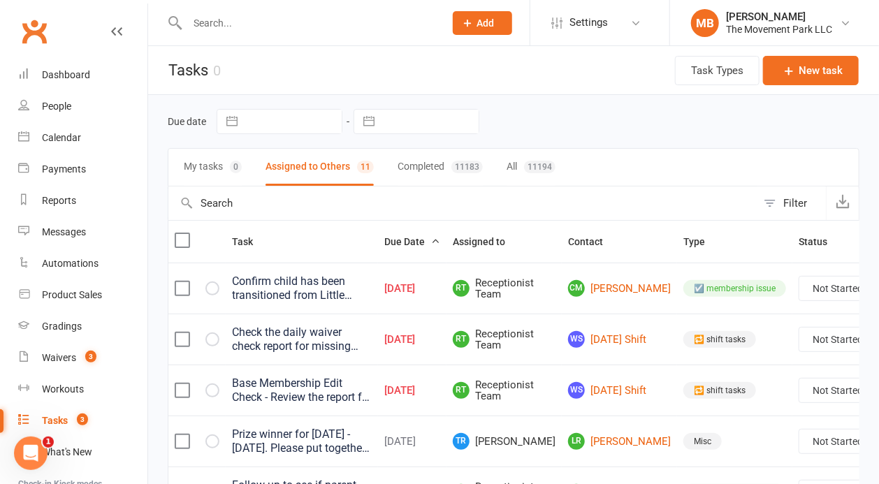
select select "started"
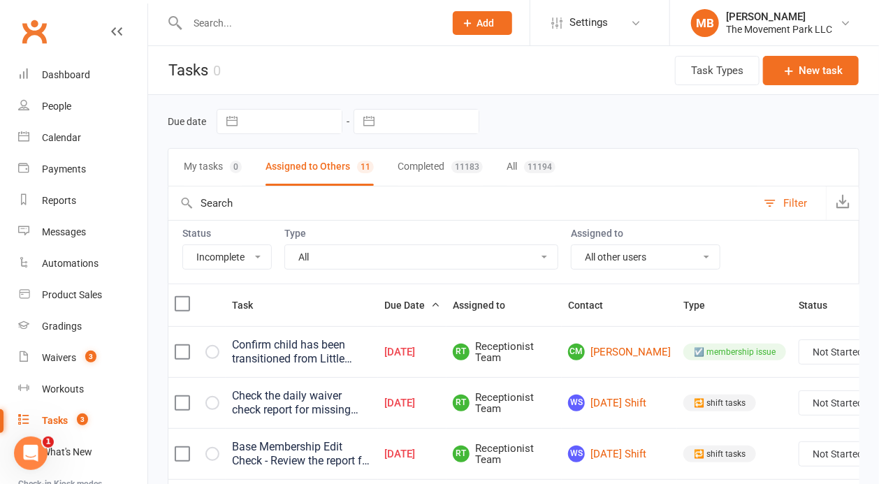
select select "28231"
click option "📺digital signage update" at bounding box center [0, 0] width 0 height 0
select select "waiting"
select select "started"
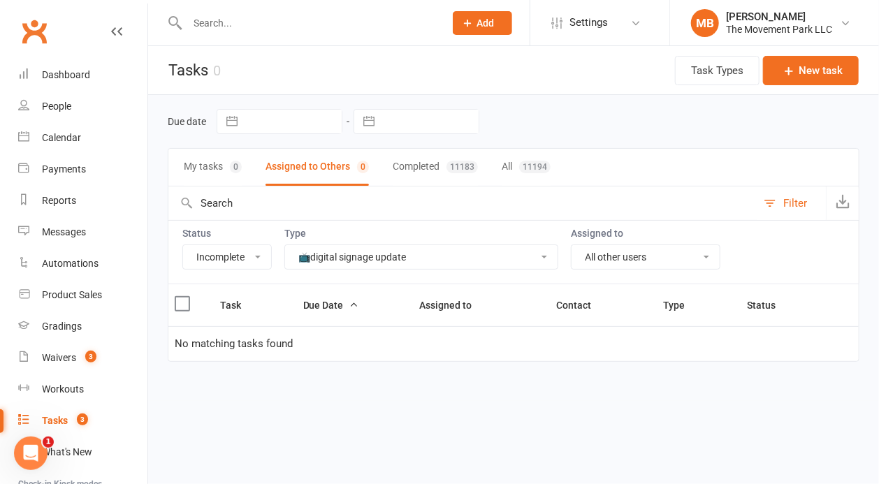
click at [183, 245] on select "All Incomplete Not Started In Progress Waiting Complete" at bounding box center [227, 257] width 88 height 24
select select "finished"
click option "Complete" at bounding box center [0, 0] width 0 height 0
select select "finished"
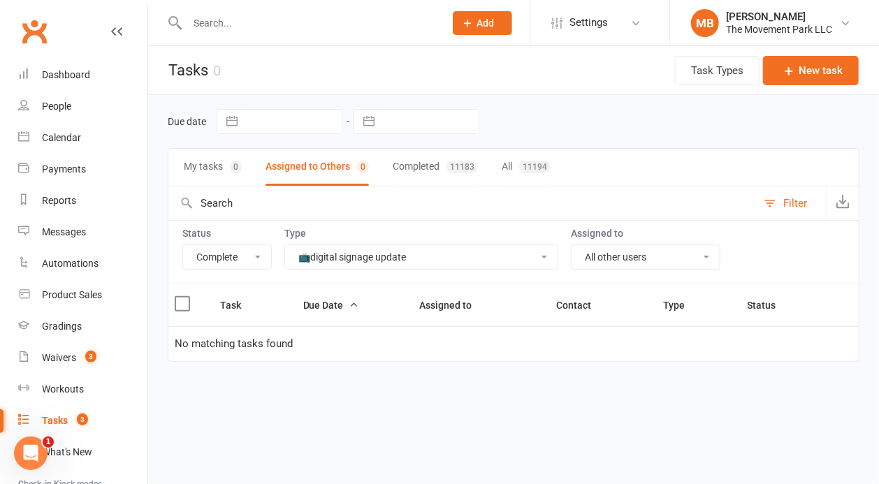
select select "finished"
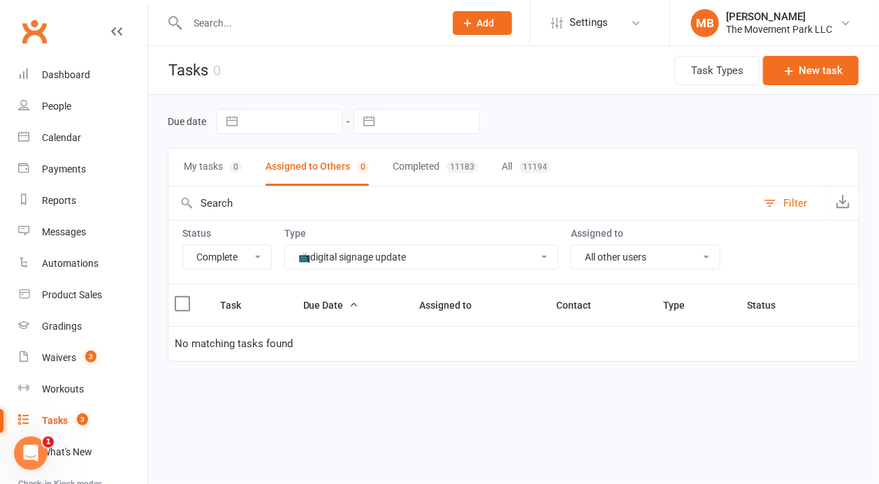
select select "finished"
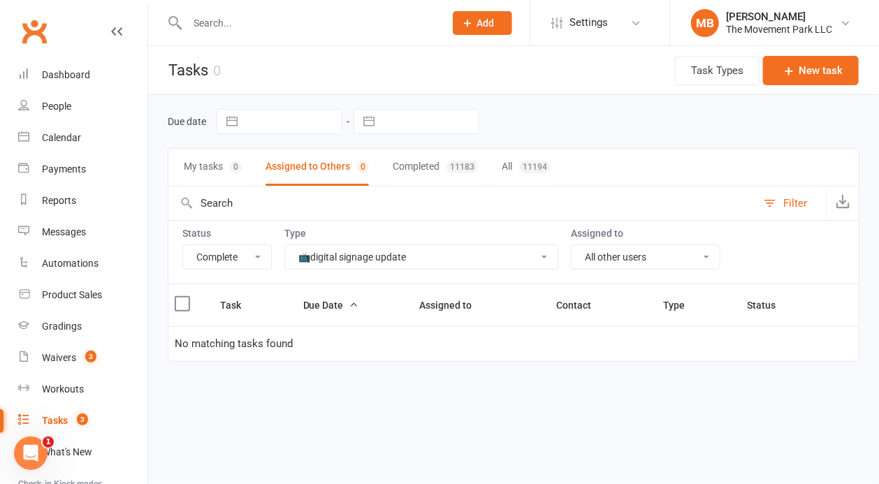
select select "finished"
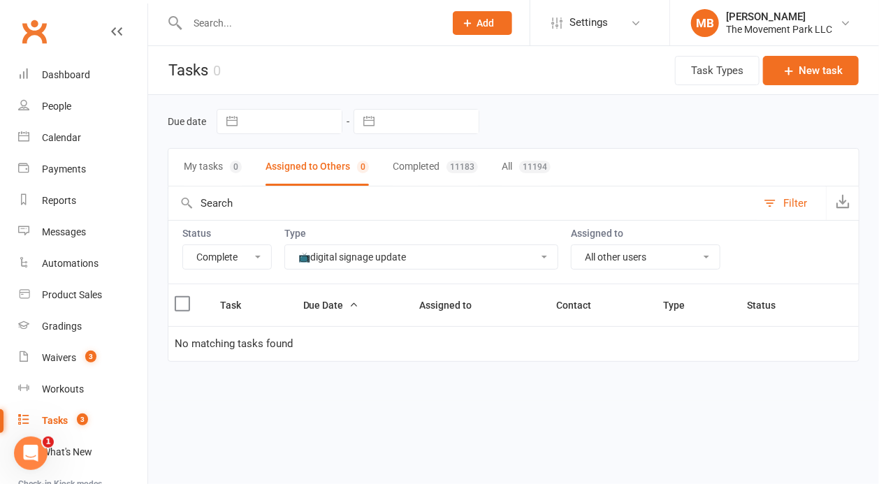
select select "finished"
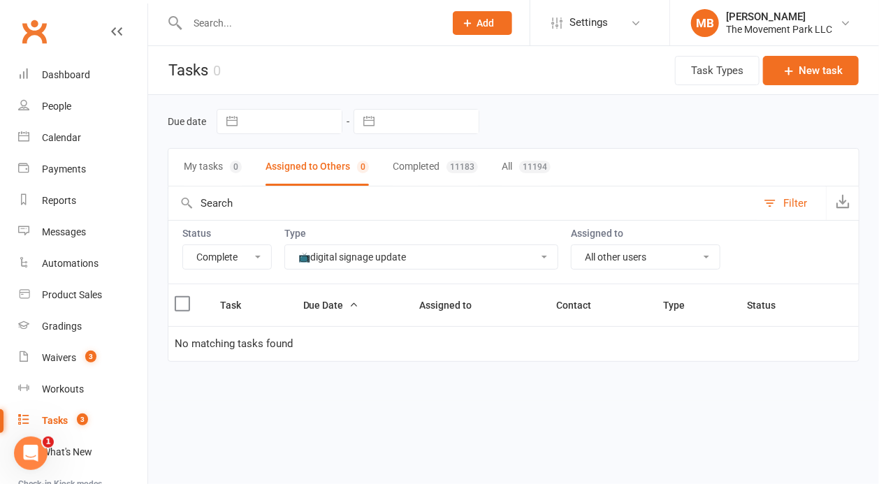
select select "finished"
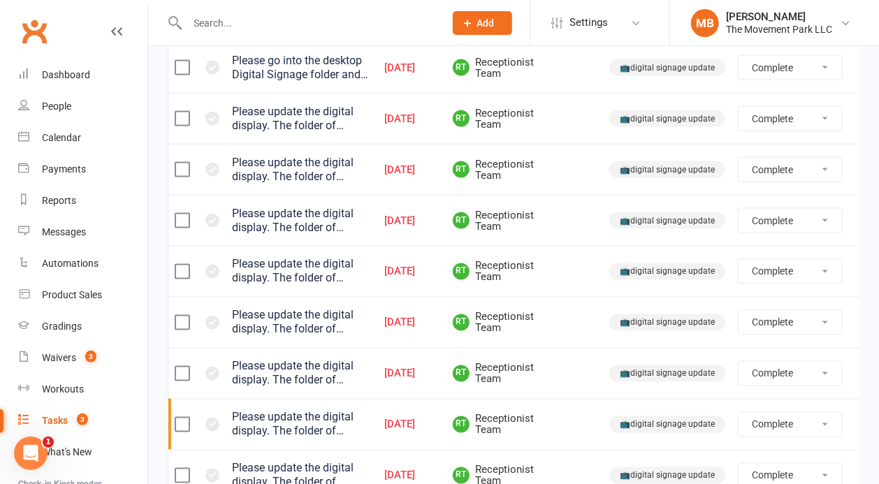
scroll to position [985, 0]
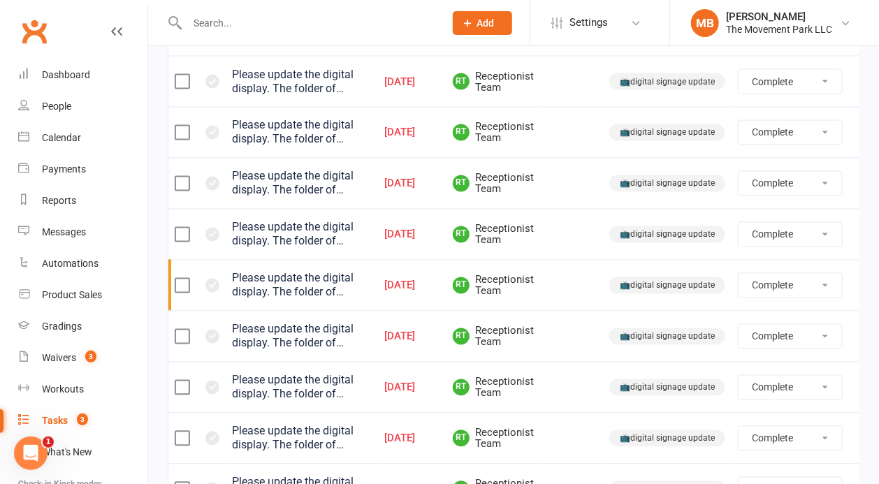
drag, startPoint x: 877, startPoint y: 116, endPoint x: 867, endPoint y: 426, distance: 310.5
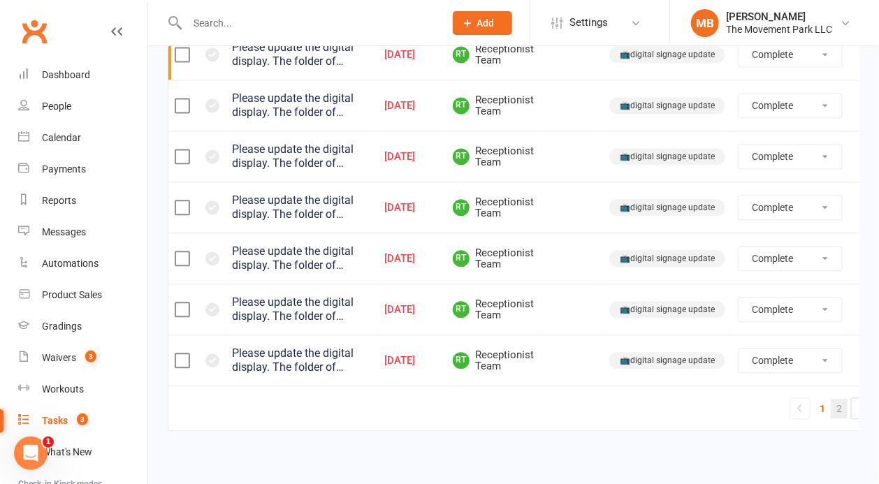
click at [837, 403] on link "2" at bounding box center [839, 409] width 17 height 20
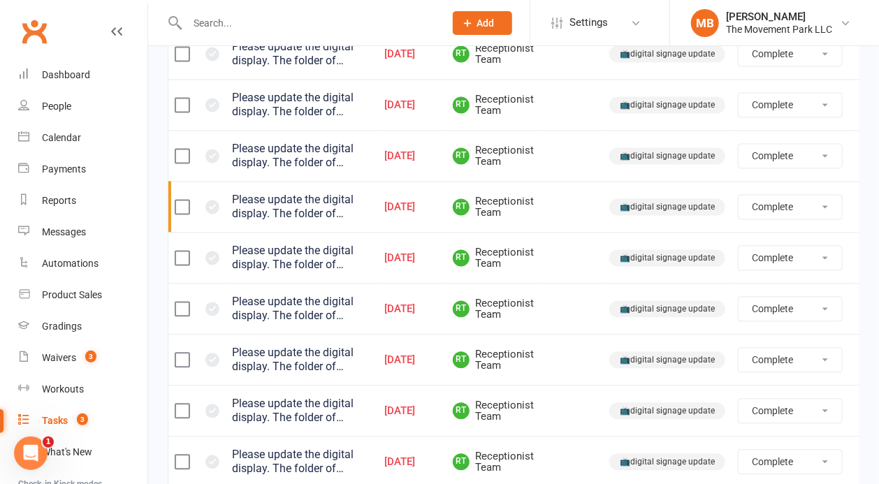
select select "finished"
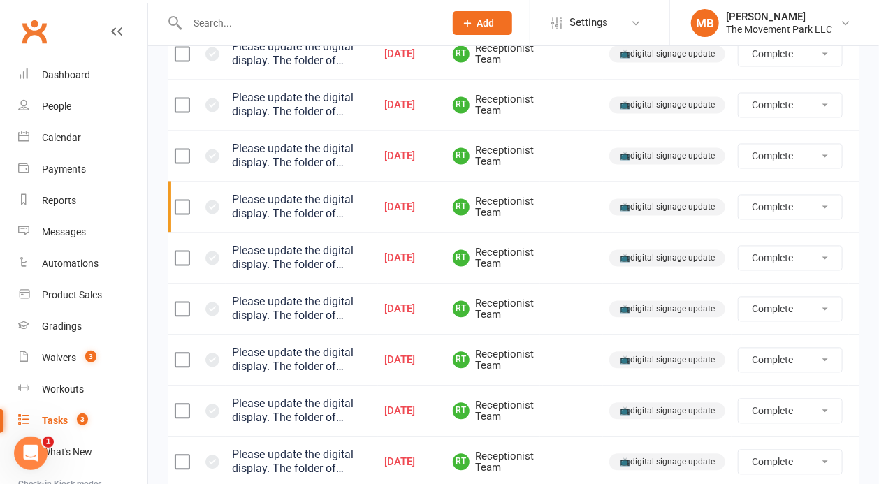
select select "finished"
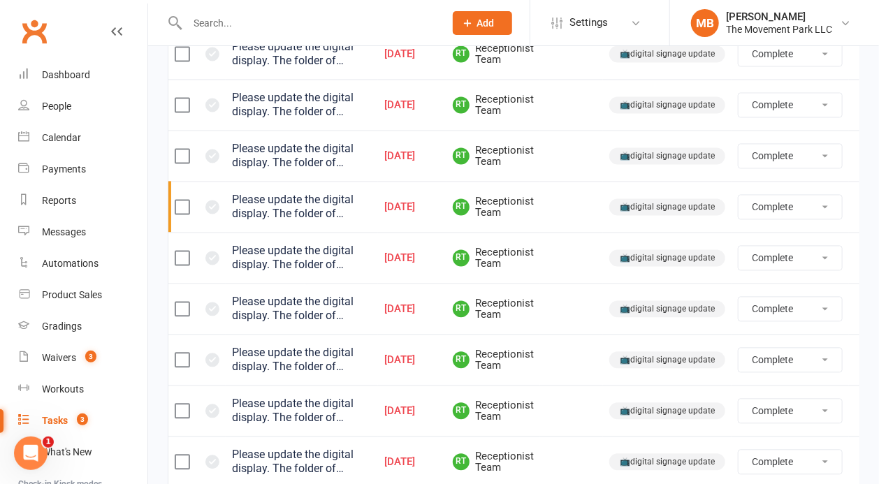
select select "finished"
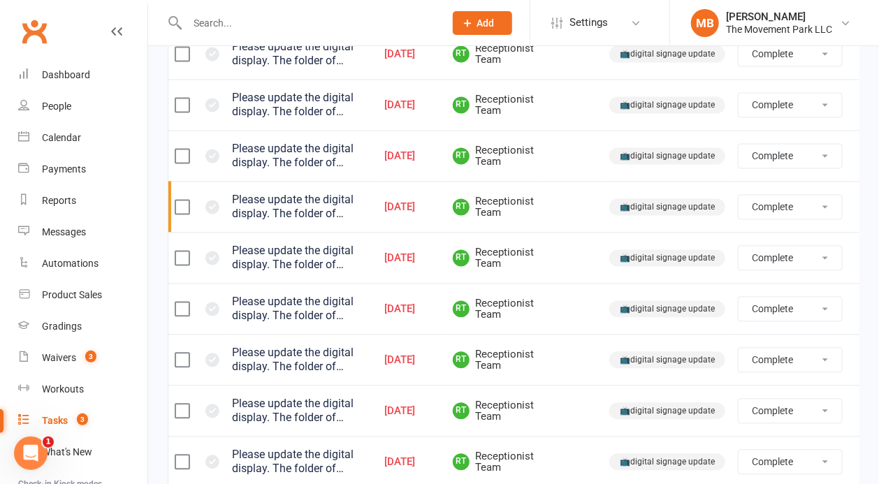
select select "finished"
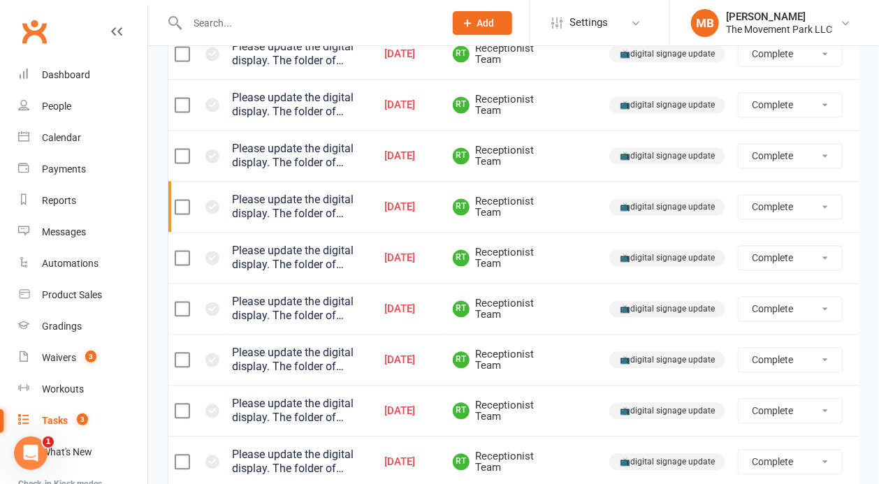
select select "finished"
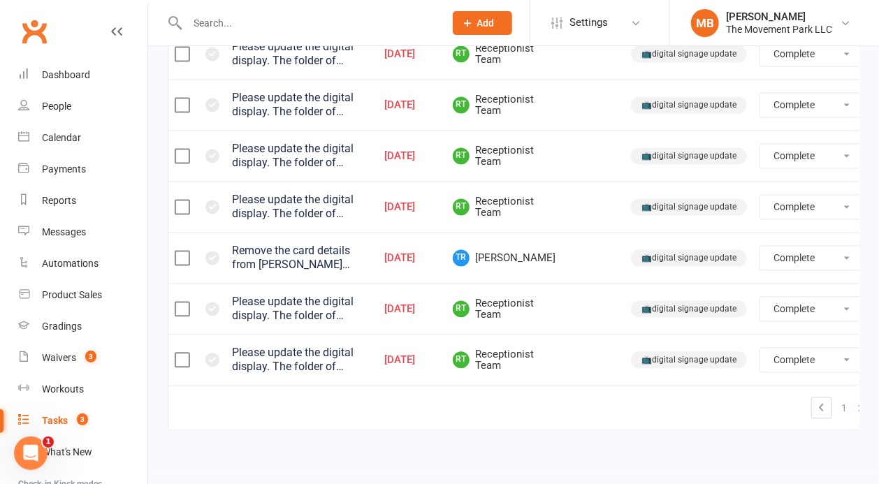
click at [288, 359] on div "Please update the digital display. The folder of content can be found in the Ad…" at bounding box center [302, 361] width 140 height 28
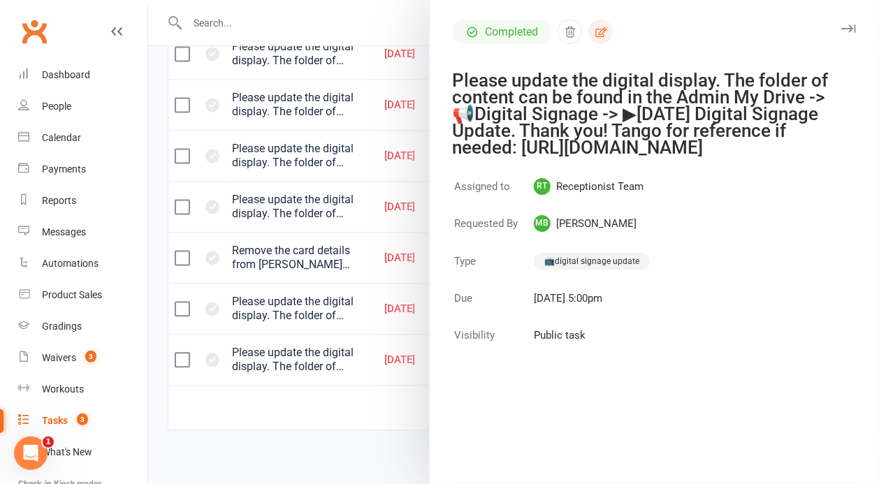
click at [606, 29] on icon "button" at bounding box center [601, 32] width 13 height 13
select select "41995"
select select "43735"
select select "28231"
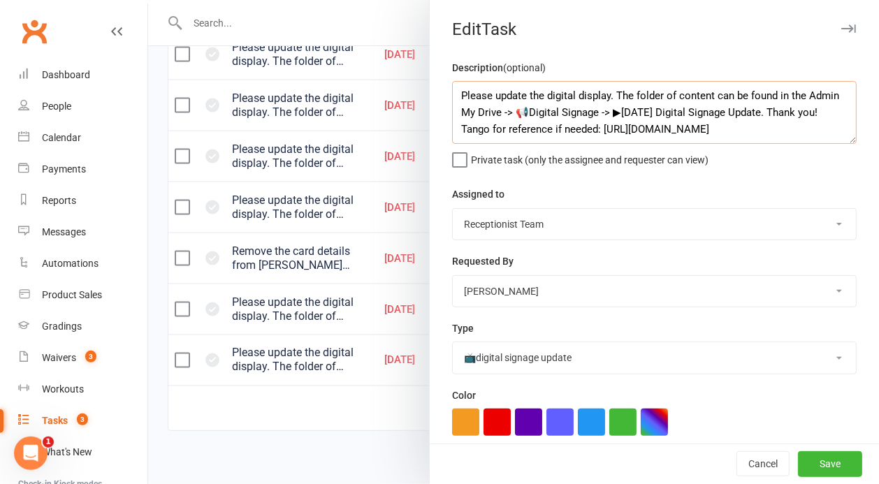
click at [635, 112] on textarea "Please update the digital display. The folder of content can be found in the Ad…" at bounding box center [654, 112] width 405 height 63
type textarea "Please update the digital display. The folder of content can be found in the Ad…"
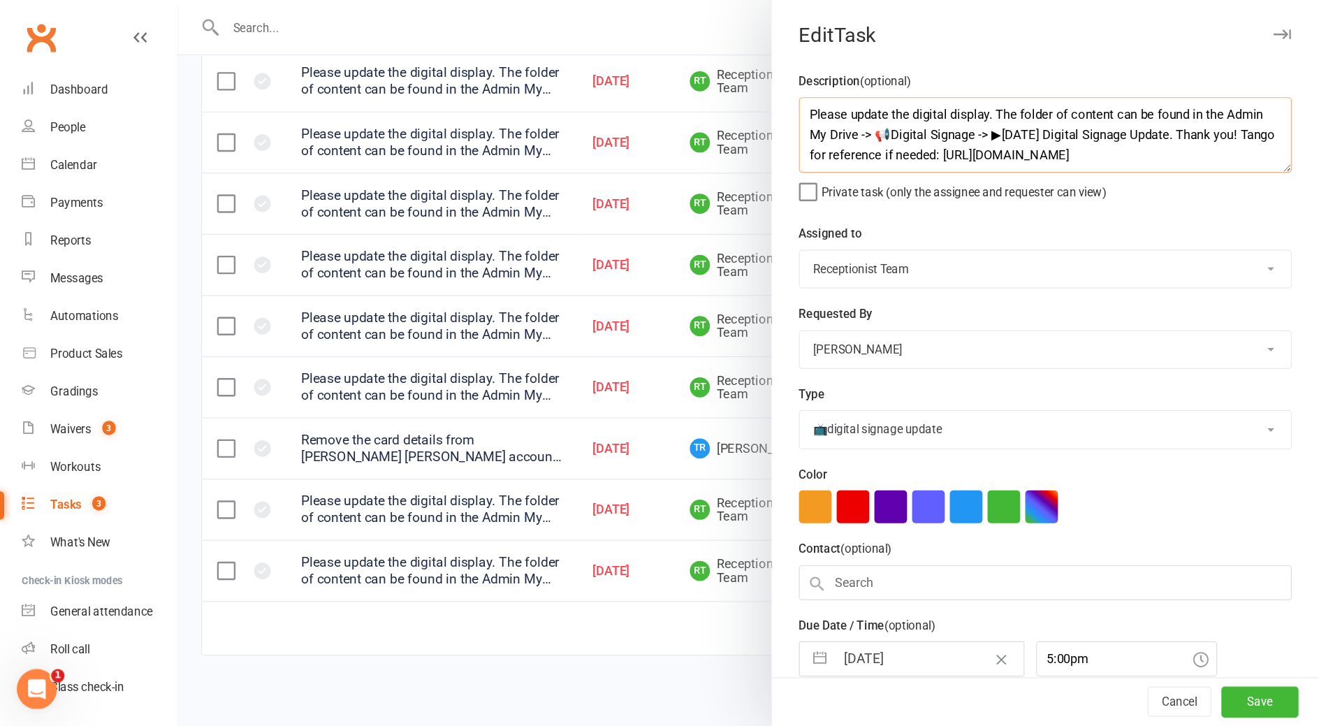
scroll to position [830, 0]
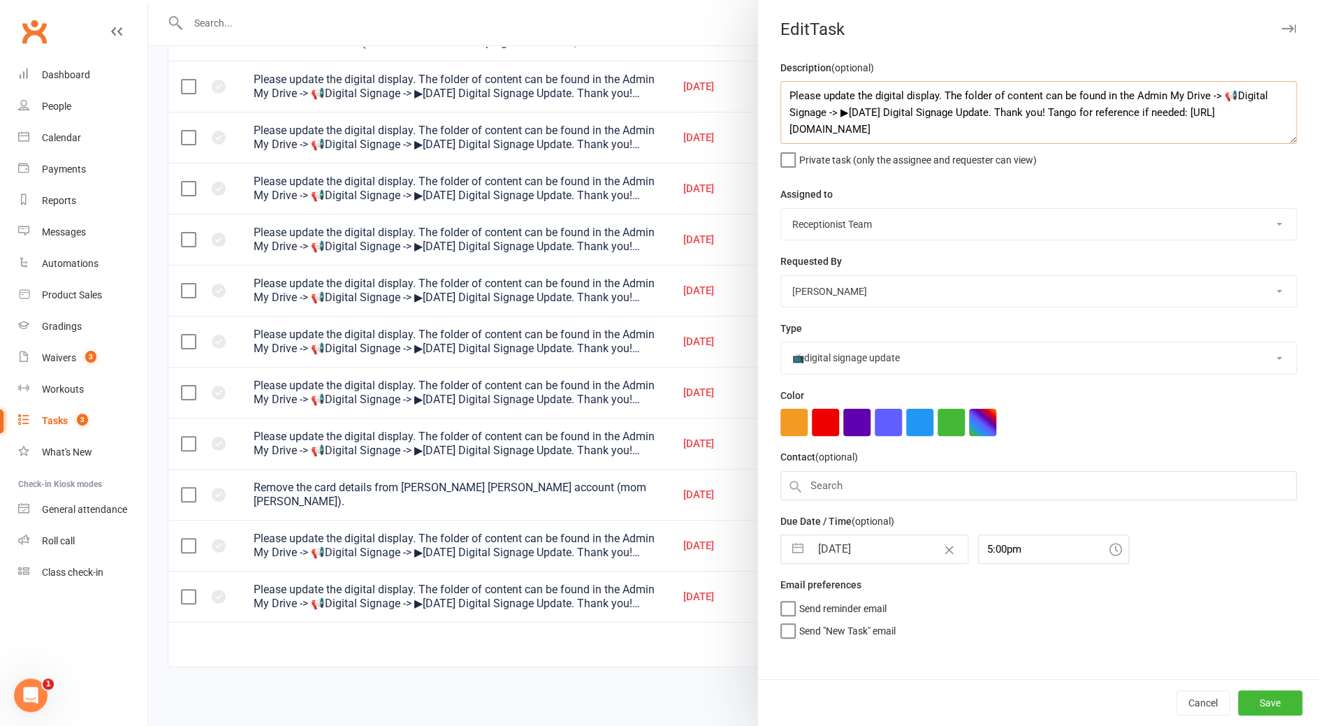
select select "finished"
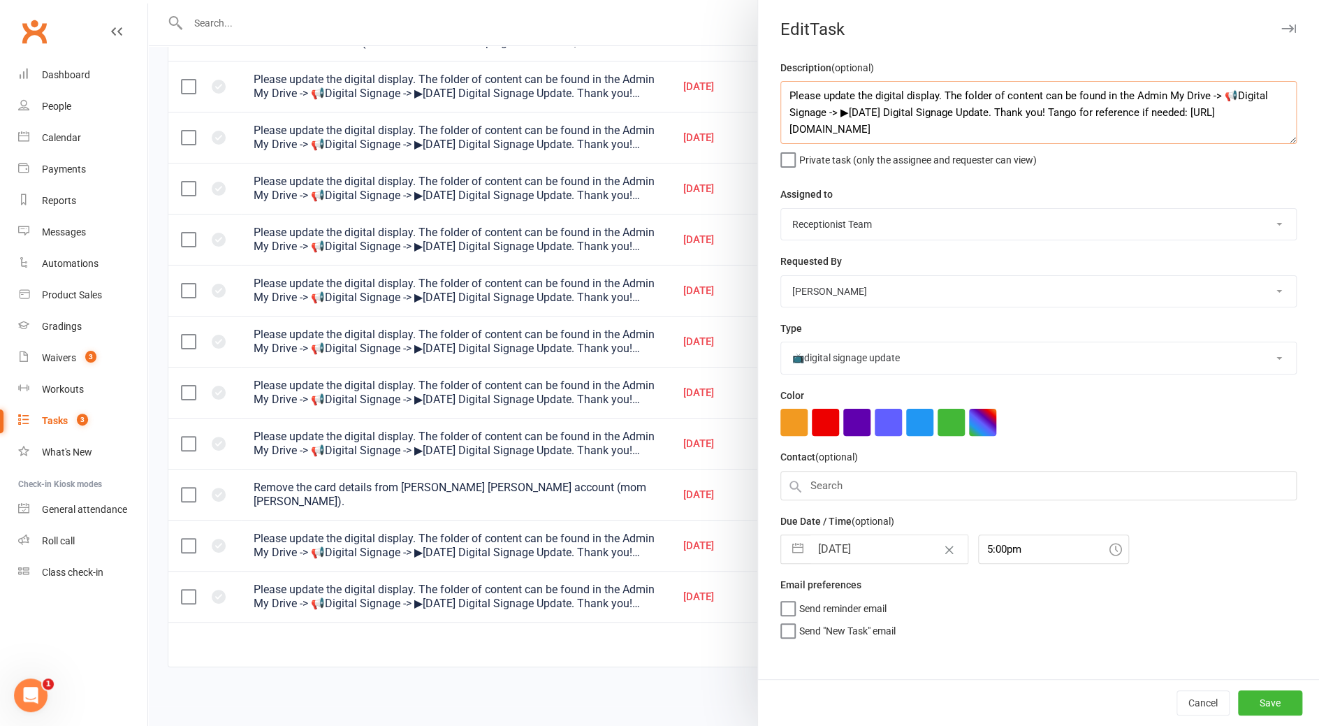
select select "finished"
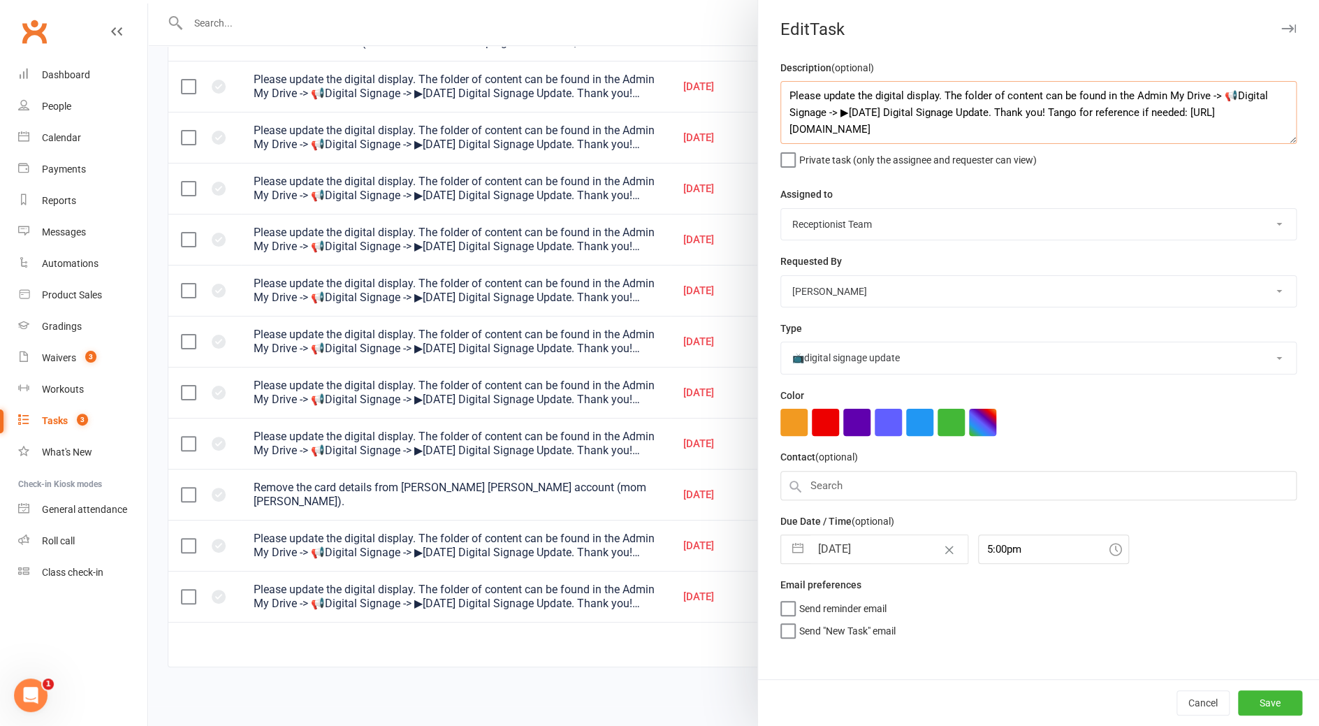
select select "finished"
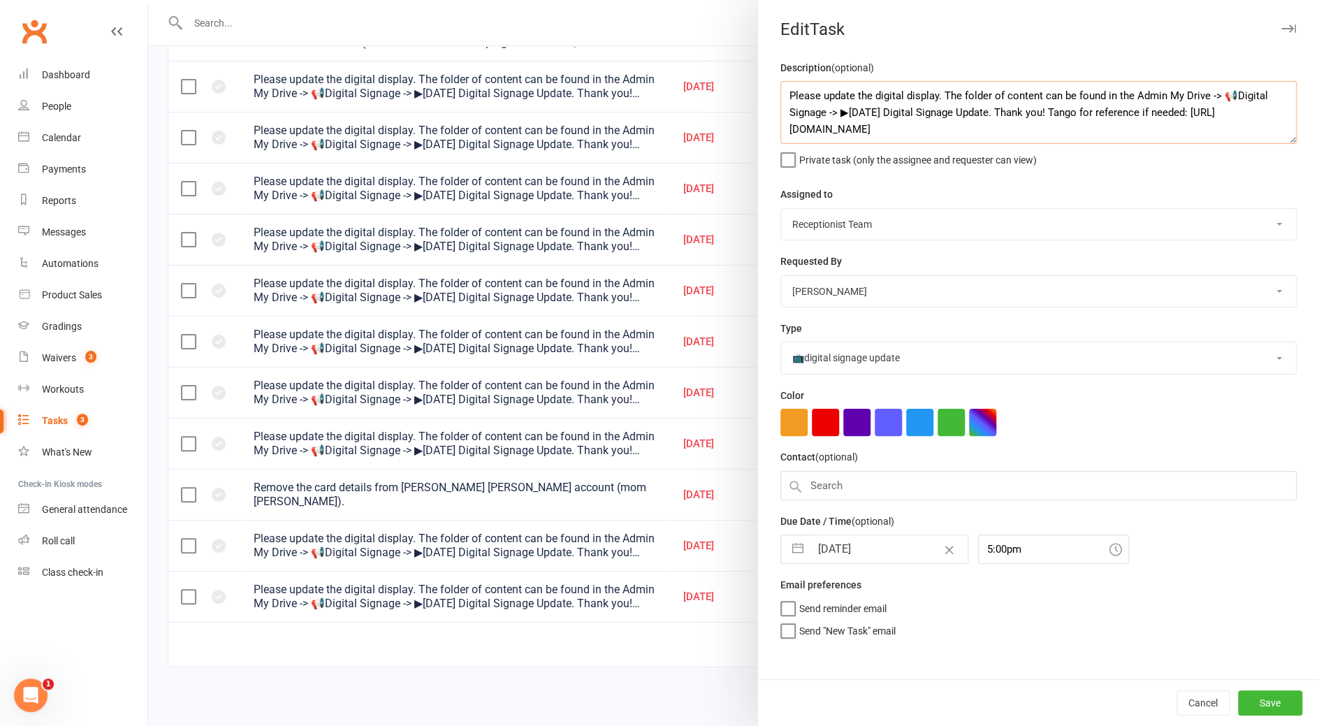
select select "finished"
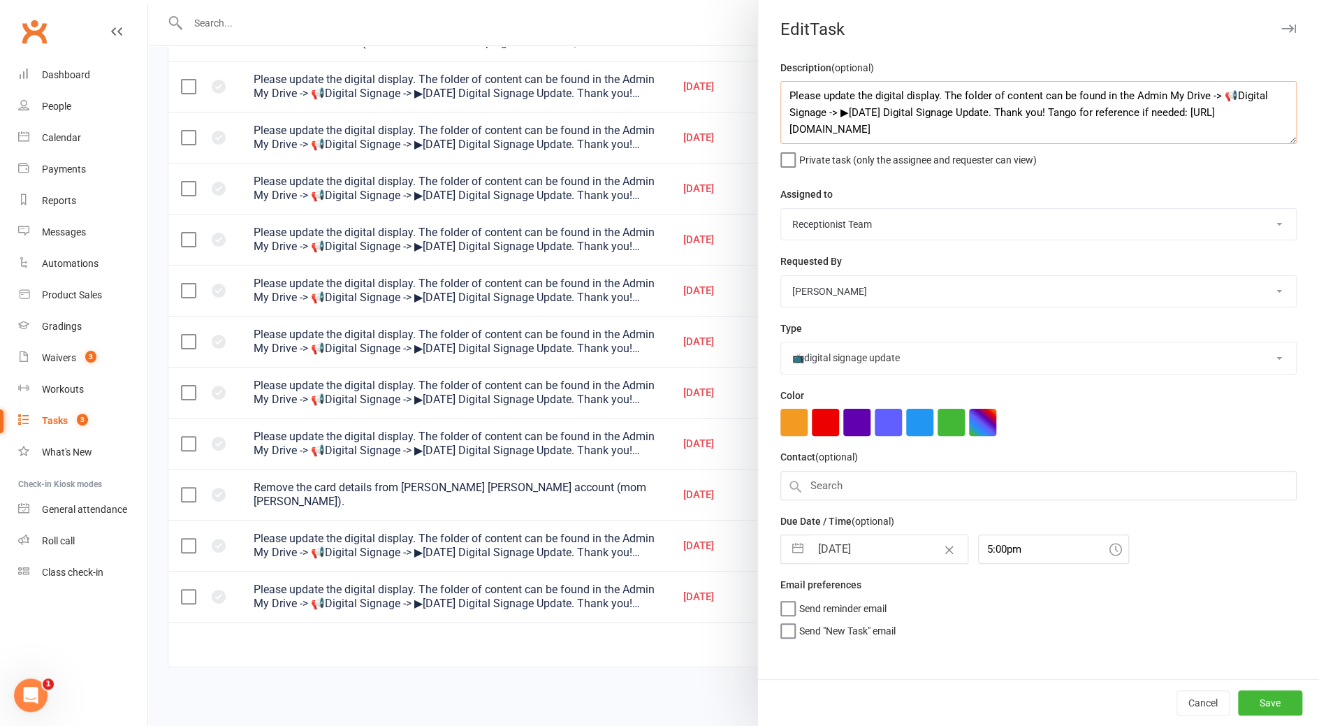
select select "finished"
type textarea "Please update the digital display. The folder of content can be found in the Ad…"
click at [826, 484] on input "04 Aug 2025" at bounding box center [889, 549] width 157 height 28
select select "6"
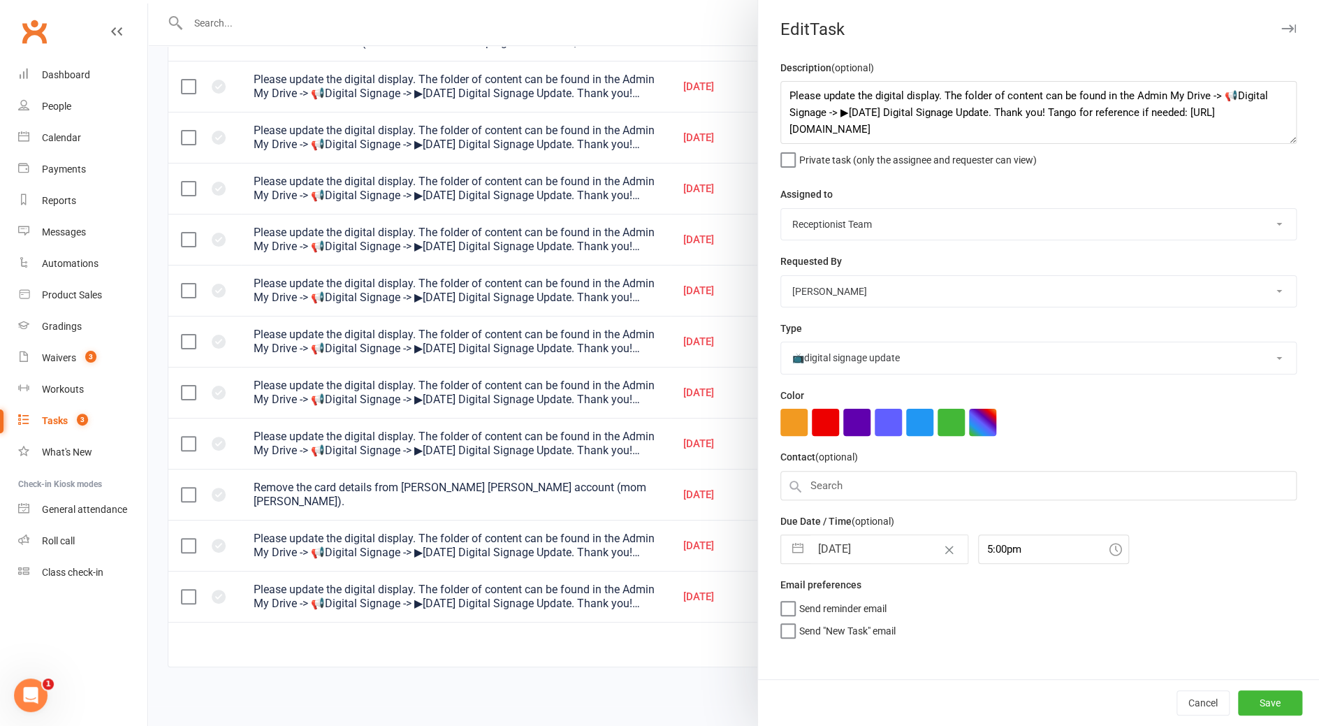
select select "2025"
select select "7"
select select "2025"
select select "8"
select select "2025"
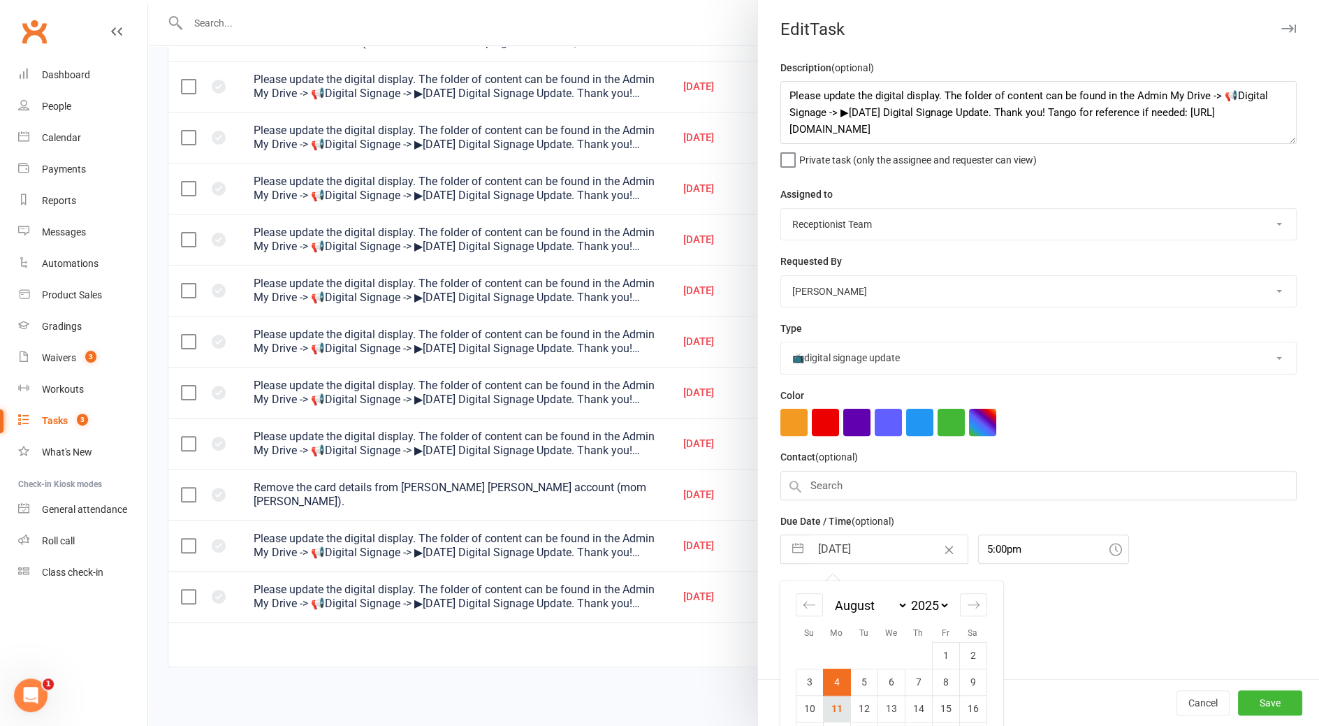
click at [834, 484] on td "11" at bounding box center [836, 708] width 27 height 27
type input "[DATE]"
click at [878, 484] on button "Save" at bounding box center [1270, 702] width 64 height 25
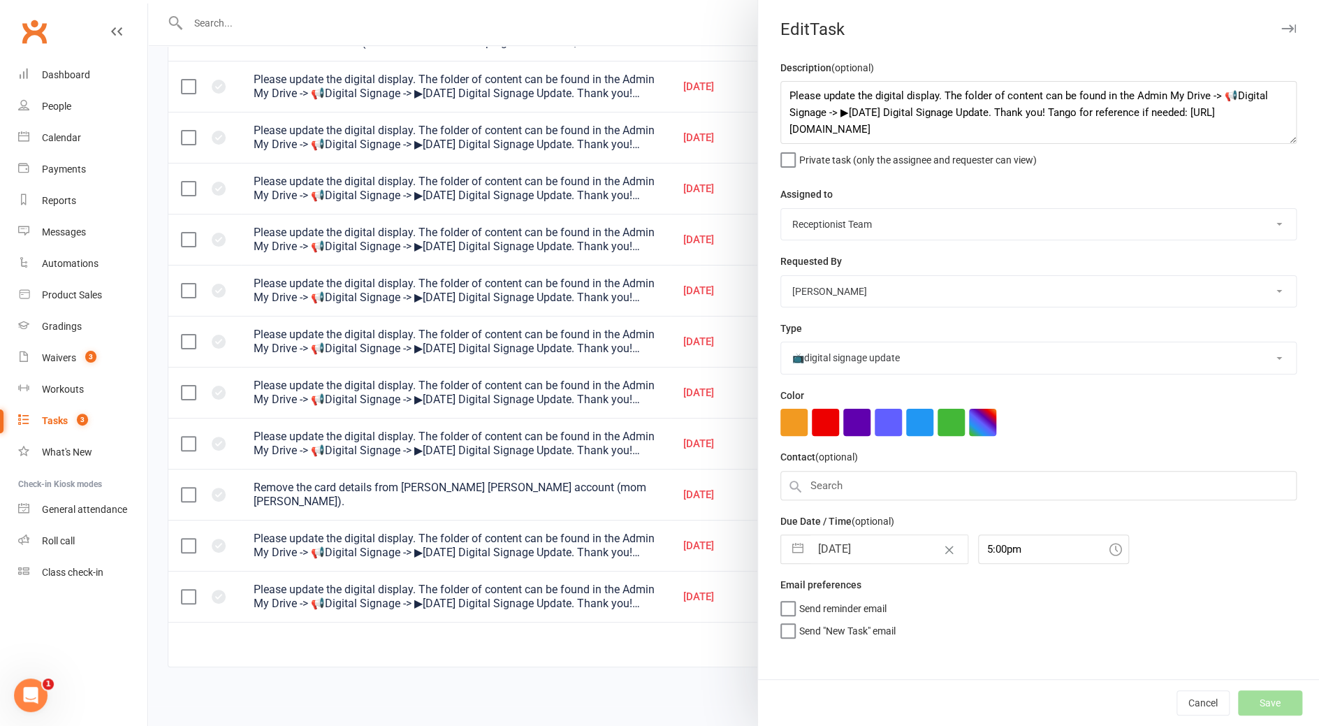
select select "finished"
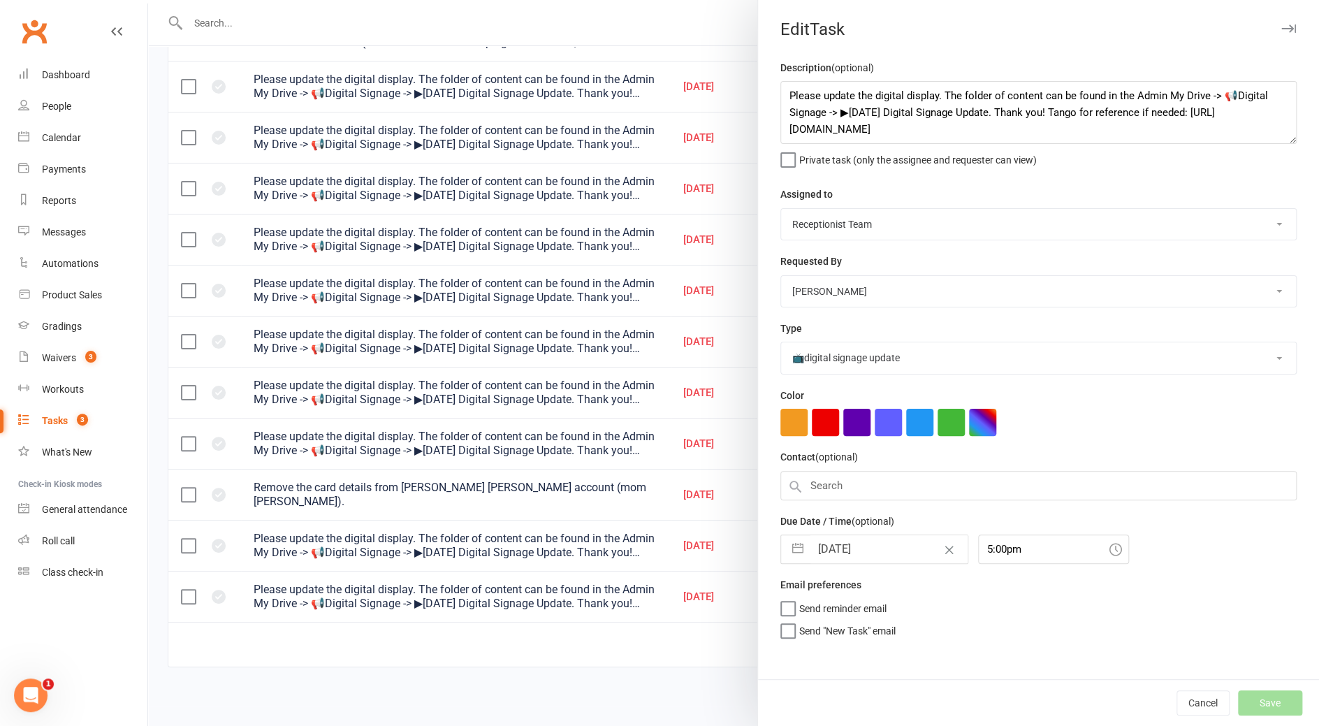
select select "finished"
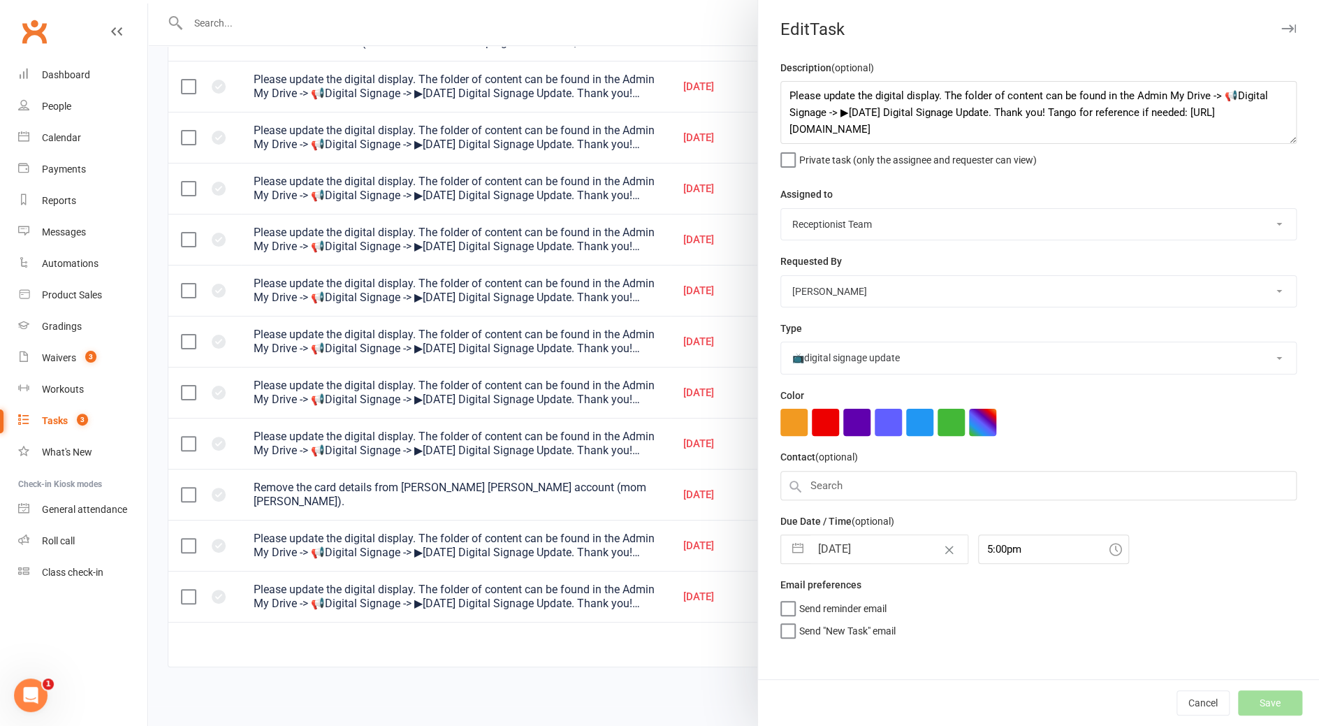
select select "finished"
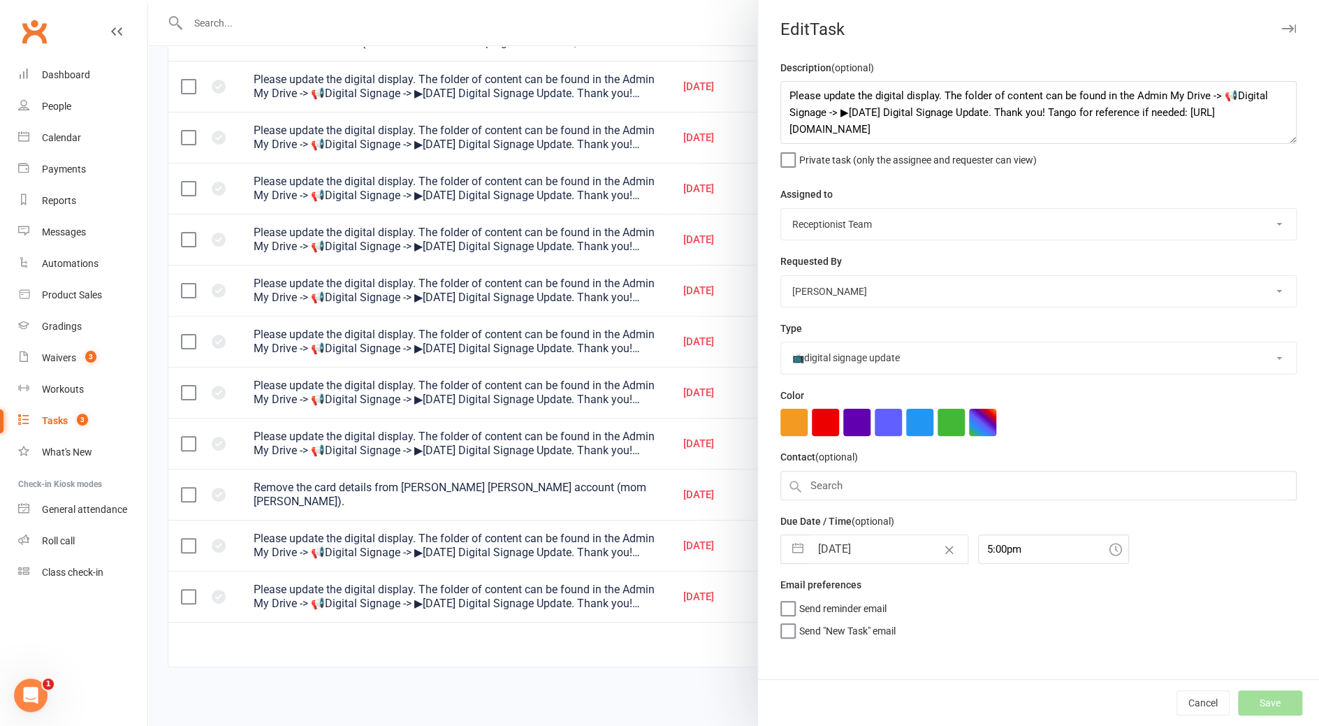
select select "finished"
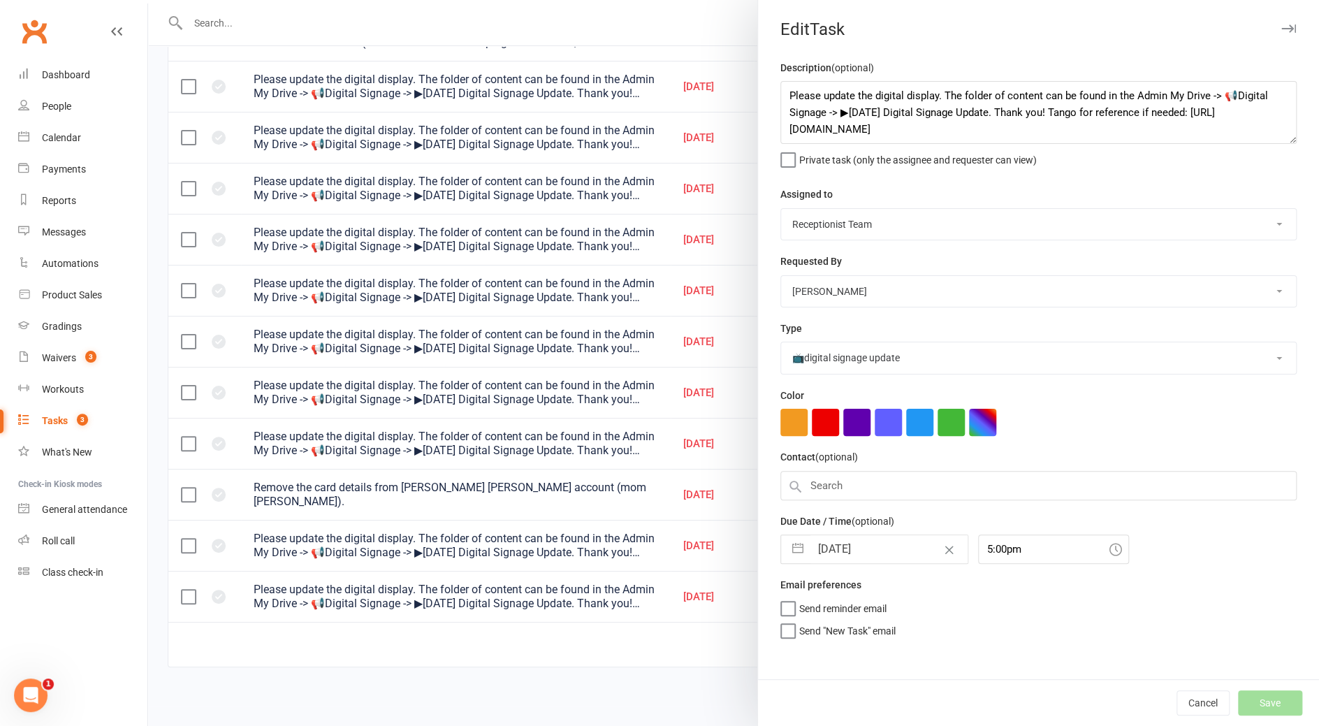
select select "finished"
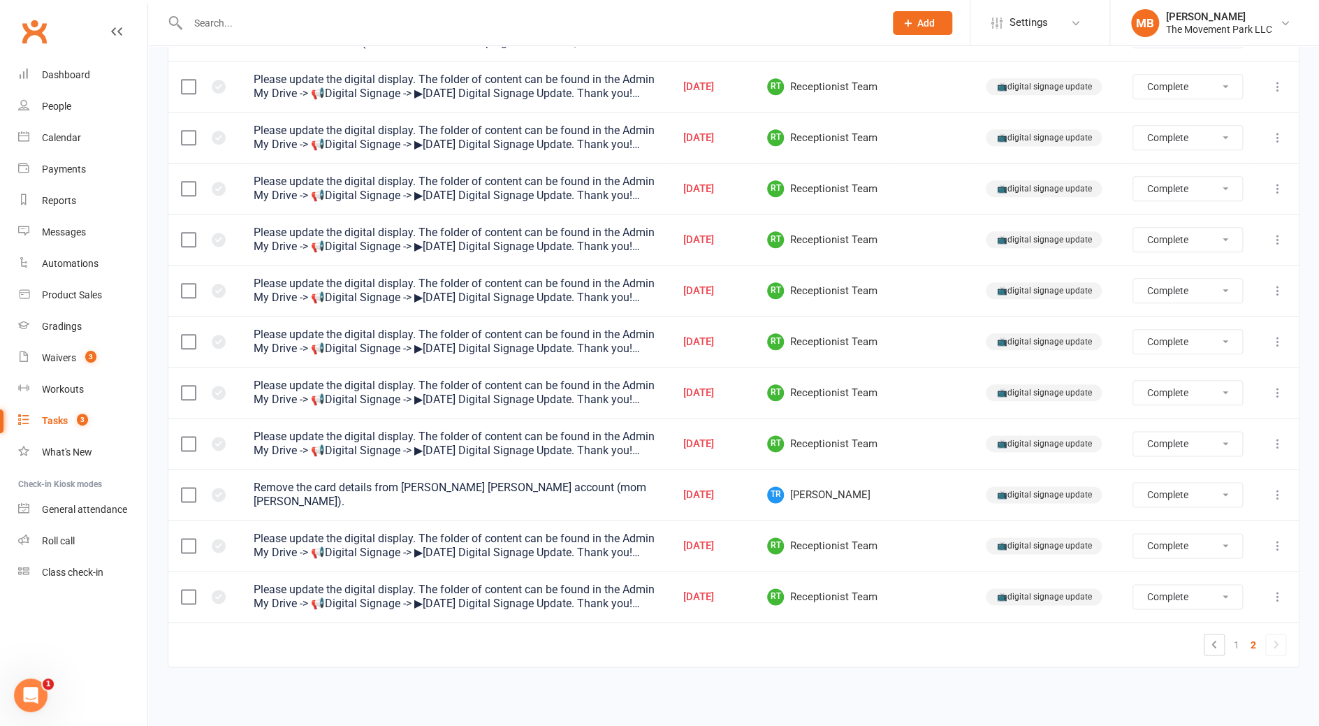
click at [878, 484] on select "Not Started In Progress Waiting Complete" at bounding box center [1188, 597] width 108 height 24
click option "Not Started" at bounding box center [0, 0] width 0 height 0
select select "finished"
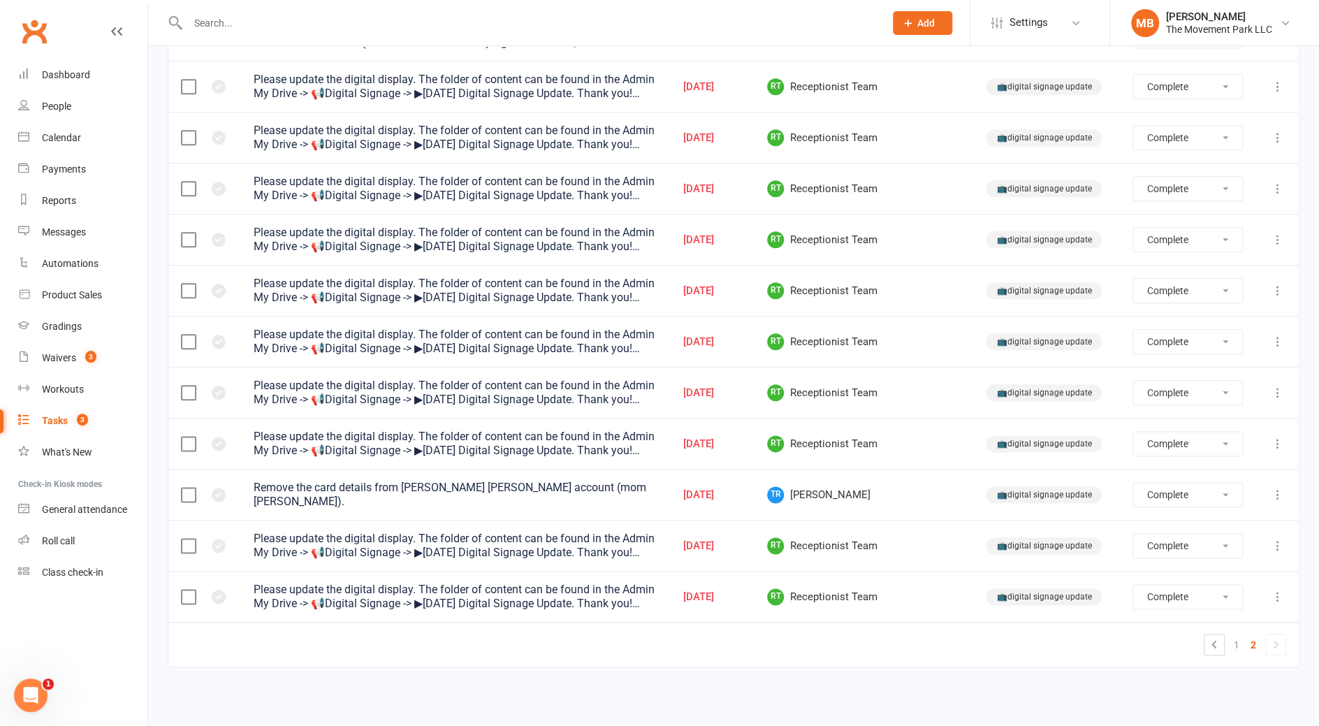
select select "finished"
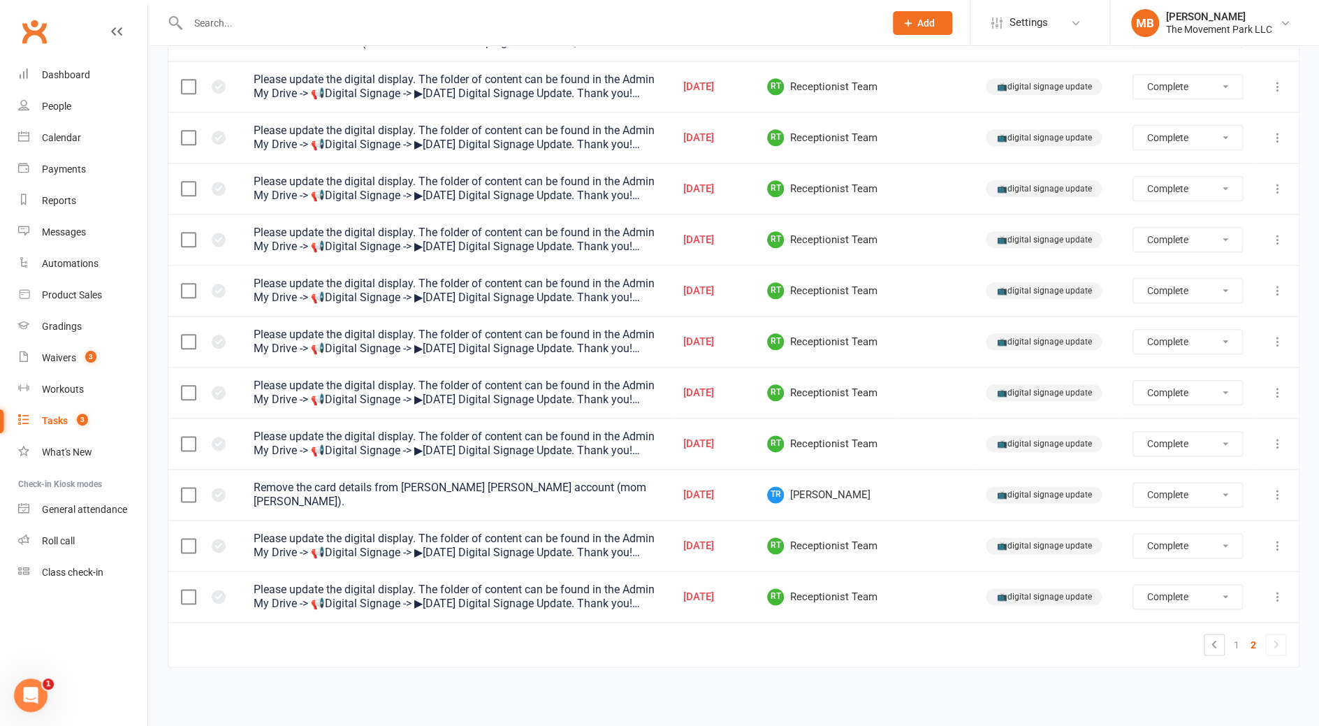
select select "finished"
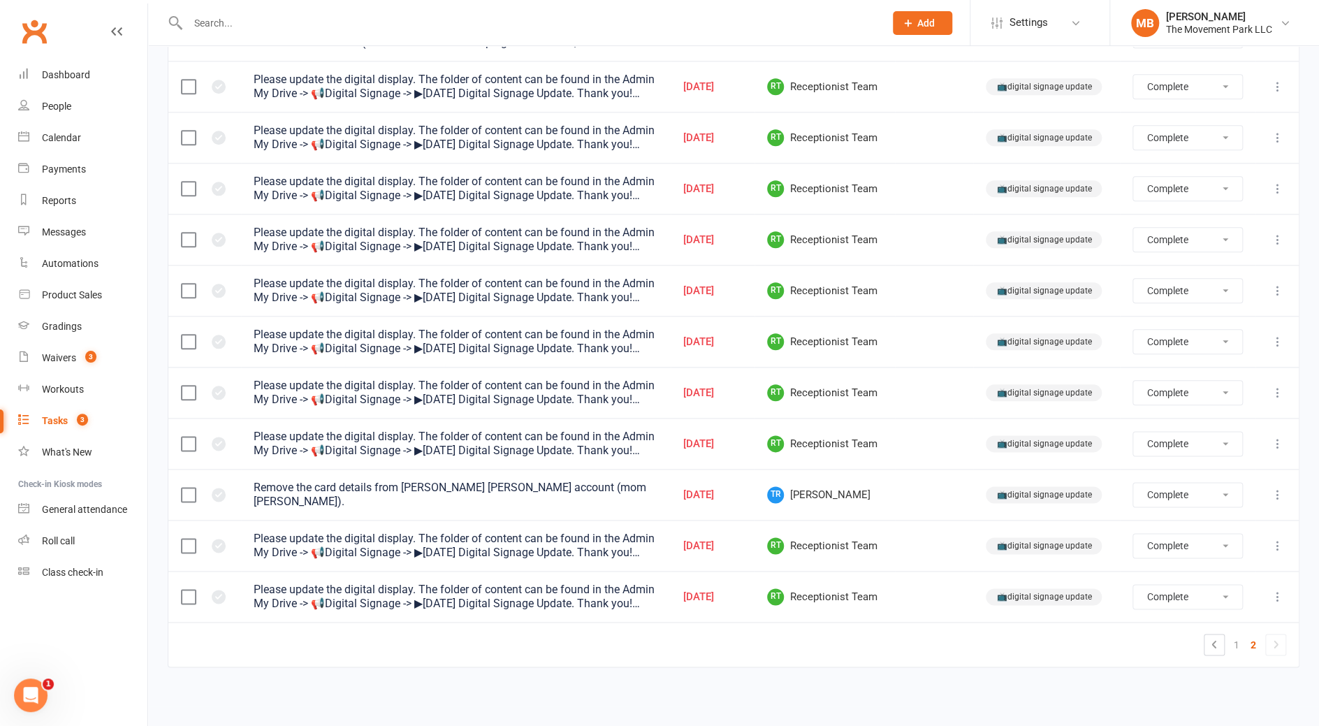
select select "finished"
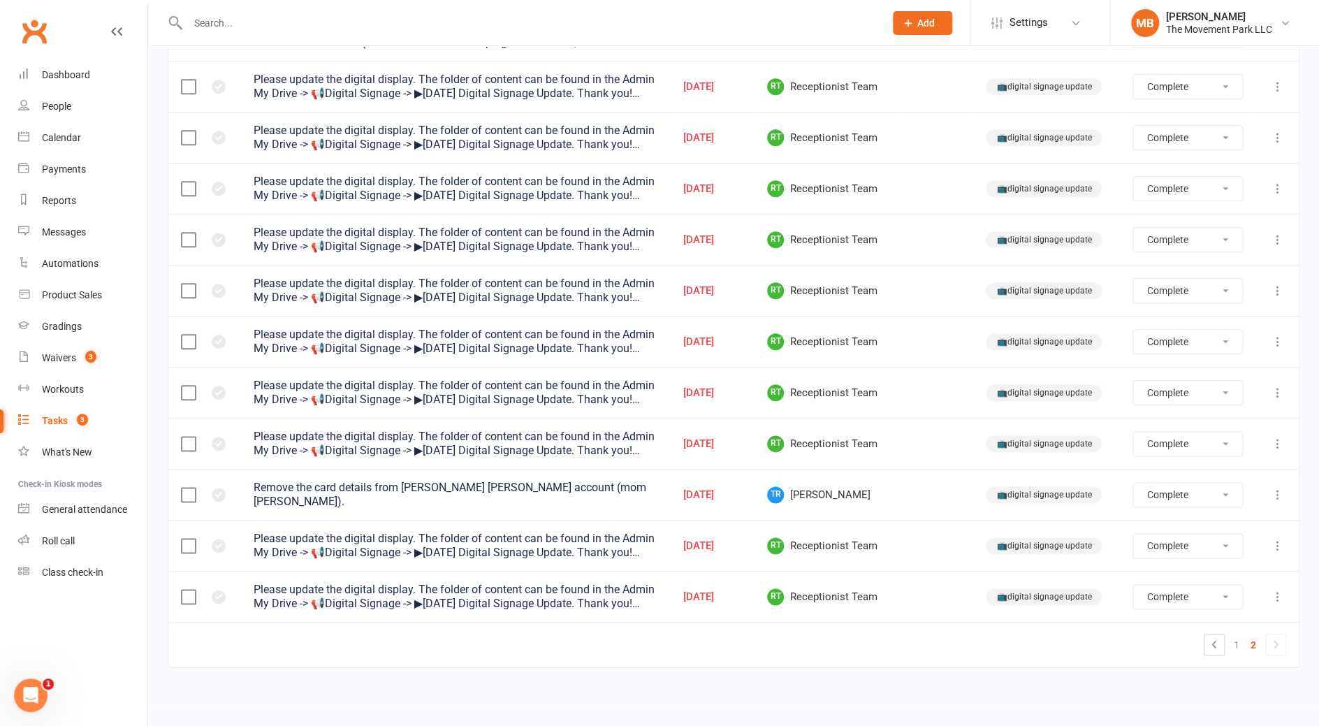
select select "finished"
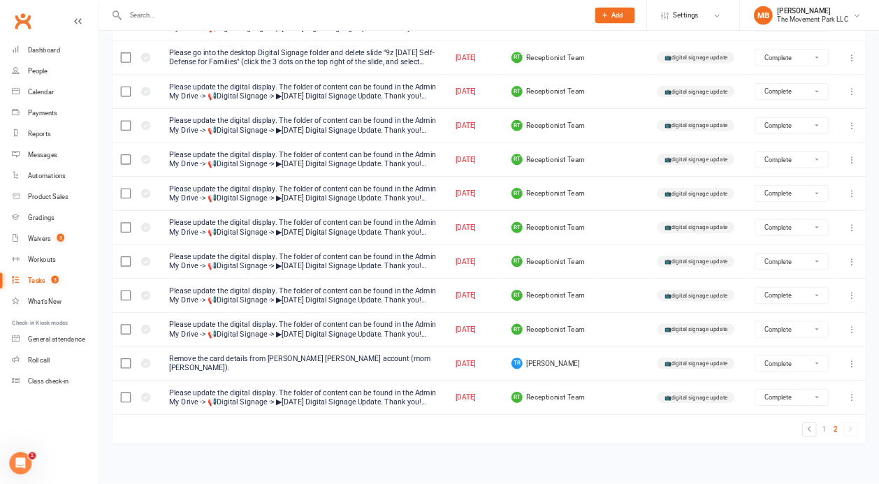
scroll to position [779, 0]
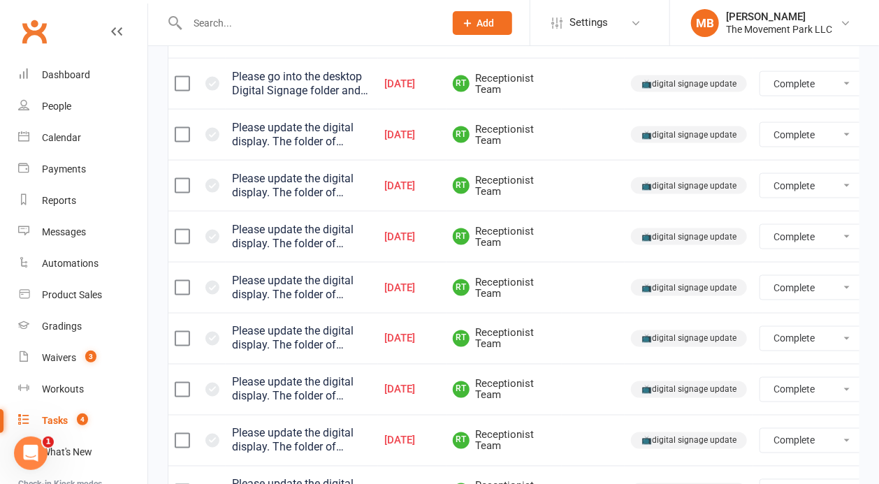
select select "finished"
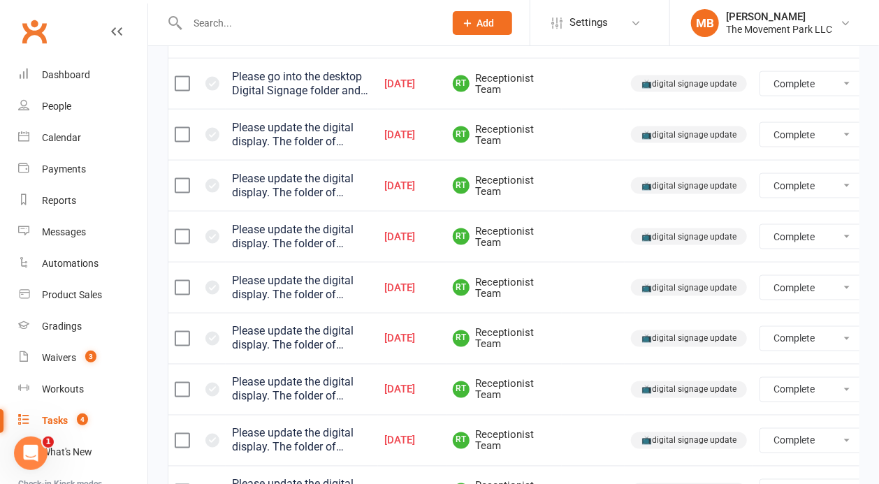
select select "finished"
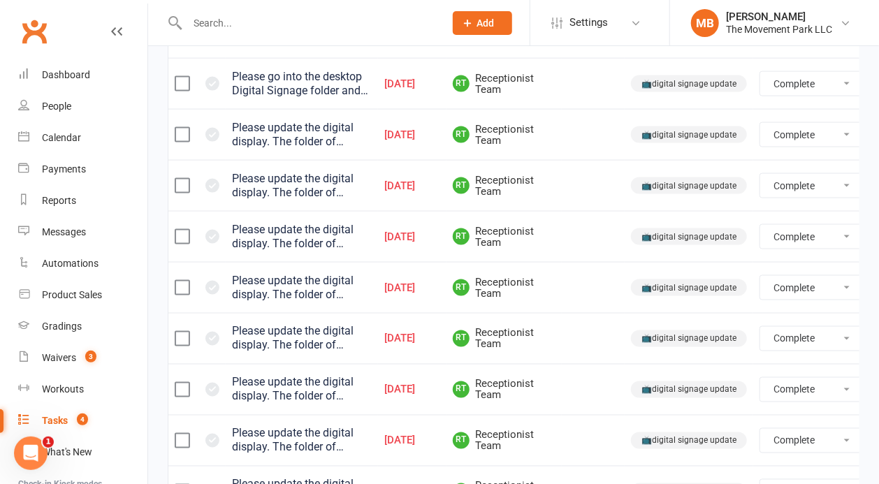
select select "finished"
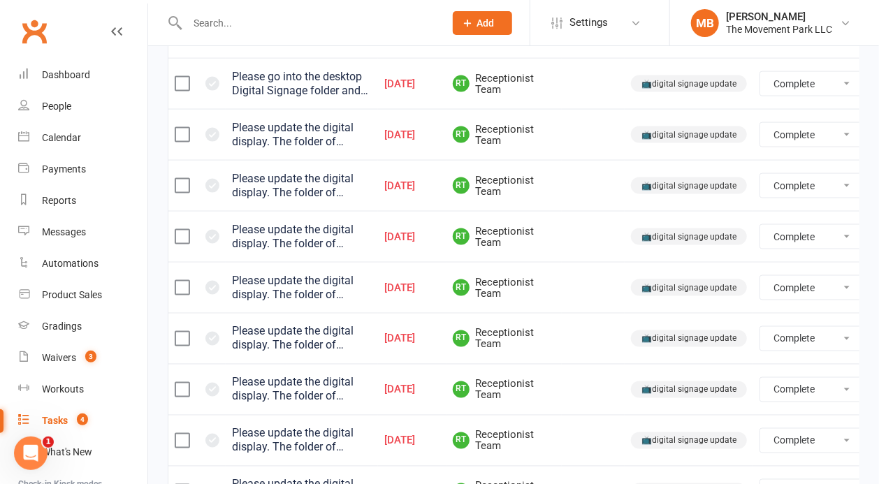
select select "finished"
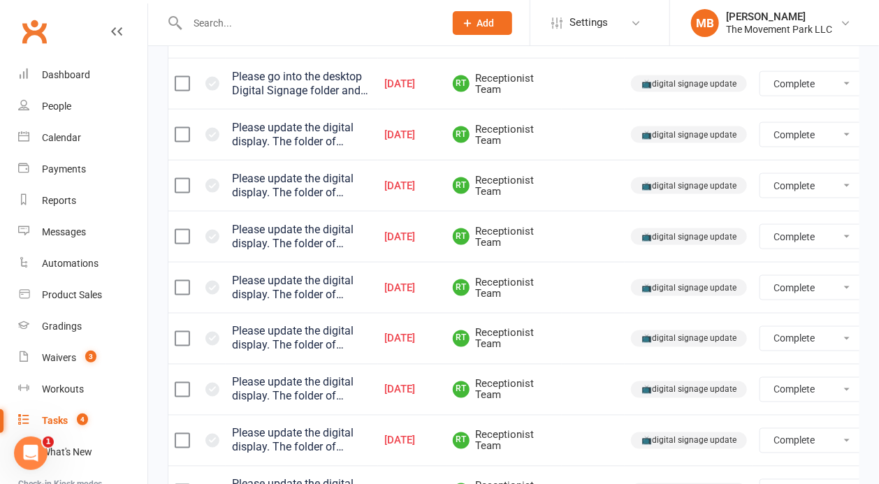
select select "finished"
click at [46, 148] on link "Calendar" at bounding box center [82, 137] width 129 height 31
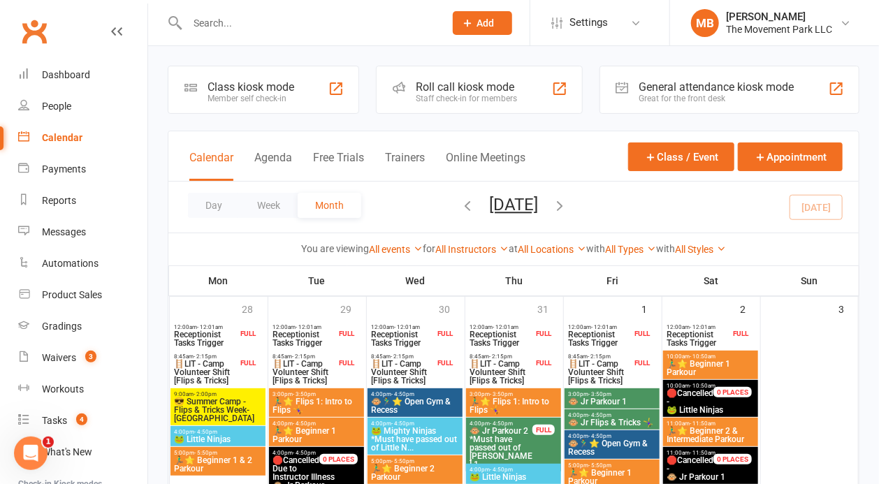
click at [505, 204] on button "[DATE]" at bounding box center [513, 205] width 49 height 20
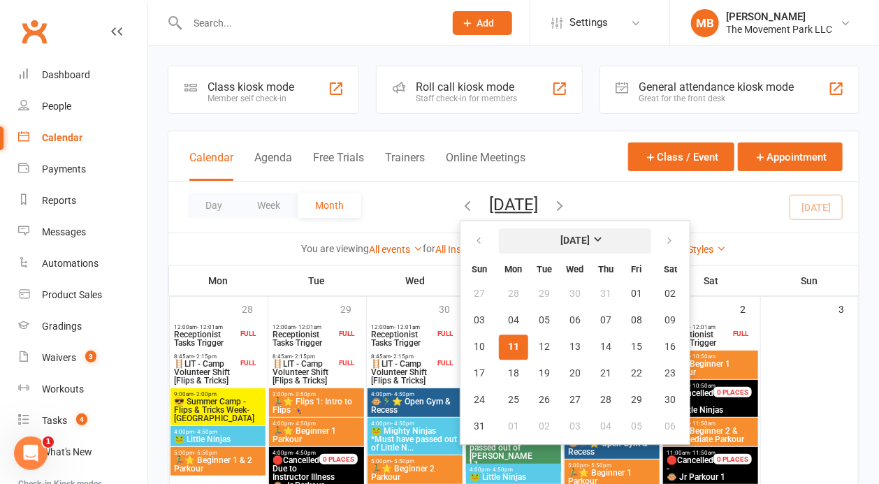
click at [549, 229] on button "[DATE]" at bounding box center [575, 241] width 152 height 25
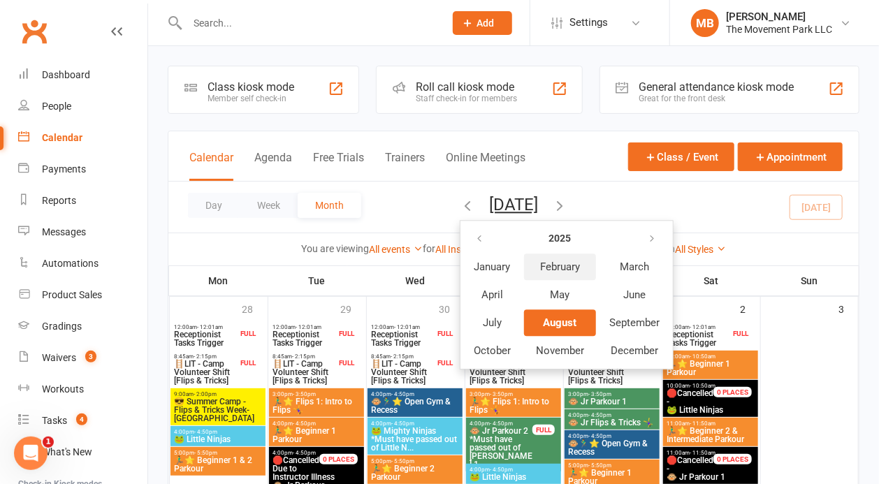
click at [540, 273] on span "February" at bounding box center [560, 267] width 40 height 13
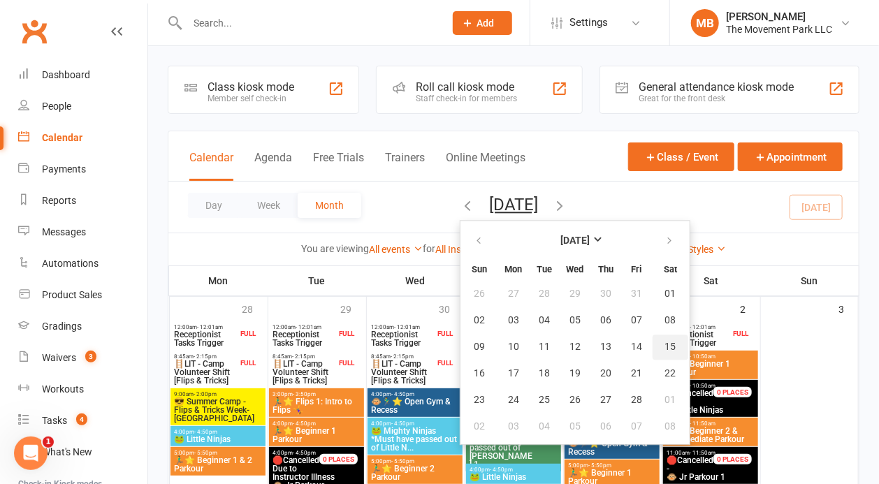
click at [665, 342] on span "15" at bounding box center [670, 347] width 11 height 11
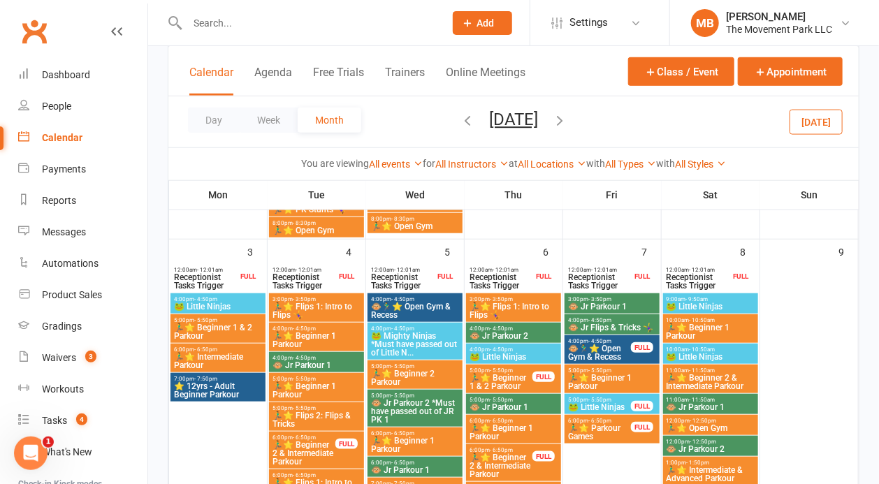
scroll to position [651, 0]
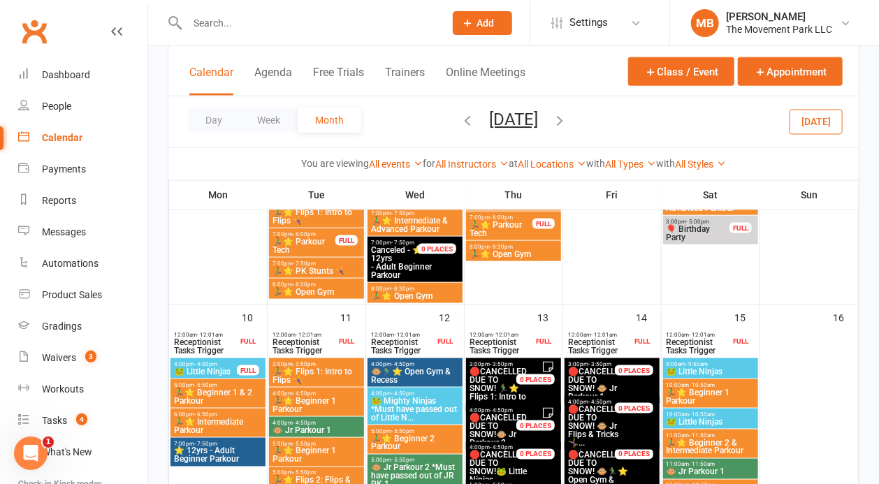
drag, startPoint x: 878, startPoint y: 83, endPoint x: 862, endPoint y: 257, distance: 174.8
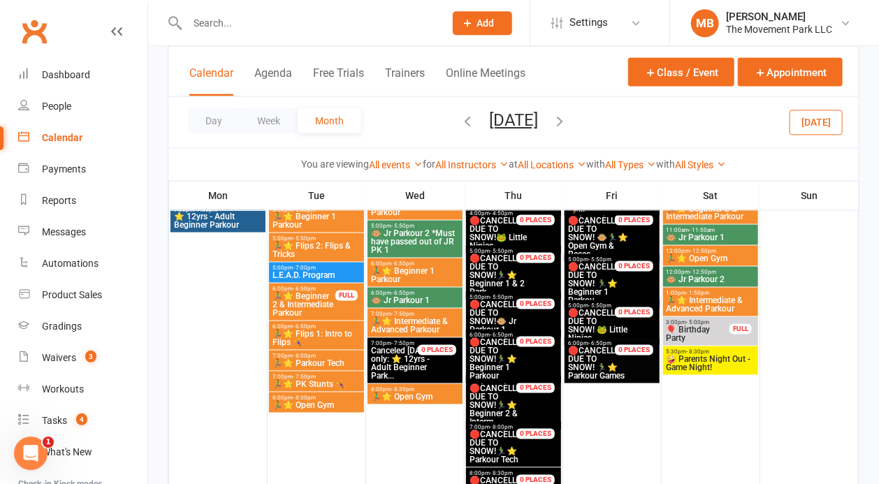
scroll to position [924, 0]
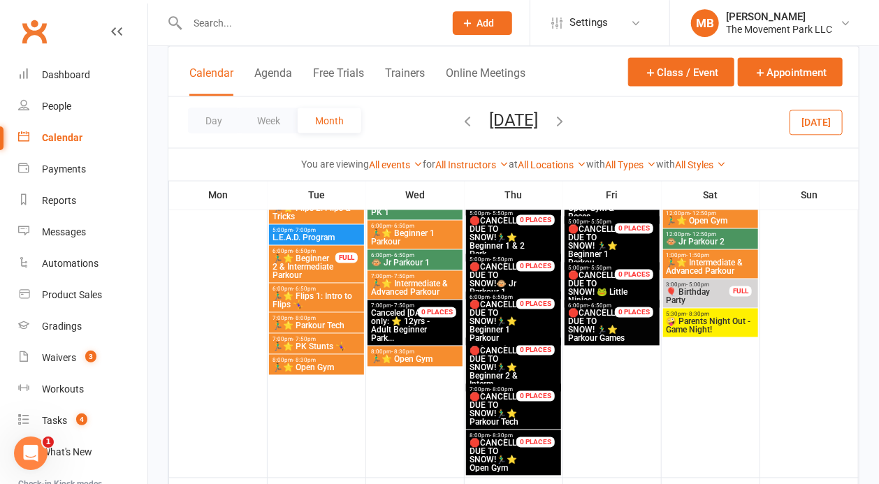
click at [686, 317] on span "🤪 Parents Night Out - Game Night!" at bounding box center [710, 325] width 89 height 17
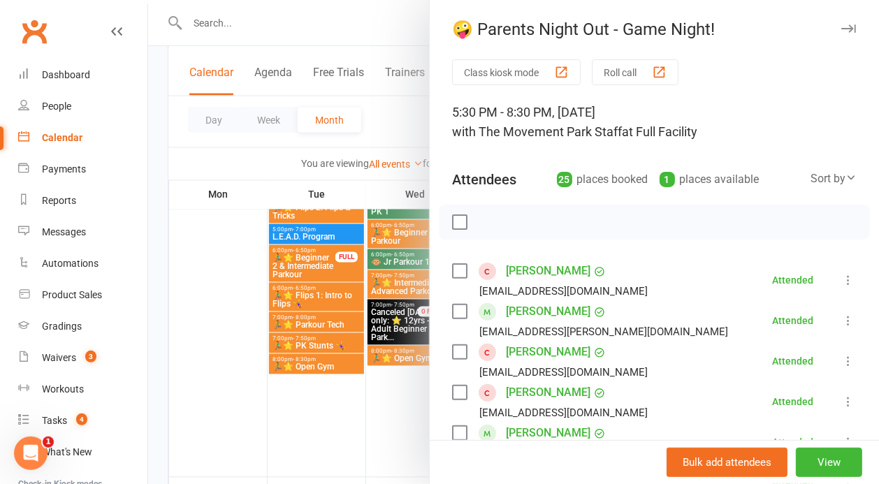
click at [224, 214] on div at bounding box center [513, 242] width 731 height 484
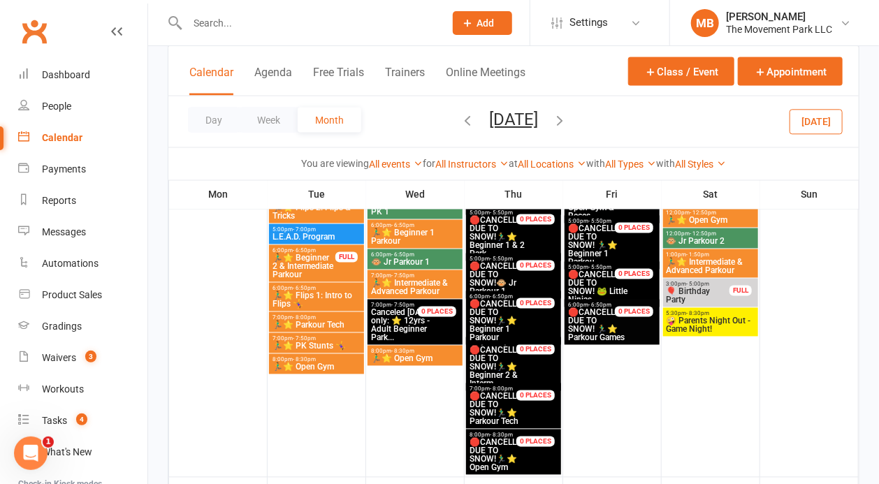
click at [519, 118] on button "February 2025" at bounding box center [513, 120] width 49 height 20
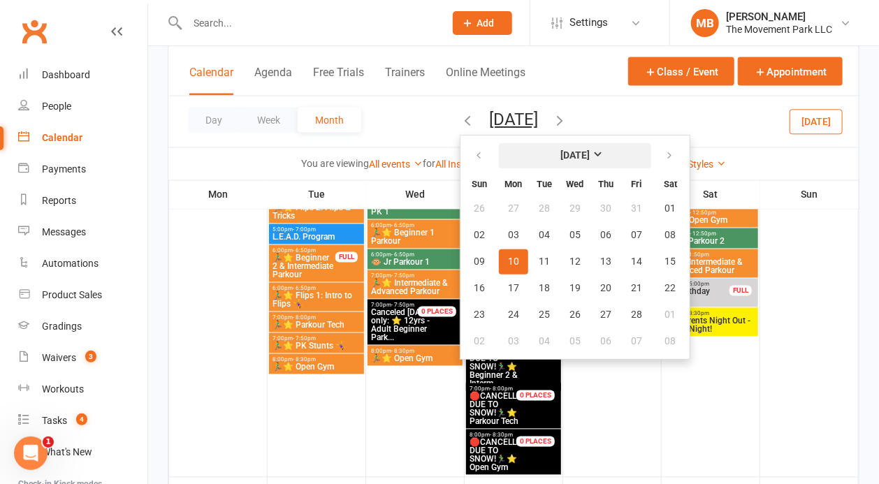
click at [560, 150] on strong "February 2025" at bounding box center [574, 155] width 29 height 11
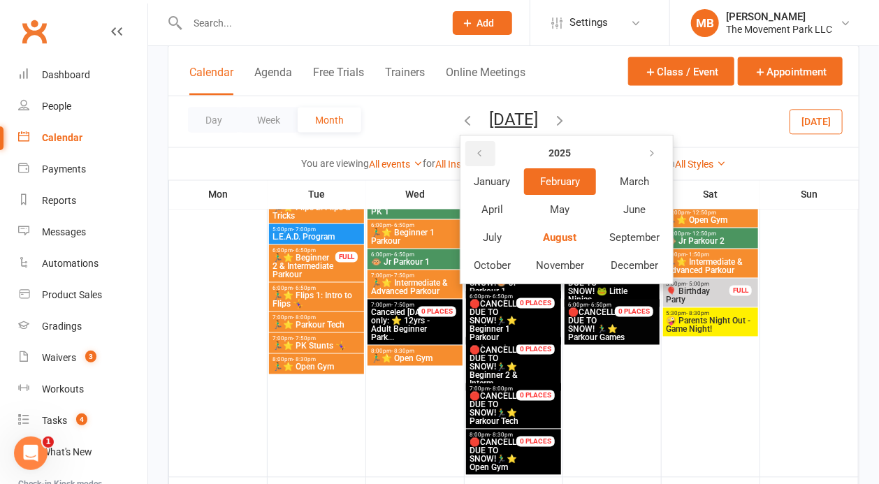
click at [465, 148] on button "button" at bounding box center [480, 153] width 30 height 25
click at [544, 235] on span "August" at bounding box center [560, 237] width 33 height 13
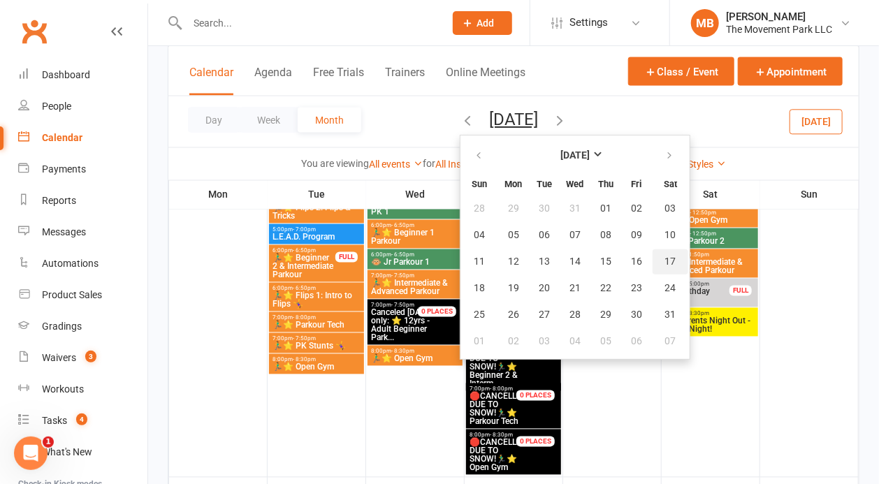
click at [653, 266] on button "17" at bounding box center [671, 261] width 36 height 25
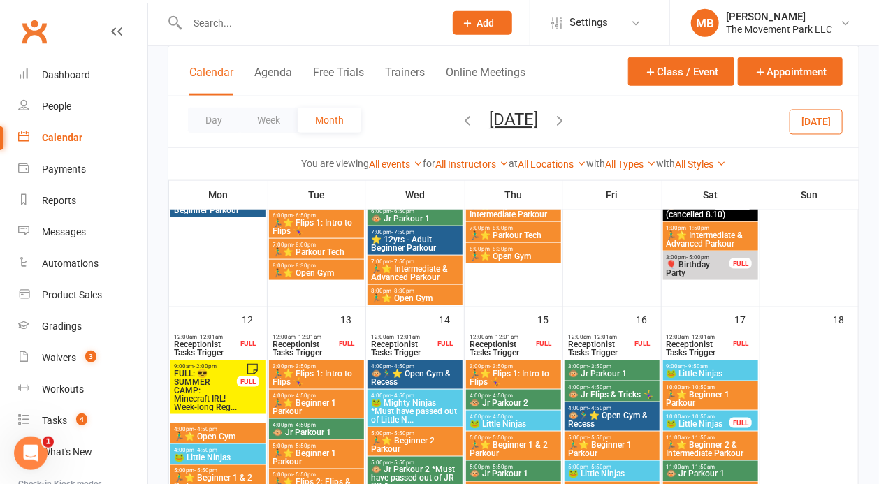
scroll to position [704, 0]
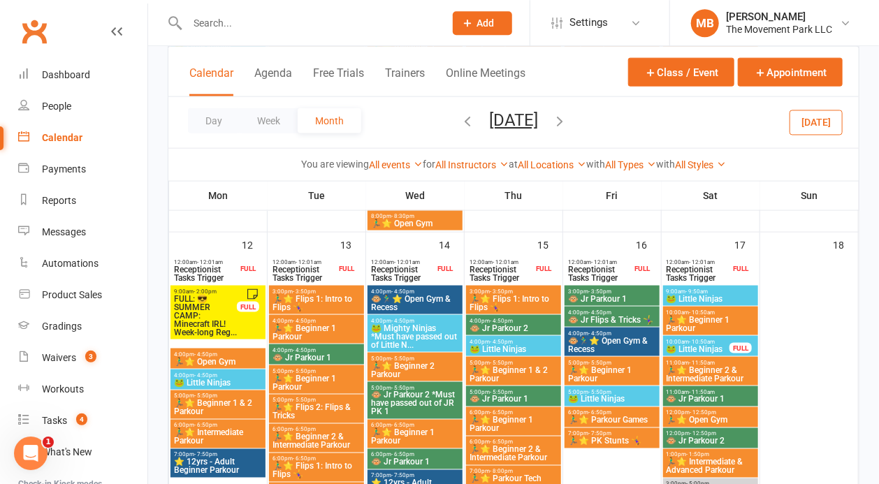
click at [861, 204] on div "Class kiosk mode Member self check-in Roll call kiosk mode Staff check-in for m…" at bounding box center [513, 450] width 731 height 2217
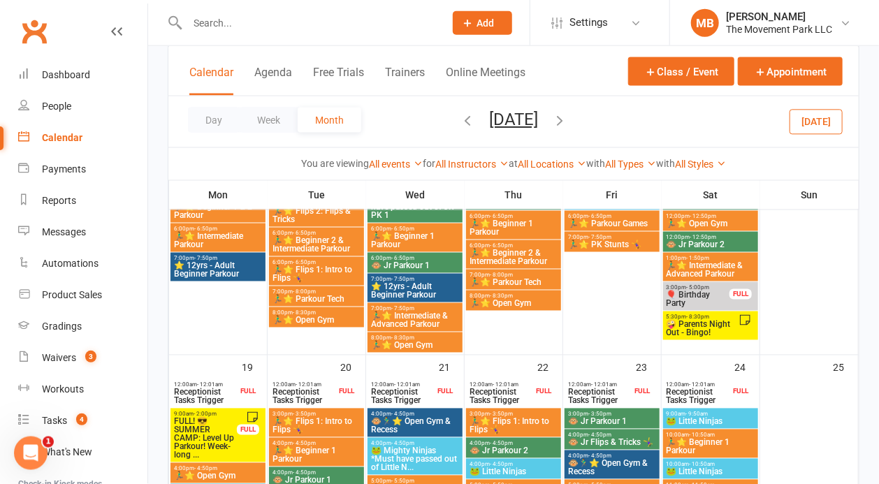
click at [725, 324] on span "🤪 Parents Night Out - Bingo!" at bounding box center [702, 329] width 73 height 17
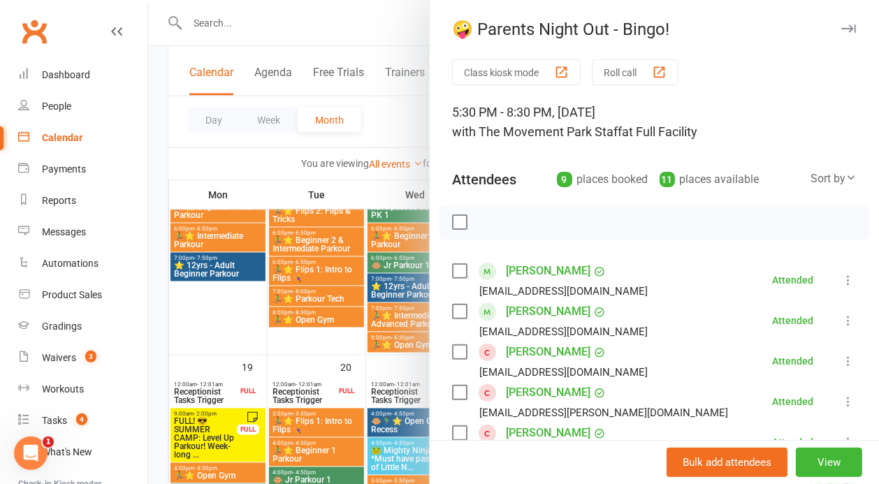
click at [283, 345] on div at bounding box center [513, 242] width 731 height 484
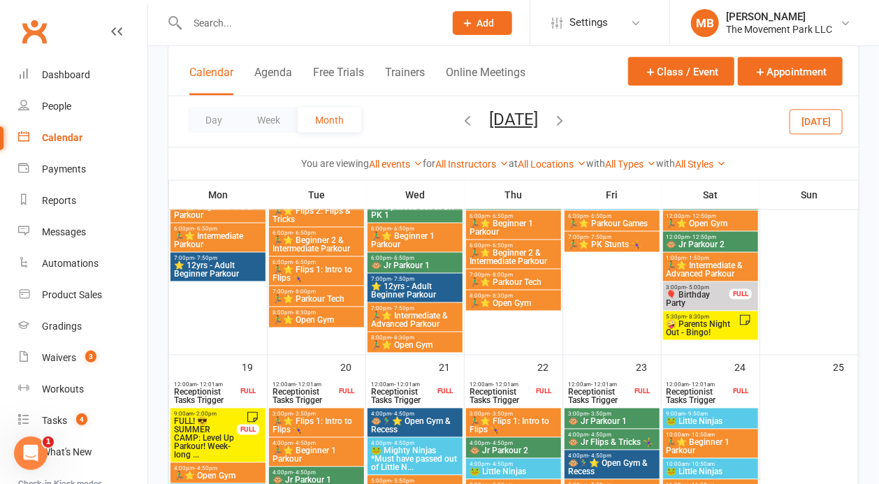
click at [538, 122] on button "August 2024" at bounding box center [513, 120] width 49 height 20
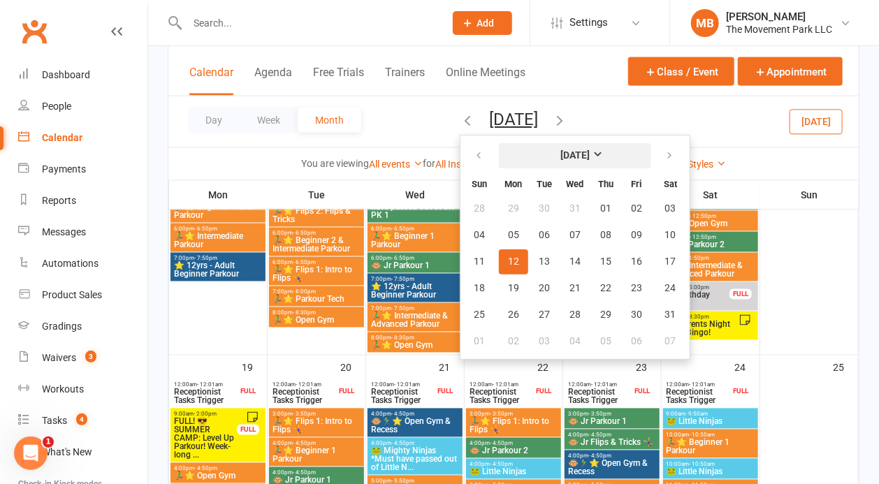
click at [566, 152] on strong "August 2024" at bounding box center [574, 155] width 29 height 11
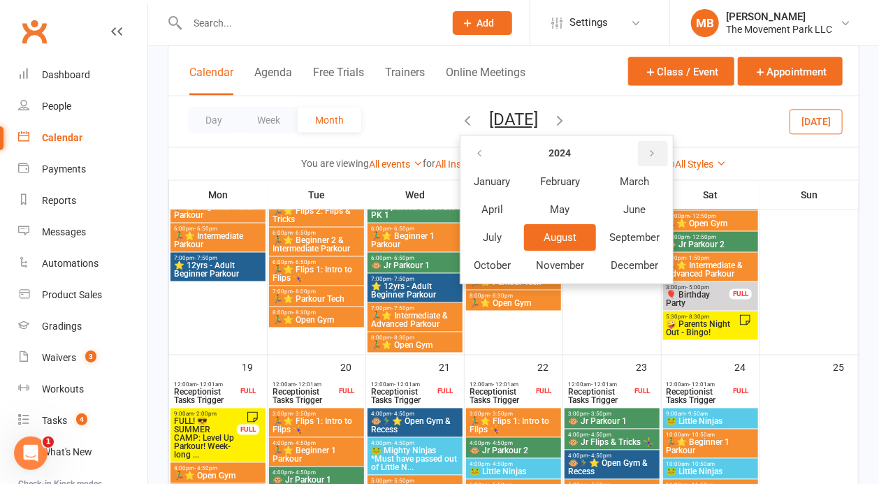
click at [647, 157] on icon "button" at bounding box center [652, 153] width 10 height 11
click at [555, 228] on button "August" at bounding box center [560, 237] width 72 height 27
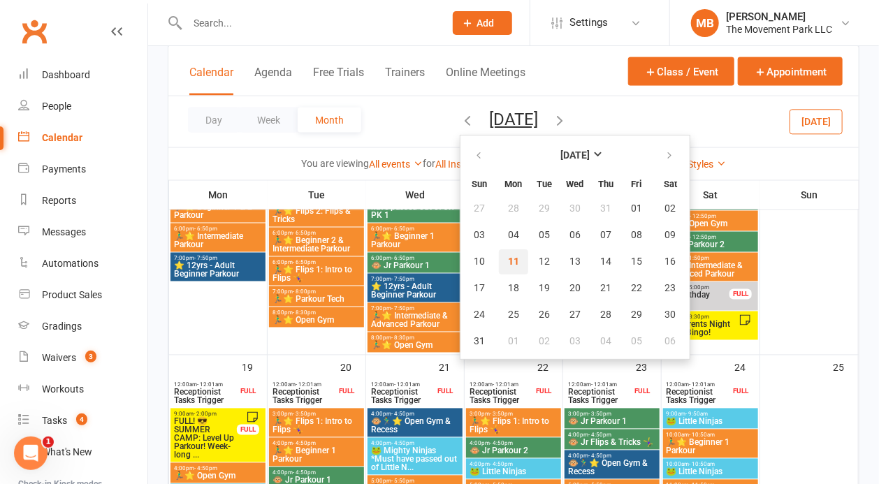
click at [508, 261] on span "11" at bounding box center [513, 261] width 11 height 11
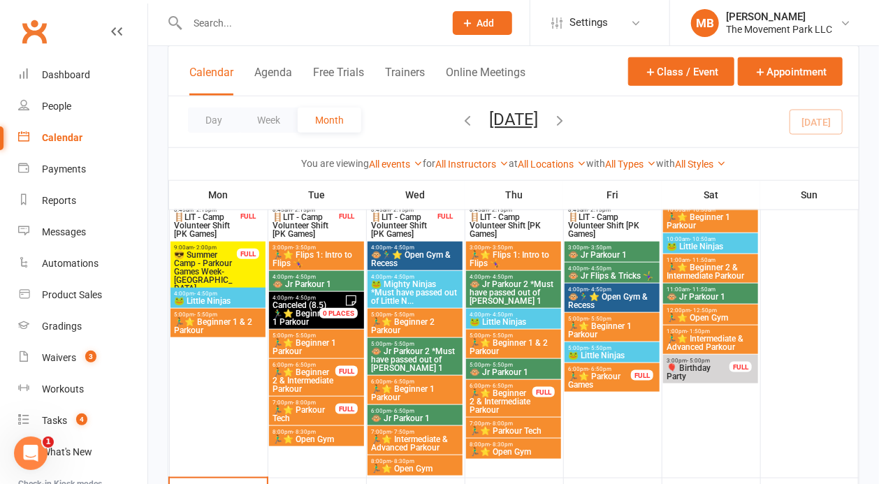
scroll to position [495, 0]
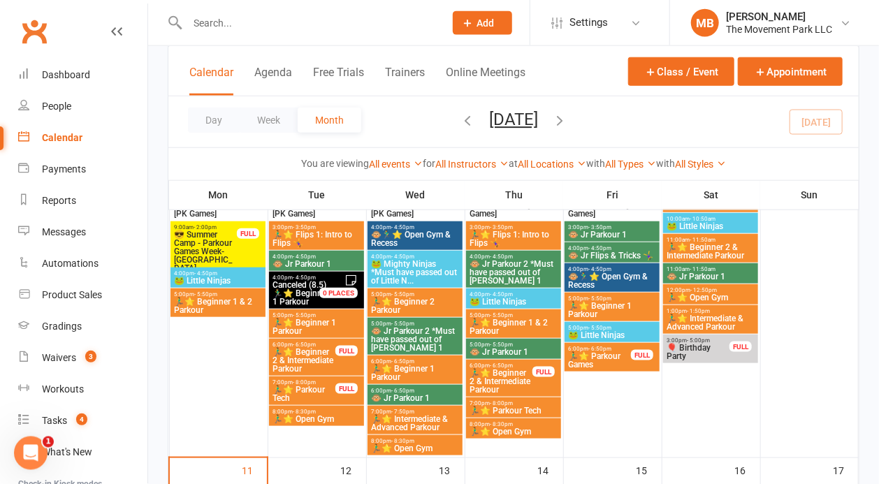
click at [225, 249] on span "😎 Summer Camp - Parkour Games Week-[GEOGRAPHIC_DATA]" at bounding box center [205, 252] width 64 height 42
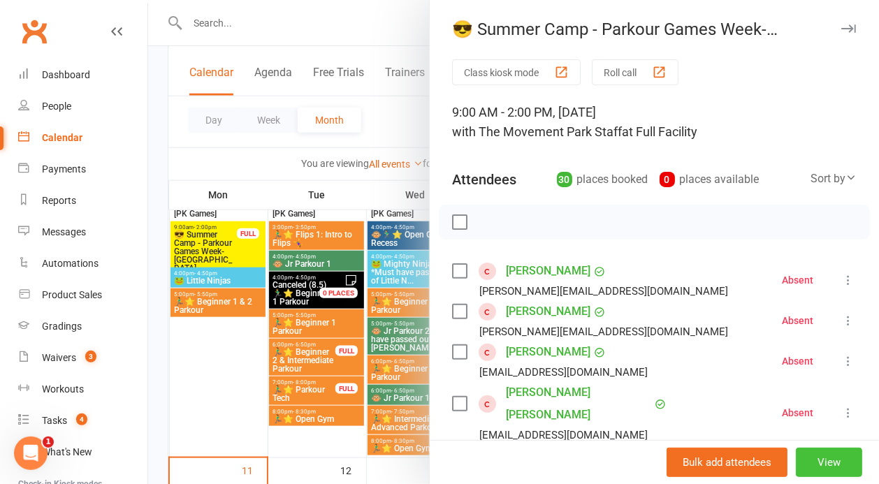
click at [834, 461] on button "View" at bounding box center [829, 462] width 66 height 29
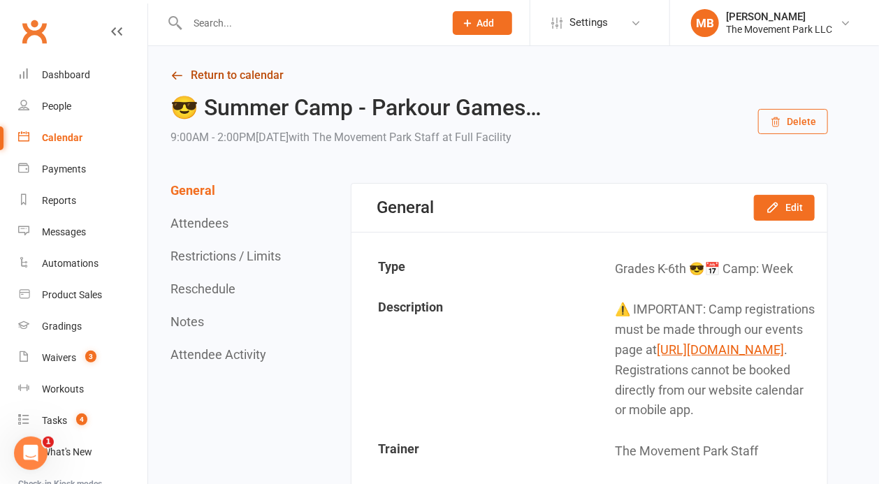
click at [243, 75] on link "Return to calendar" at bounding box center [500, 76] width 658 height 20
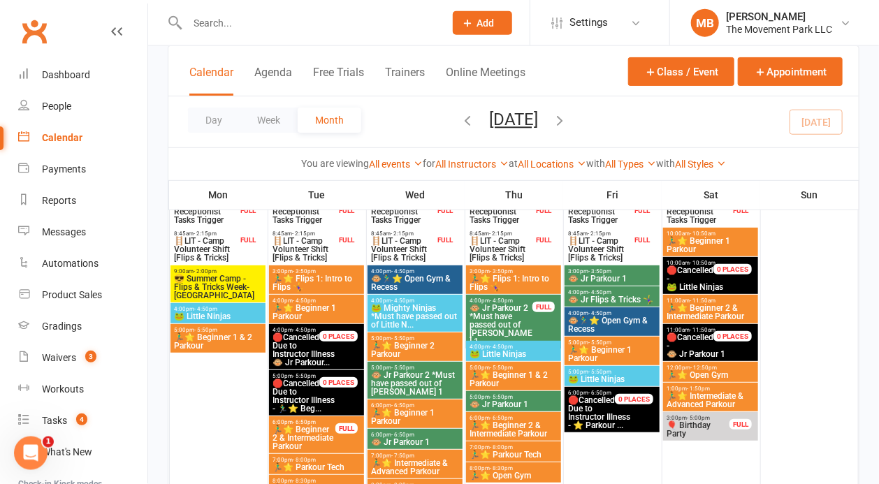
scroll to position [183, 0]
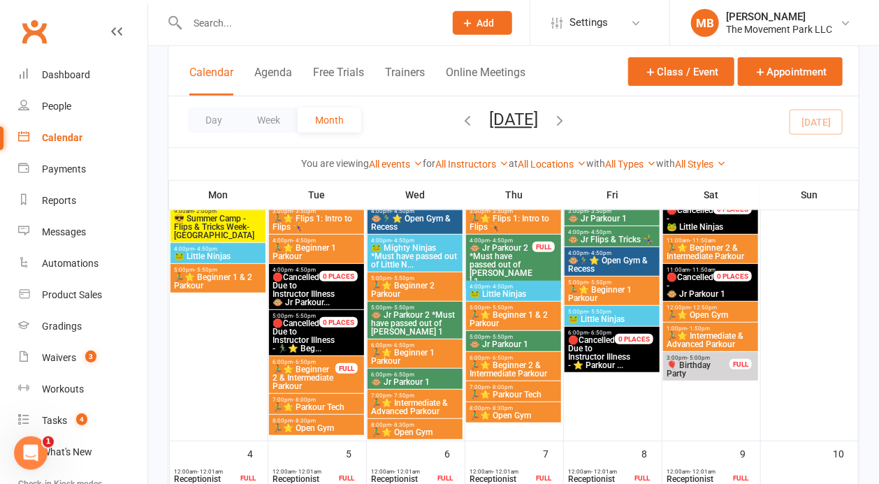
click at [188, 229] on span "😎 Summer Camp - Flips & Tricks Week-[GEOGRAPHIC_DATA]" at bounding box center [217, 227] width 89 height 25
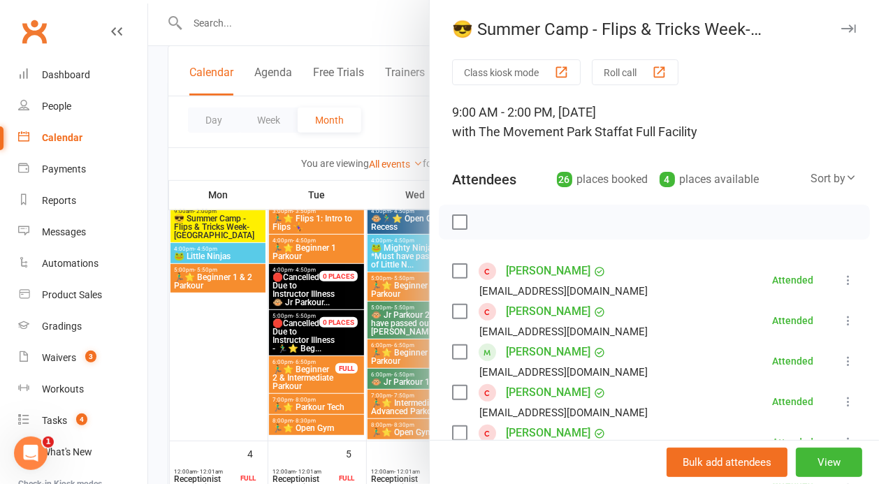
click at [222, 369] on div at bounding box center [513, 242] width 731 height 484
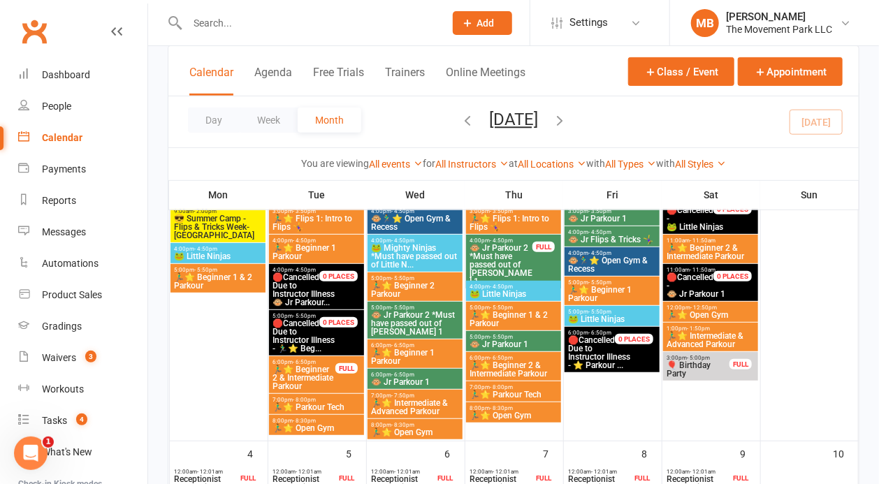
scroll to position [277, 0]
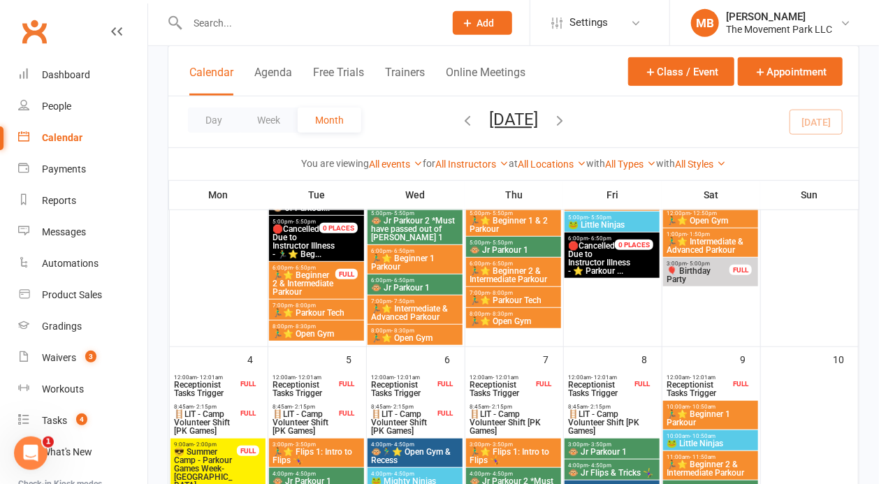
click at [205, 472] on span "😎 Summer Camp - Parkour Games Week-[GEOGRAPHIC_DATA]" at bounding box center [205, 469] width 64 height 42
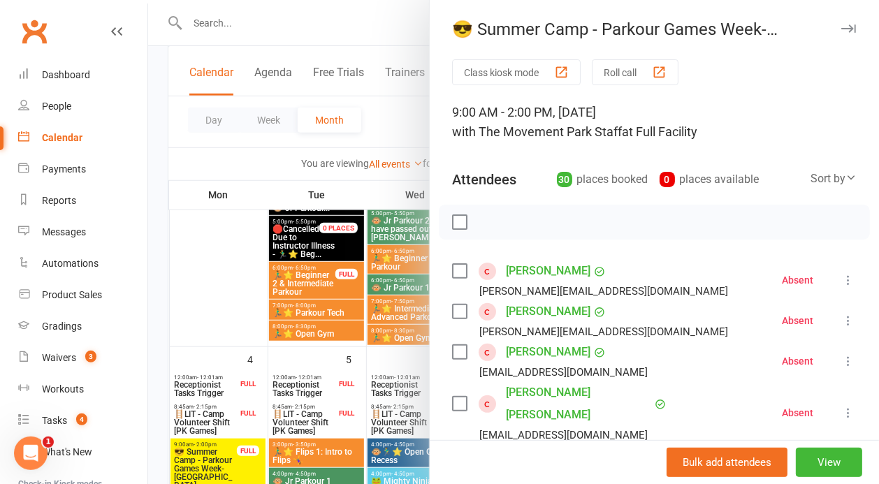
click at [458, 222] on label at bounding box center [459, 222] width 14 height 14
click at [493, 229] on icon "button" at bounding box center [490, 222] width 15 height 15
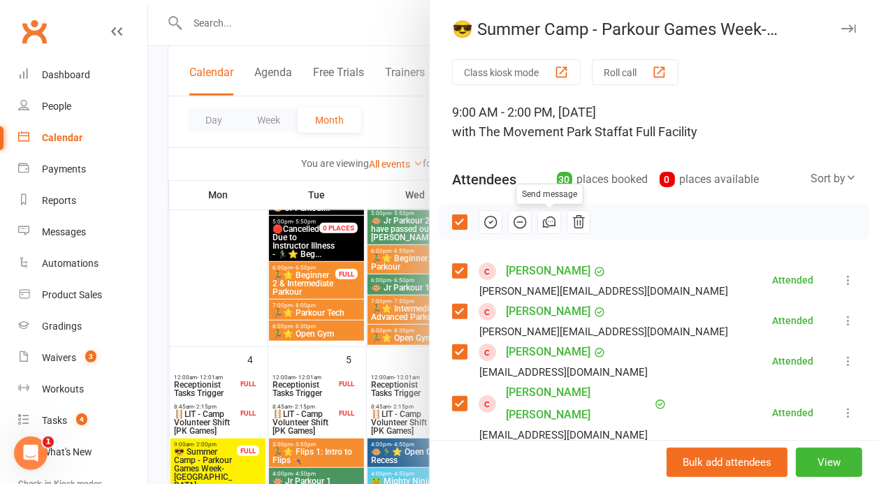
click at [544, 223] on icon "button" at bounding box center [549, 222] width 15 height 15
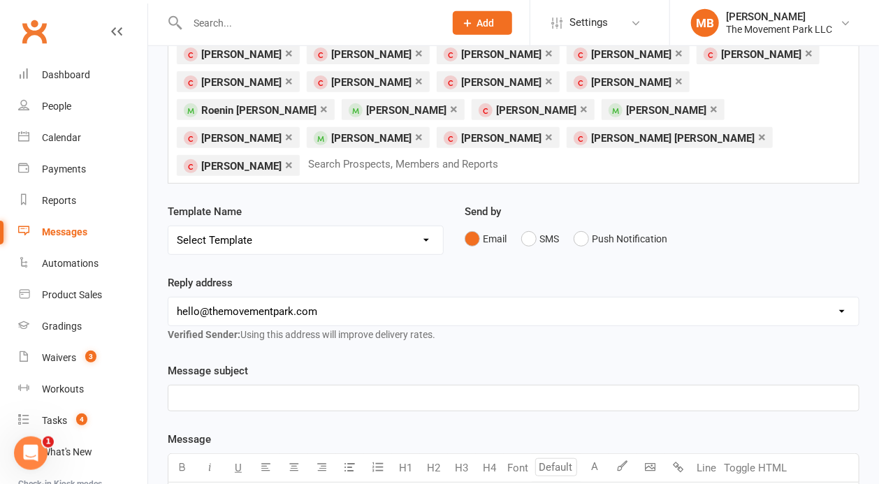
scroll to position [240, 0]
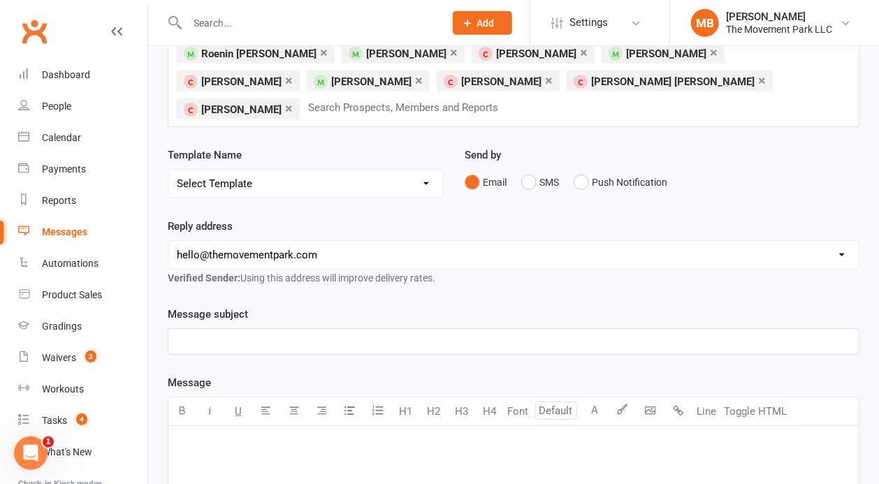
select select "81"
click option "[Email] 2025 SUMMER CAMP: Post Camp Class Pack Offer" at bounding box center [0, 0] width 0 height 0
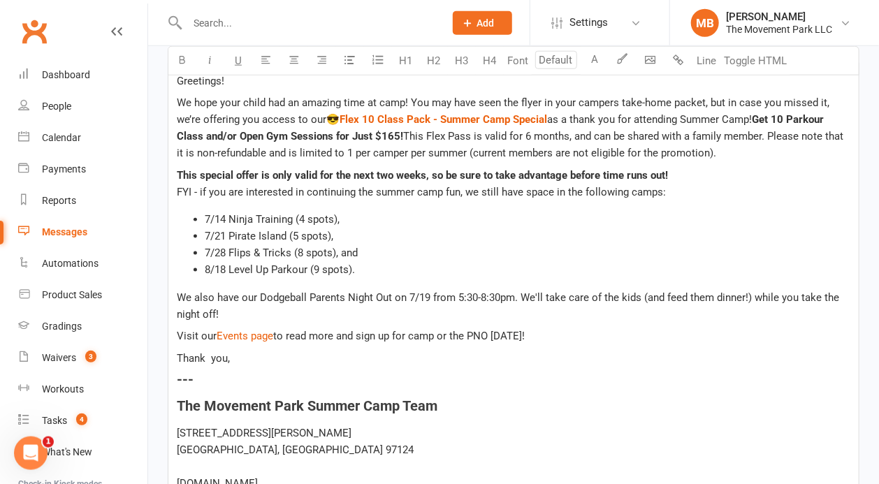
scroll to position [600, 0]
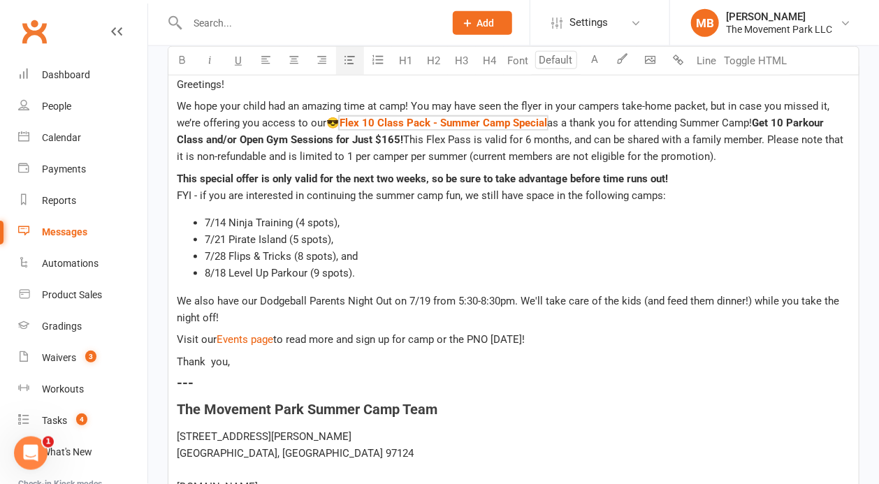
drag, startPoint x: 386, startPoint y: 198, endPoint x: 571, endPoint y: 152, distance: 190.2
click at [571, 152] on div "Greetings! We hope your child had an amazing time at camp! You may have seen th…" at bounding box center [513, 363] width 690 height 594
click at [565, 189] on span "FYI - if you are interested in continuing the summer camp fun, we still have sp…" at bounding box center [421, 195] width 489 height 13
drag, startPoint x: 565, startPoint y: 139, endPoint x: 575, endPoint y: 205, distance: 66.4
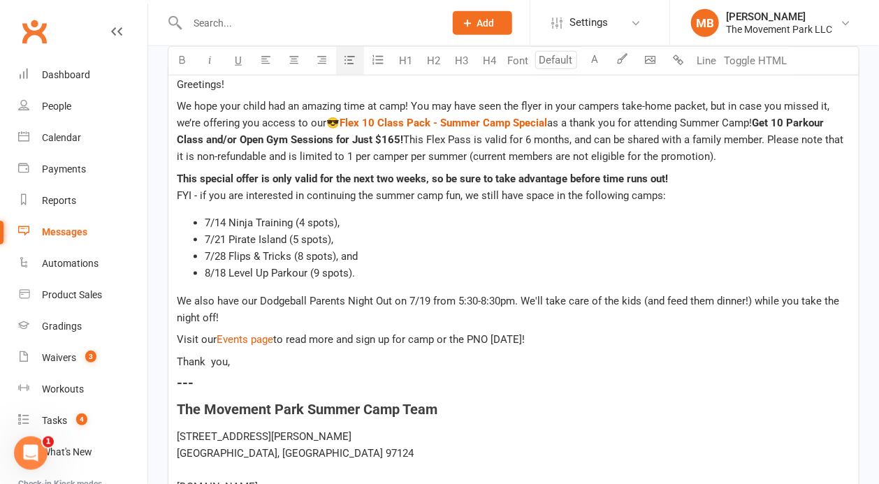
click at [575, 205] on div "Greetings! We hope your child had an amazing time at camp! You may have seen th…" at bounding box center [513, 363] width 690 height 594
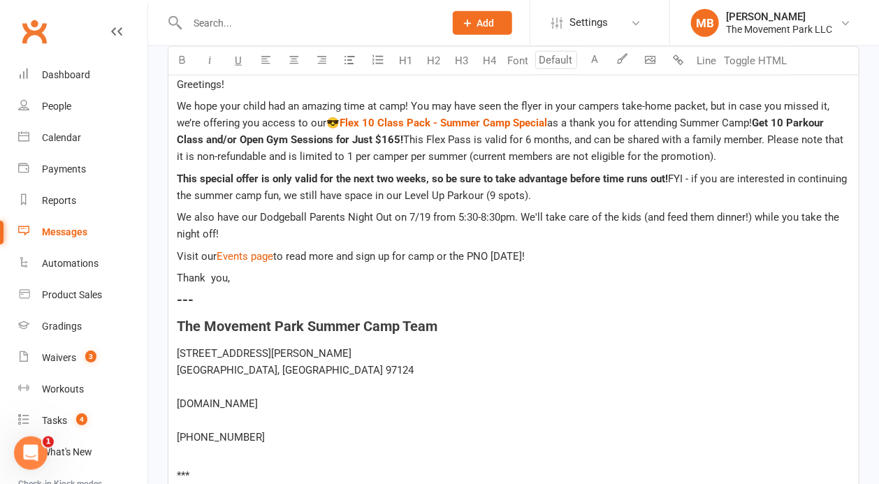
drag, startPoint x: 722, startPoint y: 135, endPoint x: 666, endPoint y: 145, distance: 56.9
click at [666, 171] on p "This special offer is only valid for the next two weeks, so be sure to take adv…" at bounding box center [514, 188] width 674 height 34
click at [561, 212] on div "Greetings! We hope your child had an amazing time at camp! You may have seen th…" at bounding box center [513, 321] width 690 height 510
click at [522, 173] on span "FYI - if you are interested in continuing the summer camp fun, we still have sp…" at bounding box center [513, 187] width 673 height 29
click at [579, 173] on span "FYI - if you are interested in continuing the summer camp fun, we still have a …" at bounding box center [513, 187] width 673 height 29
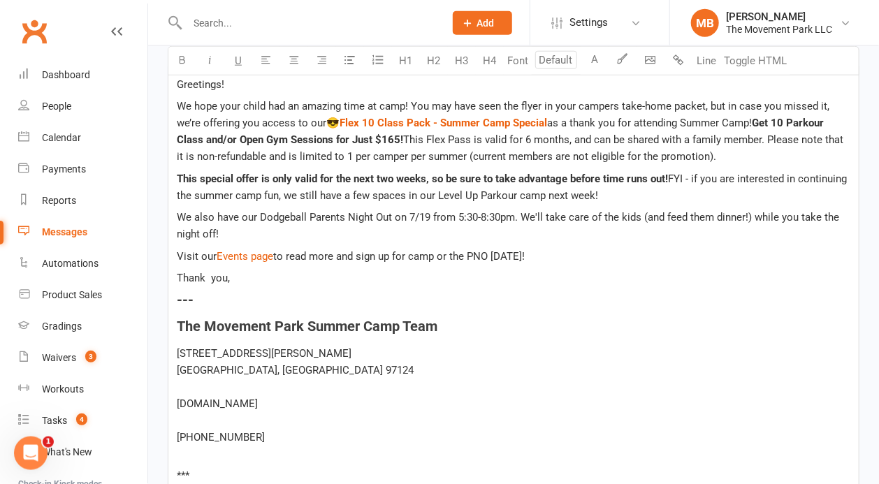
click at [404, 209] on p "We also have our Dodgeball Parents Night Out on 7/19 from 5:30-8:30pm. We'll ta…" at bounding box center [514, 226] width 674 height 34
drag, startPoint x: 306, startPoint y: 161, endPoint x: 260, endPoint y: 161, distance: 46.1
click at [260, 211] on span "We also have our Dodgeball Parents Night Out on 7/19 from 5:30-8:30pm. We'll ta…" at bounding box center [509, 225] width 665 height 29
drag, startPoint x: 467, startPoint y: 159, endPoint x: 502, endPoint y: 163, distance: 35.2
click at [502, 211] on span "We also have our (Screen-Free) Game Night Parents Night Out on 7/19 from 5:30-8…" at bounding box center [502, 225] width 651 height 29
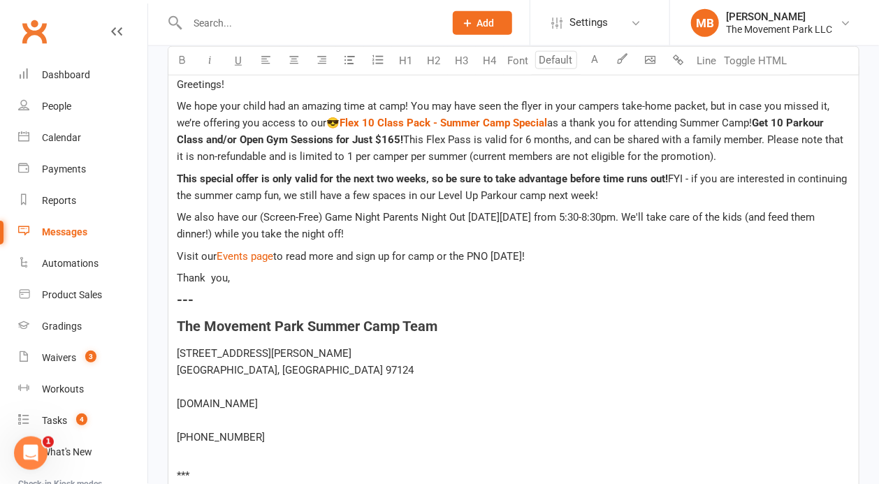
click at [595, 292] on h4 "---" at bounding box center [514, 299] width 674 height 15
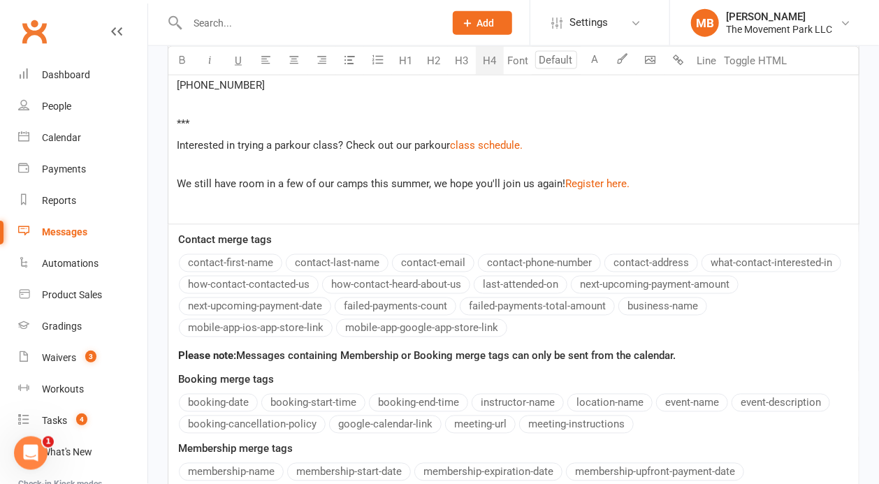
scroll to position [1093, 0]
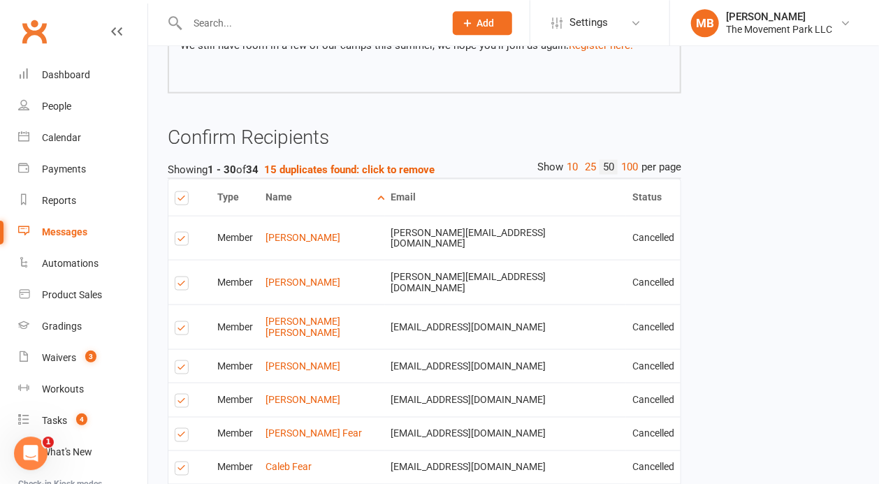
scroll to position [680, 0]
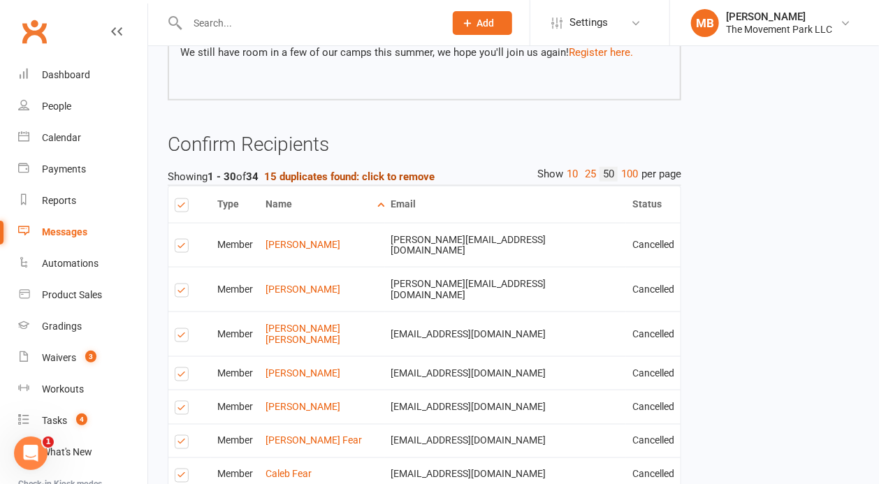
click at [387, 182] on strong "15 duplicates found: click to remove" at bounding box center [349, 177] width 171 height 13
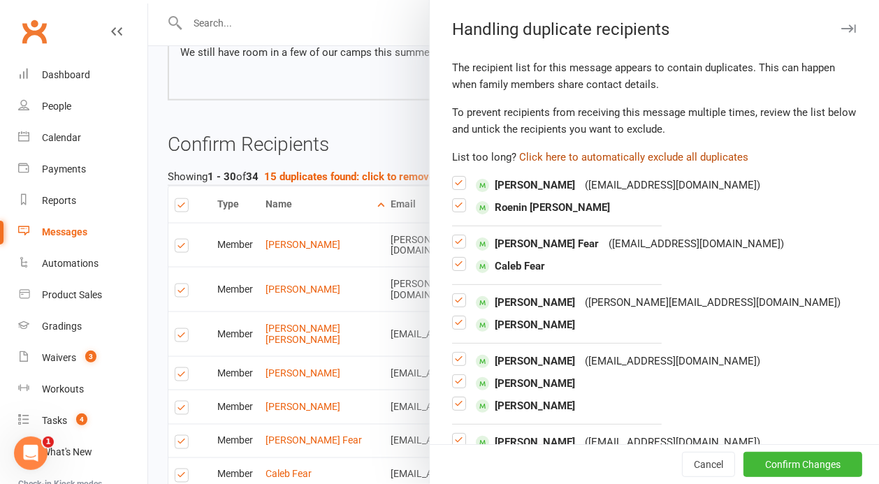
click at [639, 161] on button "Click here to automatically exclude all duplicates" at bounding box center [633, 157] width 229 height 17
click at [787, 461] on button "Confirm Changes" at bounding box center [803, 464] width 119 height 25
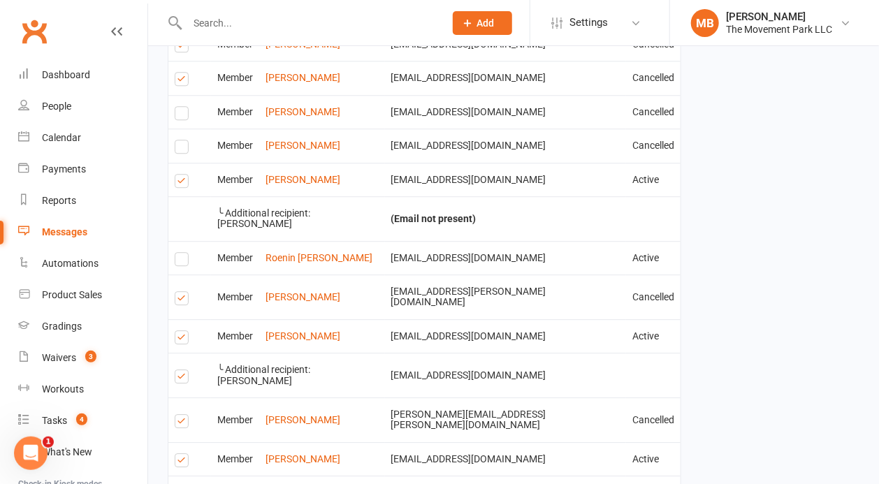
scroll to position [1675, 0]
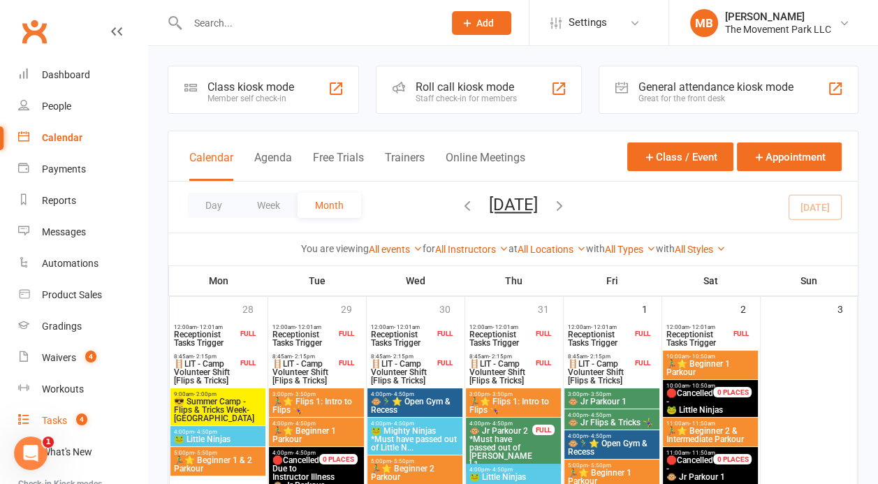
click at [45, 420] on div "Tasks" at bounding box center [54, 420] width 25 height 11
select select "finished"
select select "-43735"
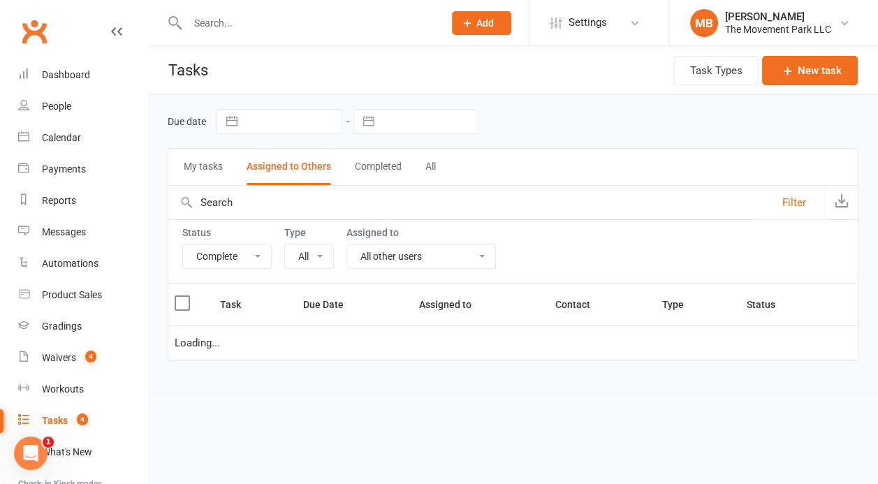
select select "28231"
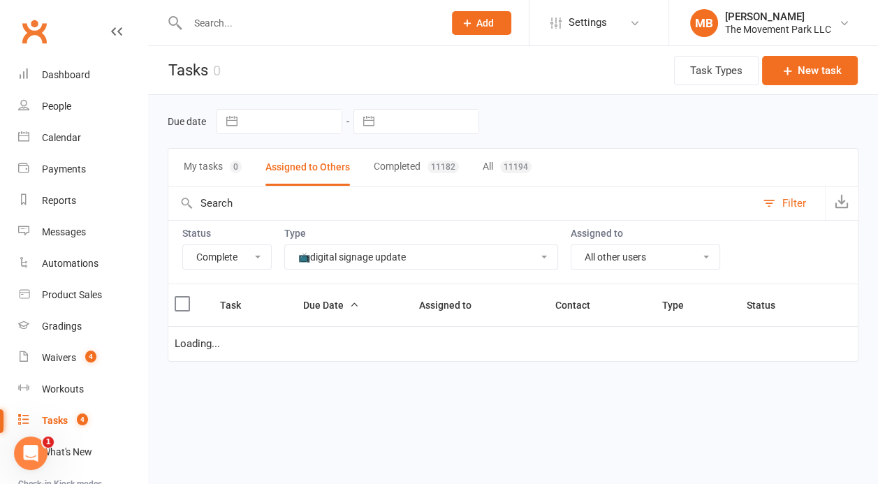
select select "finished"
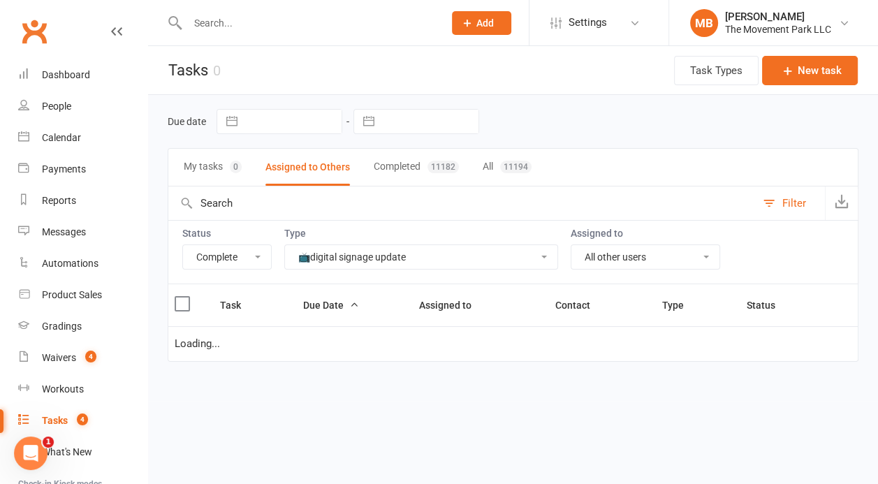
select select "finished"
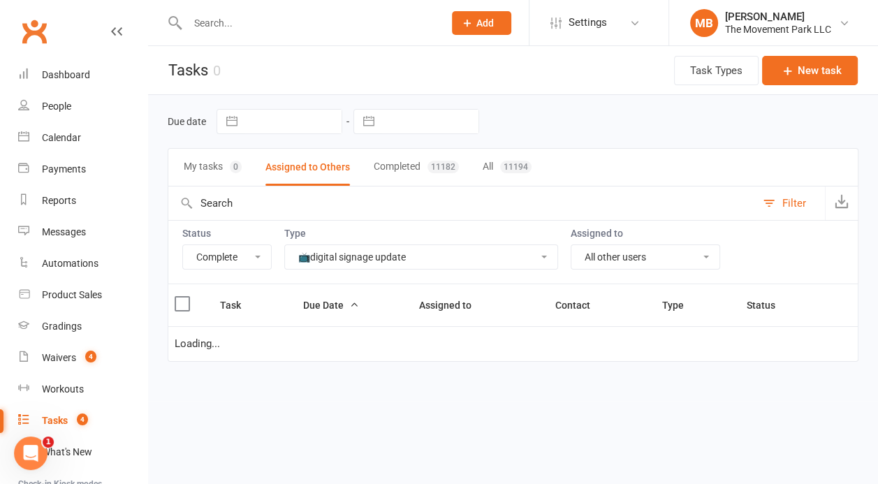
select select "finished"
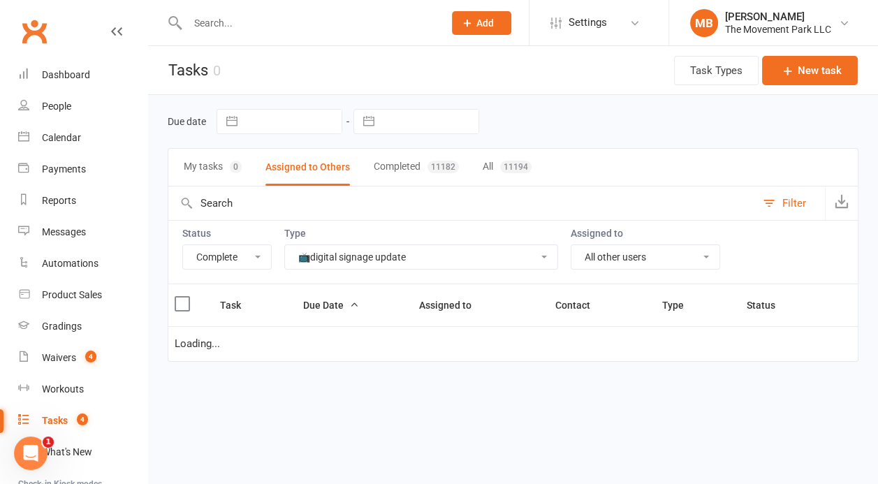
select select "finished"
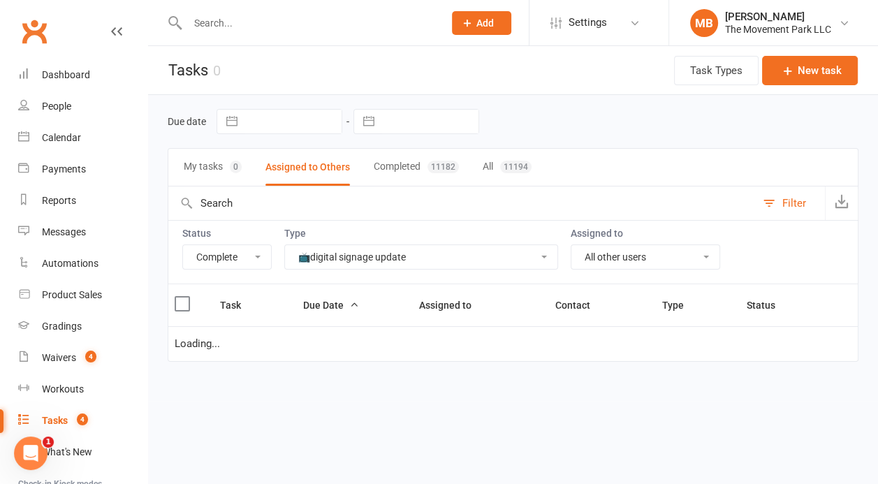
select select "finished"
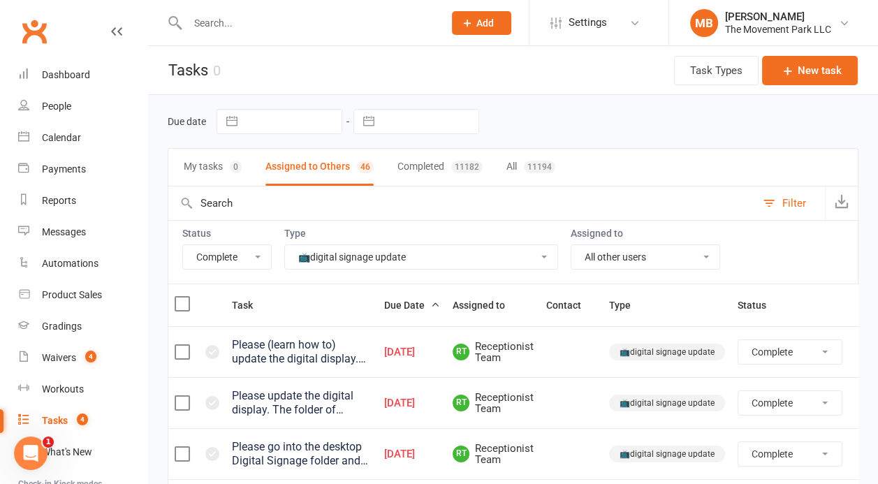
click at [285, 245] on select "All 🔁 automatized processes (sequences) 🎈 birthday party 😎 camp 💡correction/cla…" at bounding box center [421, 257] width 273 height 24
select select "28007"
click option "🖨️printing" at bounding box center [0, 0] width 0 height 0
select select "finished"
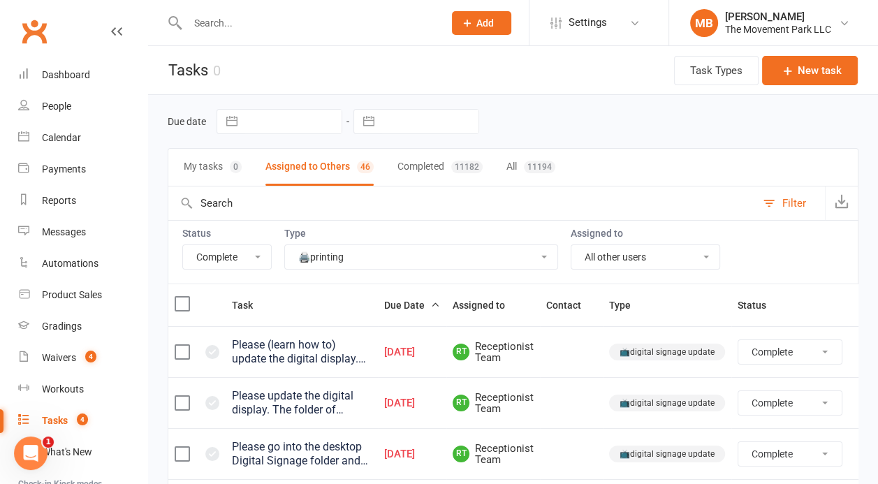
select select "finished"
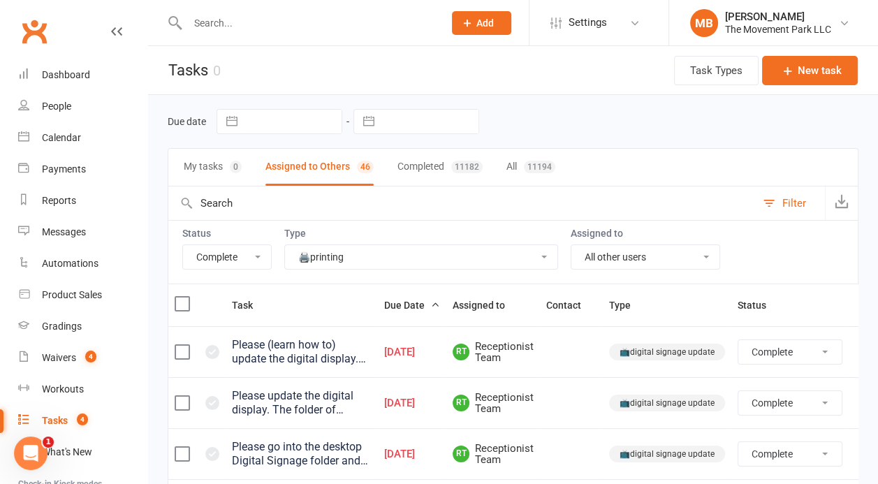
select select "finished"
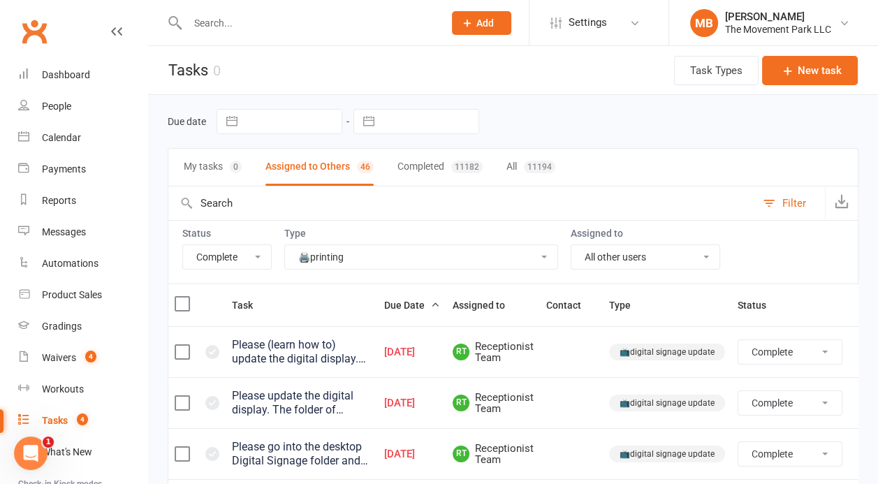
select select "finished"
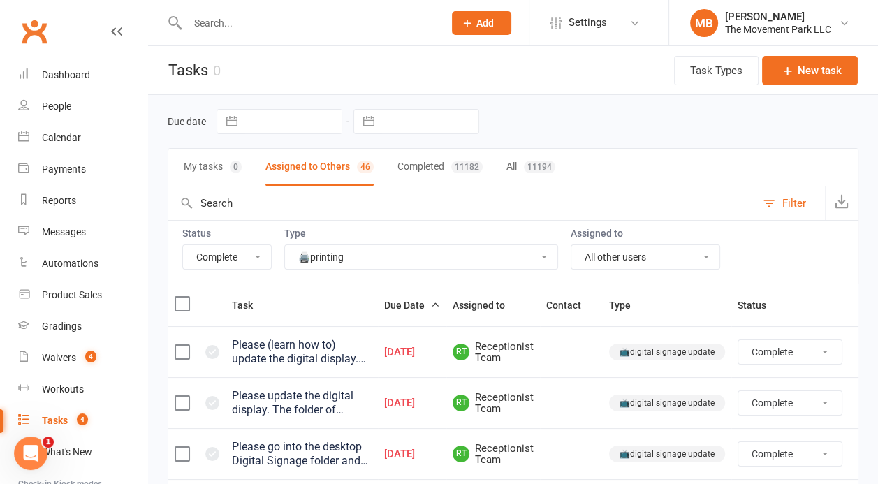
select select "finished"
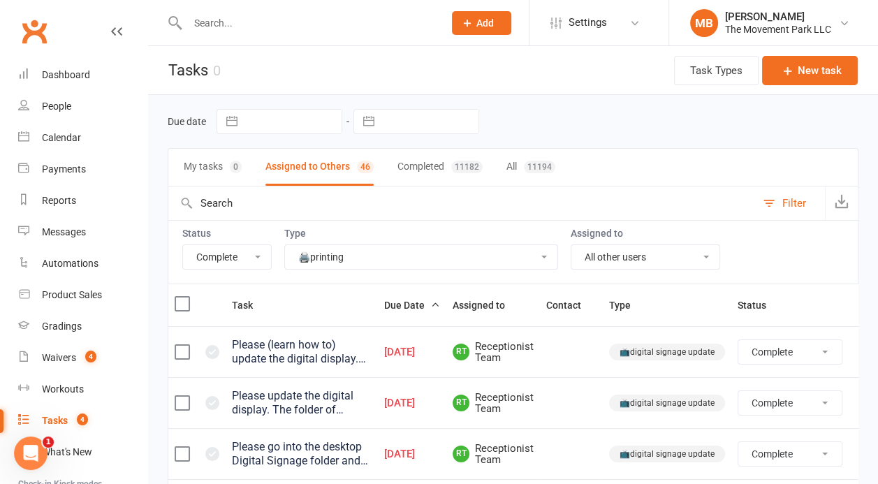
select select "finished"
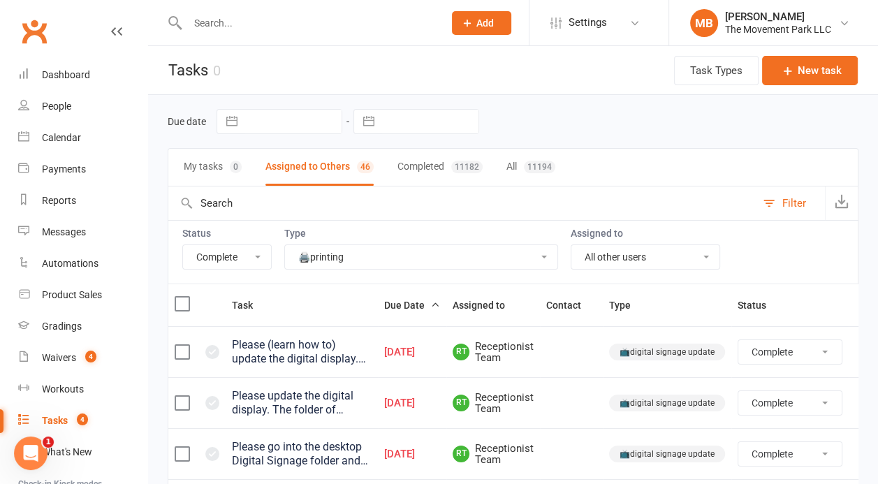
select select "finished"
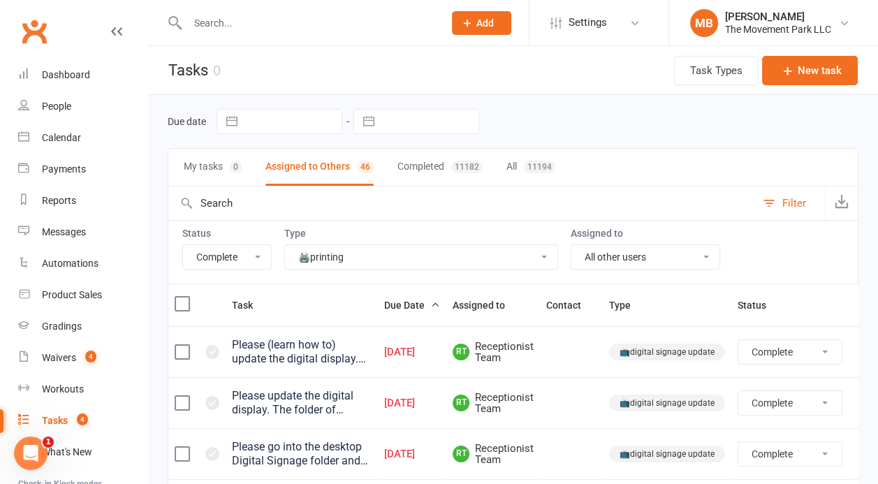
select select "finished"
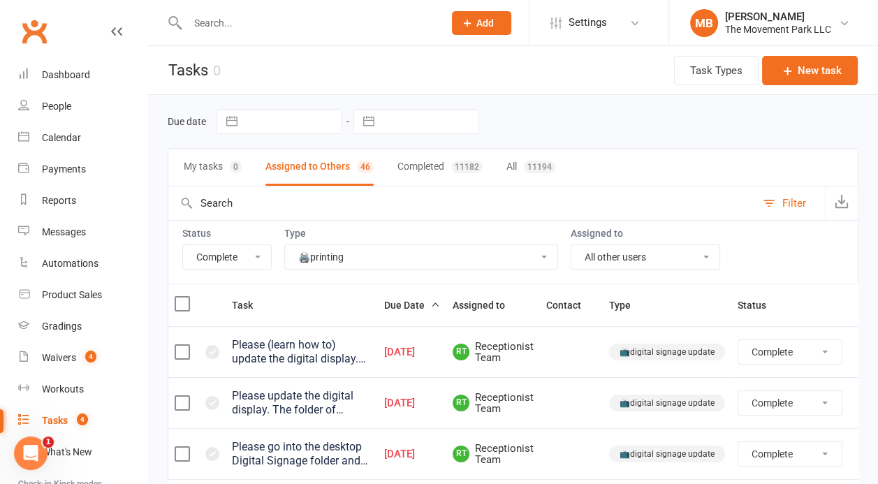
select select "finished"
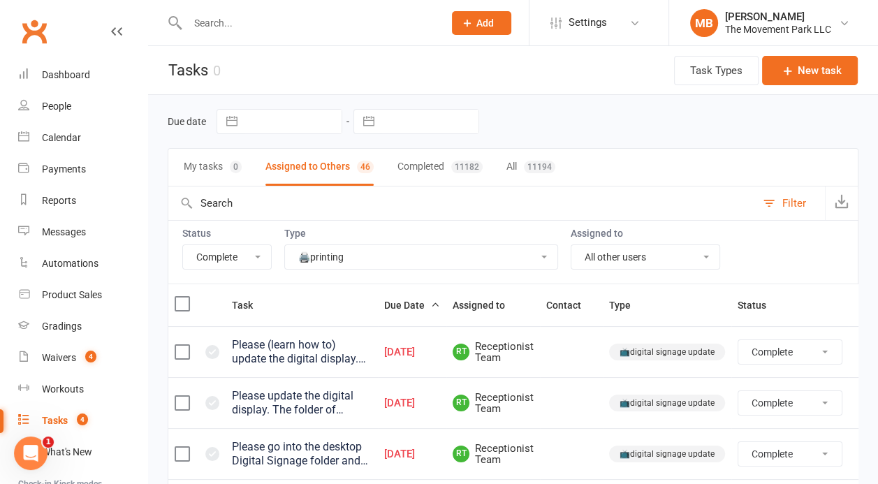
select select "finished"
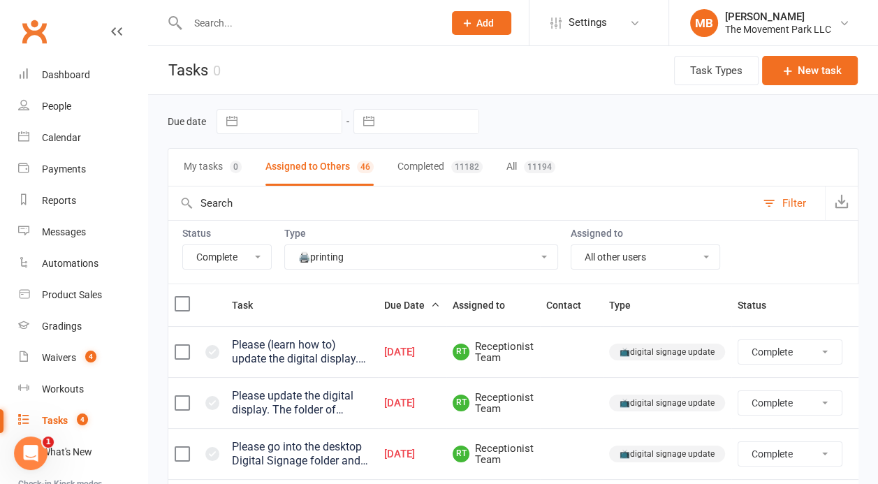
select select "finished"
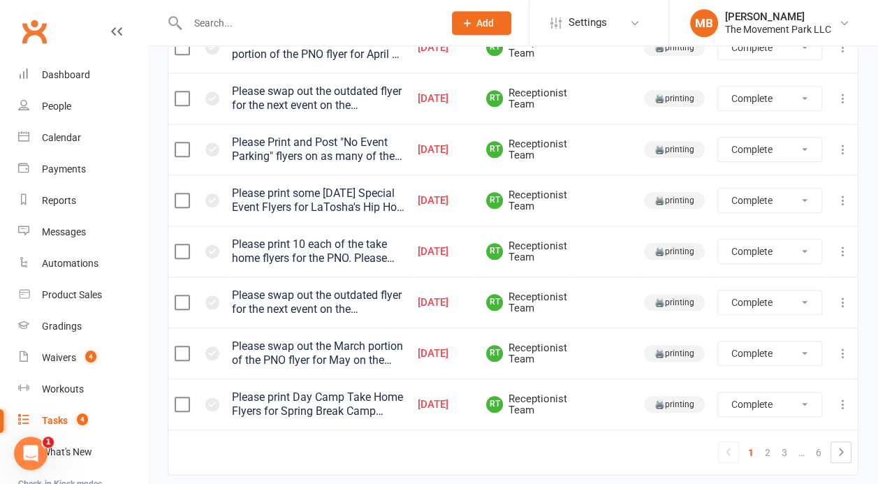
scroll to position [1216, 0]
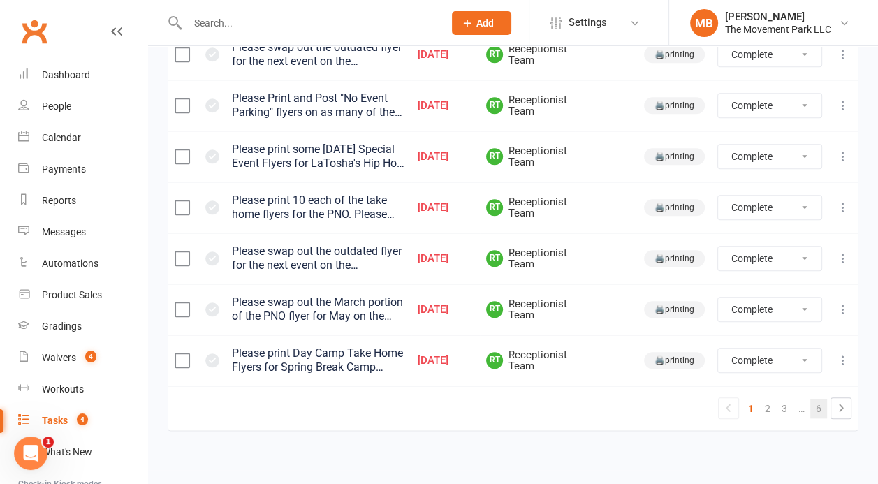
click at [813, 407] on link "6" at bounding box center [819, 409] width 17 height 20
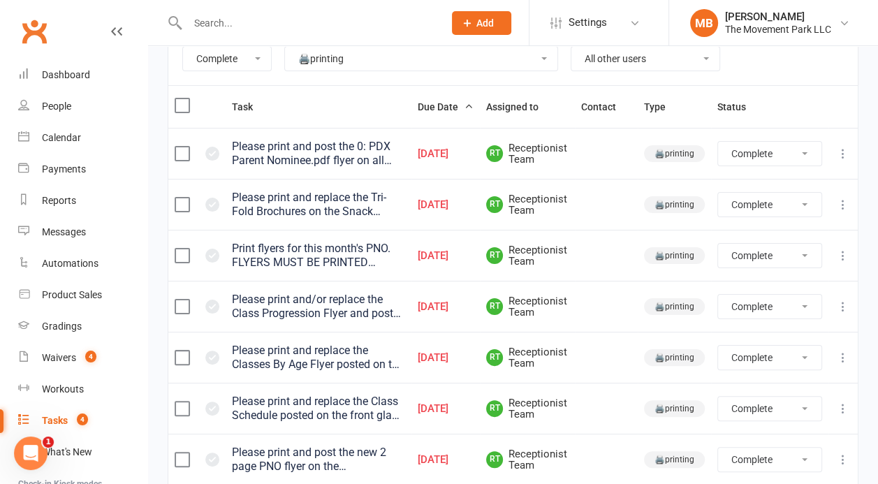
select select "finished"
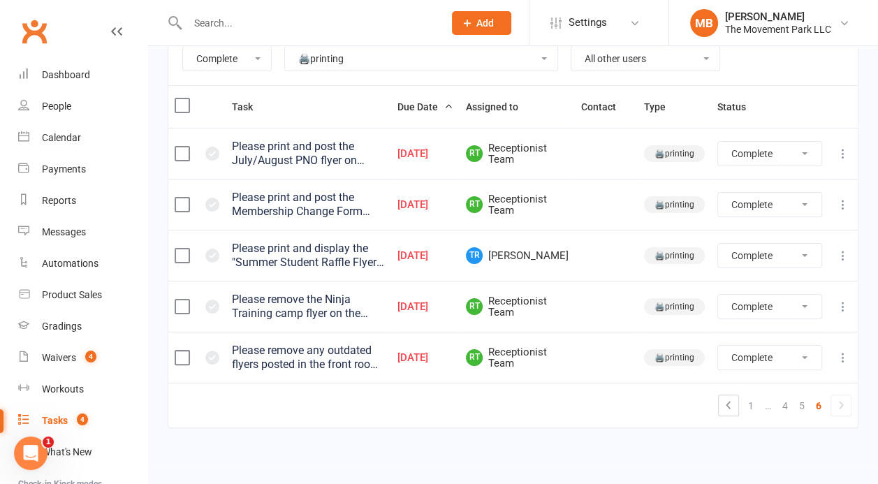
click at [846, 354] on icon at bounding box center [844, 358] width 14 height 14
click at [809, 408] on link "Edit" at bounding box center [782, 411] width 138 height 28
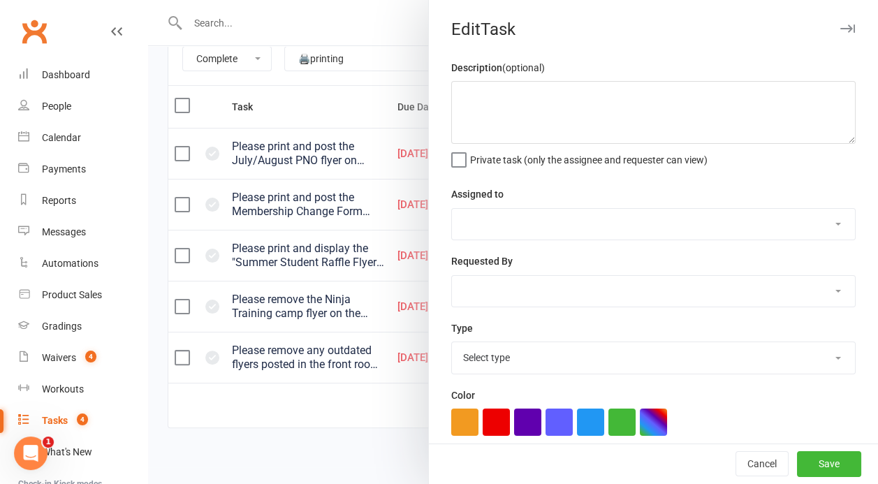
type textarea "Please remove any outdated flyers posted in the front room on the "Upcoming Eve…"
select select "41995"
select select "43735"
type input "[DATE]"
type input "5:15pm"
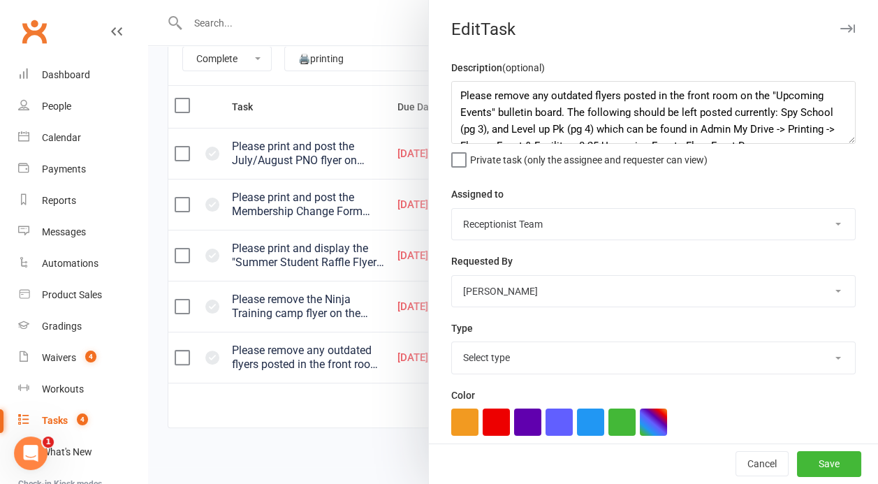
select select "28007"
drag, startPoint x: 697, startPoint y: 114, endPoint x: 559, endPoint y: 116, distance: 138.4
click at [559, 116] on textarea "Please remove any outdated flyers posted in the front room on the "Upcoming Eve…" at bounding box center [653, 112] width 405 height 63
drag, startPoint x: 500, startPoint y: 130, endPoint x: 804, endPoint y: 120, distance: 304.2
click at [804, 120] on textarea "Please remove any outdated flyers posted in the front room on the "Upcoming Eve…" at bounding box center [653, 112] width 405 height 63
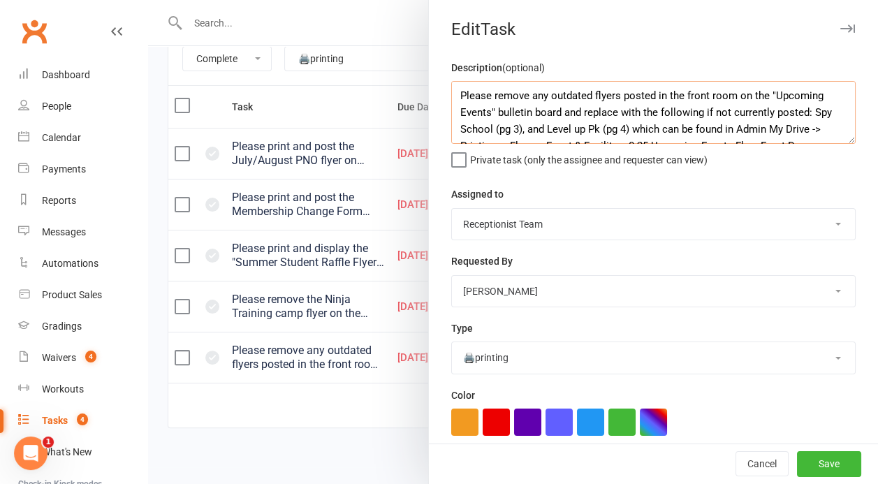
drag, startPoint x: 811, startPoint y: 113, endPoint x: 496, endPoint y: 136, distance: 316.0
click at [496, 136] on textarea "Please remove any outdated flyers posted in the front room on the "Upcoming Eve…" at bounding box center [653, 112] width 405 height 63
click at [504, 125] on textarea "Please remove any outdated flyers posted in the front room on the "Upcoming Eve…" at bounding box center [653, 112] width 405 height 63
drag, startPoint x: 536, startPoint y: 134, endPoint x: 519, endPoint y: 135, distance: 17.5
click at [519, 135] on textarea "Please remove any outdated flyers posted in the front room on the "Upcoming Eve…" at bounding box center [653, 112] width 405 height 63
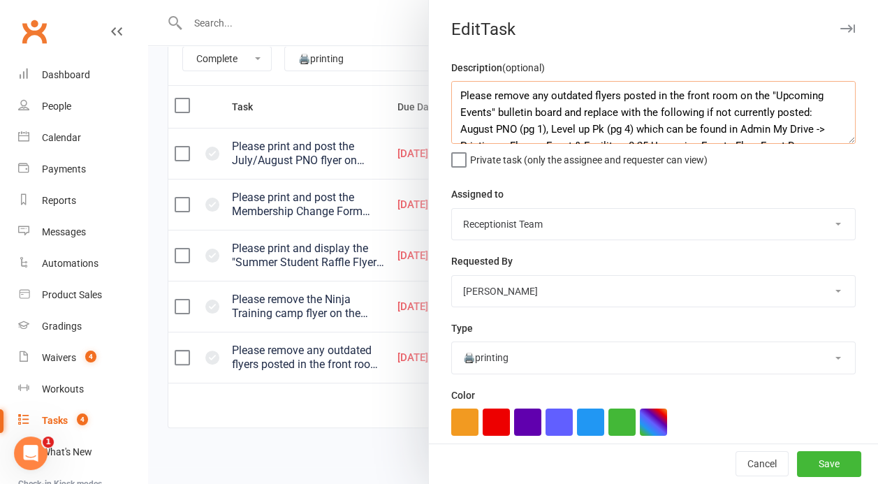
click at [594, 129] on textarea "Please remove any outdated flyers posted in the front room on the "Upcoming Eve…" at bounding box center [653, 112] width 405 height 63
click at [600, 130] on textarea "Please remove any outdated flyers posted in the front room on the "Upcoming Eve…" at bounding box center [653, 112] width 405 height 63
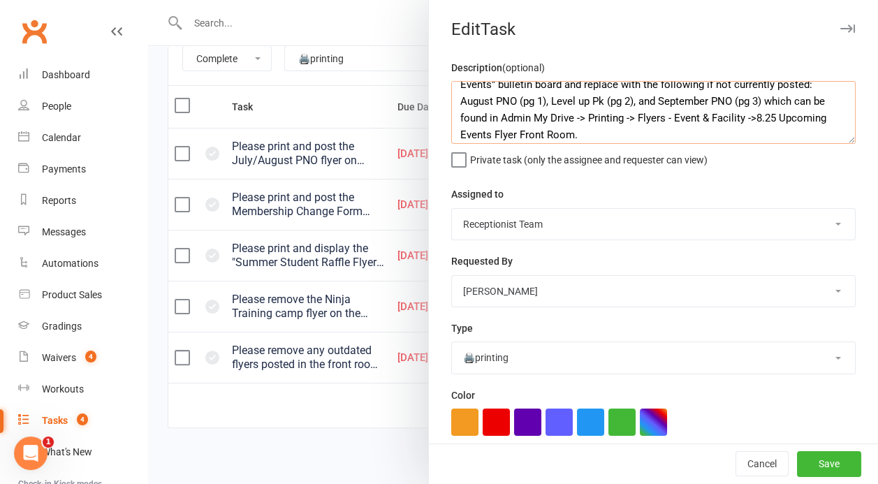
scroll to position [34, 0]
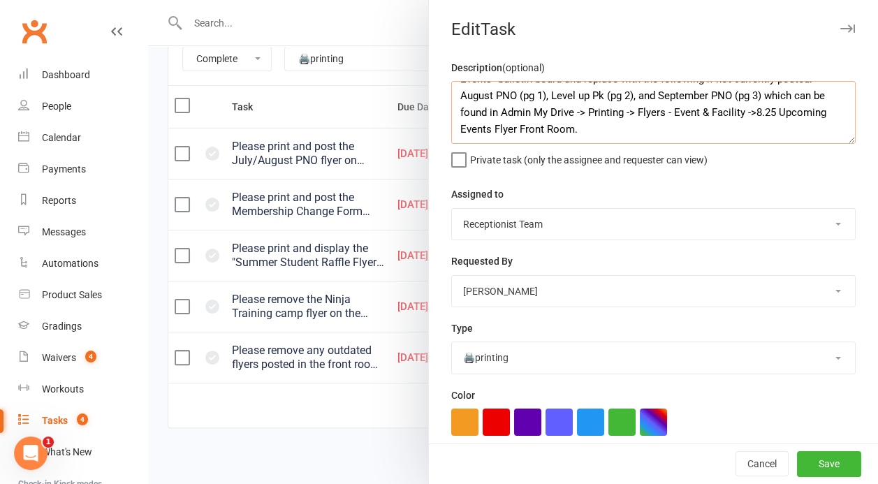
click at [718, 113] on textarea "Please remove any outdated flyers posted in the front room on the "Upcoming Eve…" at bounding box center [653, 112] width 405 height 63
type textarea "Please remove any outdated flyers posted in the front room on the "Upcoming Eve…"
click at [839, 470] on button "Save" at bounding box center [829, 464] width 64 height 25
select select "finished"
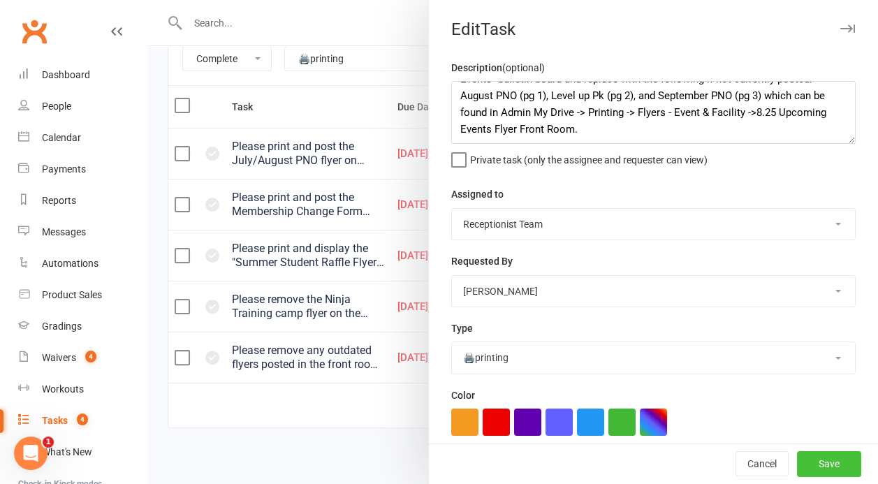
select select "finished"
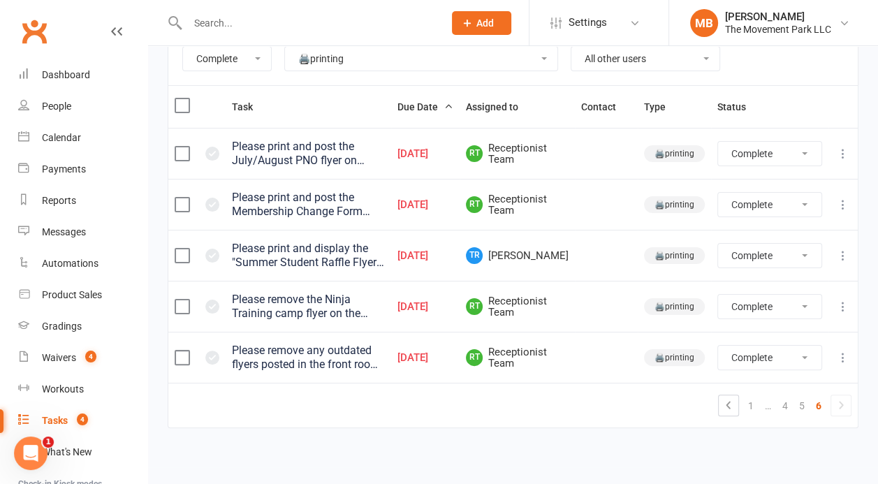
select select "finished"
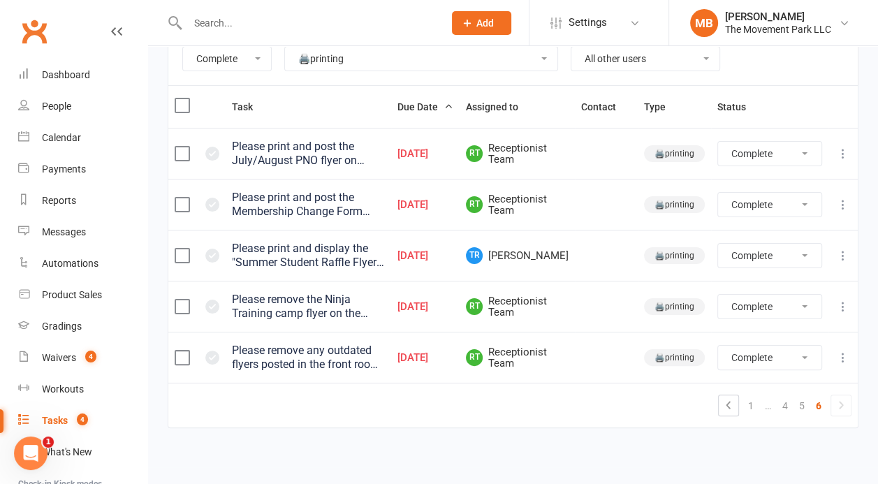
click at [848, 359] on icon at bounding box center [844, 358] width 14 height 14
click at [808, 405] on link "Edit" at bounding box center [782, 411] width 138 height 28
select select "41995"
select select "43735"
select select "28007"
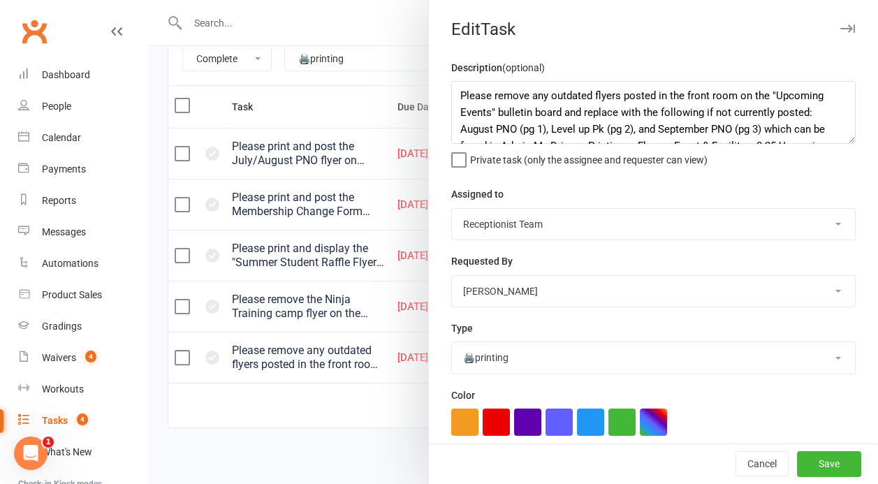
select select "finished"
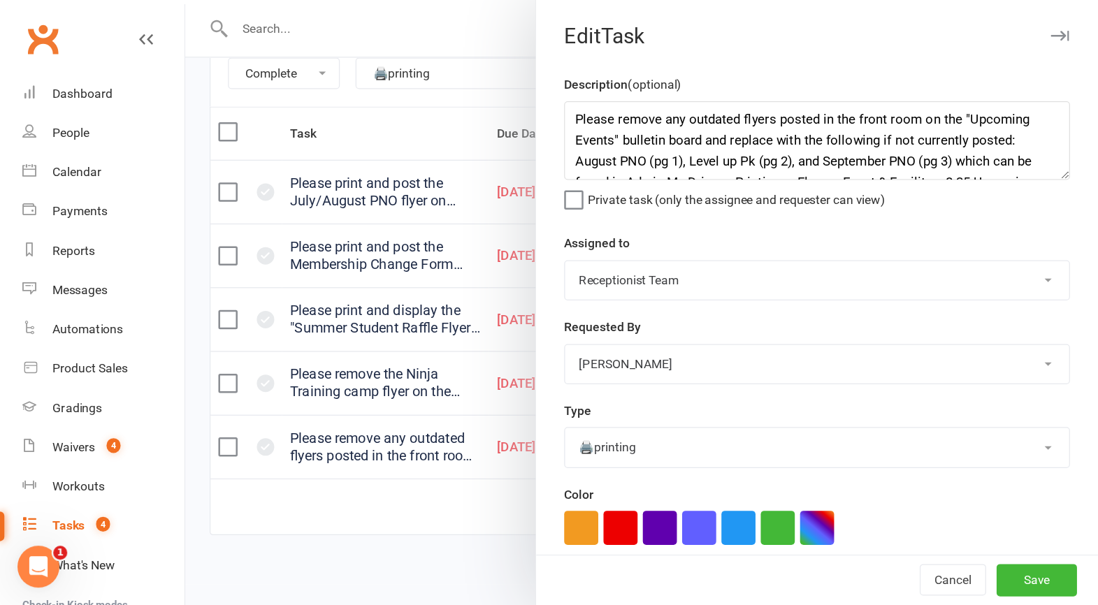
scroll to position [80, 0]
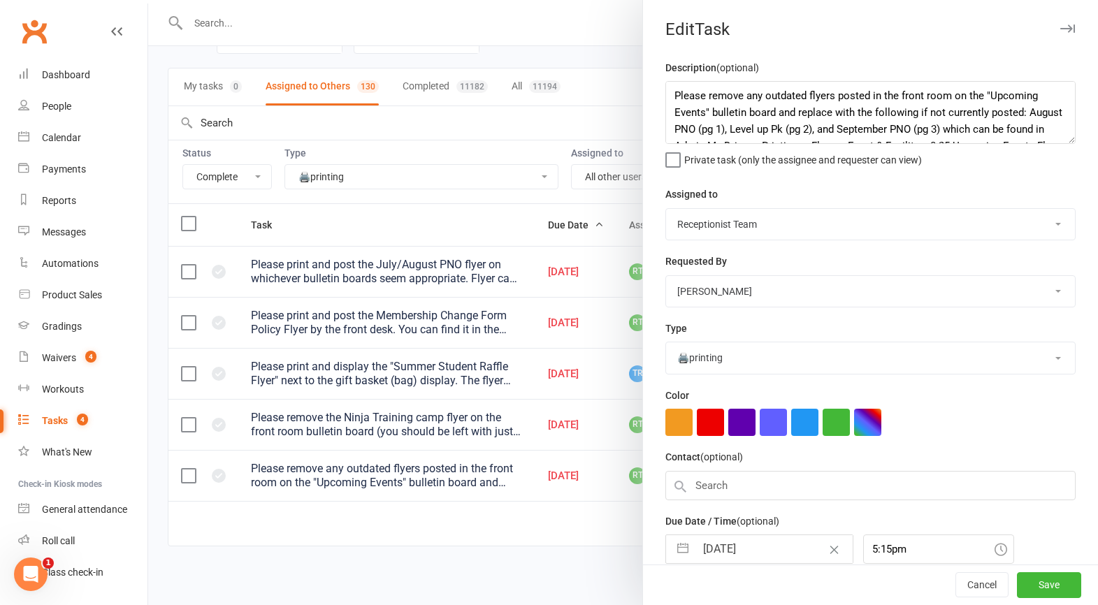
select select "finished"
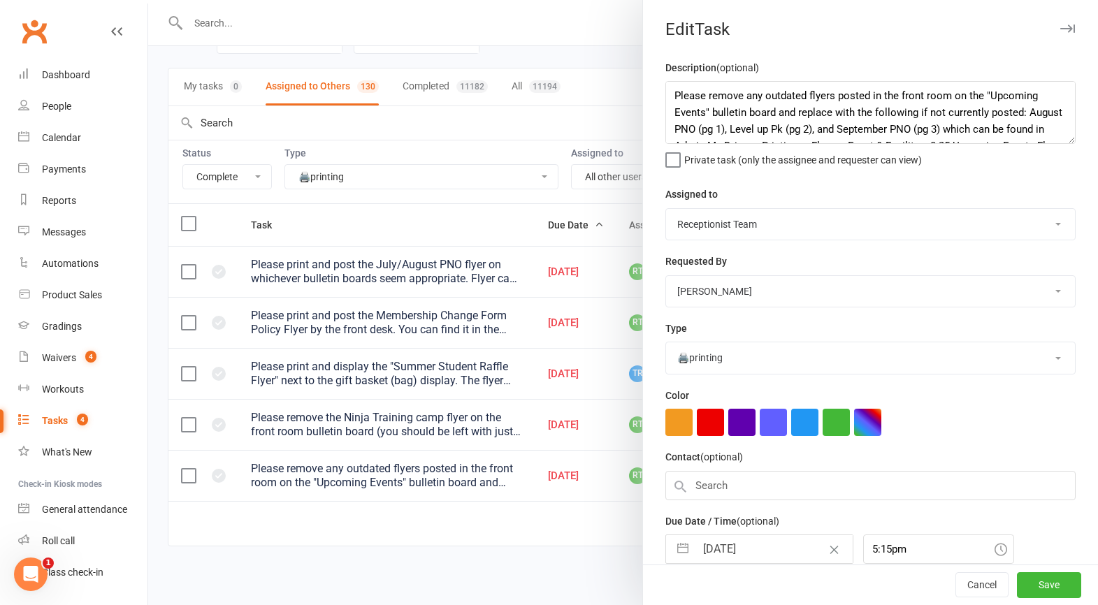
select select "5"
select select "2025"
select select "6"
select select "2025"
select select "7"
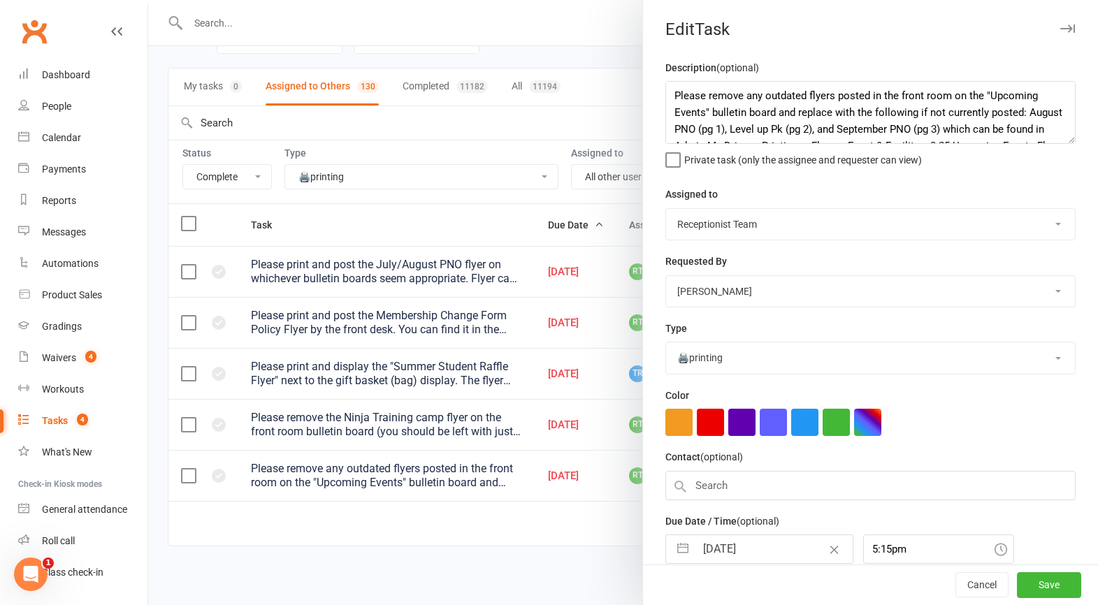
select select "2025"
click at [741, 484] on input "[DATE]" at bounding box center [773, 549] width 157 height 28
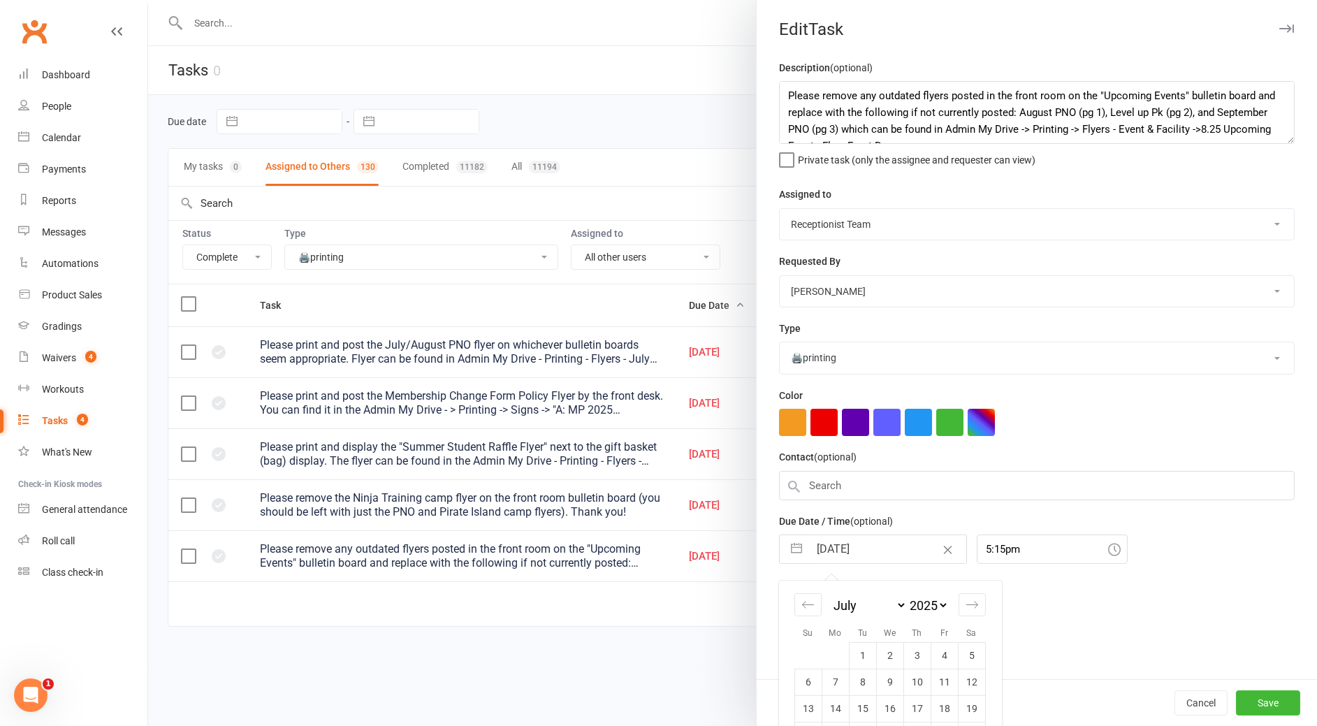
select select "finished"
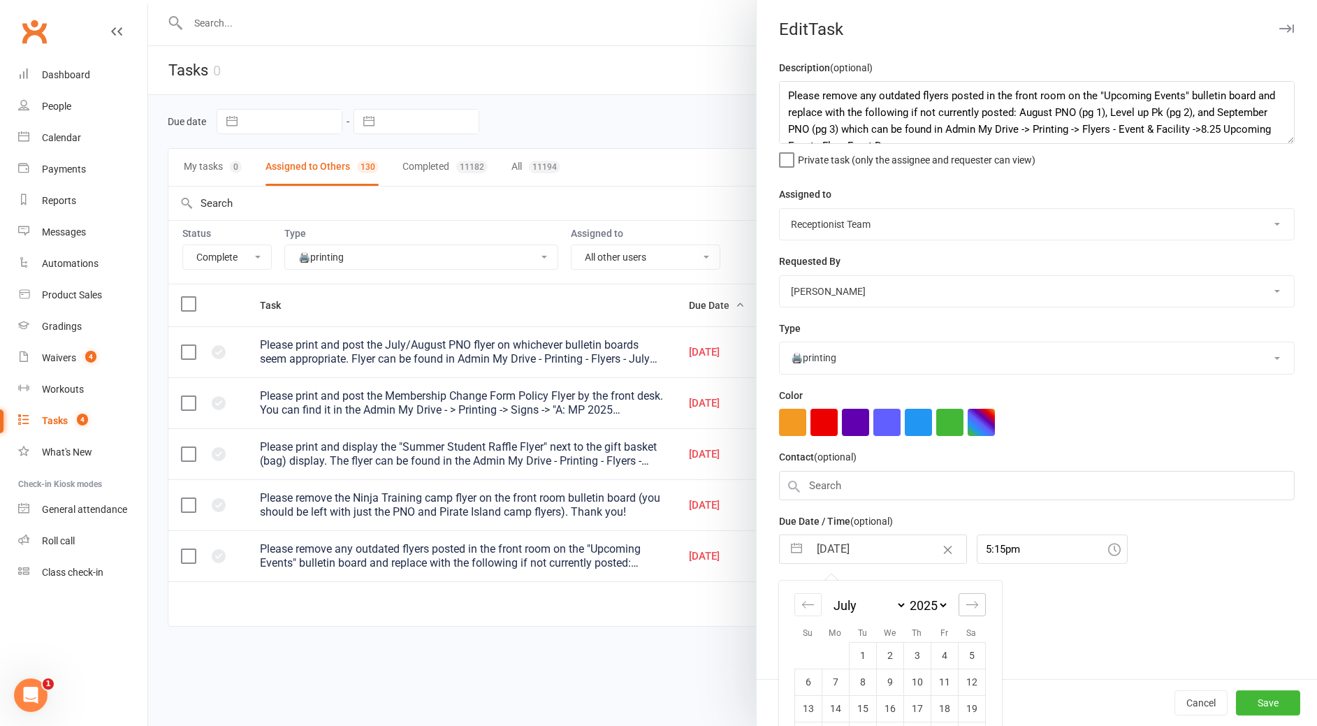
click at [878, 484] on icon "Move forward to switch to the next month." at bounding box center [972, 604] width 13 height 13
select select "8"
select select "2025"
click at [839, 484] on td "11" at bounding box center [835, 708] width 27 height 27
type input "[DATE]"
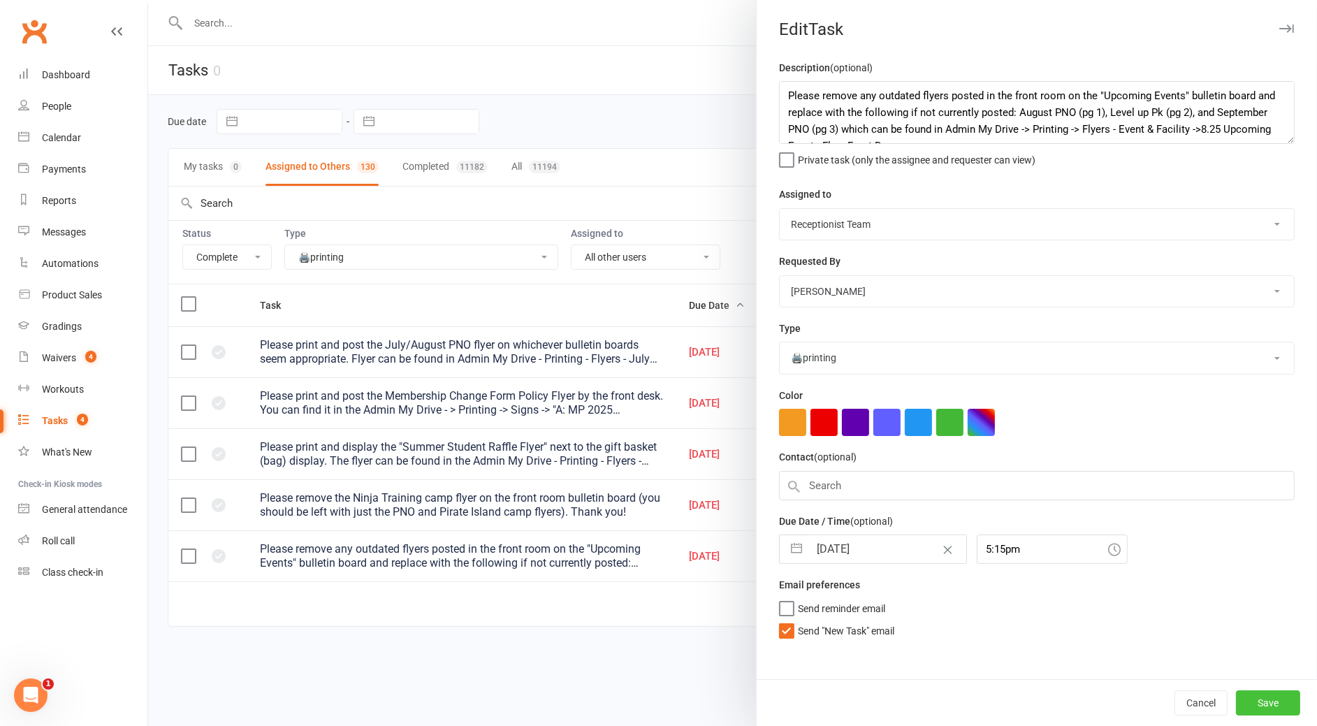
click at [878, 484] on button "Save" at bounding box center [1268, 702] width 64 height 25
select select "finished"
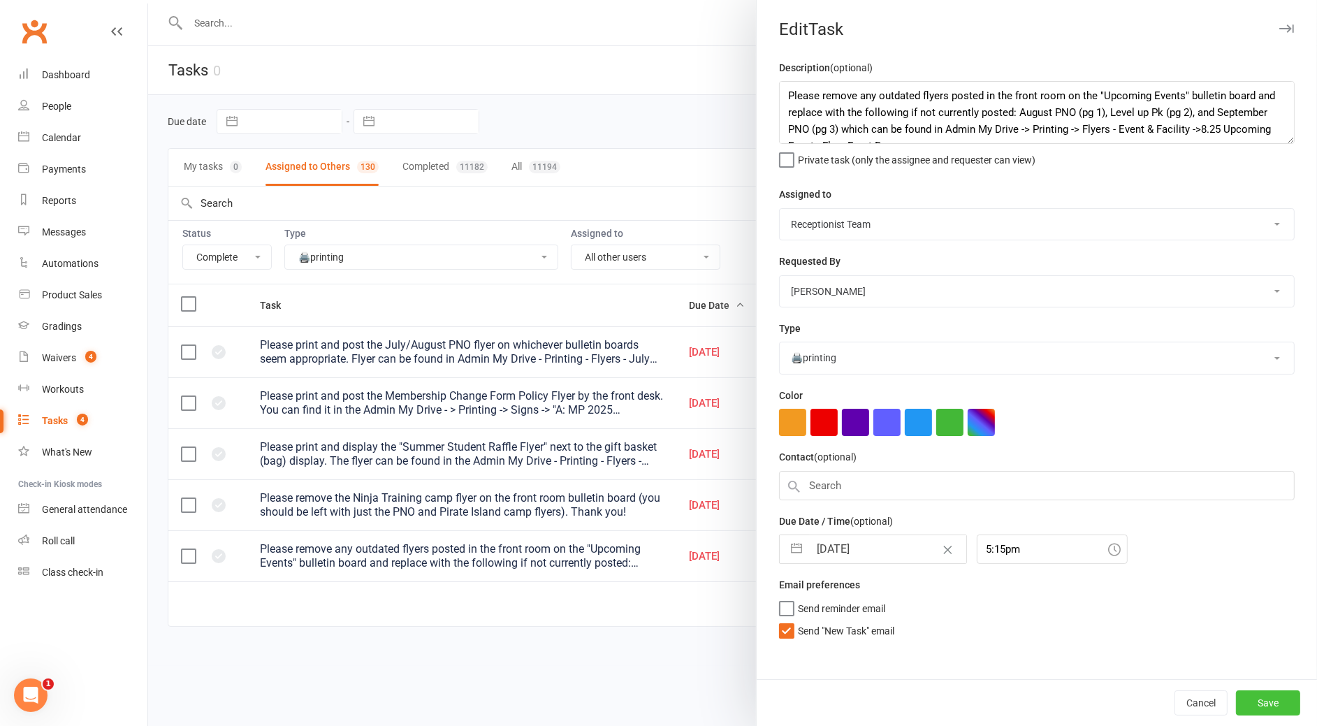
select select "finished"
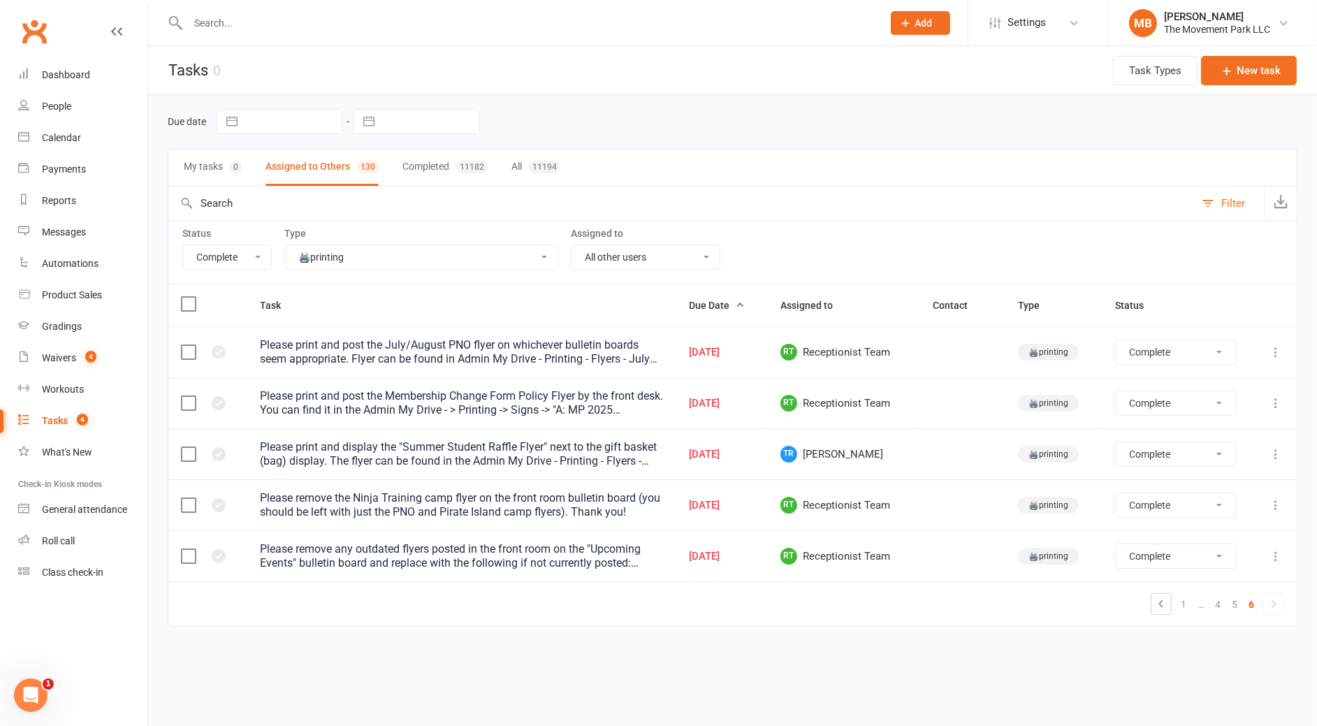
select select "finished"
click option "Not Started" at bounding box center [0, 0] width 0 height 0
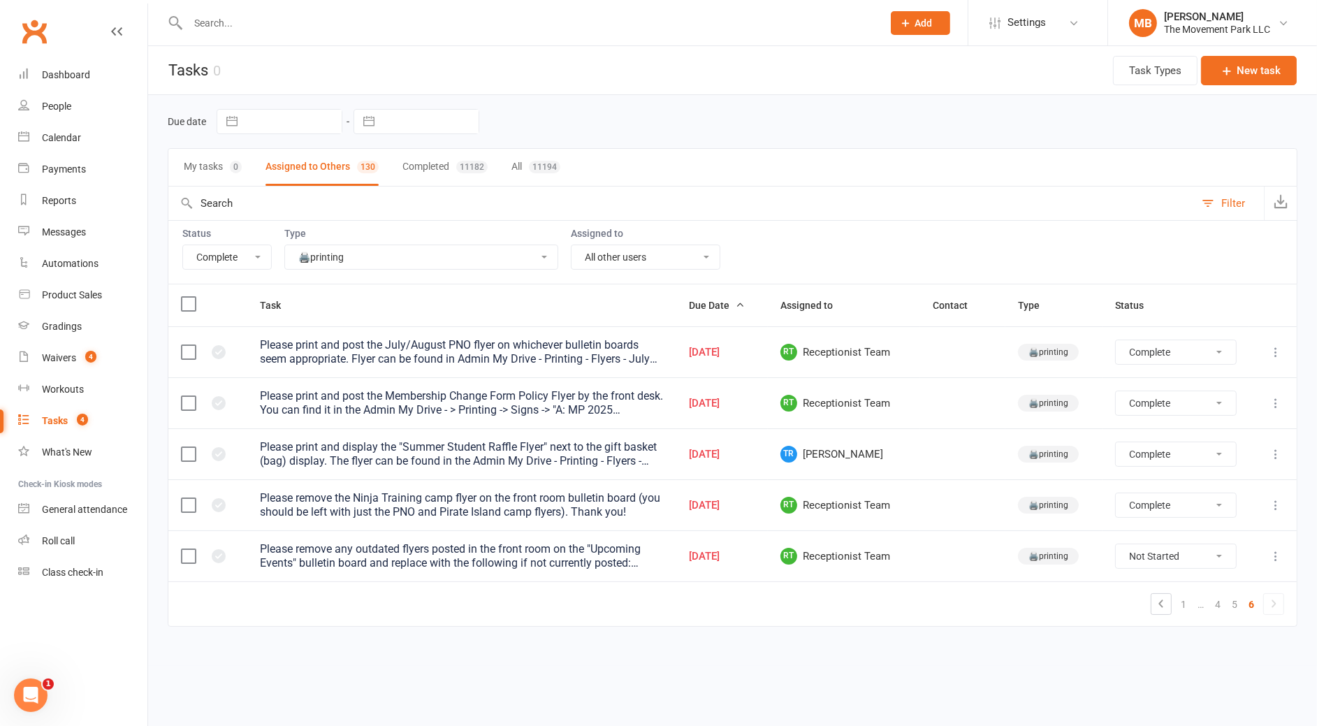
select select "finished"
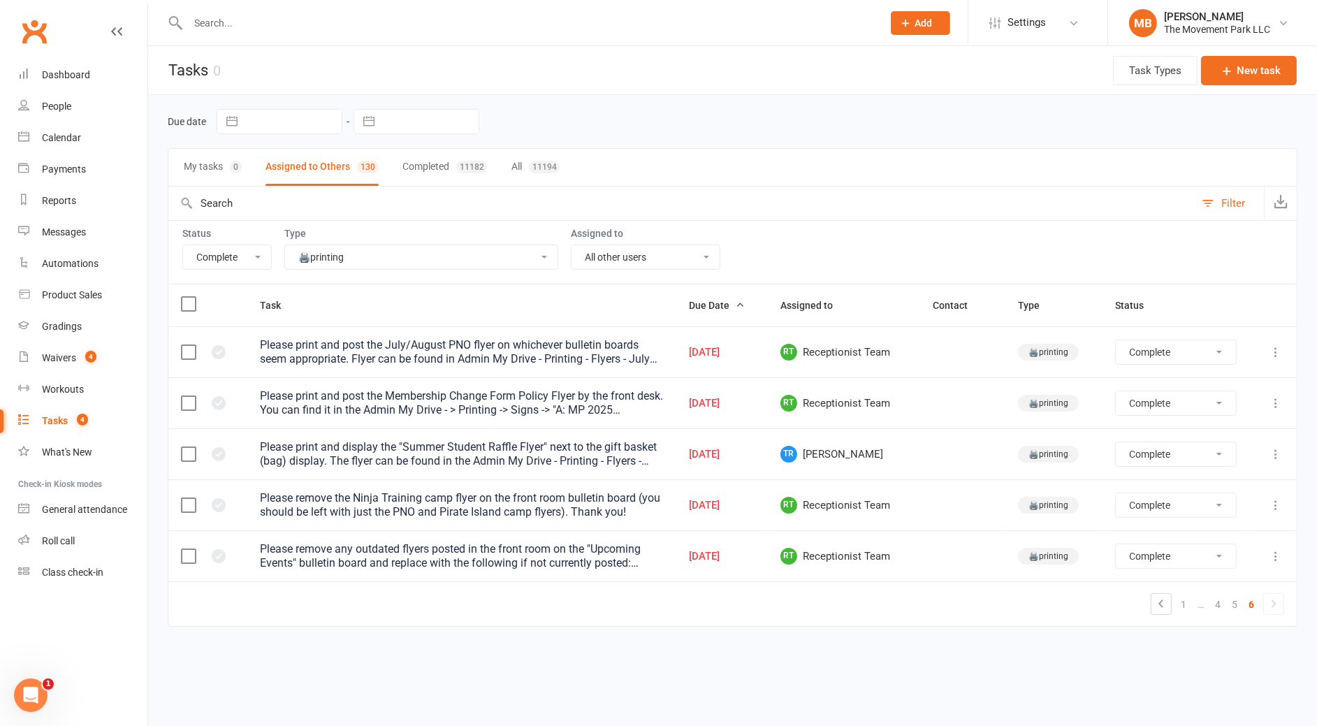
select select "finished"
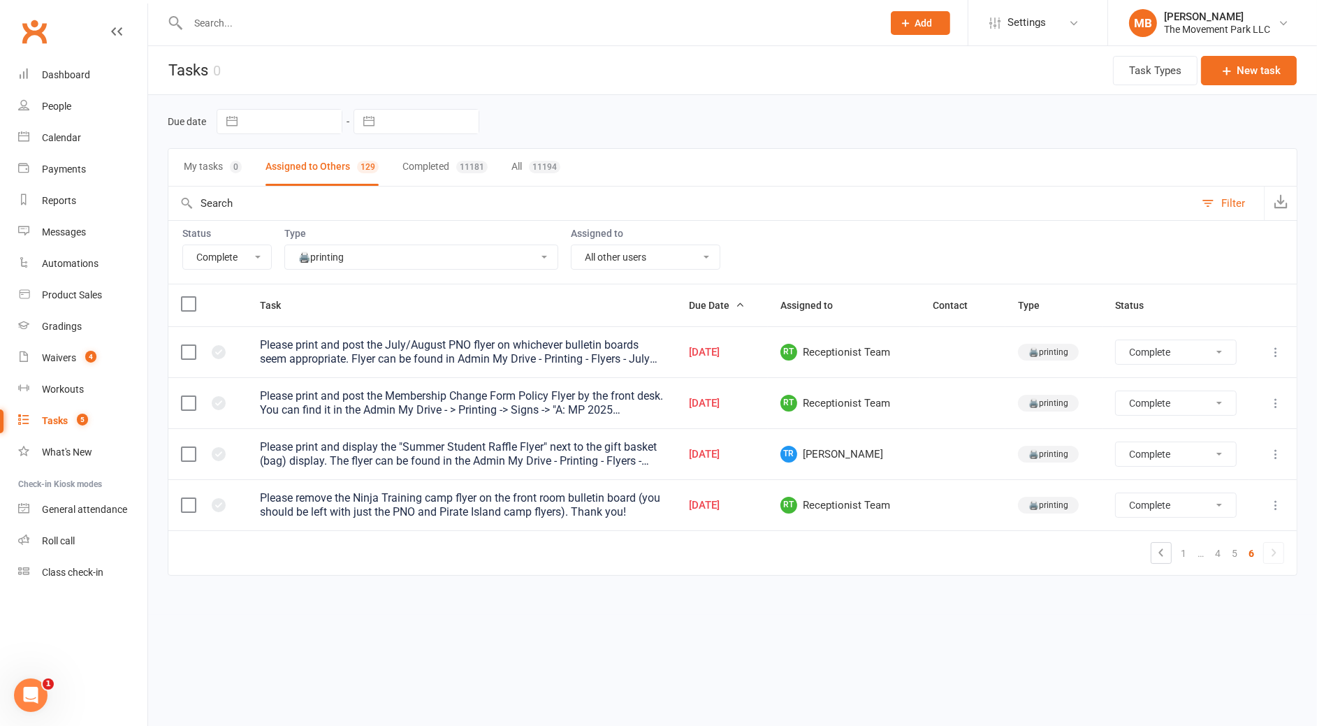
click at [43, 425] on div "Tasks" at bounding box center [55, 420] width 26 height 11
click at [208, 172] on button "My tasks 0" at bounding box center [213, 167] width 58 height 37
select select "incomplete"
select select
select select "finished"
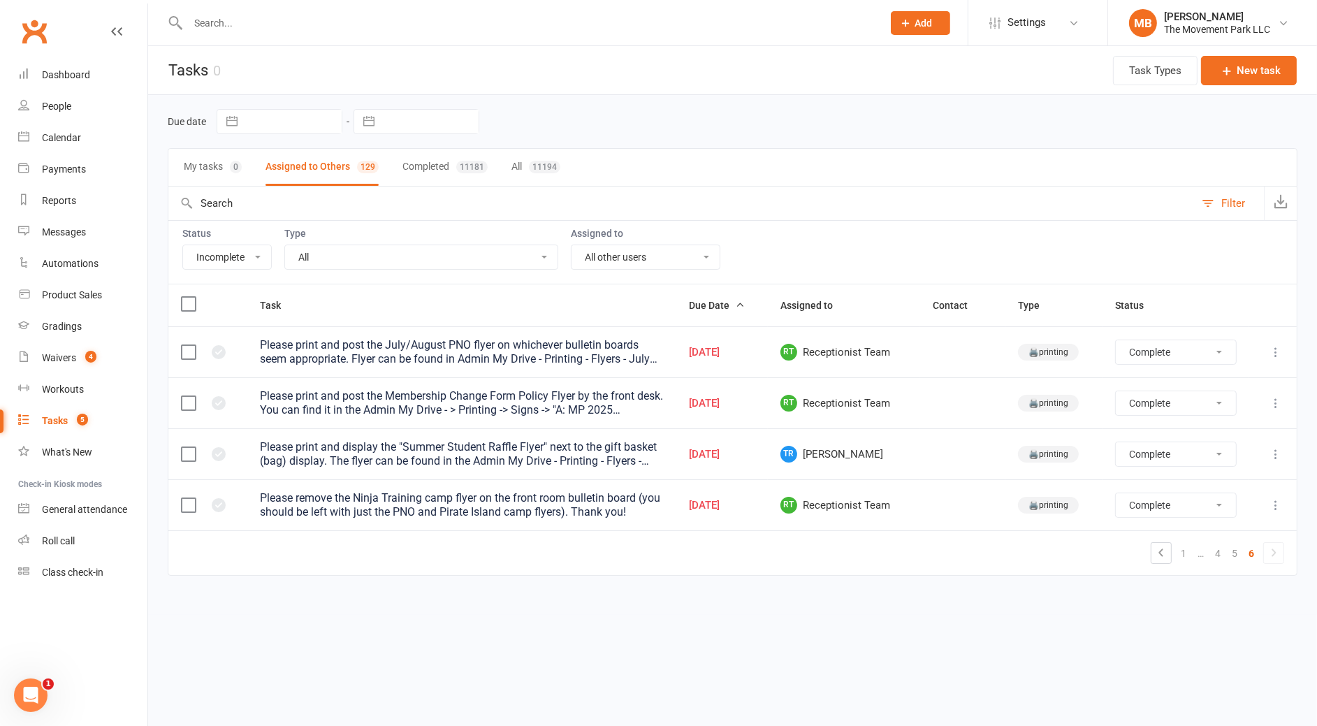
select select "finished"
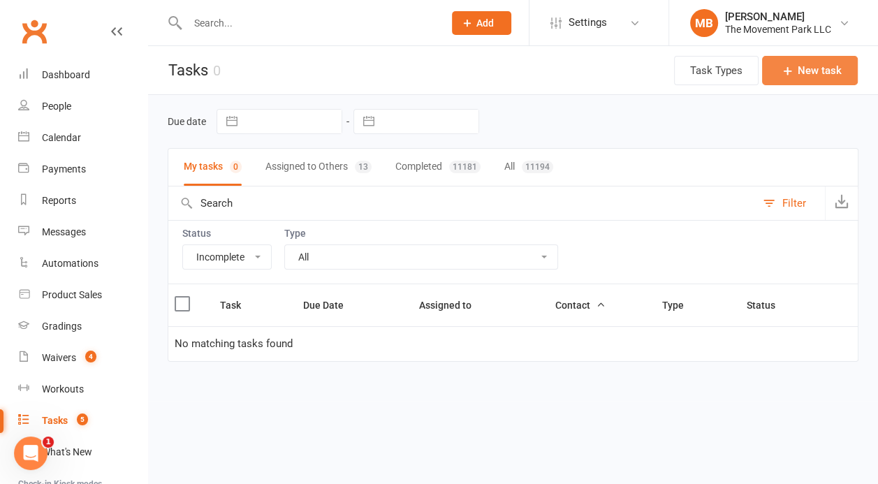
click at [823, 69] on button "New task" at bounding box center [810, 70] width 96 height 29
select select "43735"
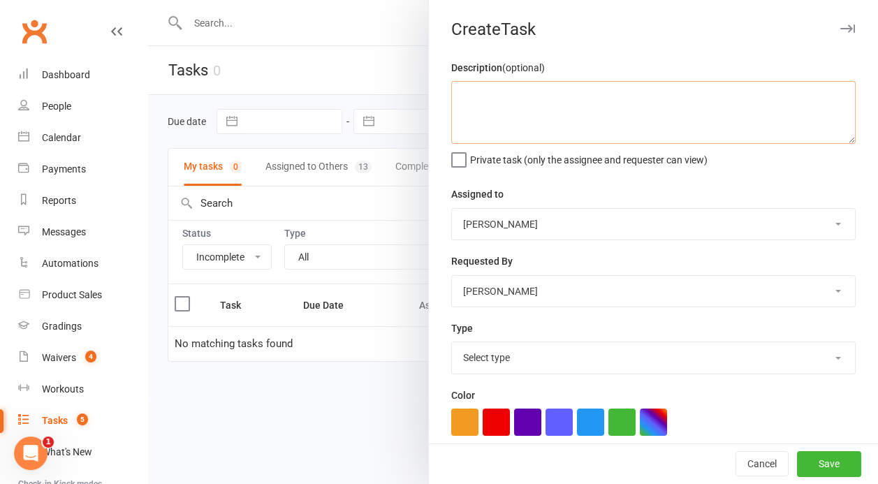
click at [525, 122] on textarea at bounding box center [653, 112] width 405 height 63
drag, startPoint x: 588, startPoint y: 99, endPoint x: 493, endPoint y: 99, distance: 94.3
click at [493, 99] on textarea "Please replace all outdated PNO flyers" at bounding box center [653, 112] width 405 height 63
click at [790, 97] on textarea "Please print and post the August/September PNO flyers" at bounding box center [653, 112] width 405 height 63
type textarea "Please print and post the August/September PNO flyers if not already posted."
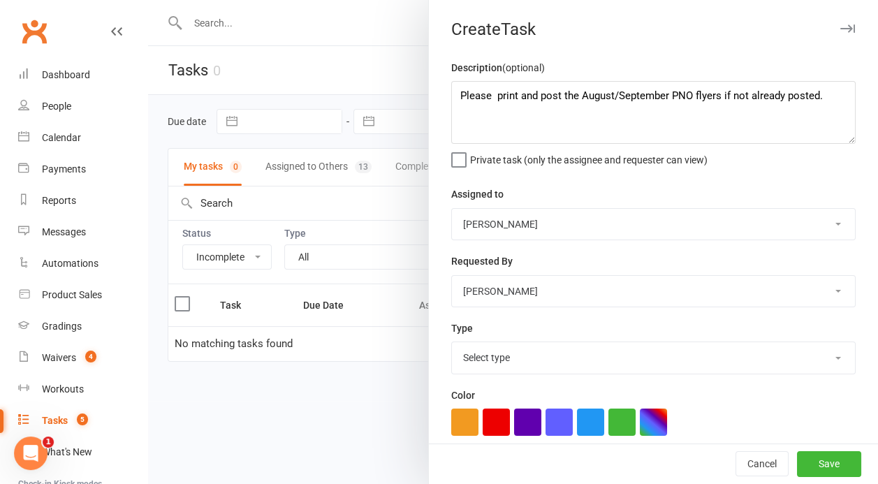
click option "[PERSON_NAME]" at bounding box center [0, 0] width 0 height 0
click at [452, 209] on select "[PERSON_NAME] The Movement Park Staff [PERSON_NAME] [PERSON_NAME] [PERSON_NAME]…" at bounding box center [653, 224] width 403 height 31
select select "41995"
click option "Receptionist Team" at bounding box center [0, 0] width 0 height 0
select select "28007"
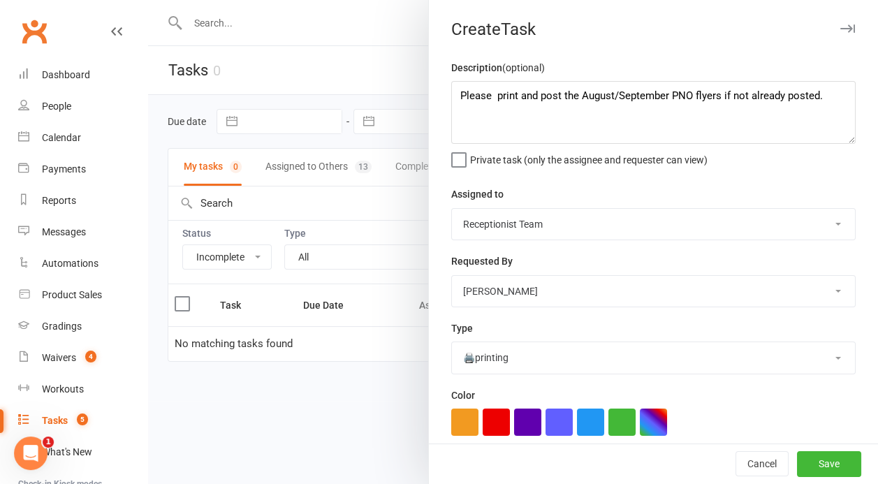
click option "🖨️printing" at bounding box center [0, 0] width 0 height 0
click at [843, 92] on textarea "Please print and post the August/September PNO flyers if not already posted." at bounding box center [653, 112] width 405 height 63
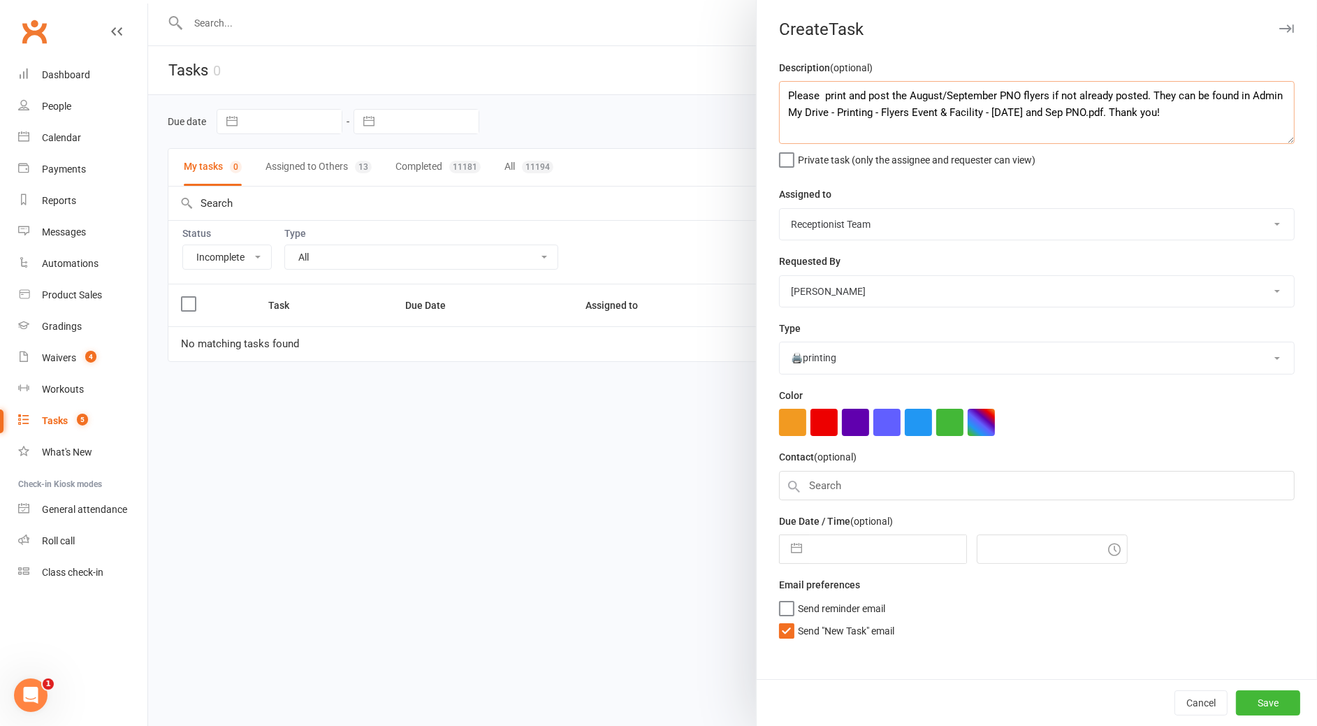
type textarea "Please print and post the August/September PNO flyers if not already posted. Th…"
click at [839, 484] on input "text" at bounding box center [887, 549] width 157 height 28
select select "6"
select select "2025"
select select "7"
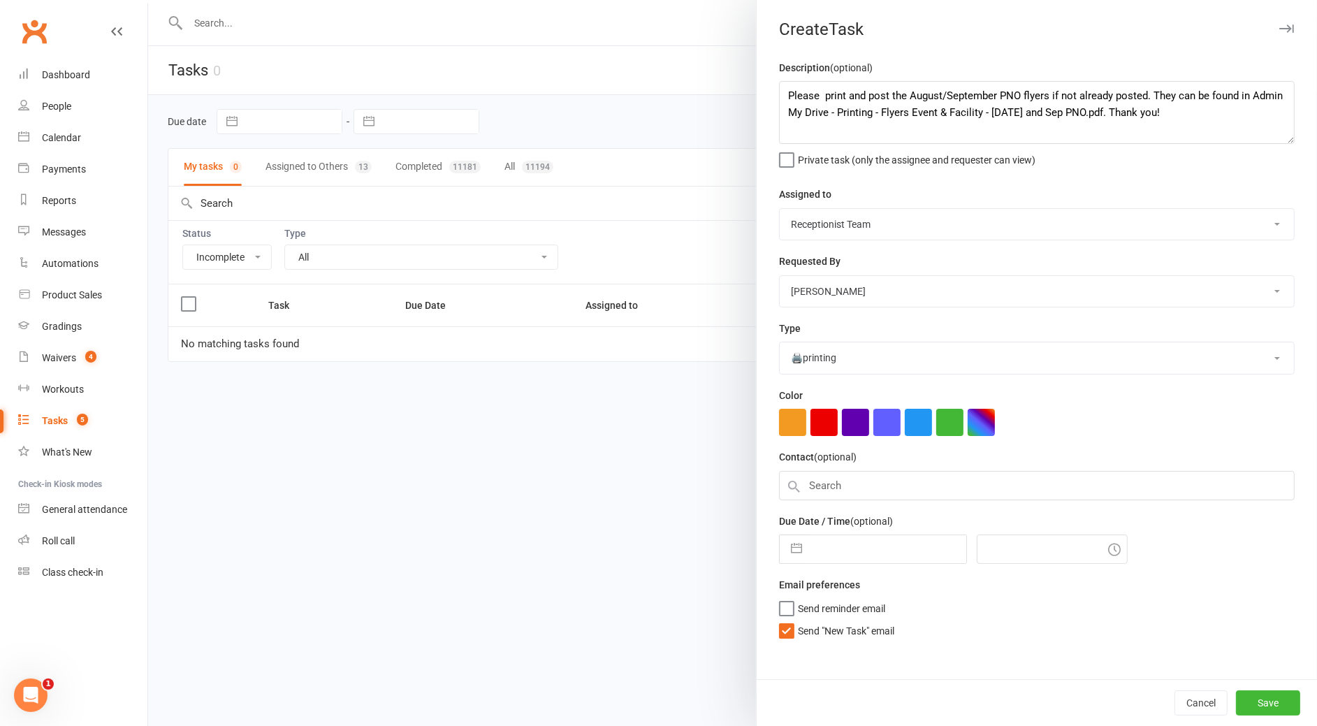
select select "2025"
select select "8"
select select "2025"
click at [834, 484] on td "11" at bounding box center [835, 708] width 27 height 27
type input "[DATE]"
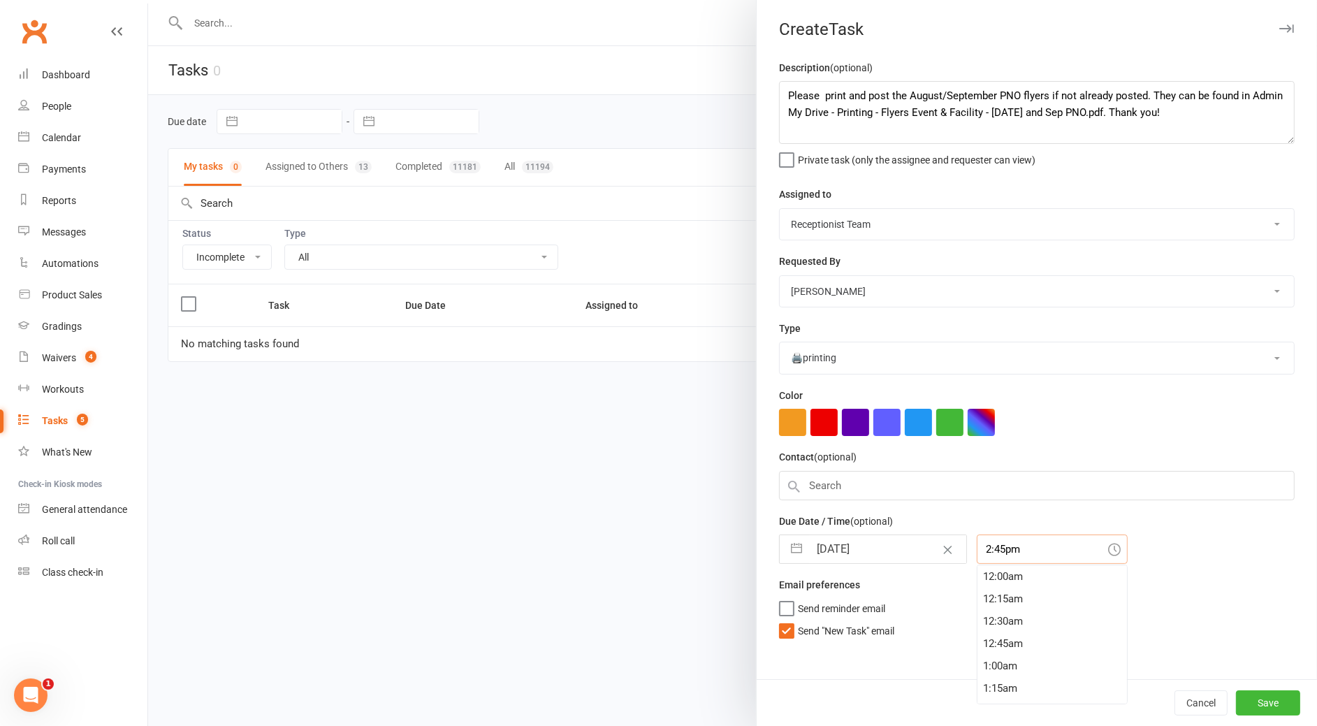
scroll to position [1297, 0]
click at [878, 484] on input "2:45pm" at bounding box center [1052, 549] width 151 height 29
type input "5:15pm"
click at [878, 484] on button "Save" at bounding box center [1268, 702] width 64 height 25
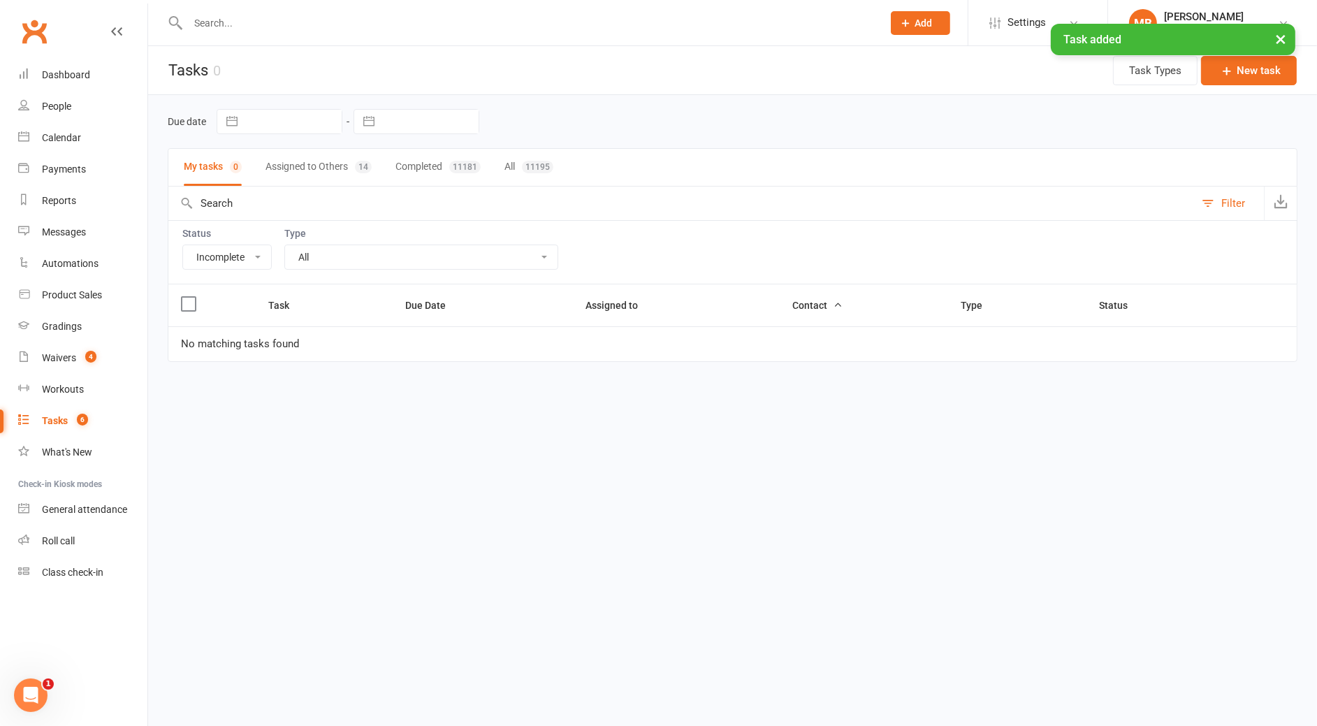
click at [330, 173] on button "Assigned to Others 14" at bounding box center [319, 167] width 106 height 37
select select "finished"
select select "28007"
select select "-43735"
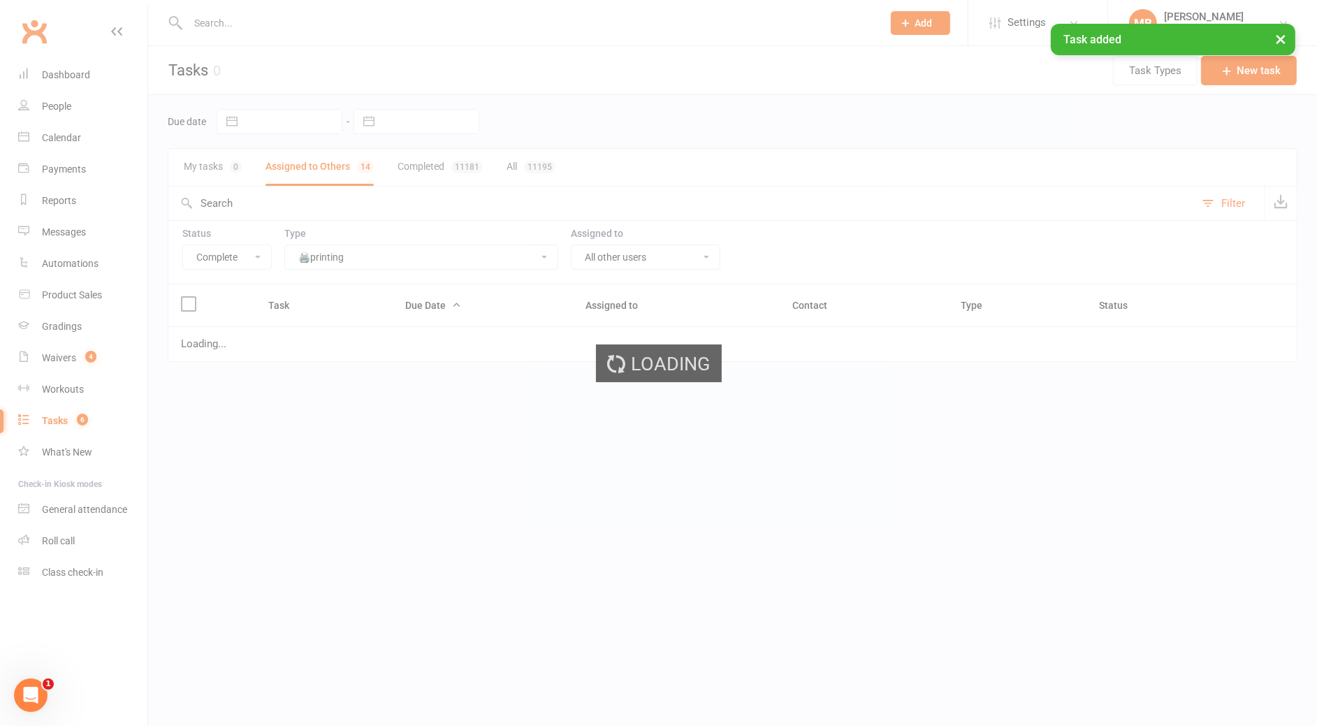
select select "finished"
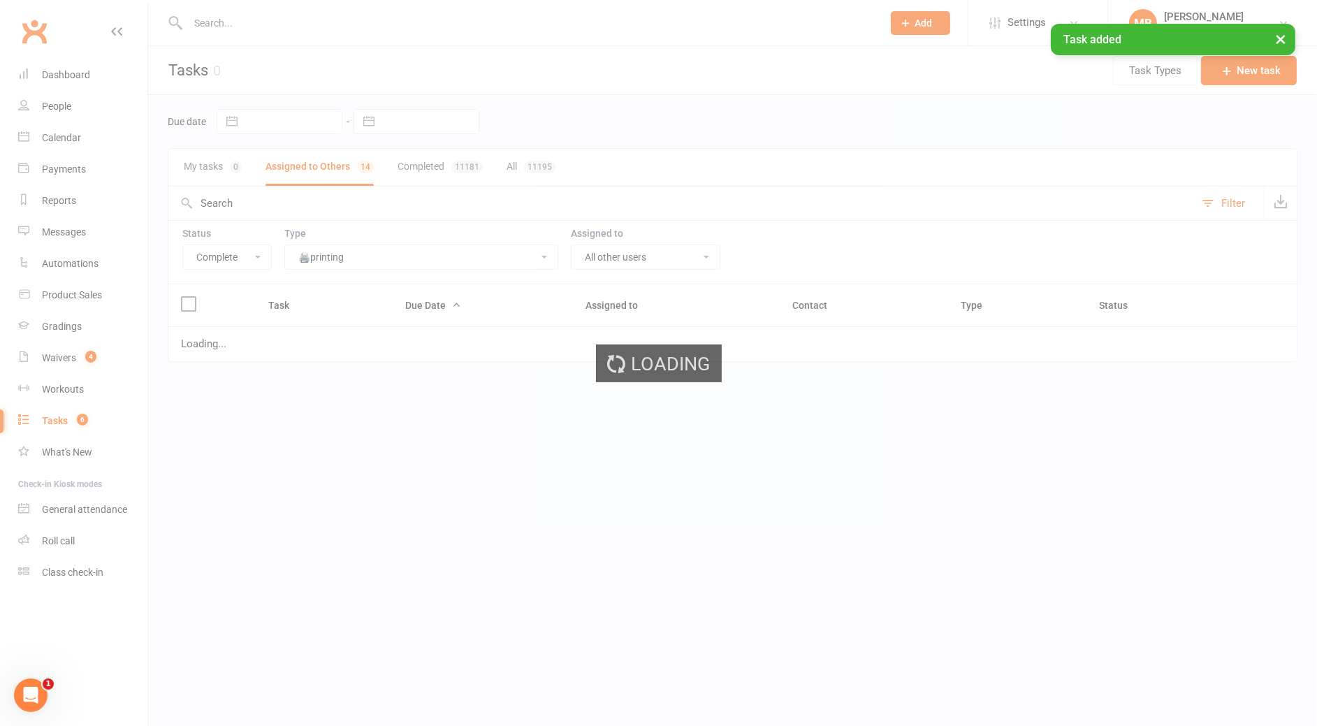
select select "finished"
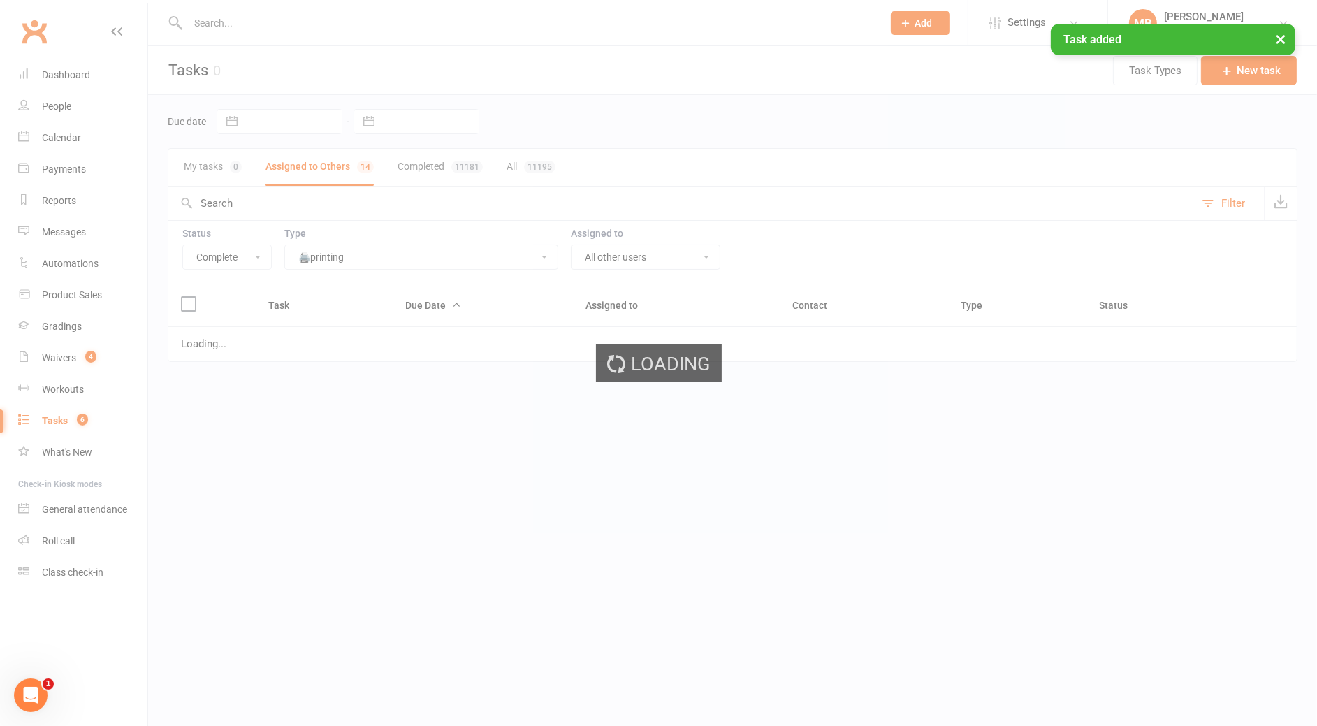
select select "finished"
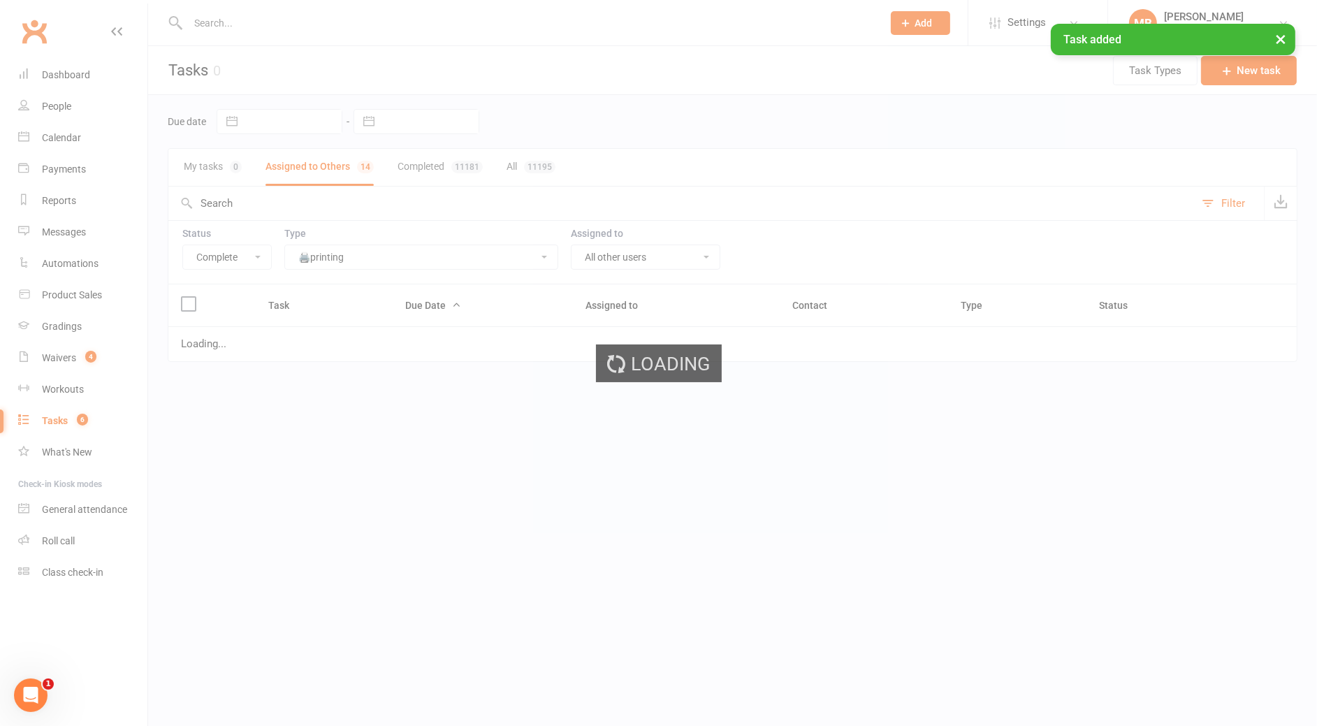
select select "finished"
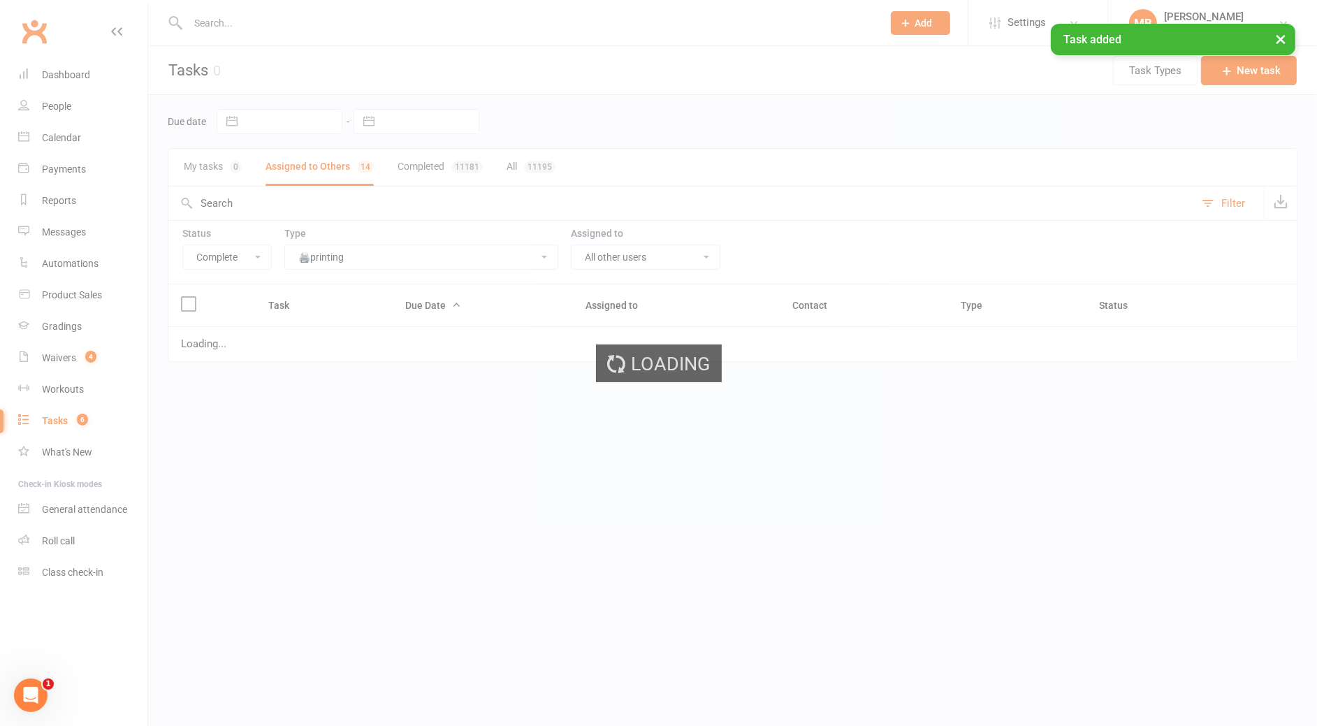
select select "finished"
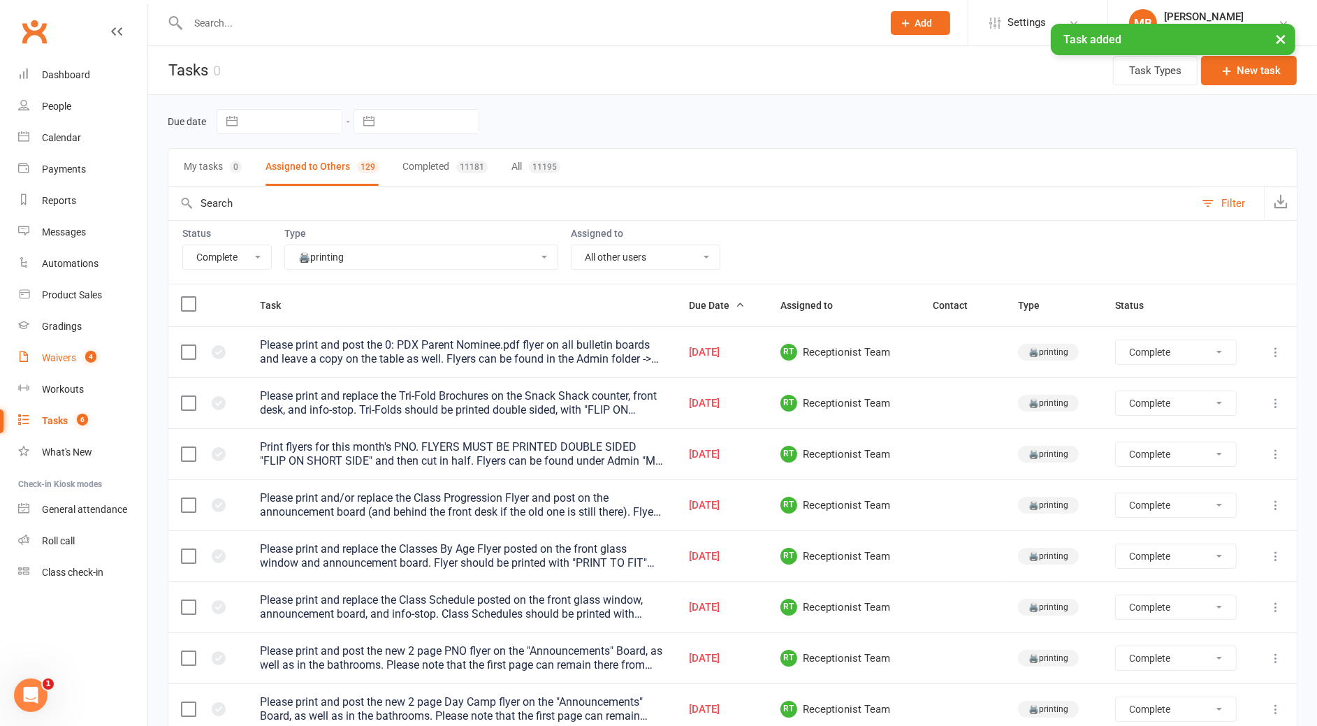
click at [50, 349] on link "Waivers 4" at bounding box center [82, 357] width 129 height 31
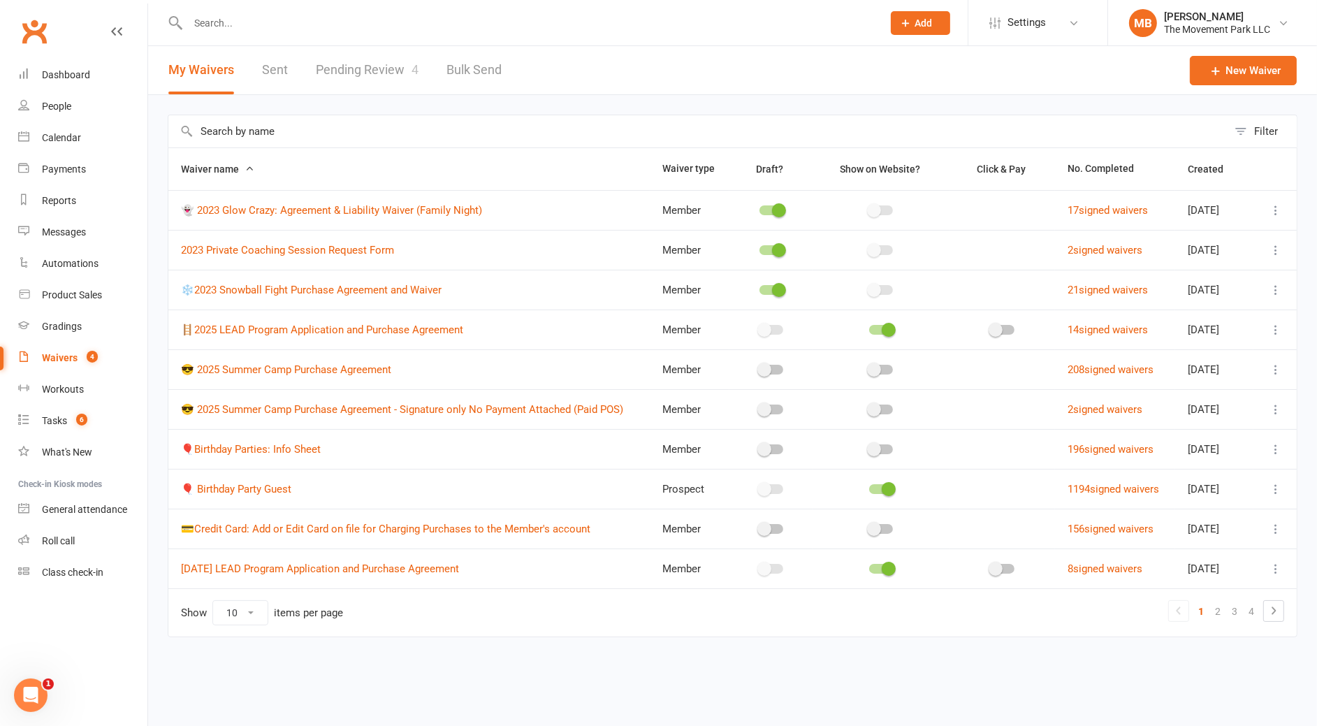
click at [379, 56] on link "Pending Review 4" at bounding box center [367, 70] width 103 height 48
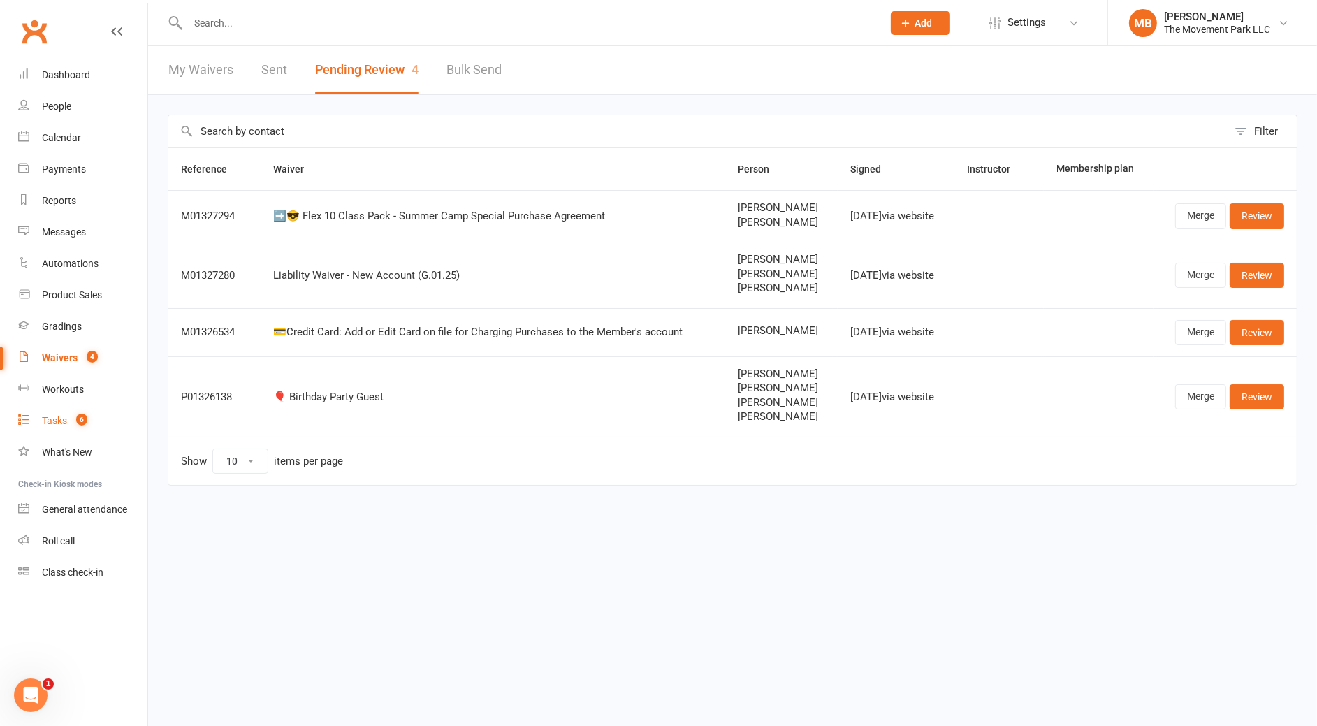
click at [101, 429] on link "Tasks 6" at bounding box center [82, 420] width 129 height 31
select select "finished"
select select "28007"
select select "-43735"
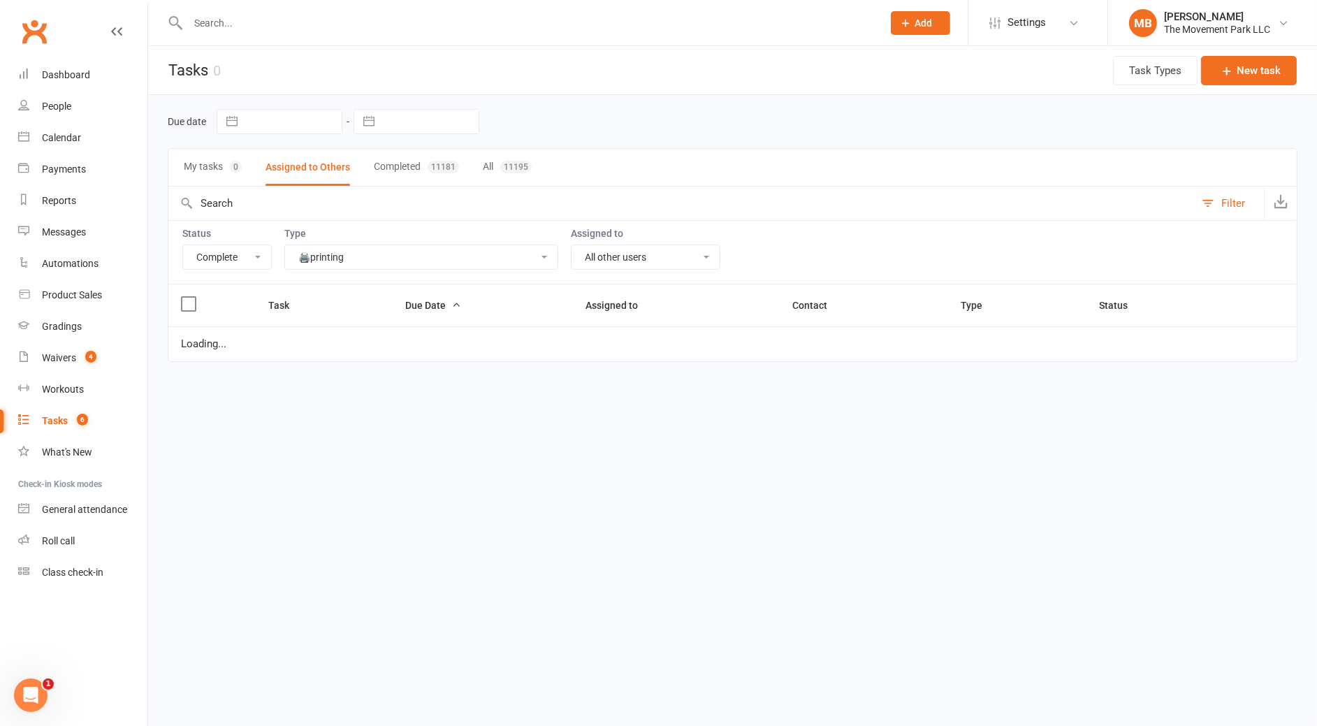
select select "finished"
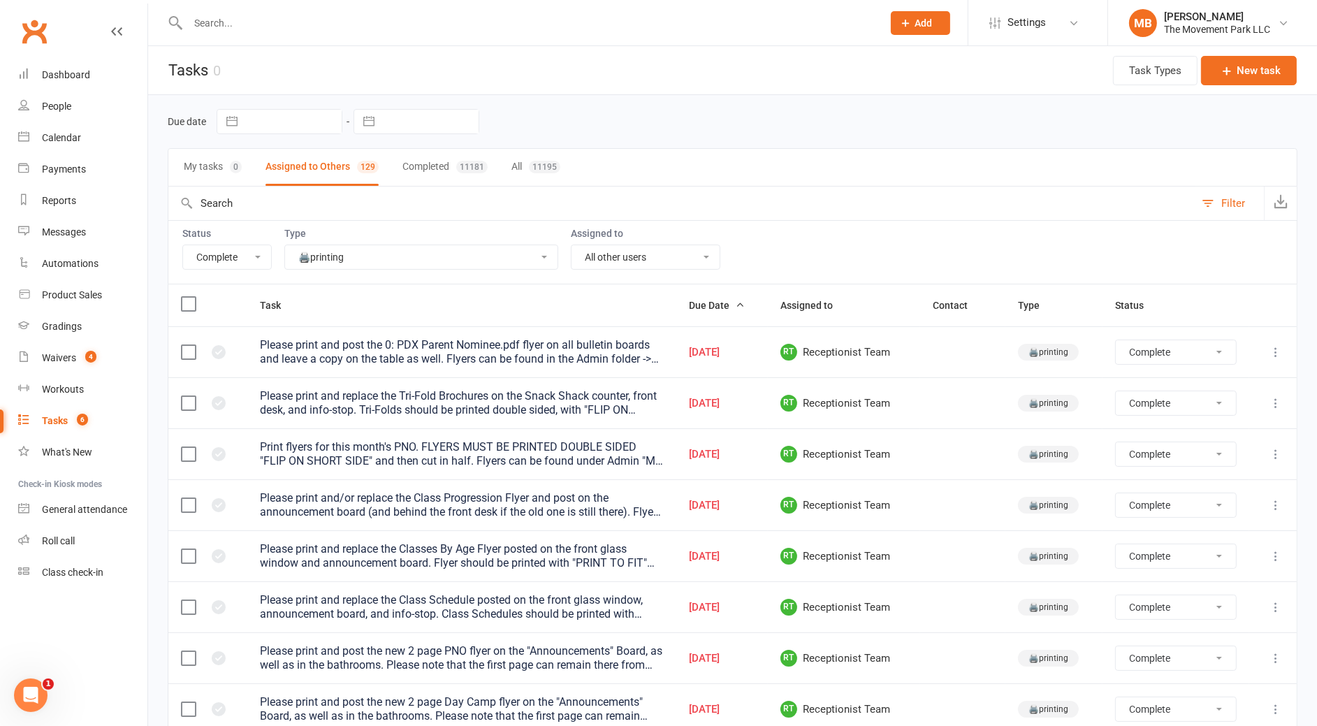
click at [806, 158] on div "My tasks 0 Assigned to Others 129 Completed 11181 All 11195" at bounding box center [733, 167] width 1130 height 38
click at [878, 73] on icon "button" at bounding box center [1227, 71] width 14 height 14
